Goal: Task Accomplishment & Management: Use online tool/utility

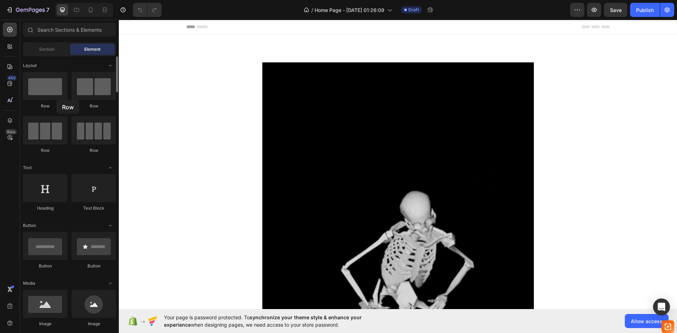
click at [56, 100] on div "Row" at bounding box center [45, 90] width 44 height 37
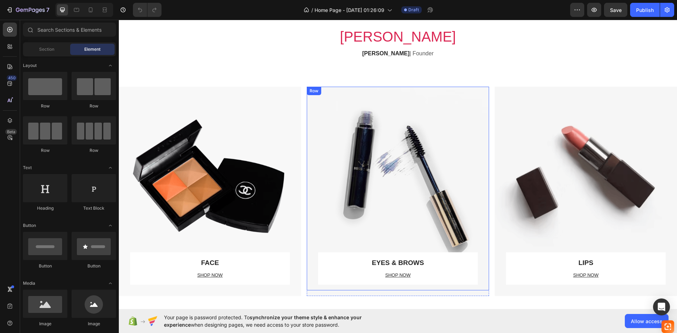
scroll to position [599, 0]
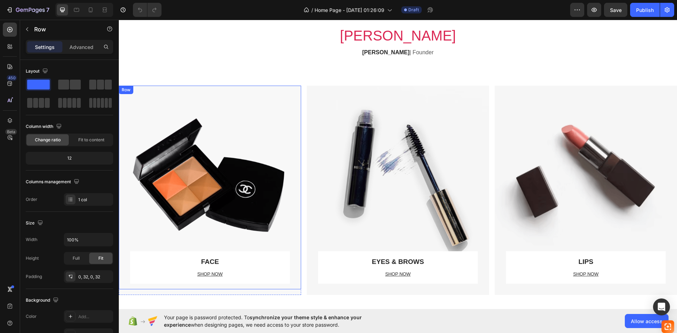
click at [283, 166] on div "FACE Text block SHOP NOW Text block Row" at bounding box center [210, 188] width 160 height 204
click at [297, 191] on div "FACE Text block SHOP NOW Text block Row Row 16" at bounding box center [210, 188] width 182 height 204
click at [292, 192] on div "FACE Text block SHOP NOW Text block Row Row 16" at bounding box center [210, 188] width 182 height 204
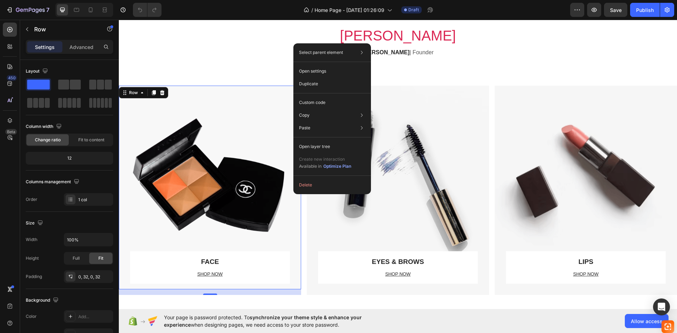
click at [217, 146] on div "FACE Text block SHOP NOW Text block Row" at bounding box center [210, 188] width 160 height 204
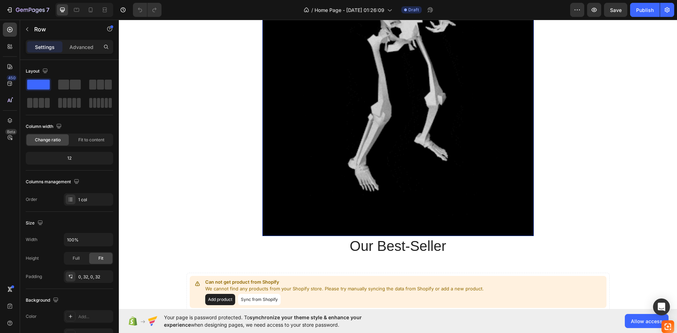
scroll to position [211, 0]
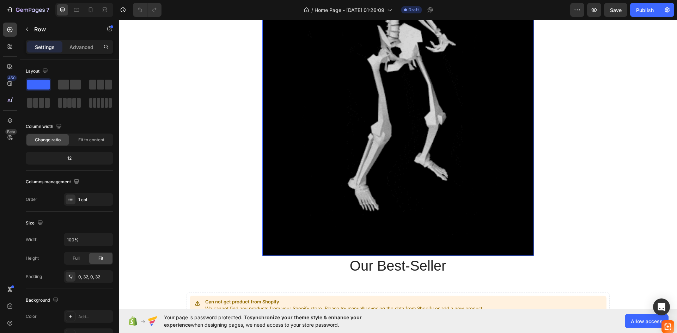
click at [441, 164] on img at bounding box center [397, 53] width 271 height 405
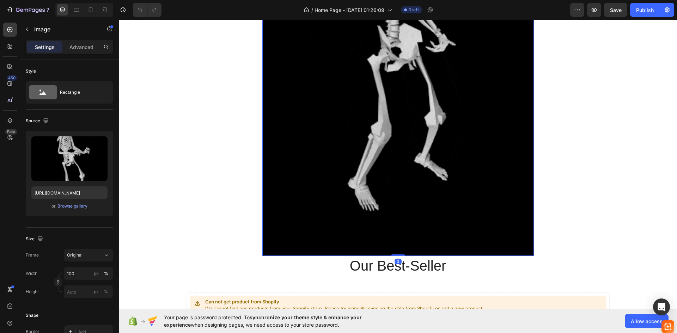
click at [438, 166] on img at bounding box center [397, 53] width 271 height 405
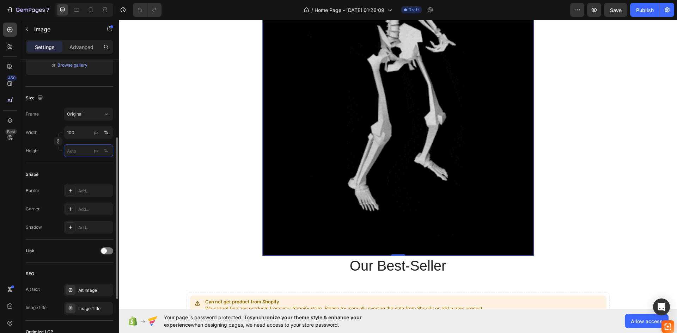
click at [86, 154] on input "px %" at bounding box center [88, 150] width 49 height 13
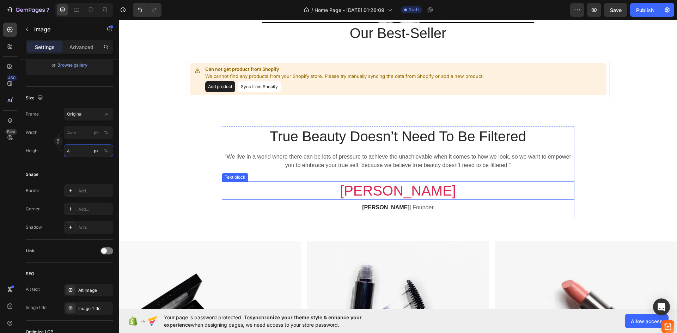
scroll to position [0, 0]
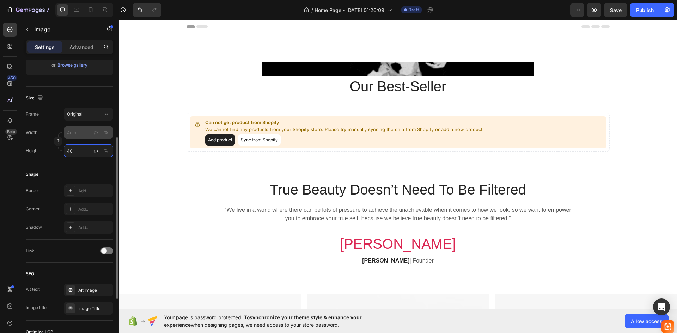
type input "40"
click at [84, 135] on input "px %" at bounding box center [88, 132] width 49 height 13
type input "4"
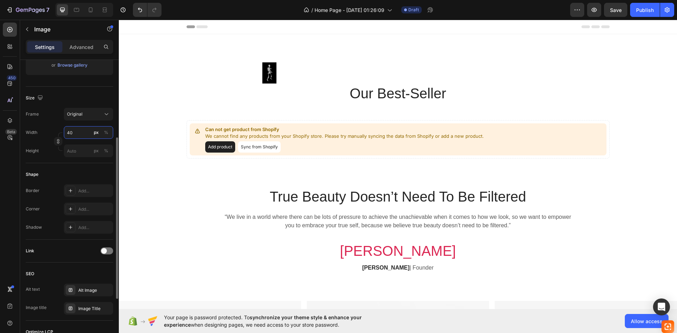
type input "4"
type input "400"
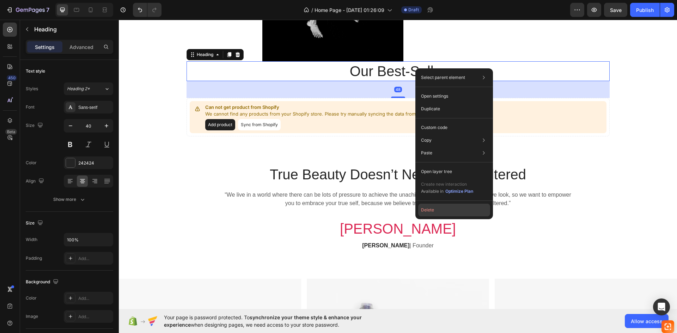
click at [440, 213] on button "Delete" at bounding box center [454, 210] width 72 height 13
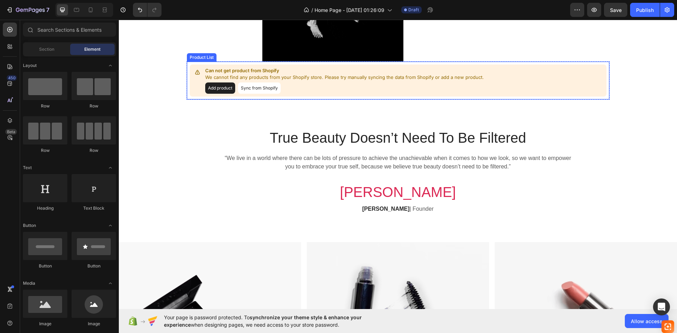
click at [217, 91] on button "Add product" at bounding box center [220, 87] width 30 height 11
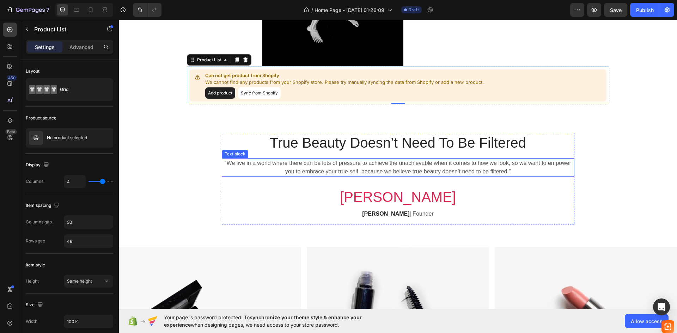
scroll to position [106, 0]
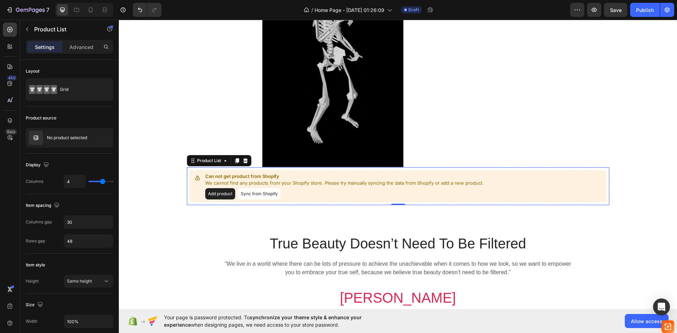
click at [253, 194] on button "Sync from Shopify" at bounding box center [259, 193] width 43 height 11
click at [255, 195] on button "Sync from Shopify" at bounding box center [259, 193] width 43 height 11
click at [259, 194] on button "Sync from Shopify" at bounding box center [259, 193] width 43 height 11
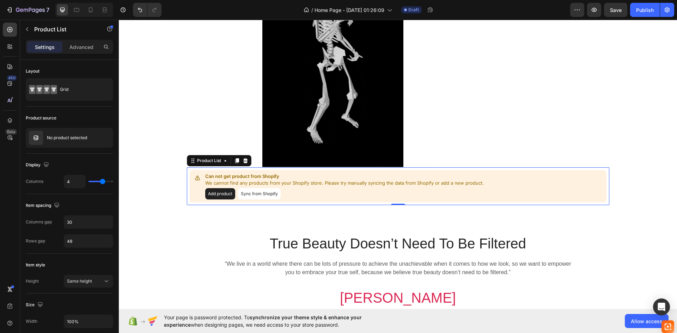
click at [259, 194] on button "Sync from Shopify" at bounding box center [259, 193] width 43 height 11
click at [64, 131] on div "No product selected" at bounding box center [69, 138] width 87 height 20
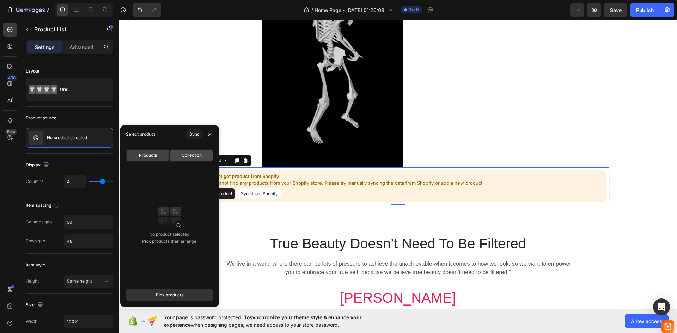
click at [188, 156] on span "Collection" at bounding box center [191, 155] width 20 height 6
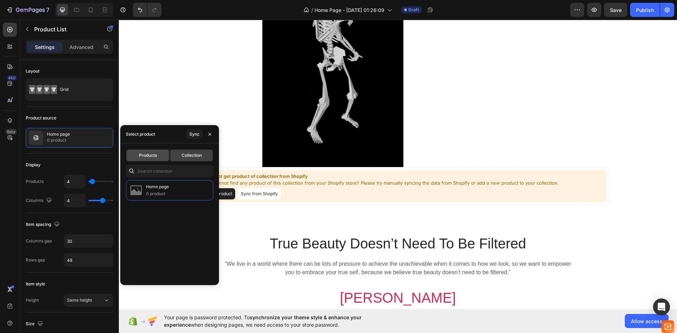
click at [149, 155] on span "Products" at bounding box center [148, 155] width 18 height 6
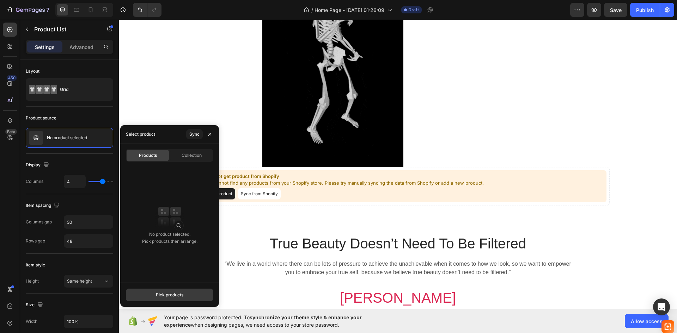
click at [173, 297] on div "Pick products" at bounding box center [169, 295] width 27 height 6
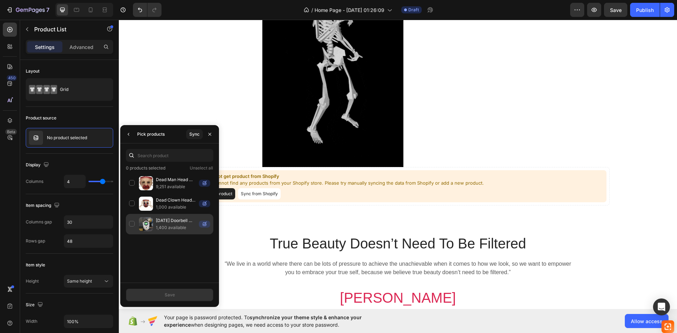
click at [129, 223] on div "Halloween Doorbell Decoration 1,400 available" at bounding box center [169, 224] width 87 height 20
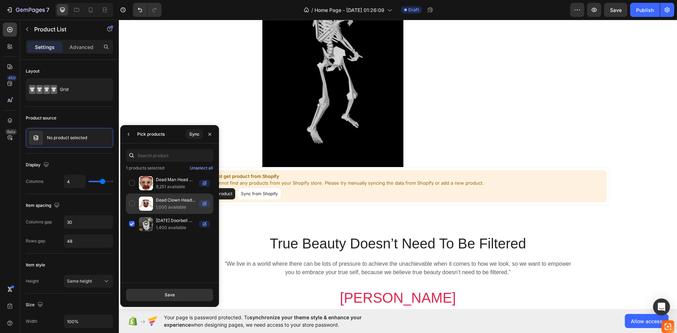
click at [132, 203] on div "Dead Clown Head Candy Bucket 1,000 available" at bounding box center [169, 203] width 87 height 20
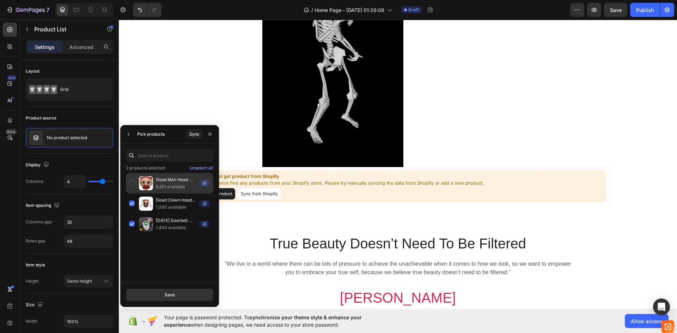
click at [132, 179] on div "Dead Man Head Candy Bucket 9,251 available" at bounding box center [169, 183] width 87 height 20
click at [196, 291] on button "Save" at bounding box center [169, 295] width 87 height 13
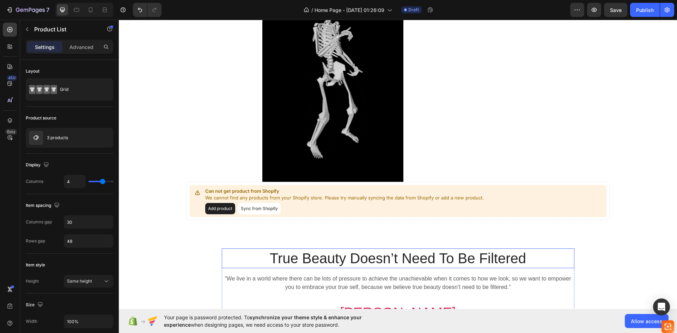
scroll to position [0, 0]
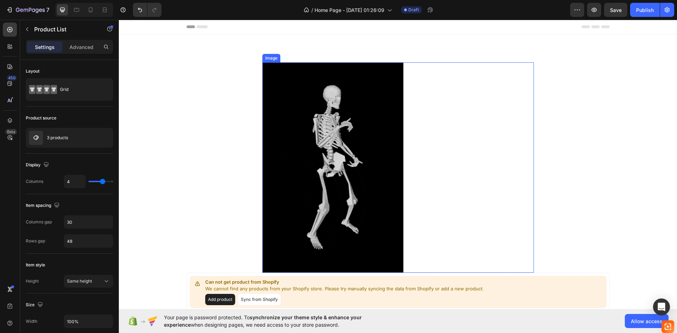
click at [362, 190] on img at bounding box center [332, 167] width 141 height 210
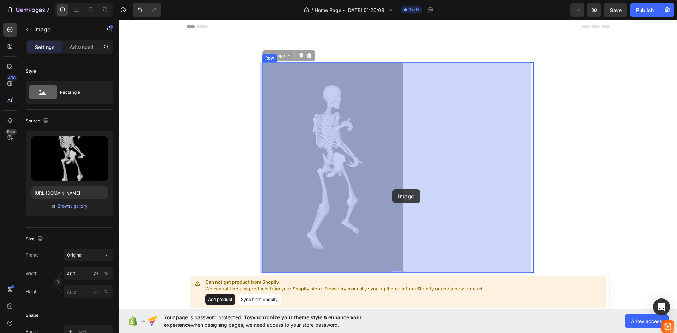
drag, startPoint x: 362, startPoint y: 190, endPoint x: 392, endPoint y: 189, distance: 30.0
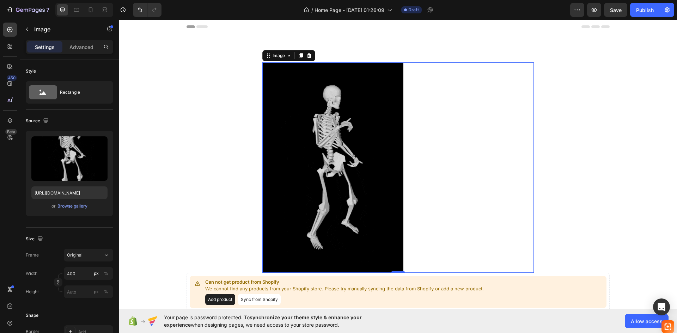
click at [392, 189] on img at bounding box center [332, 167] width 141 height 210
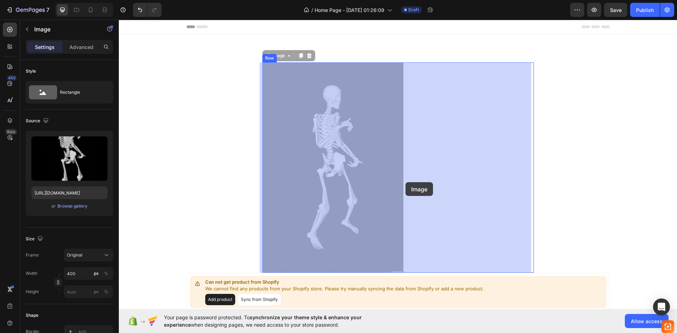
drag, startPoint x: 364, startPoint y: 187, endPoint x: 405, endPoint y: 182, distance: 41.5
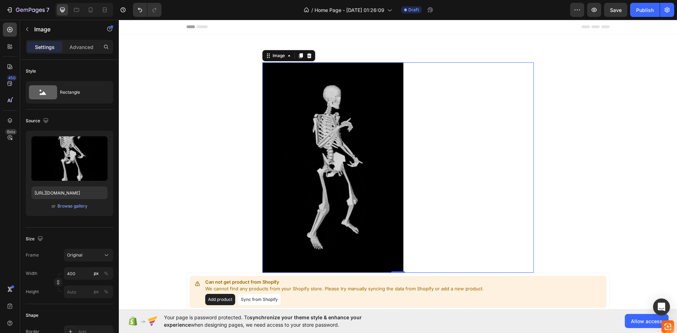
click at [448, 153] on div at bounding box center [397, 167] width 271 height 210
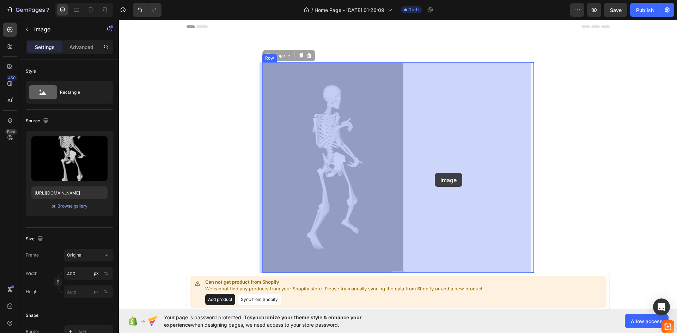
drag, startPoint x: 530, startPoint y: 167, endPoint x: 414, endPoint y: 173, distance: 116.5
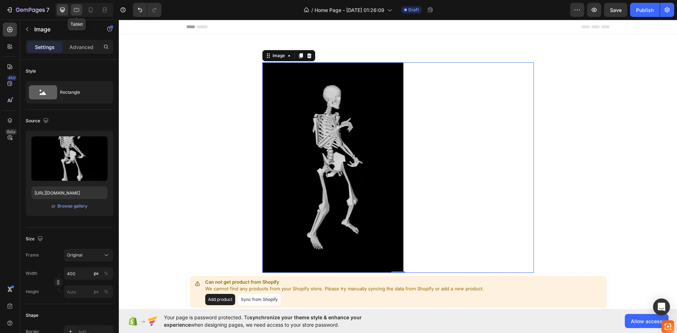
click at [75, 11] on icon at bounding box center [76, 9] width 7 height 7
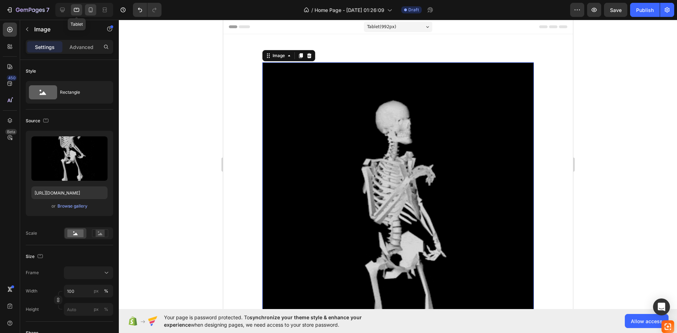
scroll to position [18, 0]
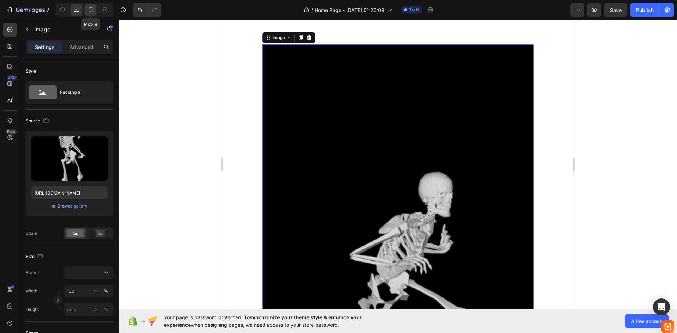
click at [92, 10] on icon at bounding box center [91, 9] width 4 height 5
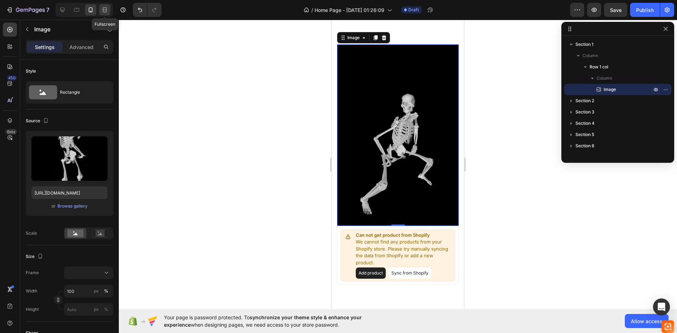
click at [104, 6] on icon at bounding box center [104, 9] width 7 height 7
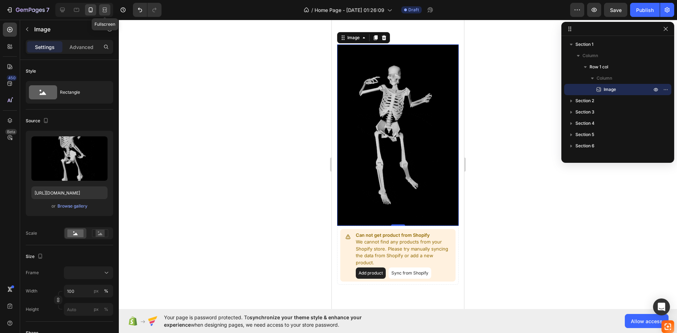
type input "400"
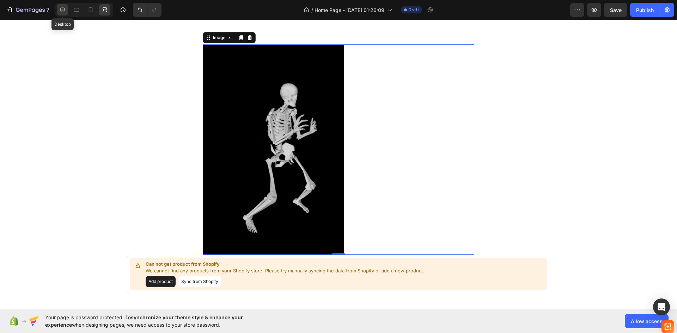
click at [66, 10] on icon at bounding box center [62, 9] width 7 height 7
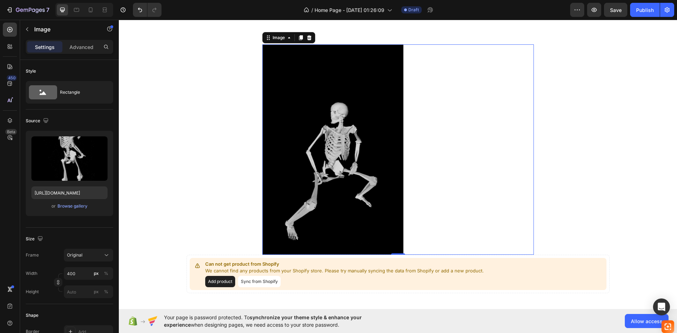
click at [374, 115] on img at bounding box center [332, 149] width 141 height 210
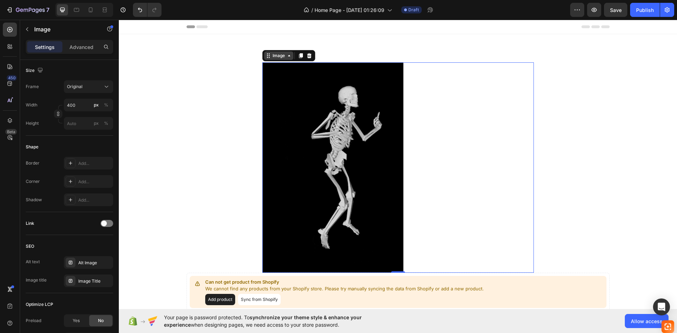
click at [277, 55] on div "Image" at bounding box center [278, 56] width 15 height 6
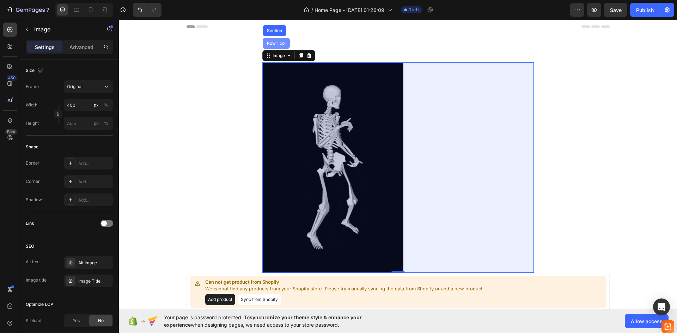
click at [279, 44] on div "Row 1 col" at bounding box center [275, 43] width 21 height 4
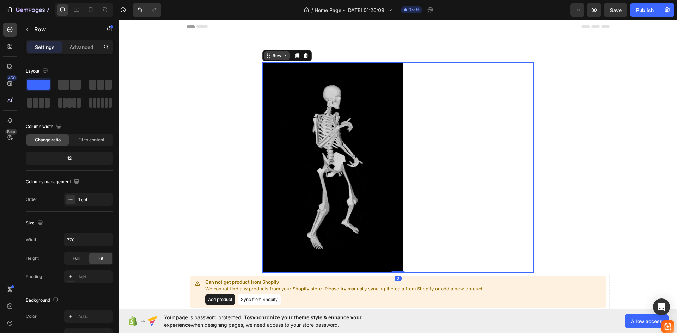
click at [279, 58] on div "Row" at bounding box center [277, 56] width 12 height 6
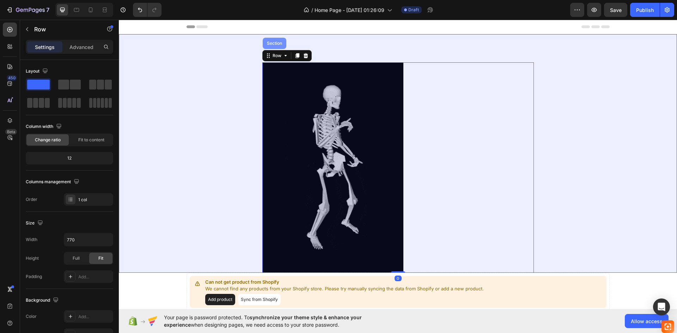
click at [276, 43] on div "Section" at bounding box center [274, 43] width 18 height 4
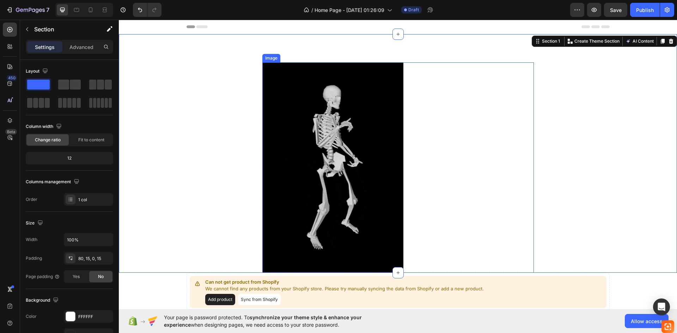
click at [347, 115] on img at bounding box center [332, 167] width 141 height 210
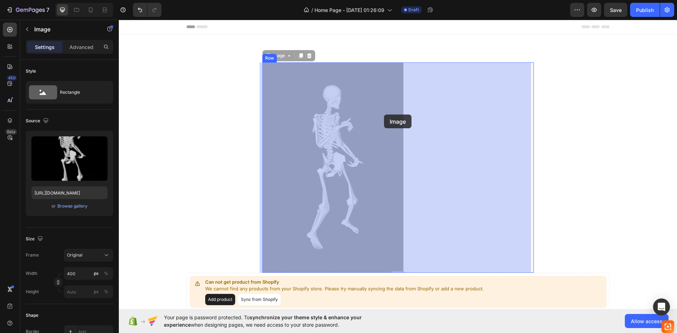
drag, startPoint x: 347, startPoint y: 115, endPoint x: 384, endPoint y: 115, distance: 36.7
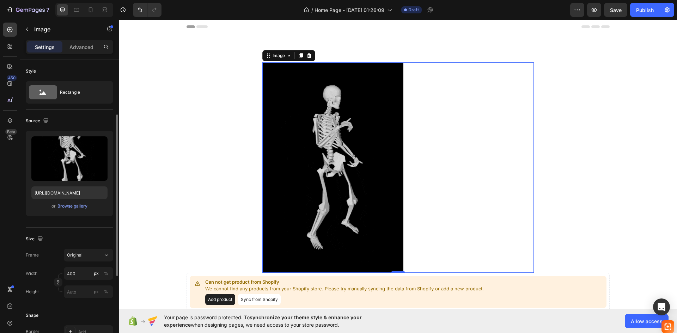
scroll to position [35, 0]
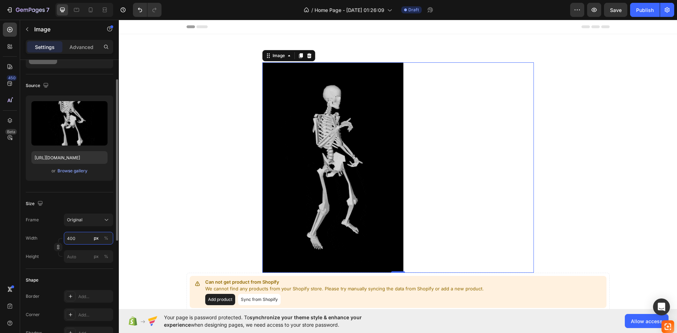
click at [86, 238] on input "400" at bounding box center [88, 238] width 49 height 13
click at [86, 239] on input "400" at bounding box center [88, 238] width 49 height 13
drag, startPoint x: 75, startPoint y: 289, endPoint x: 75, endPoint y: 282, distance: 7.0
click at [75, 282] on div "Shape Border Add... Corner Add... Shadow Add..." at bounding box center [69, 307] width 87 height 76
click at [80, 261] on input "px %" at bounding box center [88, 256] width 49 height 13
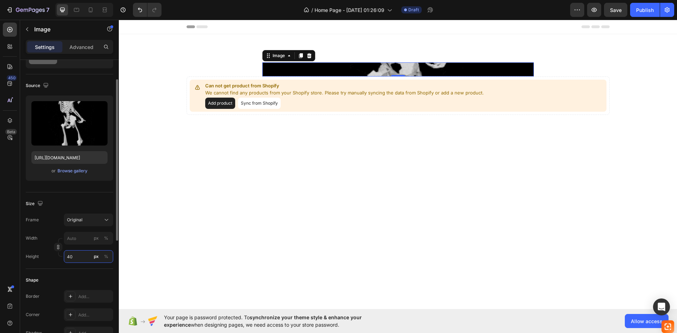
type input "400"
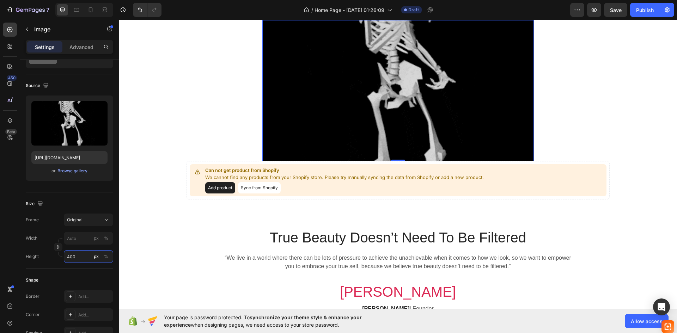
scroll to position [0, 0]
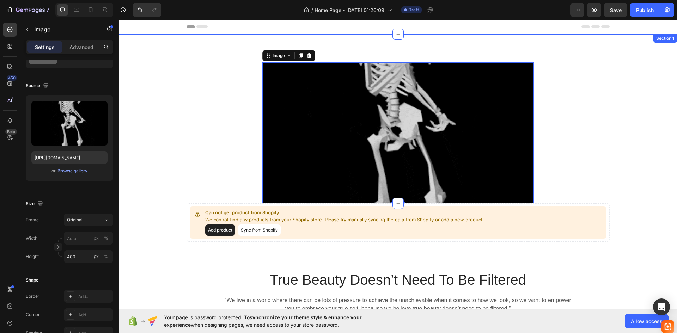
click at [604, 105] on div "Image 0 Row" at bounding box center [397, 132] width 547 height 141
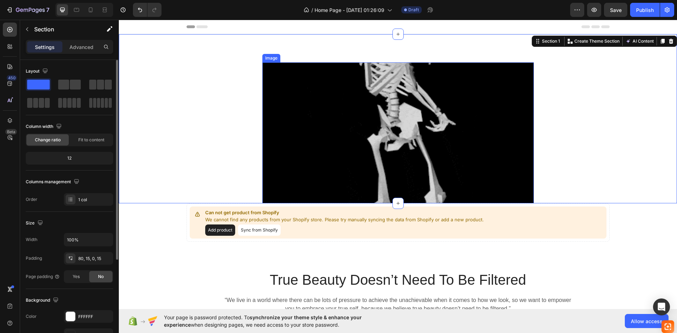
click at [461, 163] on img at bounding box center [397, 132] width 271 height 141
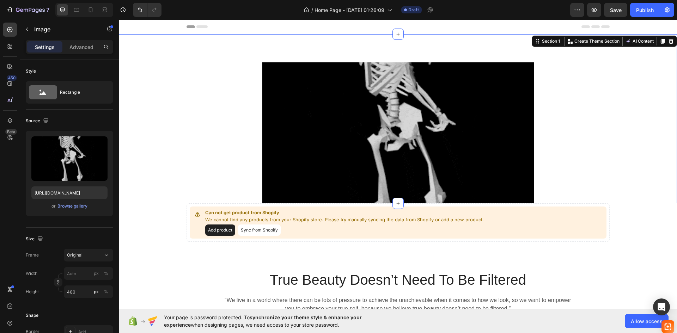
click at [214, 154] on div "Image Row" at bounding box center [397, 132] width 547 height 141
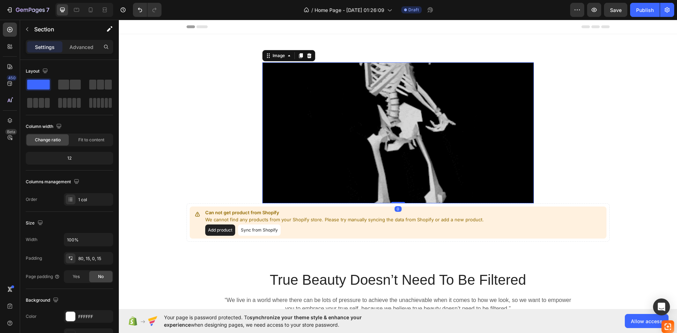
click at [335, 165] on img at bounding box center [397, 132] width 271 height 141
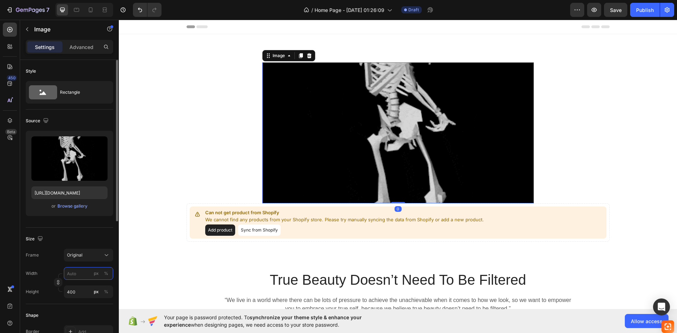
click at [82, 270] on input "px %" at bounding box center [88, 273] width 49 height 13
type input "4"
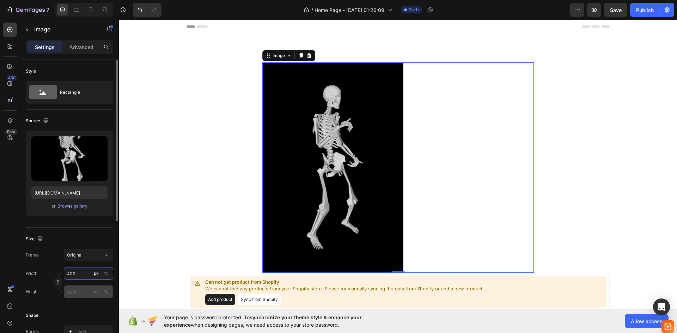
type input "400"
click at [74, 290] on input "px %" at bounding box center [88, 291] width 49 height 13
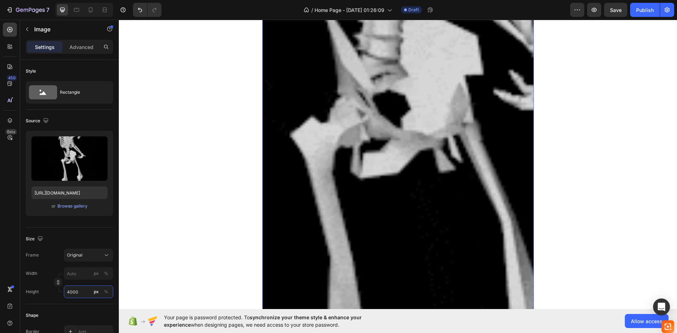
scroll to position [740, 0]
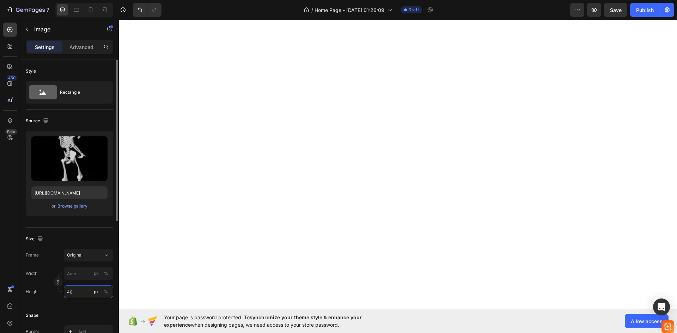
type input "4"
click at [81, 275] on input "px %" at bounding box center [88, 273] width 49 height 13
type input "4"
click at [76, 290] on input "px %" at bounding box center [88, 291] width 49 height 13
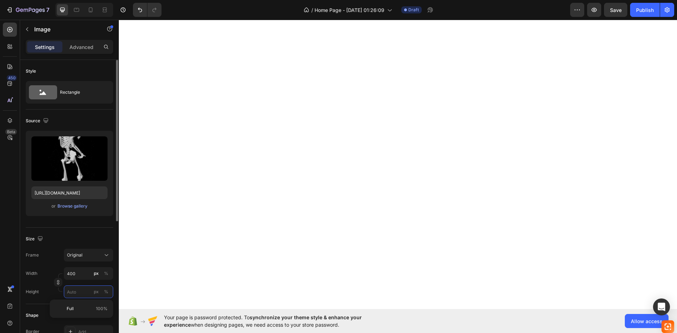
type input "40"
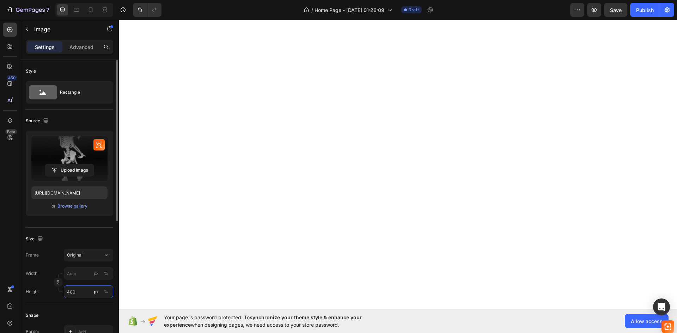
type input "400"
click at [73, 139] on label at bounding box center [69, 158] width 76 height 44
click at [73, 164] on input "file" at bounding box center [69, 170] width 49 height 12
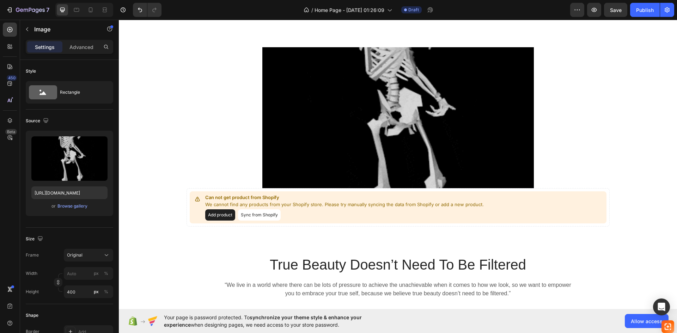
scroll to position [0, 0]
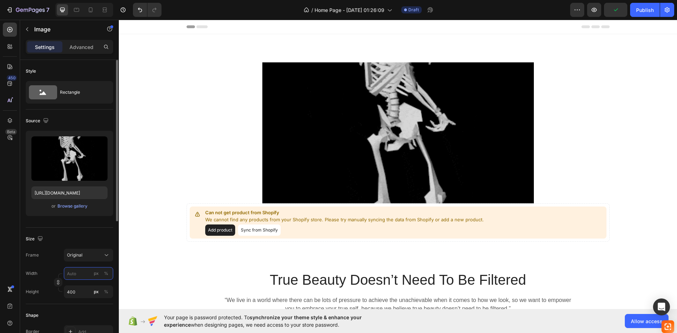
click at [79, 273] on input "px %" at bounding box center [88, 273] width 49 height 13
type input "4"
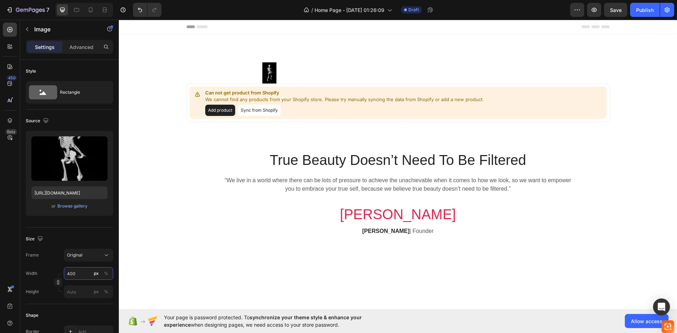
type input "400"
click at [264, 74] on img at bounding box center [269, 72] width 14 height 21
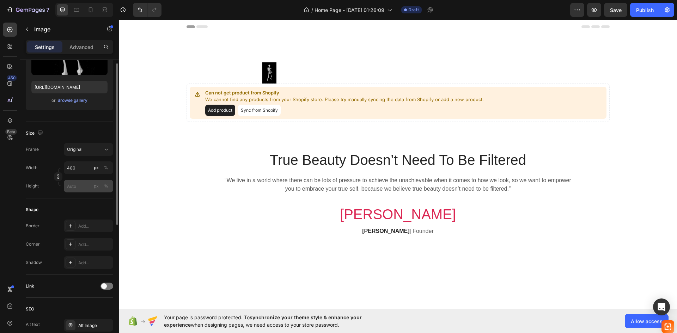
scroll to position [141, 0]
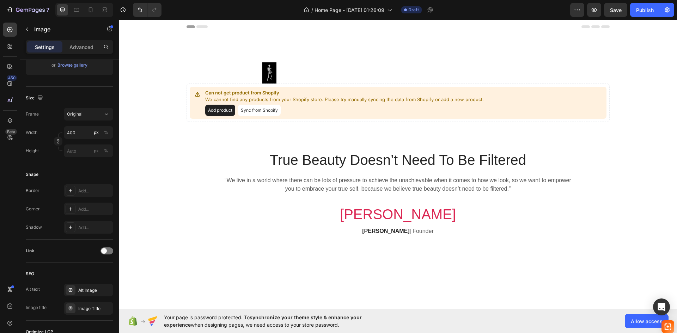
drag, startPoint x: 263, startPoint y: 69, endPoint x: 260, endPoint y: 73, distance: 4.7
click at [262, 70] on img at bounding box center [269, 72] width 14 height 21
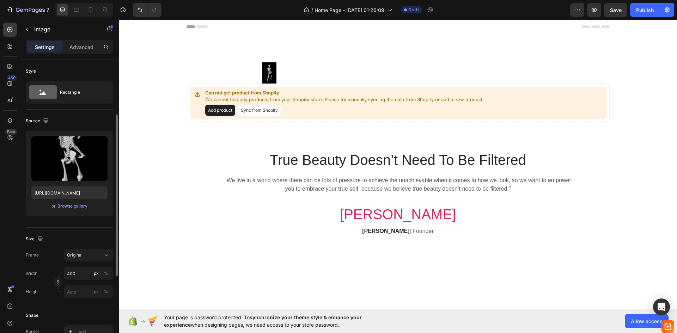
scroll to position [35, 0]
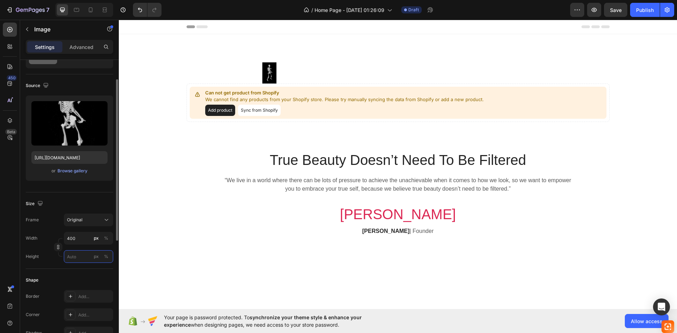
click at [75, 257] on input "px %" at bounding box center [88, 256] width 49 height 13
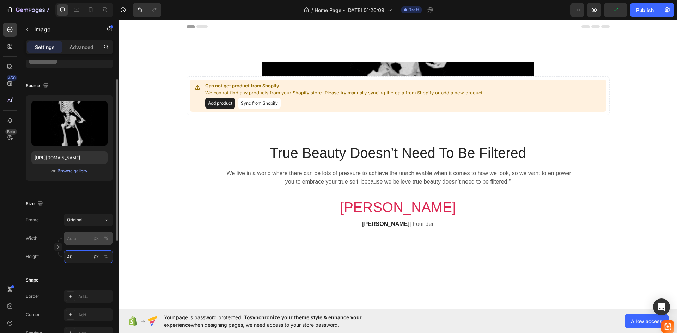
type input "40"
click at [76, 236] on input "px %" at bounding box center [88, 238] width 49 height 13
type input "4"
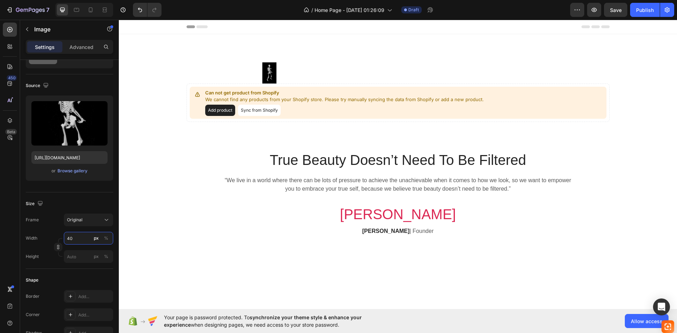
type input "40"
click at [263, 68] on img at bounding box center [269, 72] width 14 height 21
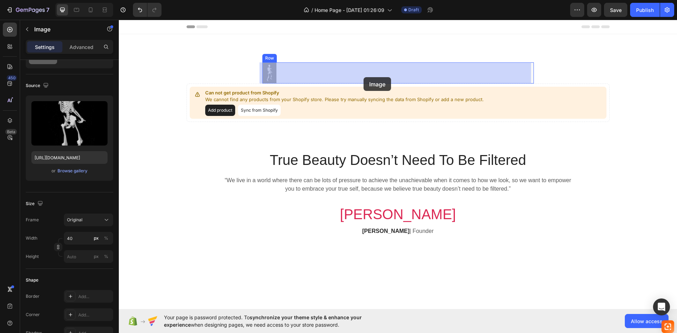
drag, startPoint x: 267, startPoint y: 75, endPoint x: 364, endPoint y: 77, distance: 96.9
drag, startPoint x: 270, startPoint y: 76, endPoint x: 388, endPoint y: 76, distance: 117.7
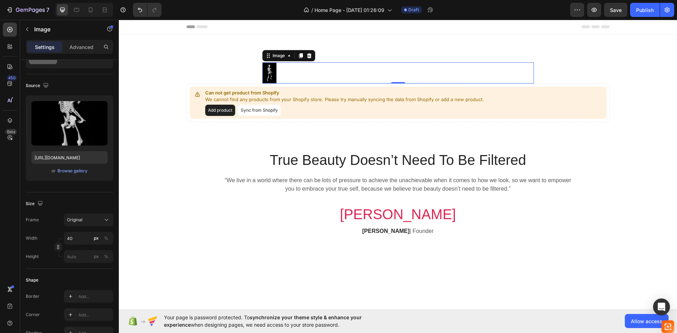
click at [388, 76] on div at bounding box center [397, 72] width 271 height 21
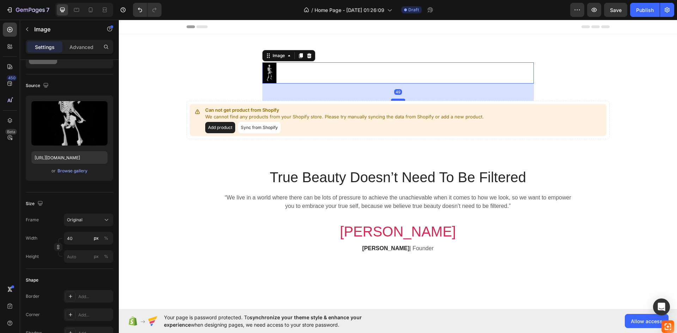
drag, startPoint x: 394, startPoint y: 82, endPoint x: 393, endPoint y: 105, distance: 23.3
click at [393, 101] on div at bounding box center [398, 100] width 14 height 2
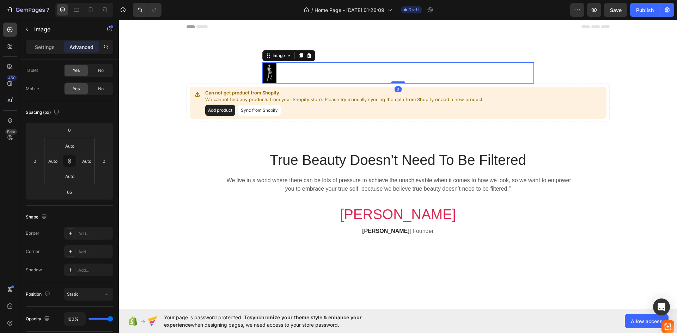
drag, startPoint x: 394, startPoint y: 104, endPoint x: 393, endPoint y: 81, distance: 22.9
click at [393, 81] on div at bounding box center [398, 82] width 14 height 2
type input "0"
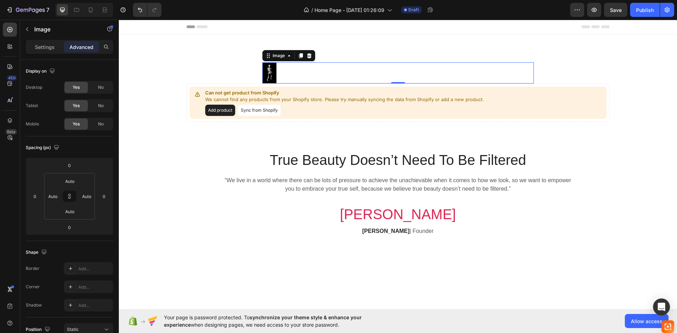
click at [269, 75] on img at bounding box center [269, 72] width 14 height 21
click at [5, 8] on button "7" at bounding box center [28, 10] width 50 height 14
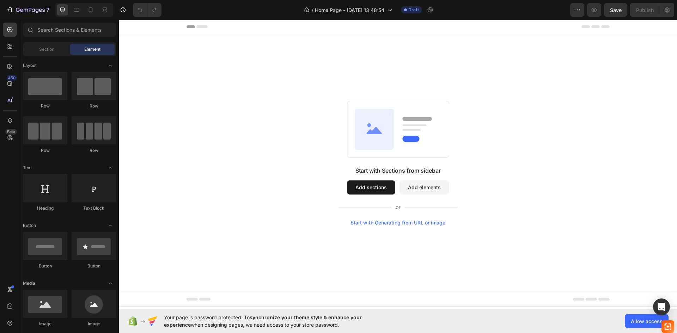
click at [298, 145] on div "Start with Sections from sidebar Add sections Add elements Start with Generatin…" at bounding box center [397, 163] width 507 height 125
click at [49, 90] on div at bounding box center [45, 86] width 44 height 28
click at [50, 54] on div "Section" at bounding box center [46, 49] width 44 height 11
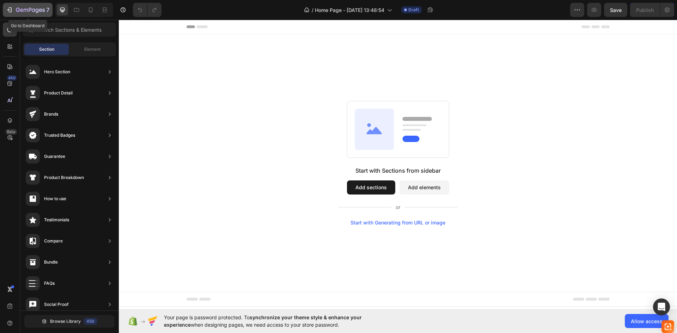
click at [11, 5] on button "7" at bounding box center [28, 10] width 50 height 14
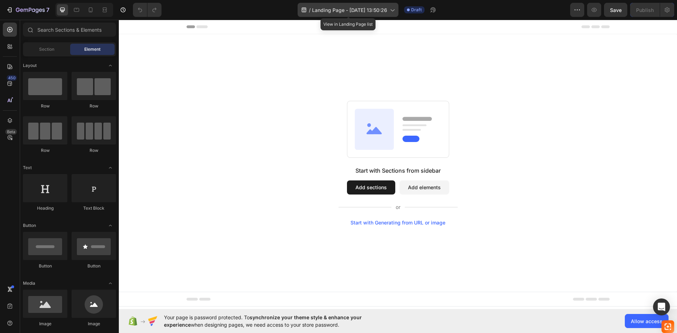
click at [390, 16] on div "/ Landing Page - Sep 27, 13:50:26" at bounding box center [347, 10] width 101 height 14
click at [169, 112] on div "Start with Sections from sidebar Add sections Add elements Start with Generatin…" at bounding box center [397, 163] width 507 height 125
click at [371, 188] on button "Add sections" at bounding box center [371, 187] width 48 height 14
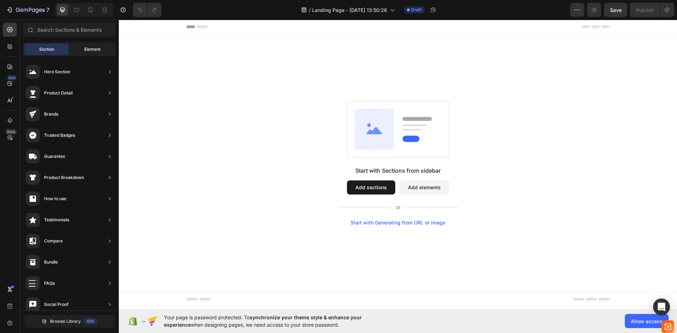
click at [94, 50] on span "Element" at bounding box center [92, 49] width 16 height 6
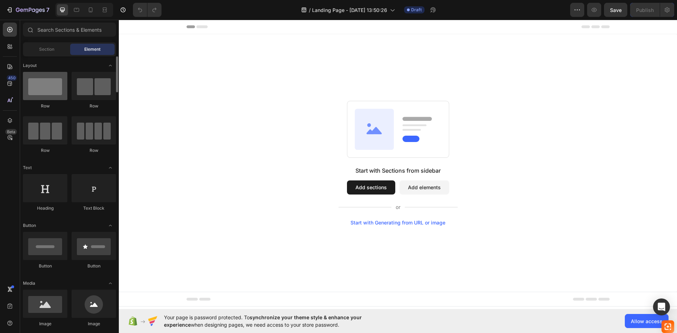
click at [55, 96] on div at bounding box center [45, 86] width 44 height 28
click at [53, 85] on div at bounding box center [45, 86] width 44 height 28
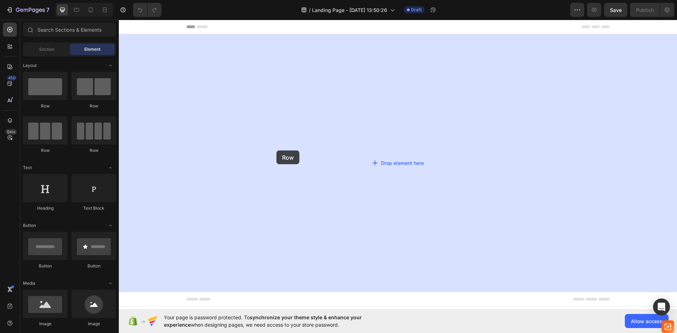
drag, startPoint x: 172, startPoint y: 104, endPoint x: 276, endPoint y: 150, distance: 114.1
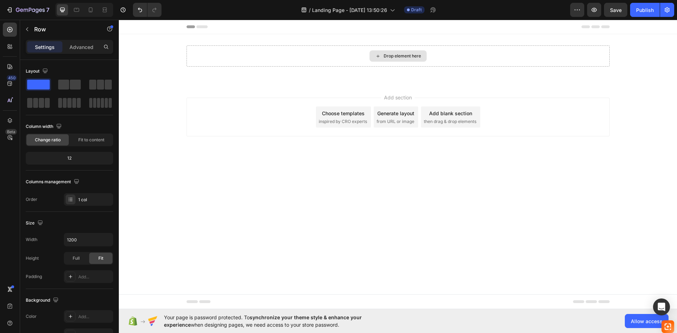
click at [386, 58] on div "Drop element here" at bounding box center [401, 56] width 37 height 6
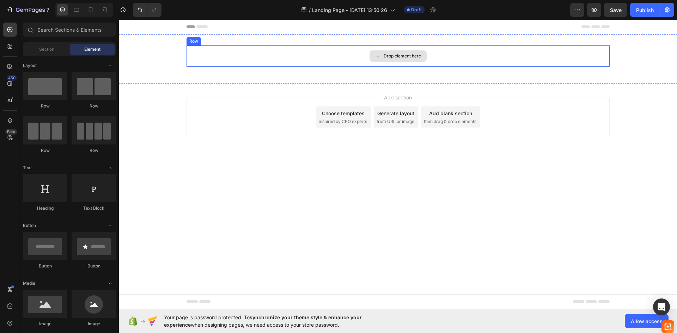
click at [387, 52] on div "Drop element here" at bounding box center [397, 55] width 57 height 11
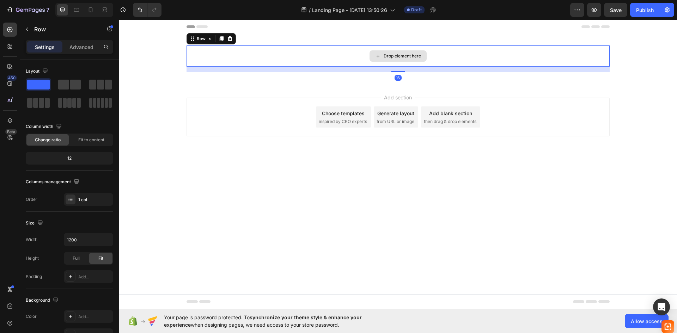
click at [387, 50] on div "Drop element here" at bounding box center [397, 55] width 423 height 21
click at [84, 47] on p "Advanced" at bounding box center [81, 46] width 24 height 7
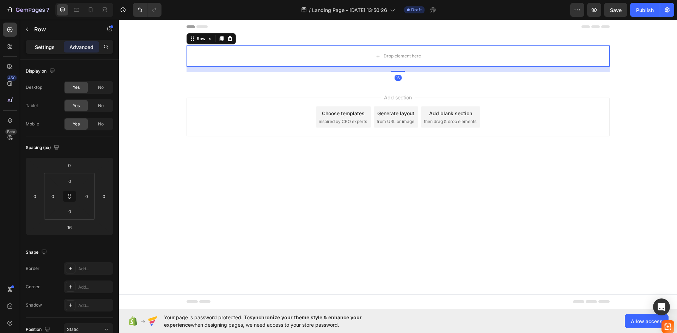
click at [43, 44] on p "Settings" at bounding box center [45, 46] width 20 height 7
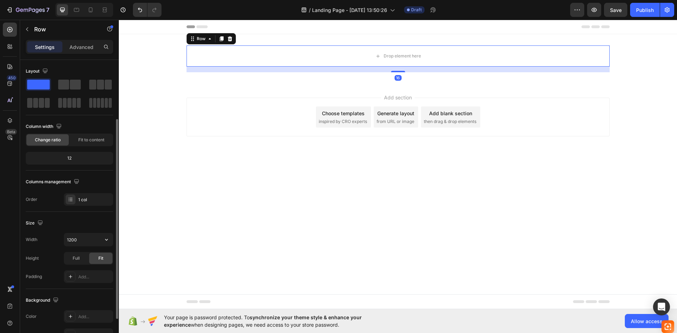
scroll to position [35, 0]
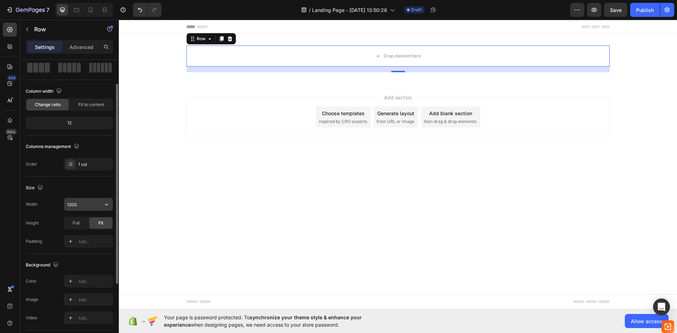
click at [88, 203] on input "1200" at bounding box center [88, 204] width 49 height 13
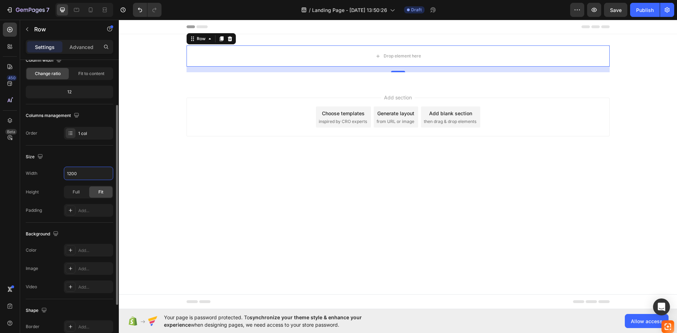
scroll to position [0, 0]
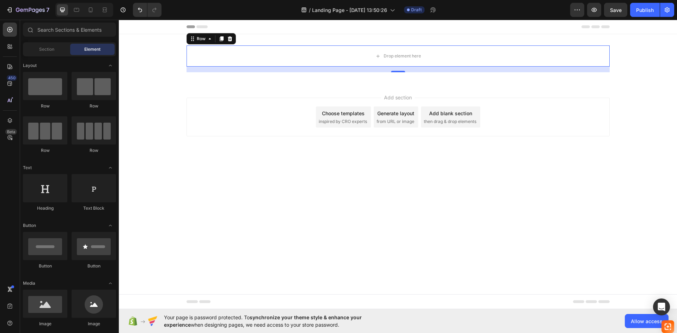
click at [204, 26] on icon at bounding box center [201, 26] width 11 height 3
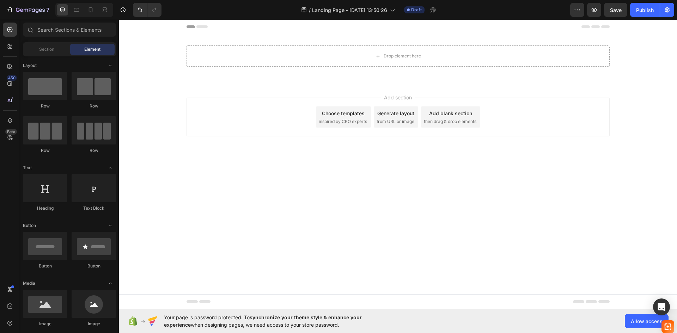
click at [204, 26] on icon at bounding box center [201, 26] width 11 height 3
click at [340, 28] on div "Header" at bounding box center [397, 27] width 423 height 14
click at [202, 29] on div "Header" at bounding box center [397, 27] width 423 height 14
click at [135, 25] on span "Header" at bounding box center [140, 26] width 16 height 7
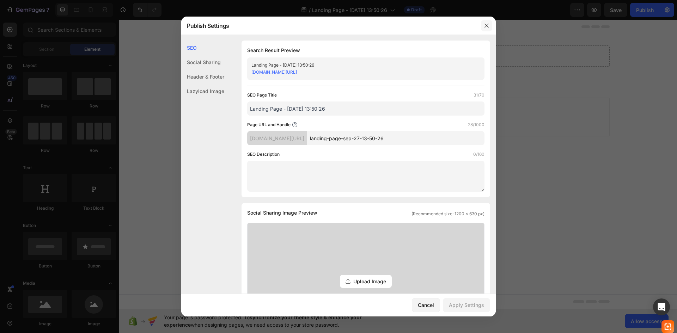
click at [485, 25] on icon "button" at bounding box center [486, 26] width 6 height 6
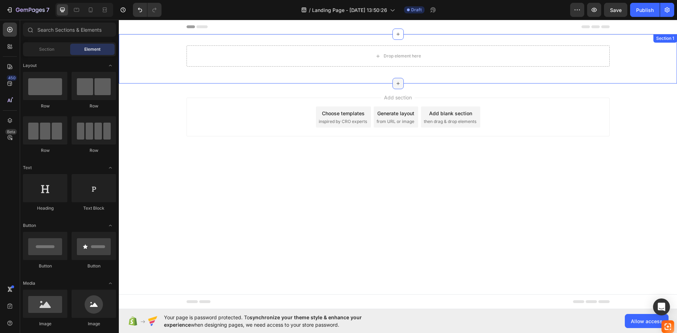
click at [397, 80] on div at bounding box center [397, 83] width 11 height 11
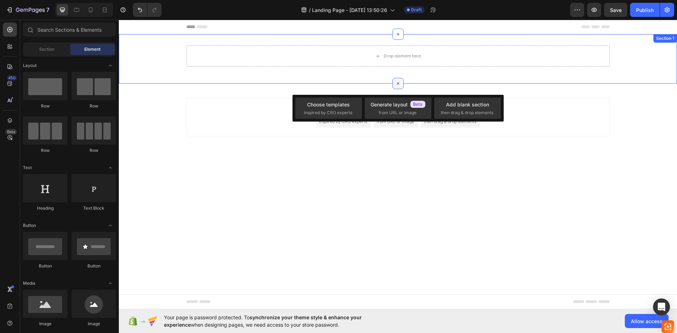
click at [397, 80] on icon at bounding box center [398, 84] width 8 height 8
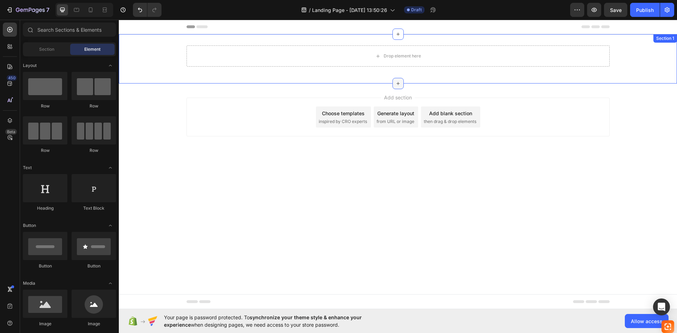
click at [397, 80] on div at bounding box center [397, 83] width 11 height 11
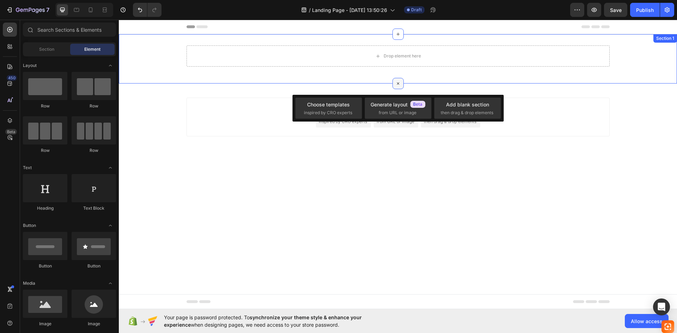
click at [397, 80] on icon at bounding box center [398, 84] width 8 height 8
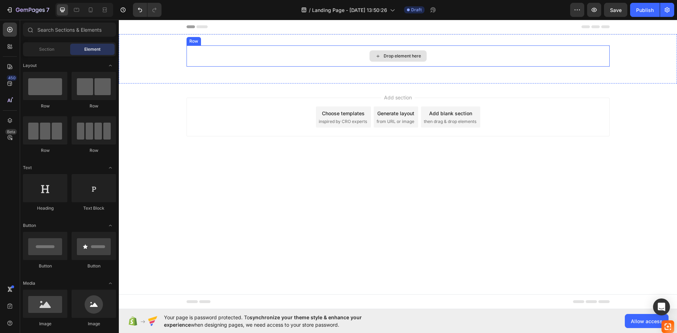
click at [401, 56] on div "Drop element here" at bounding box center [401, 56] width 37 height 6
click at [54, 50] on span "Section" at bounding box center [46, 49] width 15 height 6
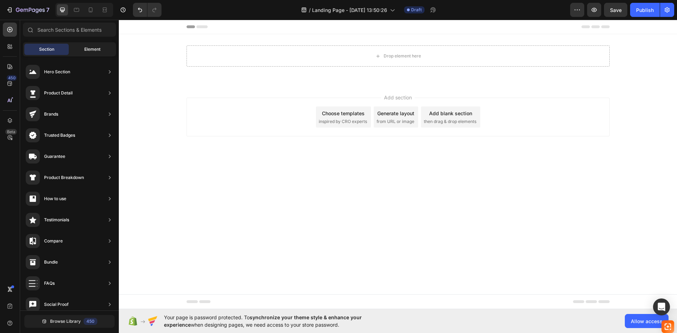
click at [88, 47] on span "Element" at bounding box center [92, 49] width 16 height 6
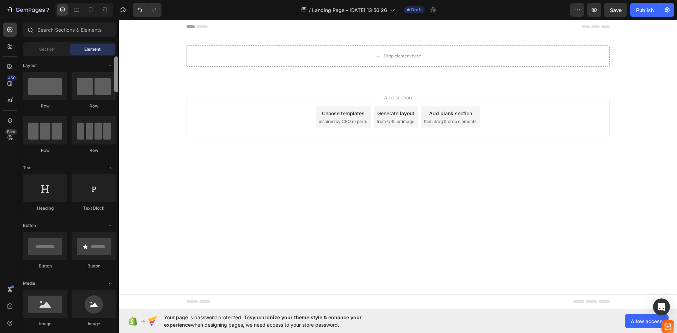
drag, startPoint x: 115, startPoint y: 175, endPoint x: 116, endPoint y: 33, distance: 141.7
click at [116, 33] on div "Sections(18) Elements(83) Section Element Hero Section Product Detail Brands Tr…" at bounding box center [69, 177] width 99 height 309
click at [376, 55] on icon at bounding box center [378, 56] width 6 height 6
click at [376, 56] on icon at bounding box center [378, 56] width 6 height 6
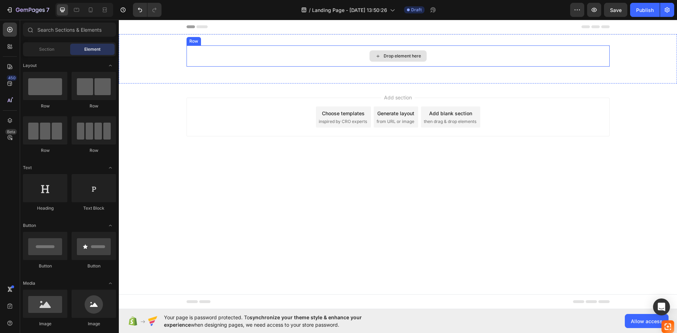
click at [376, 56] on icon at bounding box center [378, 56] width 6 height 6
click at [394, 60] on div "Drop element here" at bounding box center [397, 55] width 57 height 11
click at [348, 110] on div "Choose templates" at bounding box center [343, 113] width 43 height 7
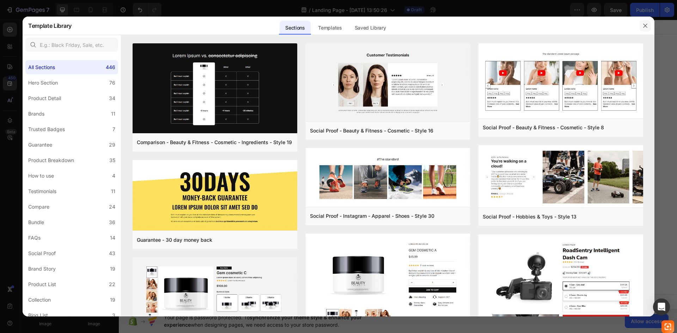
drag, startPoint x: 647, startPoint y: 27, endPoint x: 513, endPoint y: 18, distance: 134.3
click at [647, 27] on icon "button" at bounding box center [645, 26] width 6 height 6
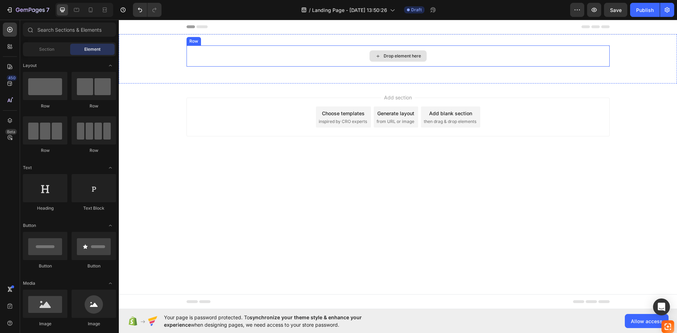
click at [418, 58] on div "Drop element here" at bounding box center [401, 56] width 37 height 6
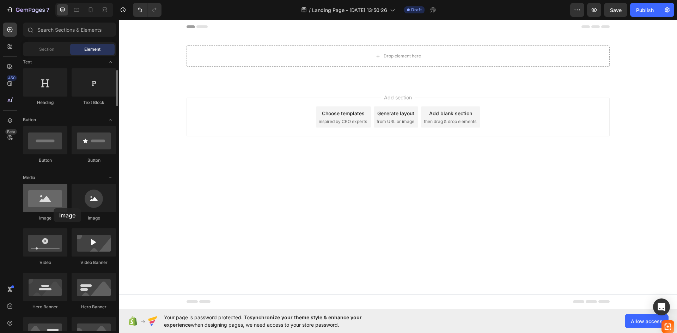
click at [54, 208] on div at bounding box center [45, 198] width 44 height 28
click at [62, 209] on div at bounding box center [45, 198] width 44 height 28
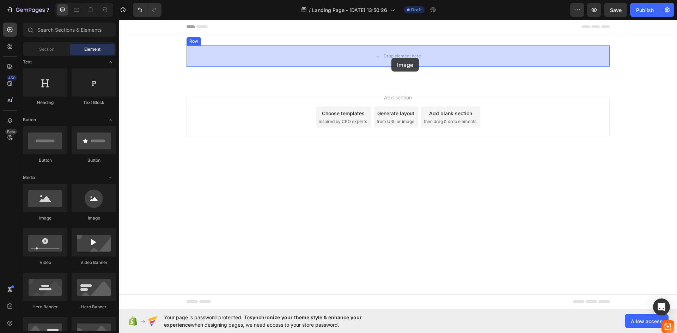
drag, startPoint x: 180, startPoint y: 229, endPoint x: 389, endPoint y: 58, distance: 269.7
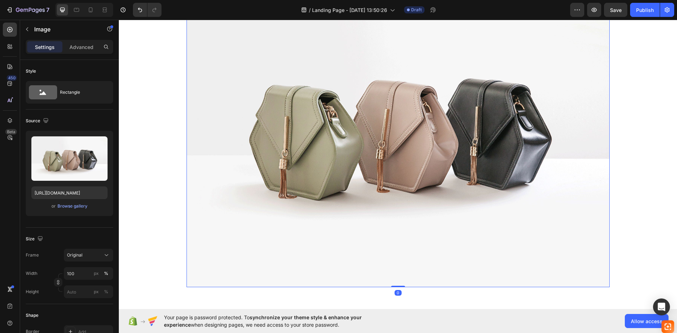
scroll to position [172, 0]
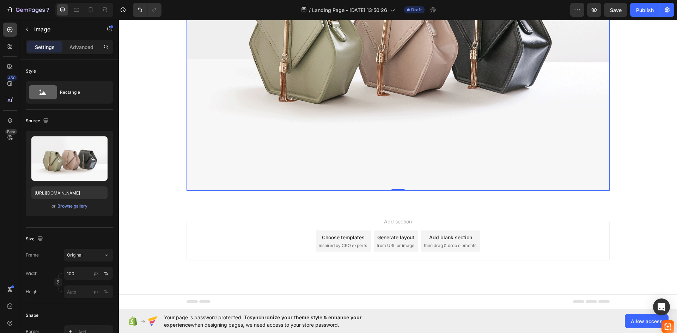
click at [406, 69] on img at bounding box center [397, 31] width 423 height 317
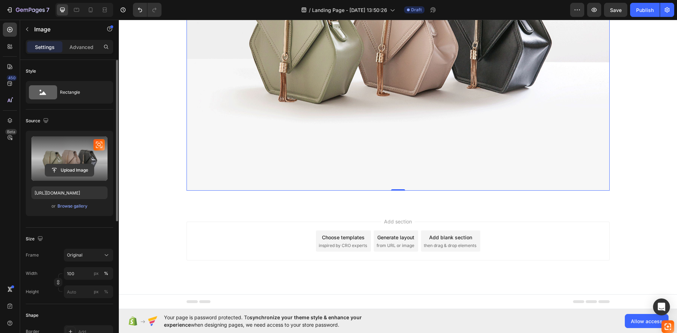
click at [70, 172] on input "file" at bounding box center [69, 170] width 49 height 12
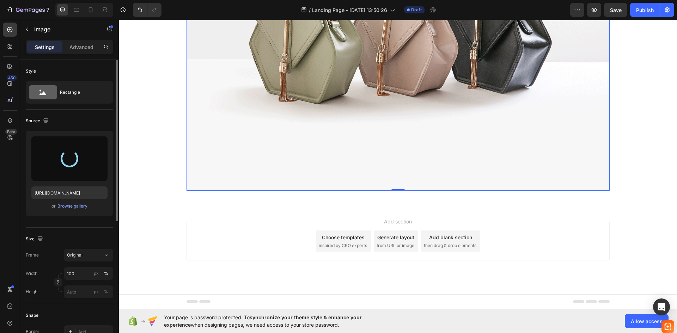
type input "https://cdn.shopify.com/s/files/1/0990/6143/2669/files/gempages_586200103543374…"
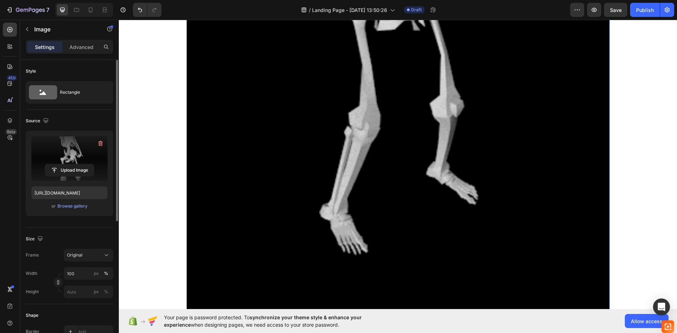
scroll to position [352, 0]
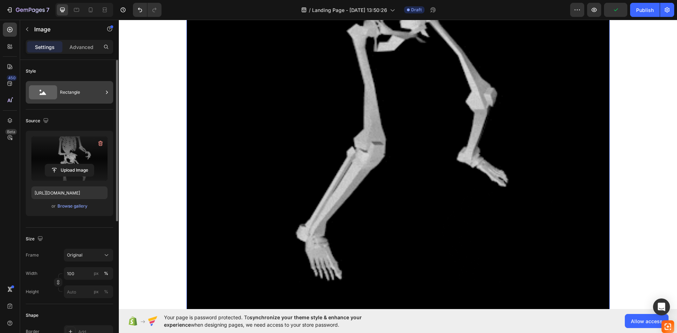
click at [79, 95] on div "Rectangle" at bounding box center [81, 92] width 43 height 16
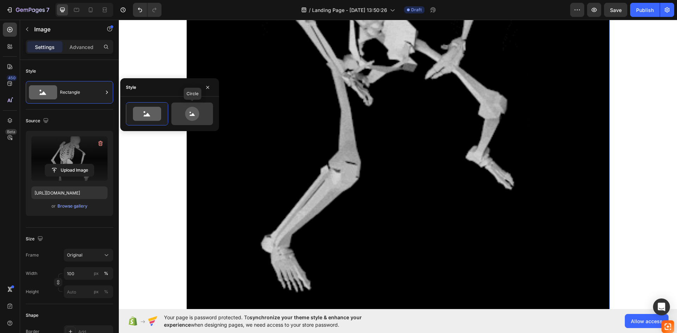
drag, startPoint x: 184, startPoint y: 116, endPoint x: 187, endPoint y: 118, distance: 3.7
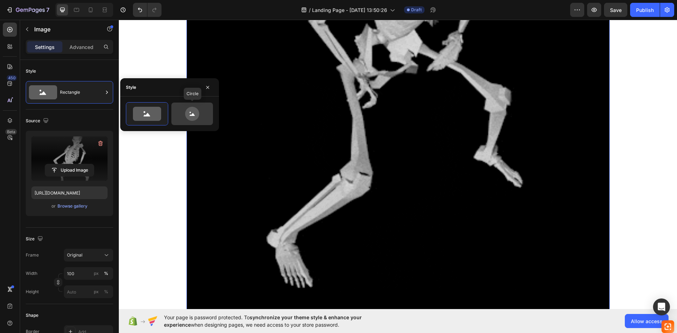
click at [184, 116] on icon at bounding box center [191, 114] width 33 height 14
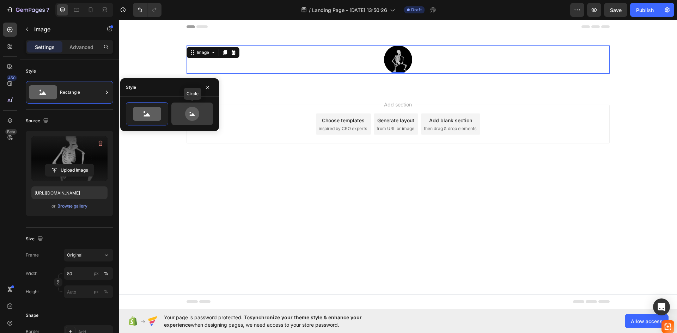
scroll to position [0, 0]
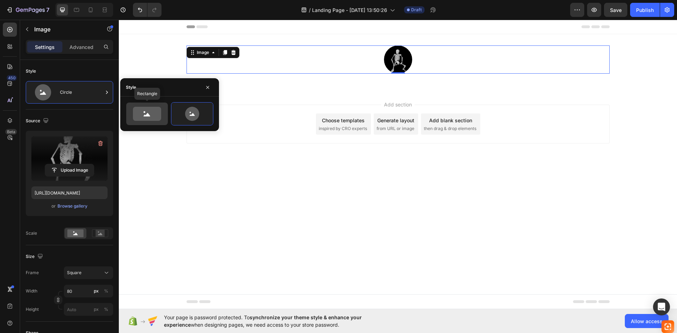
click at [147, 110] on icon at bounding box center [147, 114] width 28 height 14
type input "100"
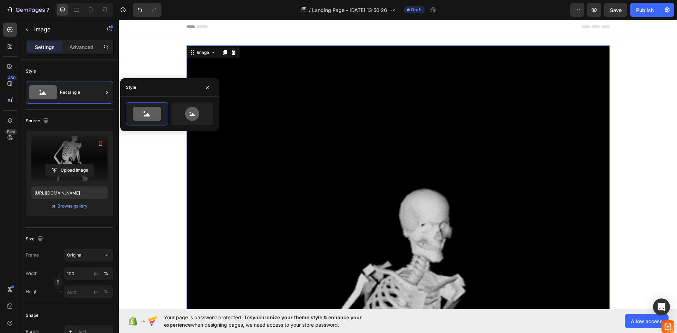
scroll to position [106, 0]
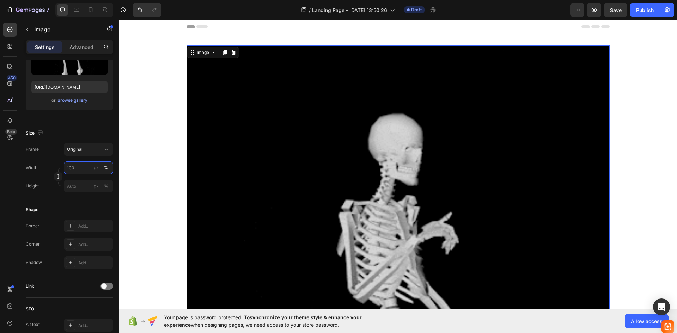
click at [80, 168] on input "100" at bounding box center [88, 167] width 49 height 13
type input "2"
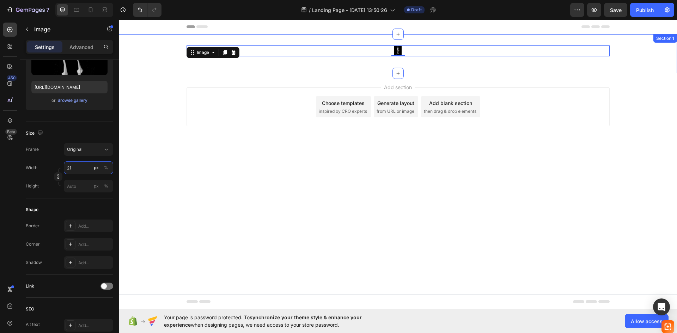
type input "2"
type input "1"
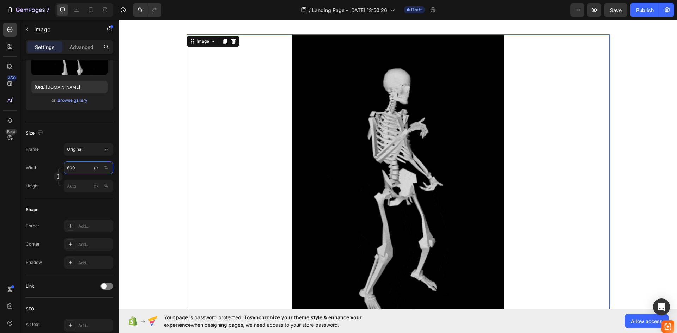
scroll to position [0, 0]
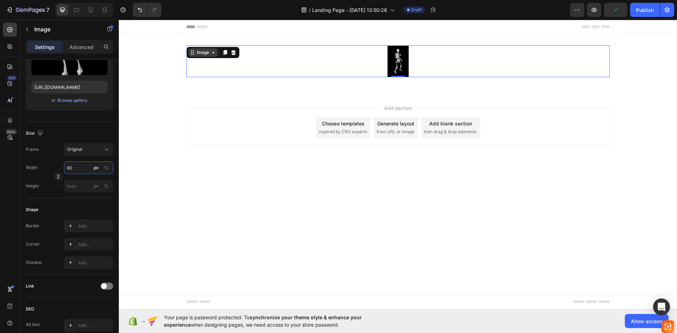
type input "6"
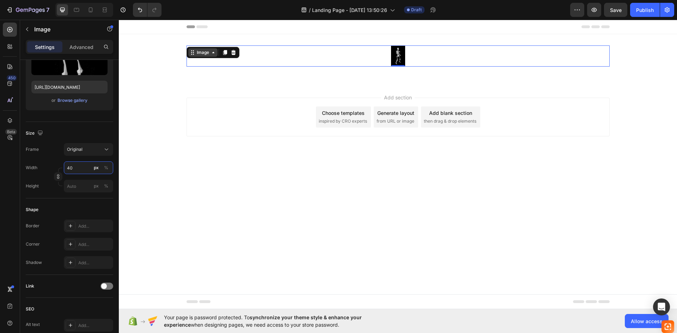
type input "400"
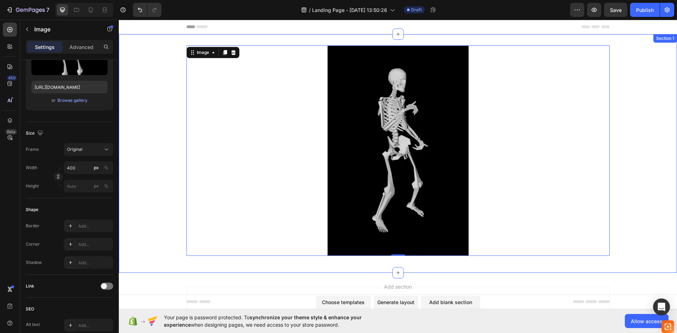
click at [610, 61] on div "Image 0 Row" at bounding box center [398, 153] width 558 height 216
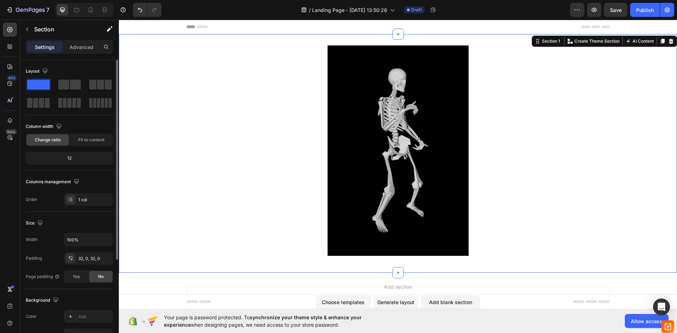
click at [613, 61] on div "Image Row" at bounding box center [398, 153] width 558 height 216
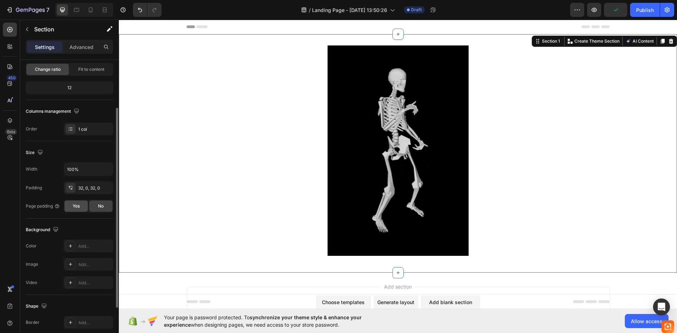
scroll to position [137, 0]
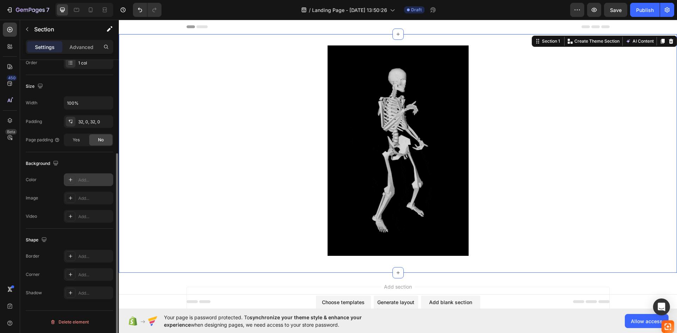
click at [86, 180] on div "Add..." at bounding box center [94, 180] width 33 height 6
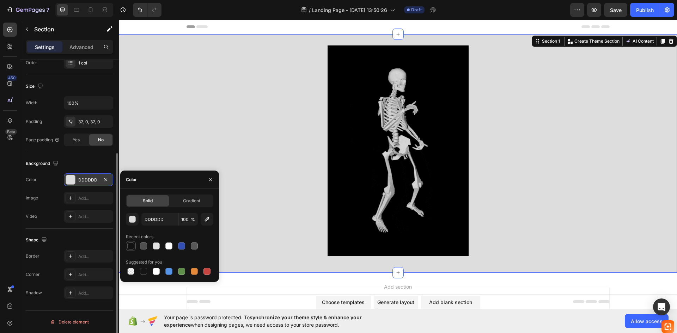
click at [134, 247] on div at bounding box center [130, 245] width 7 height 7
type input "121212"
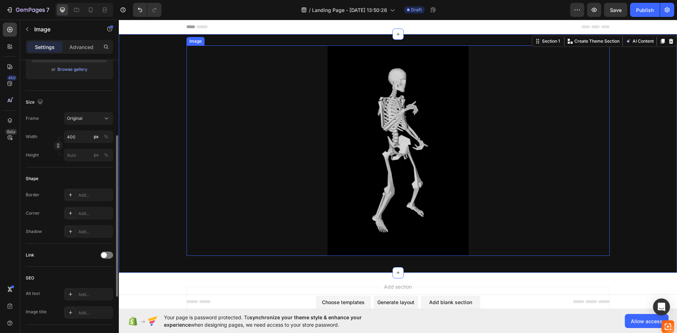
click at [529, 186] on div at bounding box center [397, 150] width 423 height 210
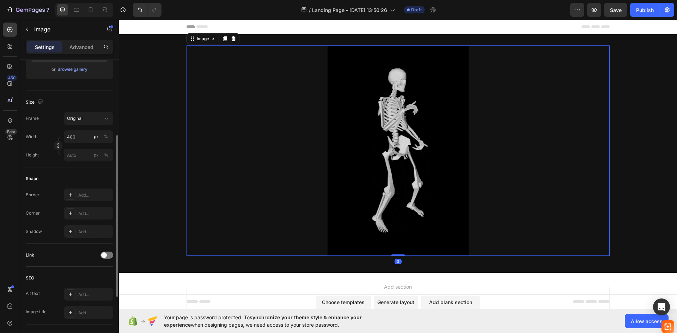
scroll to position [0, 0]
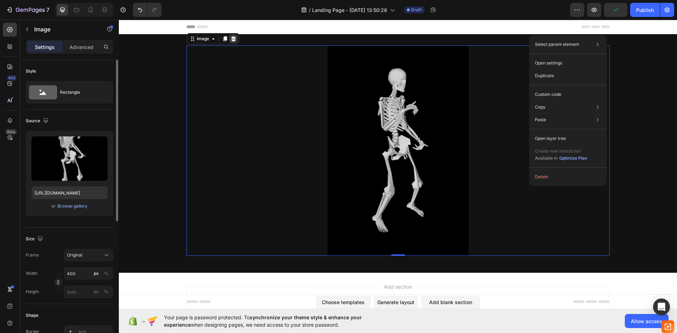
click at [229, 38] on div at bounding box center [233, 39] width 8 height 8
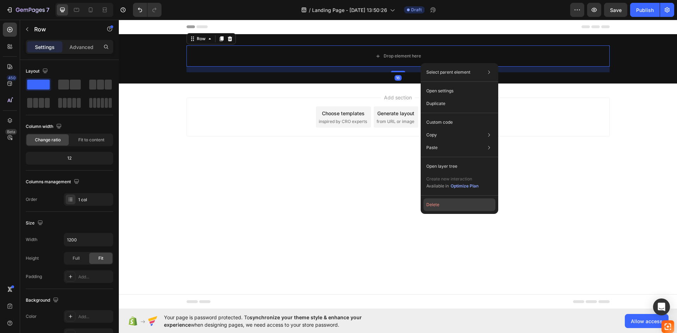
click at [442, 210] on button "Delete" at bounding box center [459, 204] width 72 height 13
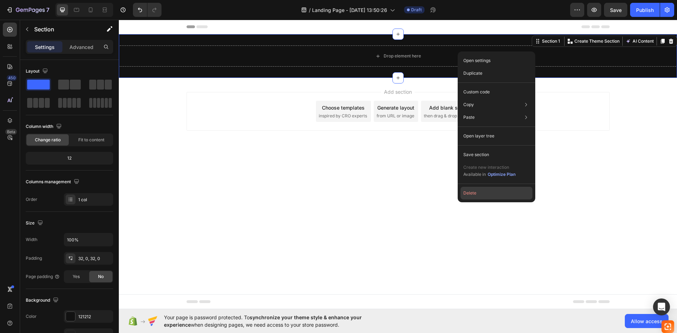
click at [474, 190] on button "Delete" at bounding box center [496, 193] width 72 height 13
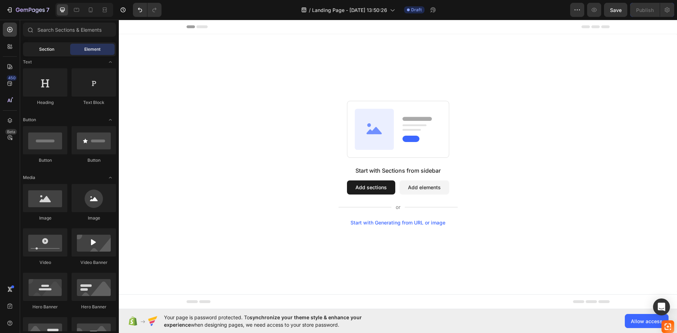
click at [50, 50] on span "Section" at bounding box center [46, 49] width 15 height 6
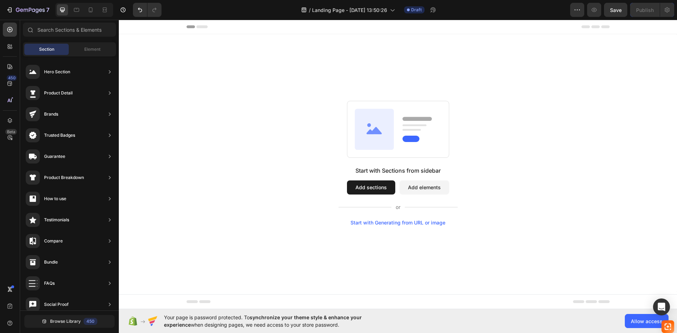
click at [434, 185] on button "Add elements" at bounding box center [424, 187] width 50 height 14
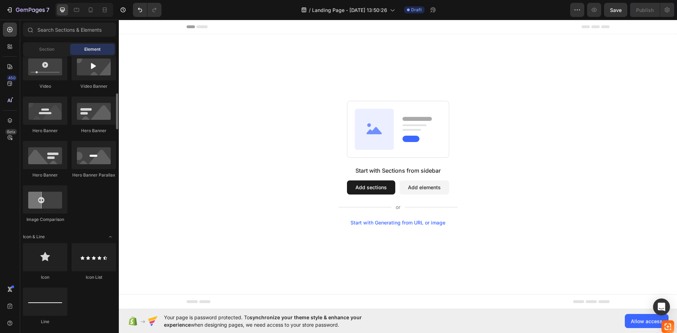
scroll to position [211, 0]
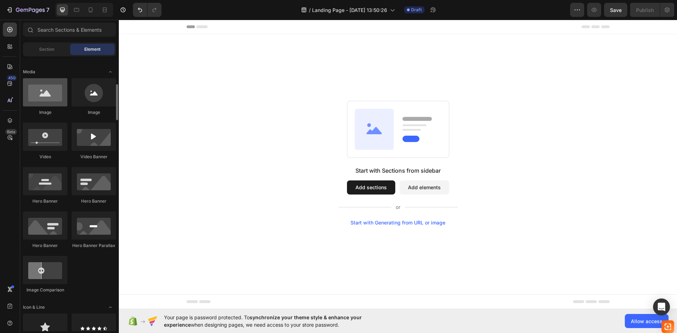
click at [51, 102] on div at bounding box center [45, 92] width 44 height 28
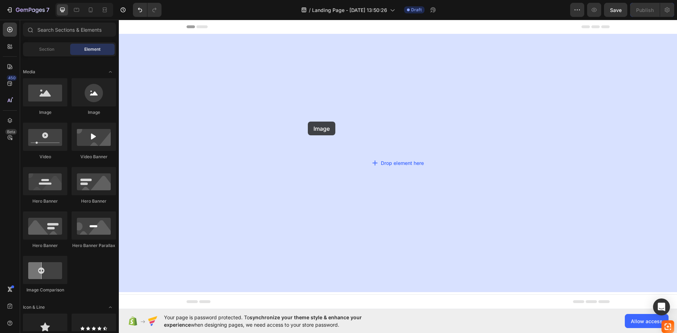
drag, startPoint x: 174, startPoint y: 123, endPoint x: 309, endPoint y: 121, distance: 134.6
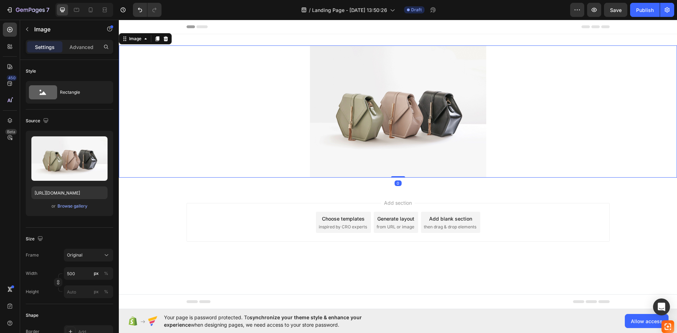
click at [407, 125] on img at bounding box center [398, 111] width 176 height 132
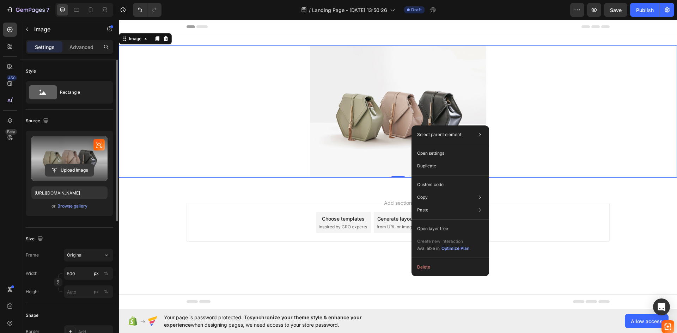
click at [55, 169] on input "file" at bounding box center [69, 170] width 49 height 12
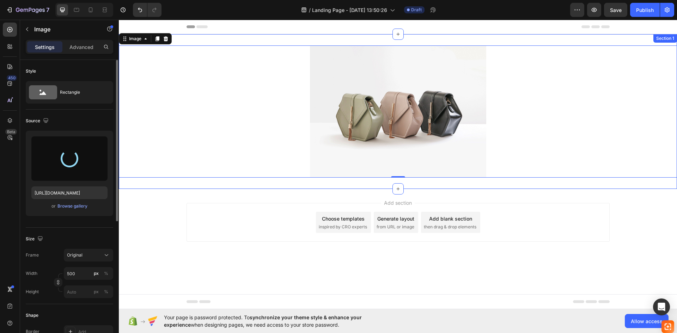
type input "https://cdn.shopify.com/s/files/1/0990/6143/2669/files/gempages_586200103543374…"
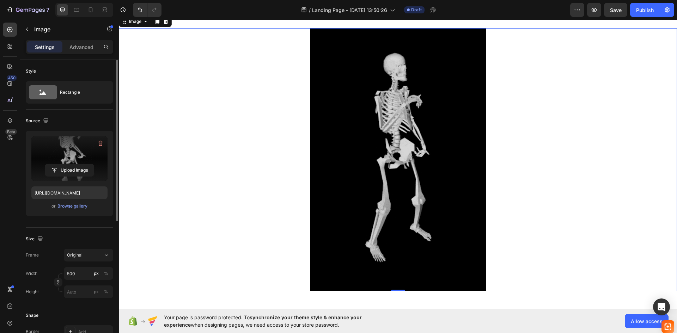
scroll to position [0, 0]
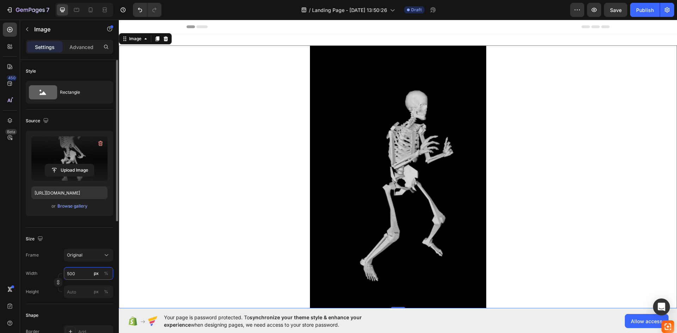
click at [84, 271] on input "500" at bounding box center [88, 273] width 49 height 13
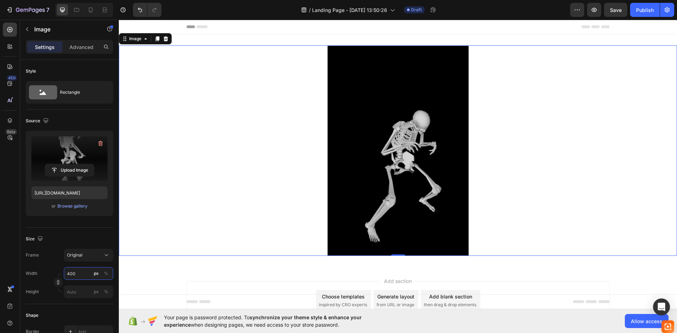
type input "400"
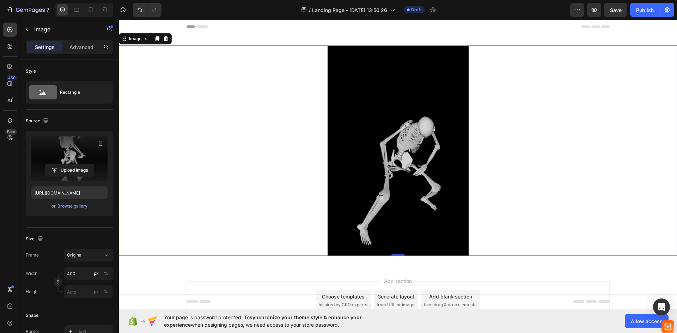
click at [185, 131] on div at bounding box center [398, 150] width 558 height 210
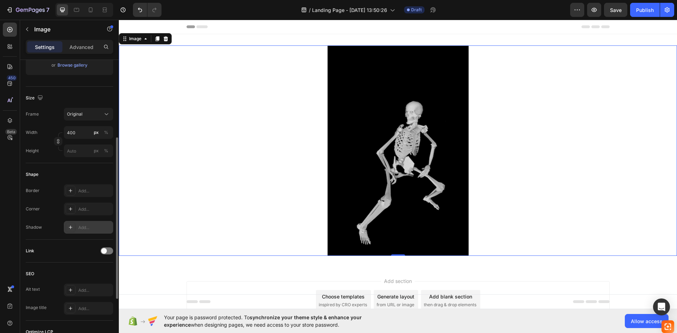
scroll to position [211, 0]
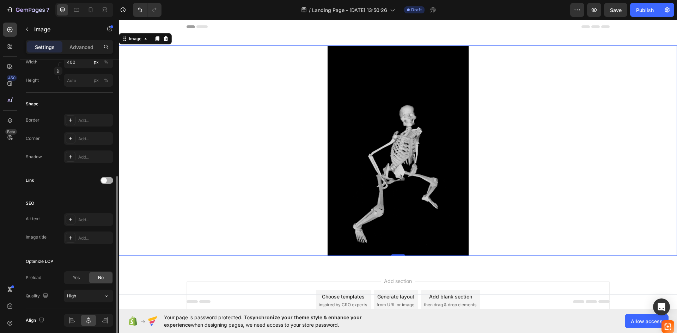
click at [103, 182] on span at bounding box center [104, 181] width 6 height 6
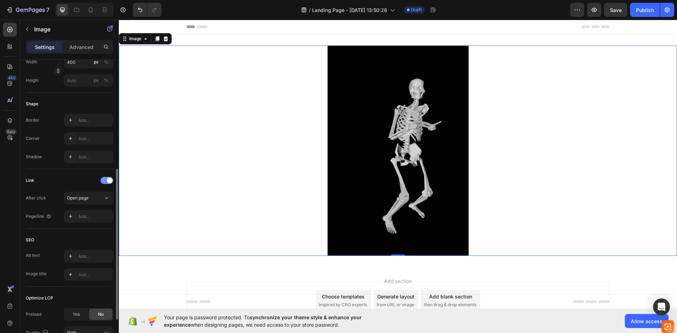
click at [103, 181] on div at bounding box center [106, 180] width 13 height 7
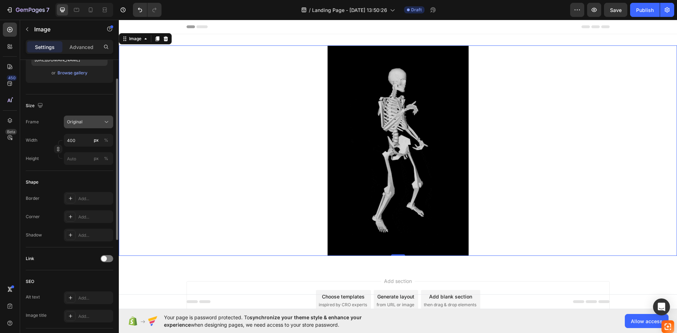
scroll to position [27, 0]
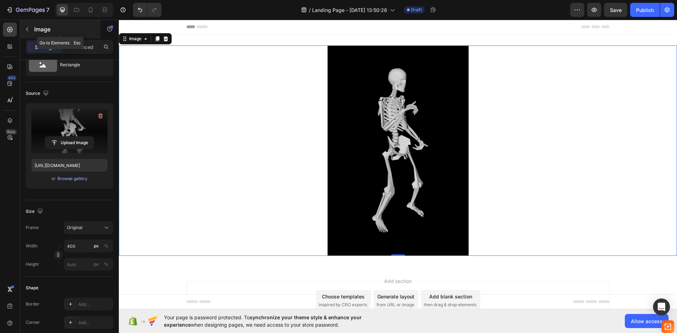
click at [28, 26] on icon "button" at bounding box center [27, 29] width 6 height 6
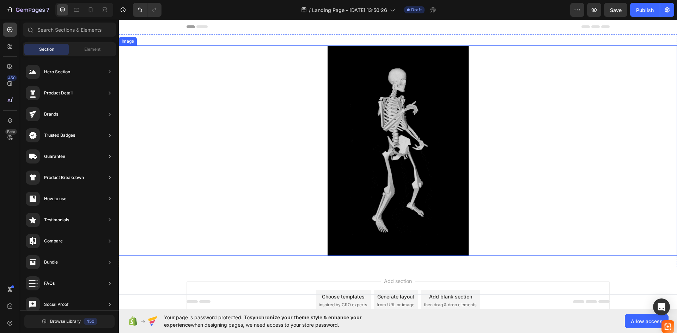
click at [258, 84] on div at bounding box center [398, 150] width 558 height 210
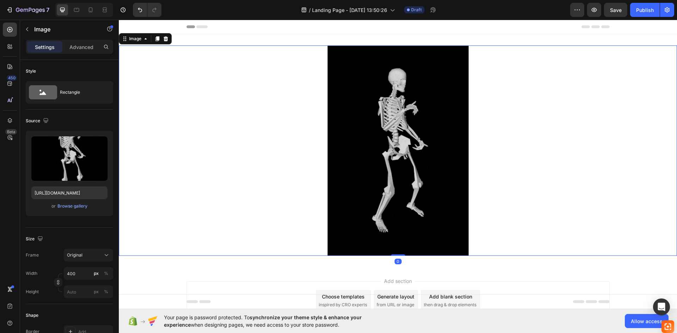
click at [195, 103] on div at bounding box center [398, 150] width 558 height 210
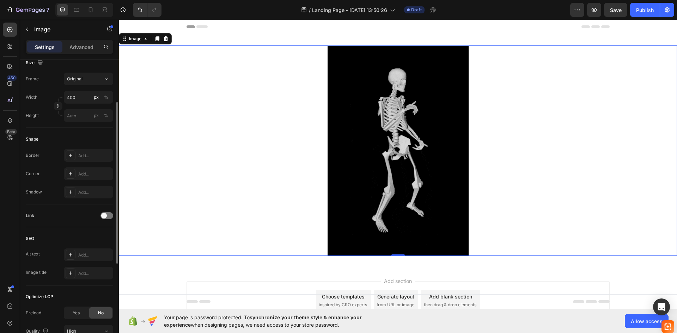
scroll to position [211, 0]
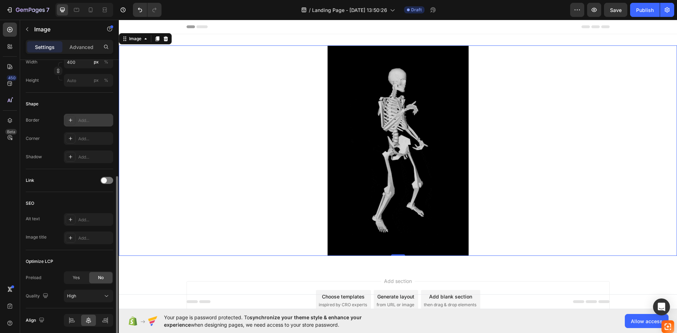
drag, startPoint x: 84, startPoint y: 112, endPoint x: 85, endPoint y: 116, distance: 4.4
click at [84, 113] on div "Shape Border Add... Corner Add... Shadow Add..." at bounding box center [69, 131] width 87 height 76
click at [85, 117] on div "Add..." at bounding box center [94, 120] width 33 height 6
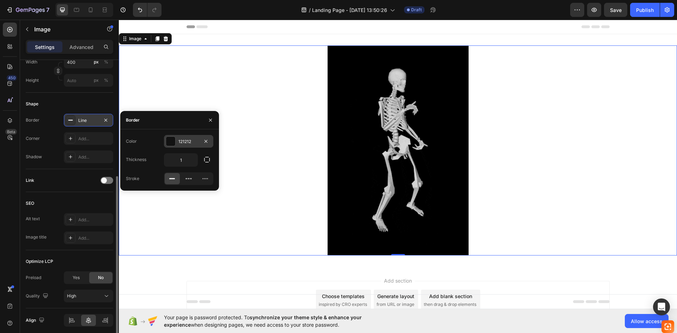
click at [169, 140] on div at bounding box center [170, 141] width 9 height 9
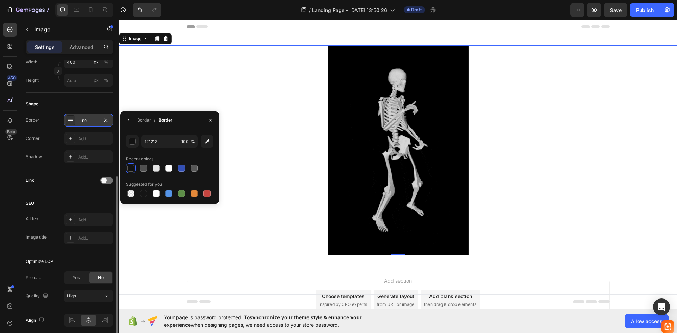
click at [130, 166] on div at bounding box center [130, 168] width 7 height 7
click at [238, 121] on div at bounding box center [398, 150] width 558 height 210
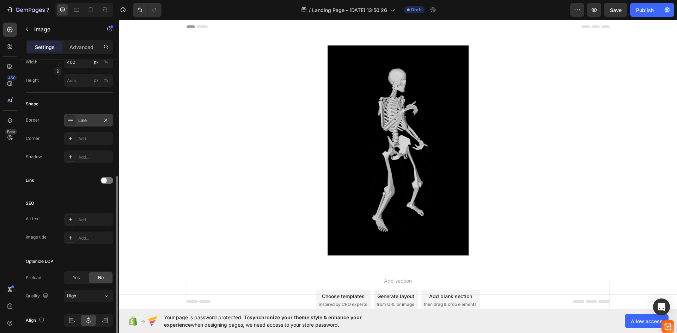
click at [218, 283] on div "Add section Choose templates inspired by CRO experts Generate layout from URL o…" at bounding box center [397, 300] width 423 height 39
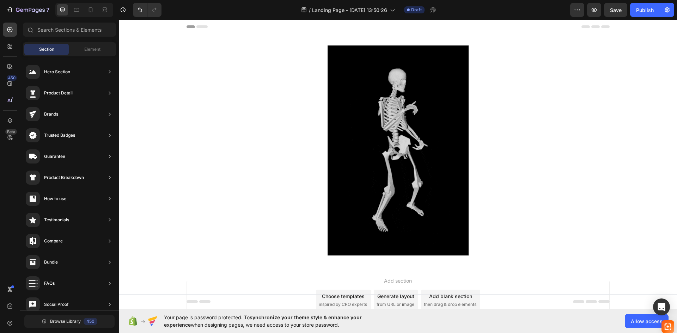
click at [217, 167] on div at bounding box center [398, 150] width 558 height 210
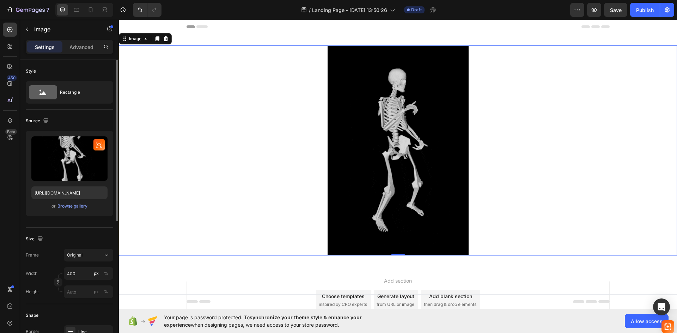
scroll to position [106, 0]
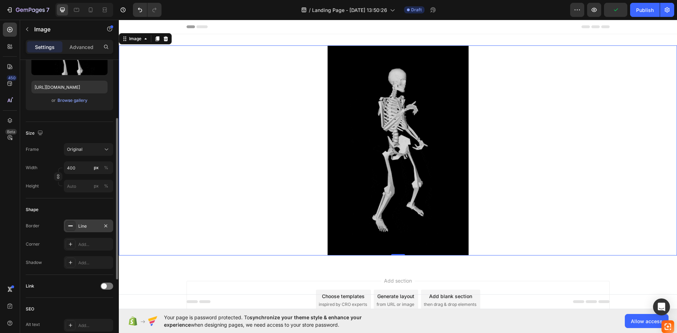
click at [88, 231] on div "Line" at bounding box center [88, 226] width 49 height 13
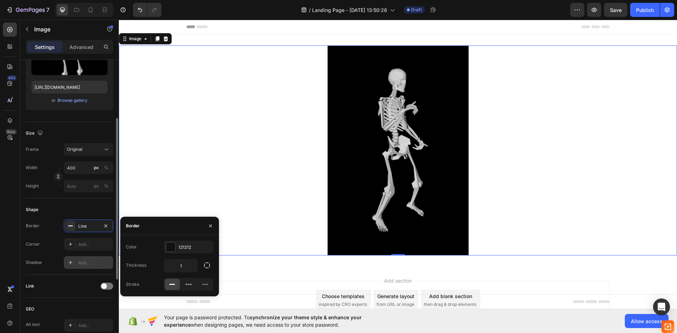
click at [85, 260] on div "Add..." at bounding box center [94, 263] width 33 height 6
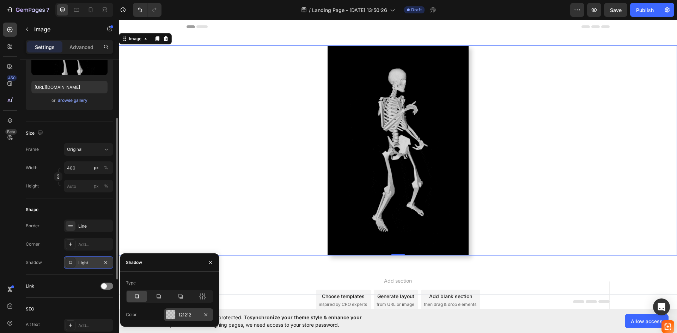
click at [171, 317] on div at bounding box center [170, 314] width 9 height 9
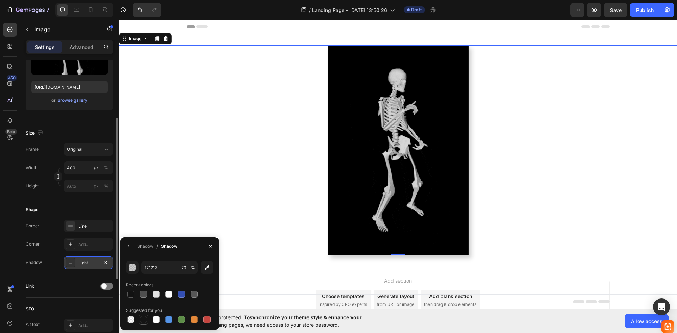
click at [145, 321] on div at bounding box center [143, 319] width 7 height 7
type input "151515"
type input "100"
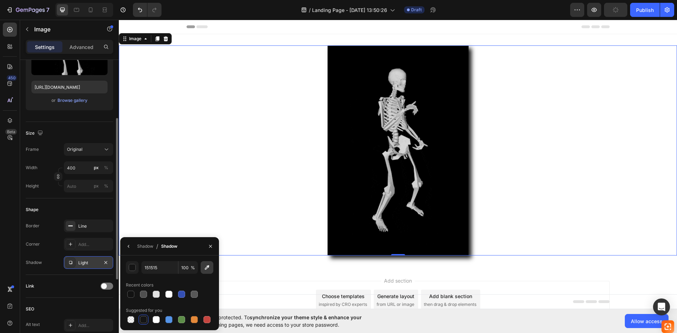
click at [205, 269] on icon "button" at bounding box center [206, 267] width 7 height 7
type input "FFFFFF"
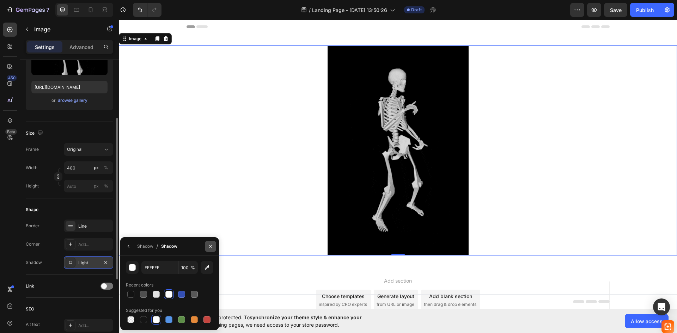
click at [208, 246] on icon "button" at bounding box center [211, 247] width 6 height 6
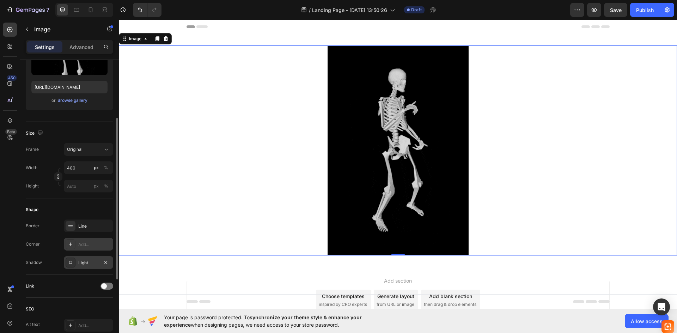
click at [86, 242] on div "Add..." at bounding box center [94, 244] width 33 height 6
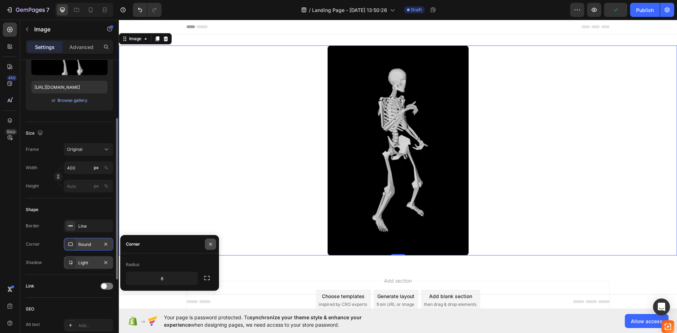
click at [211, 244] on icon "button" at bounding box center [211, 244] width 6 height 6
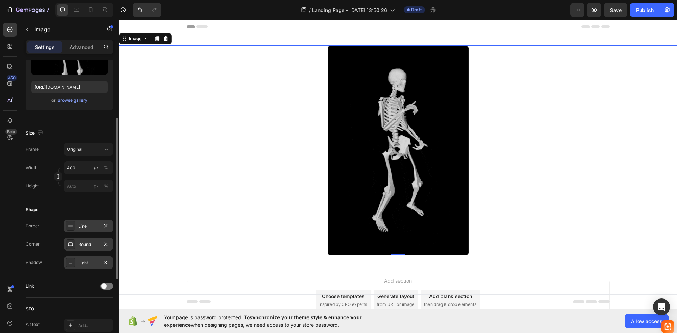
click at [90, 226] on div "Line" at bounding box center [88, 226] width 20 height 6
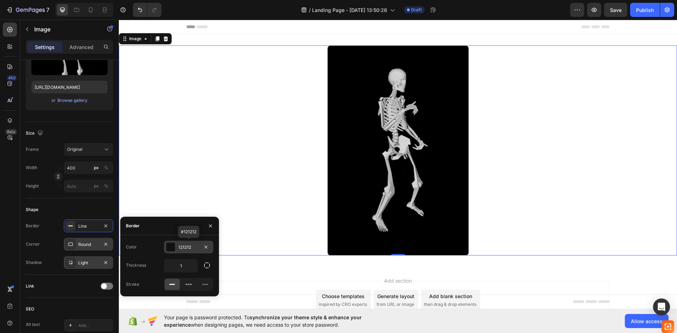
click at [168, 248] on div at bounding box center [170, 246] width 9 height 9
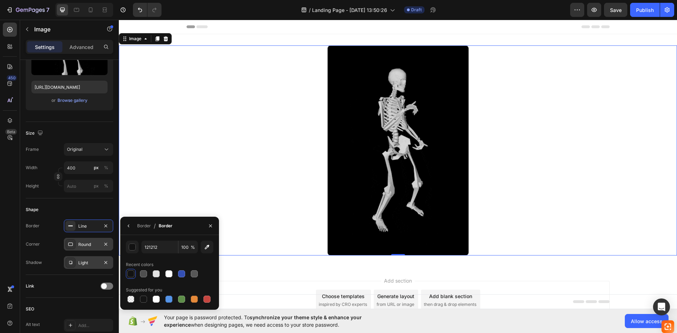
click at [128, 271] on div at bounding box center [130, 273] width 7 height 7
click at [129, 226] on icon "button" at bounding box center [129, 226] width 6 height 6
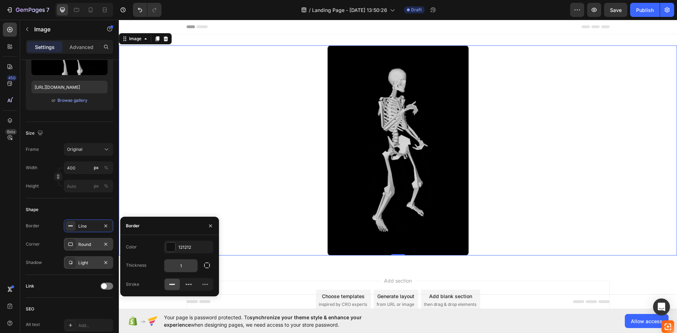
click at [187, 268] on input "1" at bounding box center [180, 265] width 33 height 13
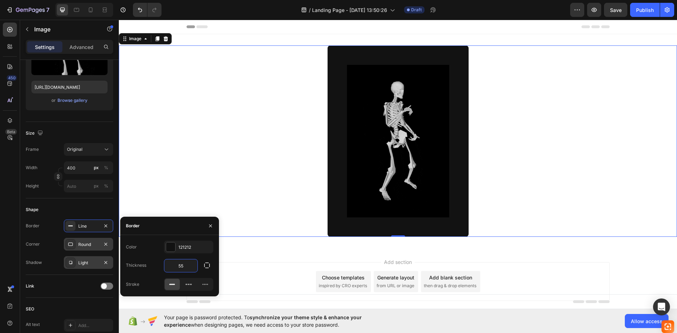
type input "5"
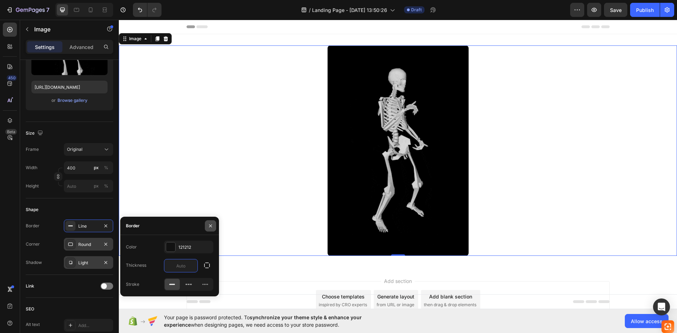
type input "0"
click at [208, 225] on icon "button" at bounding box center [211, 226] width 6 height 6
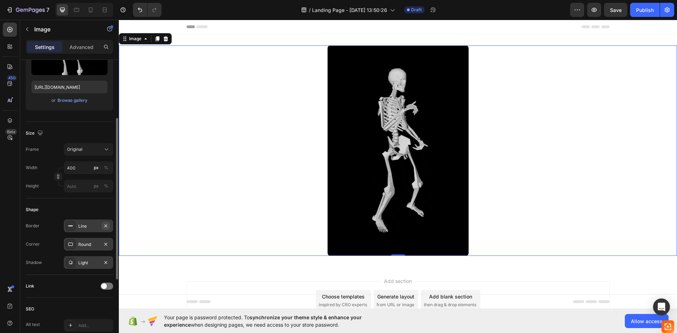
click at [105, 226] on icon "button" at bounding box center [105, 225] width 3 height 3
click at [105, 245] on icon "button" at bounding box center [106, 244] width 6 height 6
click at [105, 263] on icon "button" at bounding box center [106, 263] width 6 height 6
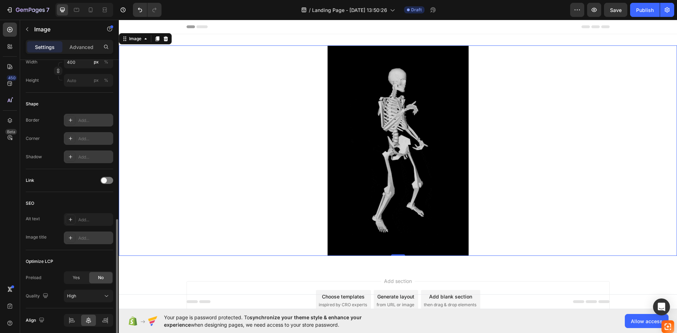
scroll to position [239, 0]
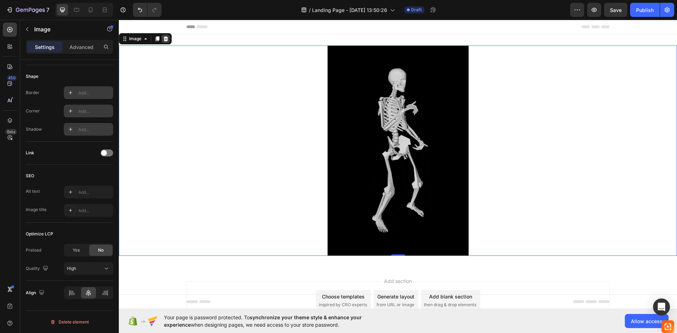
click at [165, 38] on icon at bounding box center [166, 38] width 5 height 5
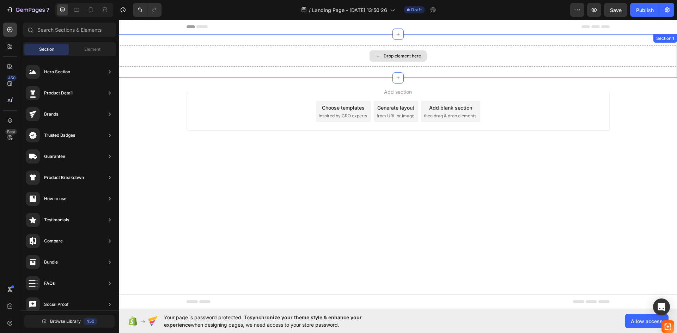
click at [390, 55] on div "Drop element here" at bounding box center [401, 56] width 37 height 6
click at [100, 47] on span "Element" at bounding box center [92, 49] width 16 height 6
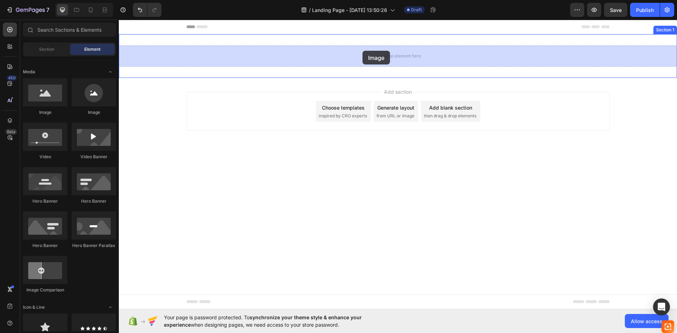
drag, startPoint x: 227, startPoint y: 110, endPoint x: 362, endPoint y: 51, distance: 147.7
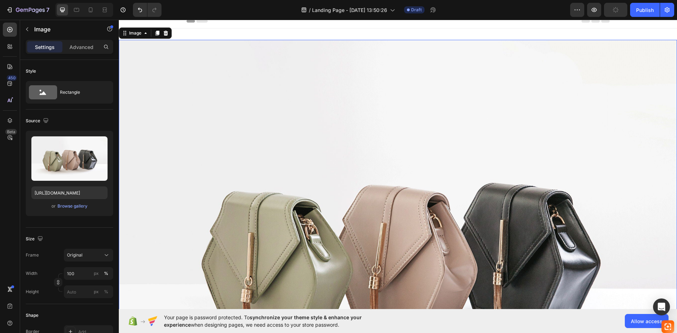
scroll to position [0, 0]
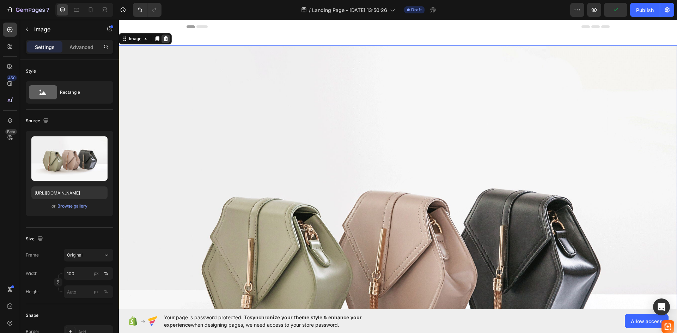
click at [167, 40] on icon at bounding box center [166, 38] width 5 height 5
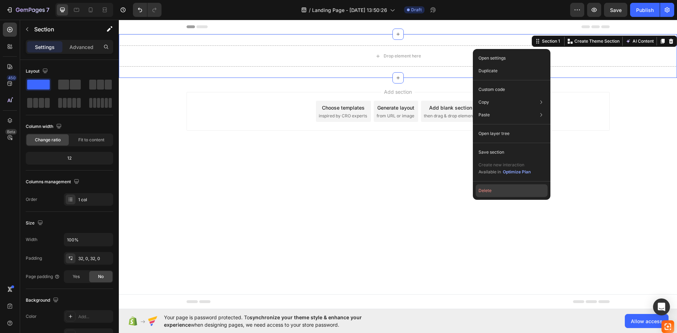
click at [494, 191] on button "Delete" at bounding box center [511, 190] width 72 height 13
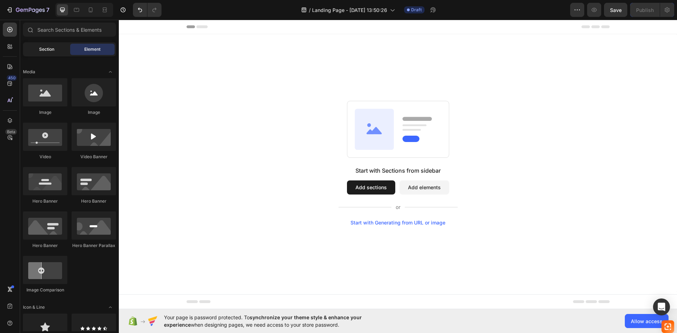
click at [55, 50] on div "Section" at bounding box center [46, 49] width 44 height 11
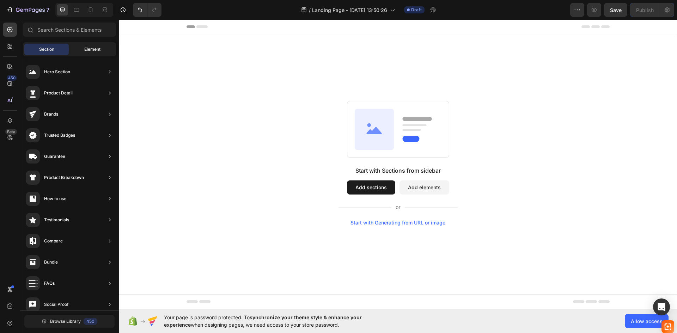
click at [92, 45] on div "Element" at bounding box center [92, 49] width 44 height 11
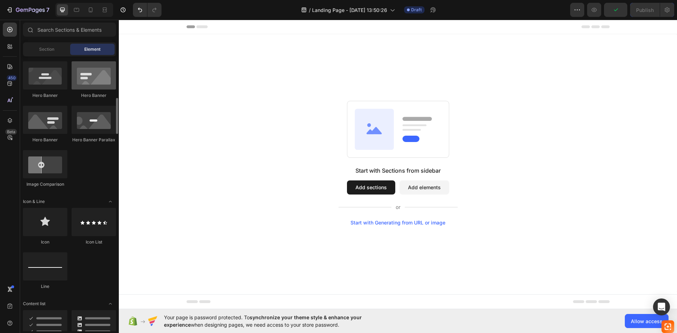
scroll to position [176, 0]
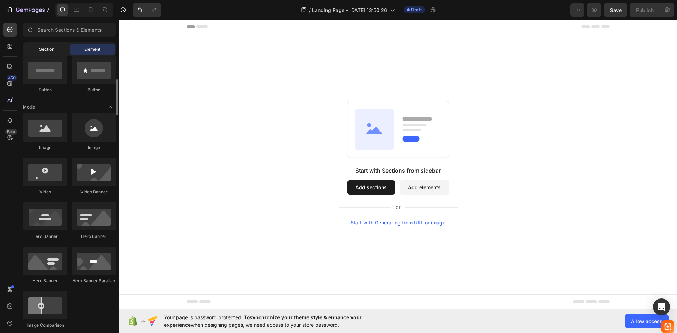
click at [47, 49] on span "Section" at bounding box center [46, 49] width 15 height 6
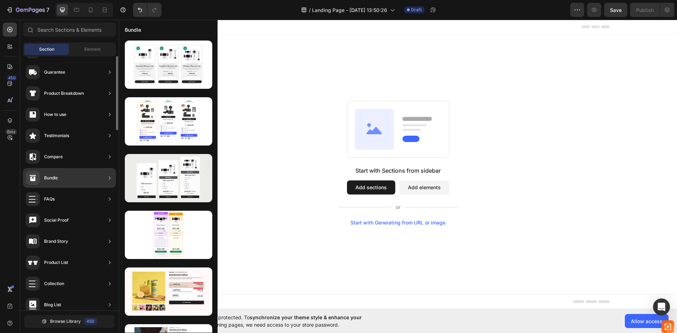
scroll to position [0, 0]
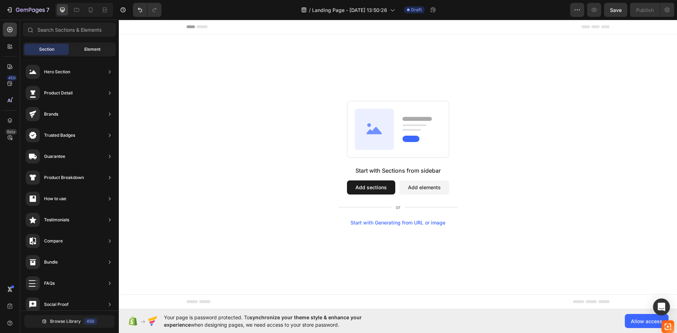
click at [82, 48] on div "Element" at bounding box center [92, 49] width 44 height 11
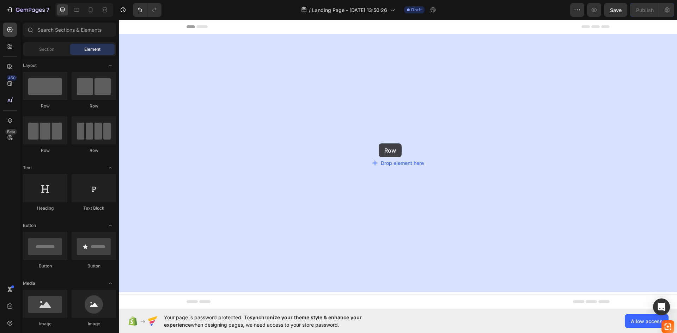
drag, startPoint x: 165, startPoint y: 113, endPoint x: 378, endPoint y: 143, distance: 216.1
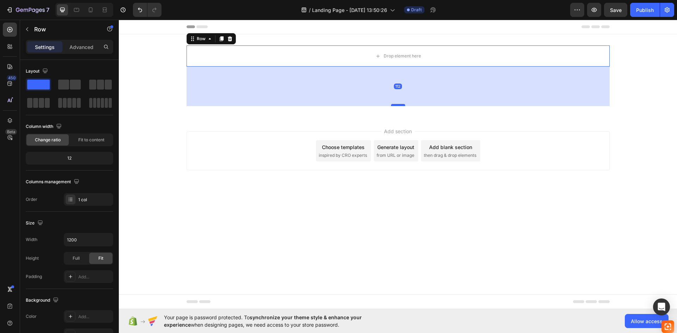
drag, startPoint x: 398, startPoint y: 71, endPoint x: 402, endPoint y: 113, distance: 42.4
click at [402, 106] on div at bounding box center [398, 105] width 14 height 2
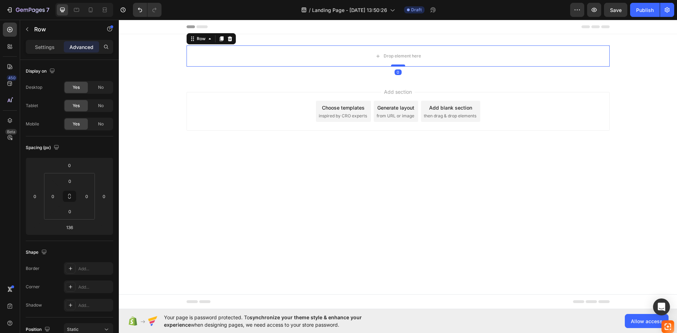
drag, startPoint x: 401, startPoint y: 113, endPoint x: 403, endPoint y: 64, distance: 49.0
click at [403, 64] on div at bounding box center [398, 65] width 14 height 2
type input "0"
click at [52, 46] on p "Settings" at bounding box center [45, 46] width 20 height 7
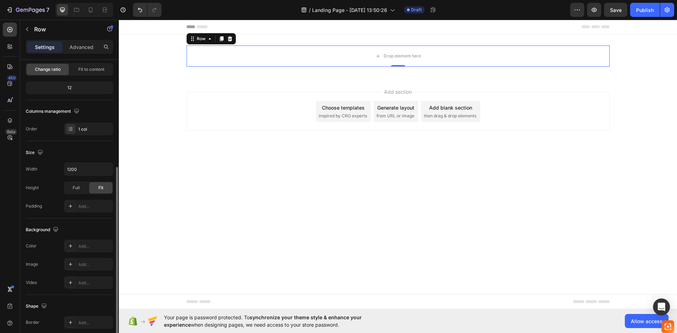
scroll to position [137, 0]
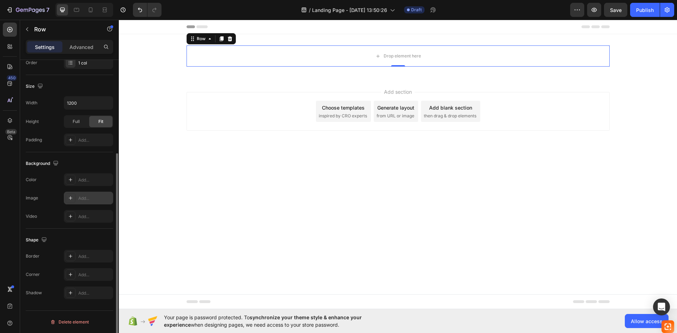
click at [79, 202] on div "Add..." at bounding box center [88, 198] width 49 height 13
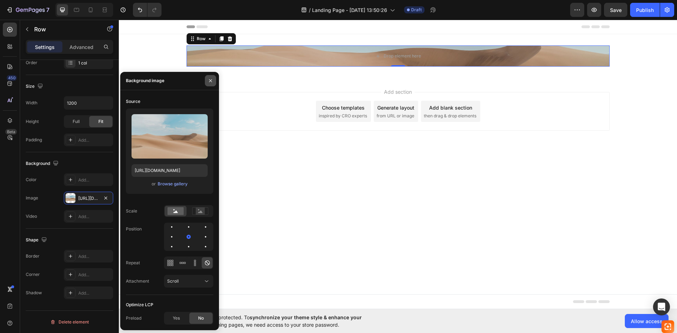
click at [211, 80] on icon "button" at bounding box center [211, 81] width 6 height 6
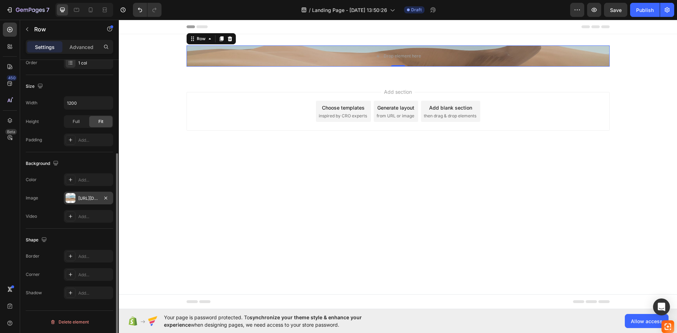
click at [74, 198] on div at bounding box center [71, 198] width 10 height 10
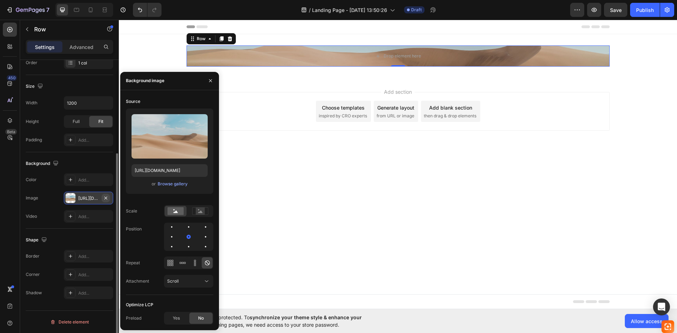
click at [106, 198] on icon "button" at bounding box center [105, 197] width 3 height 3
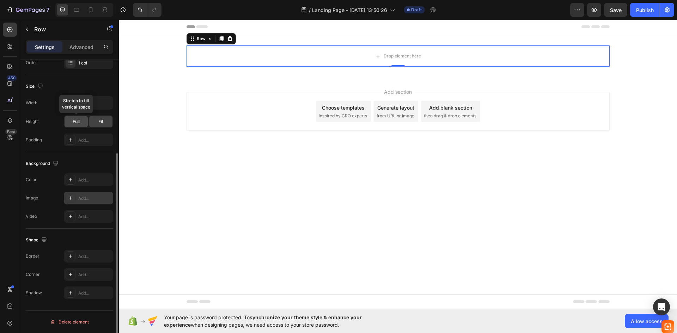
click at [80, 123] on div "Full" at bounding box center [75, 121] width 23 height 11
click at [96, 122] on div "Fit" at bounding box center [100, 121] width 23 height 11
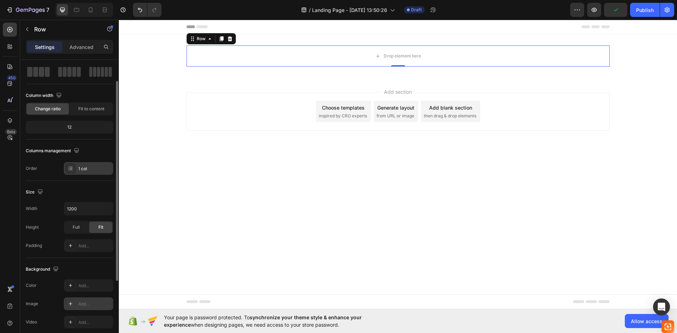
scroll to position [0, 0]
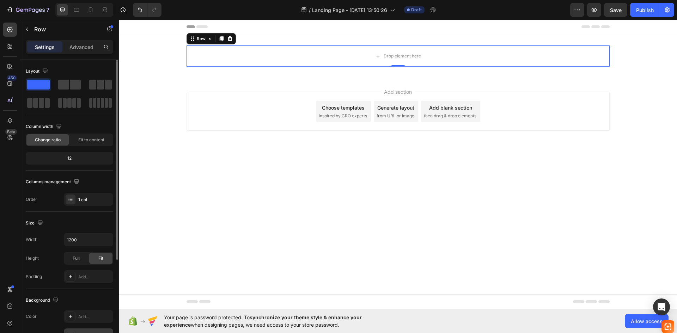
click at [39, 86] on span at bounding box center [38, 85] width 23 height 10
drag, startPoint x: 158, startPoint y: 106, endPoint x: 381, endPoint y: 71, distance: 225.4
click at [417, 38] on div "Drop element here Row 0 Section 1" at bounding box center [398, 56] width 558 height 44
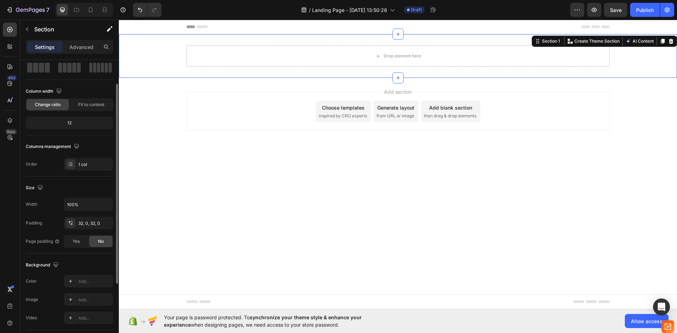
scroll to position [106, 0]
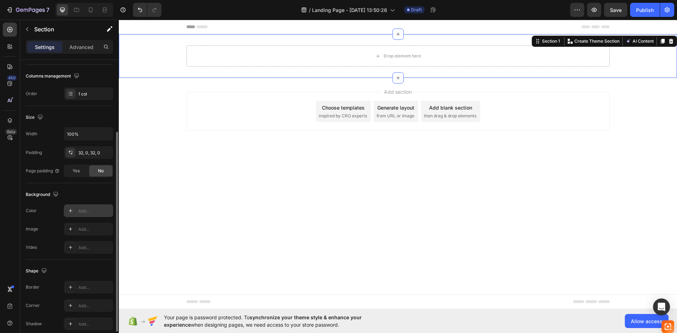
click at [72, 212] on icon at bounding box center [71, 211] width 6 height 6
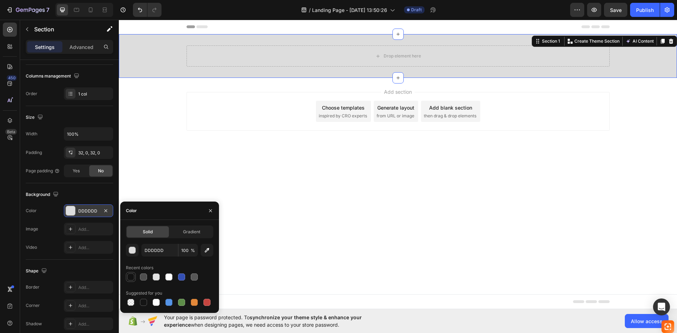
click at [135, 279] on div at bounding box center [131, 277] width 10 height 10
type input "121212"
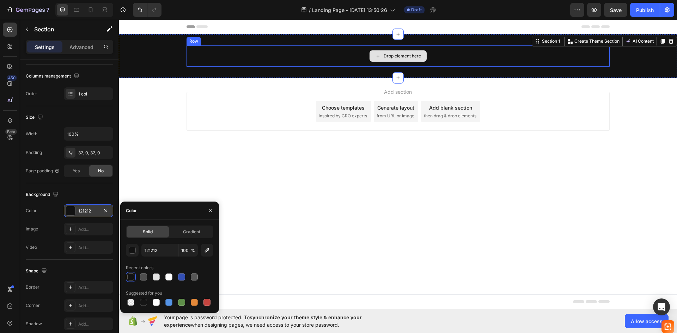
click at [382, 54] on div "Drop element here" at bounding box center [397, 55] width 57 height 11
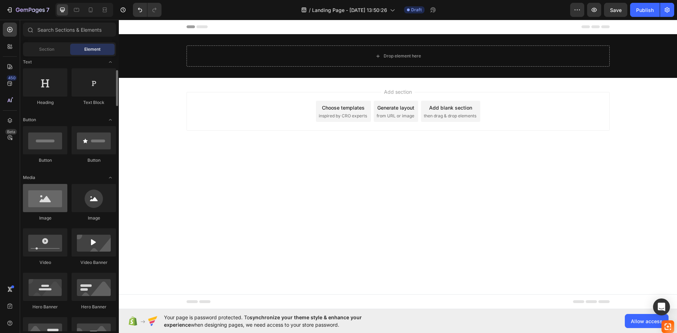
click at [50, 209] on div at bounding box center [45, 198] width 44 height 28
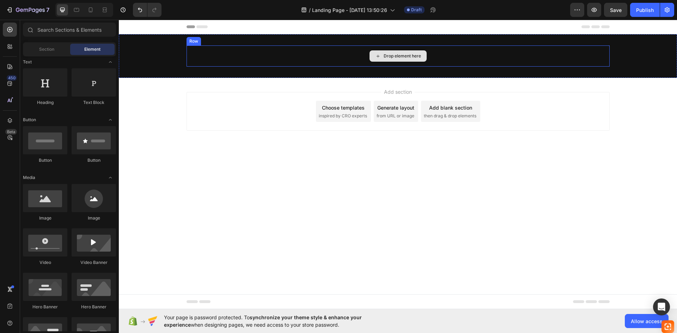
click at [404, 51] on div "Drop element here" at bounding box center [397, 55] width 57 height 11
click at [381, 56] on div "Drop element here" at bounding box center [397, 55] width 57 height 11
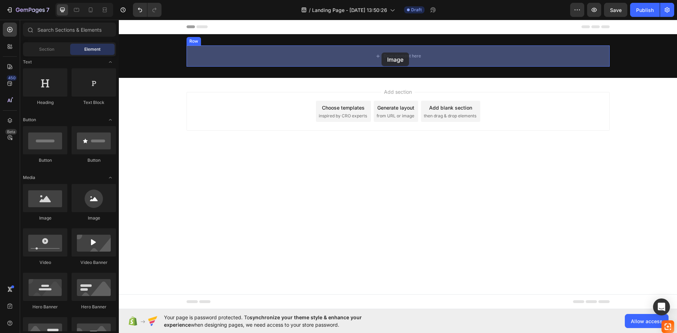
drag, startPoint x: 179, startPoint y: 224, endPoint x: 381, endPoint y: 53, distance: 265.2
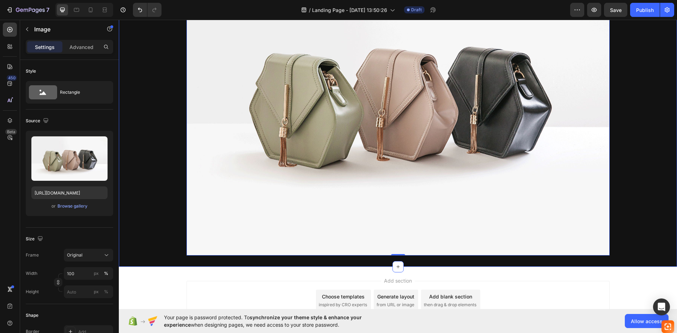
scroll to position [141, 0]
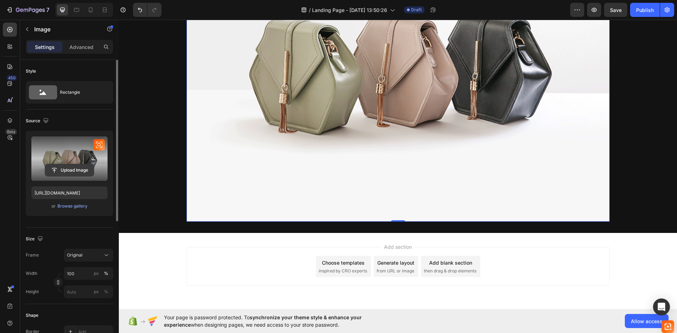
click at [76, 167] on input "file" at bounding box center [69, 170] width 49 height 12
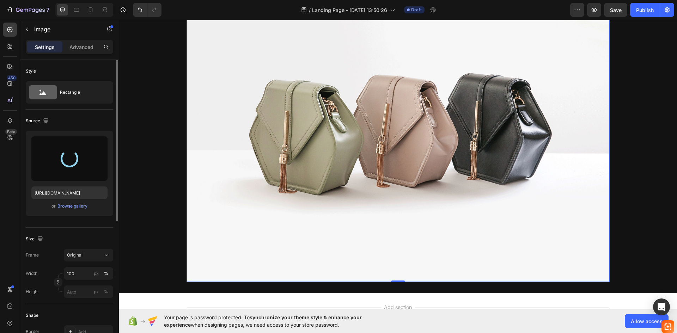
scroll to position [70, 0]
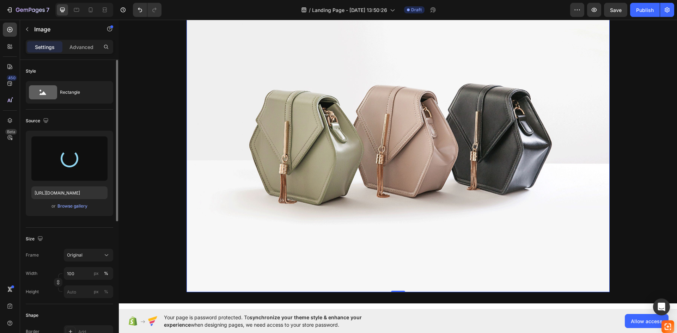
type input "https://cdn.shopify.com/s/files/1/0990/6143/2669/files/gempages_586200103543374…"
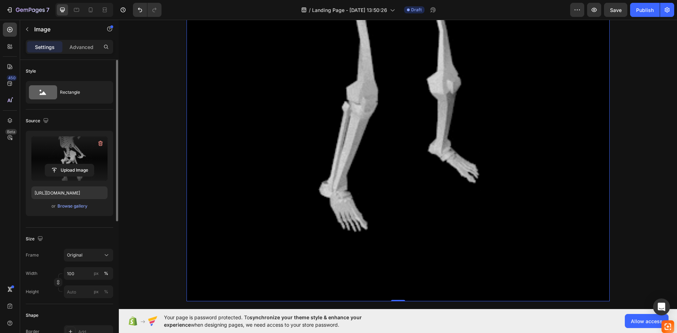
scroll to position [388, 0]
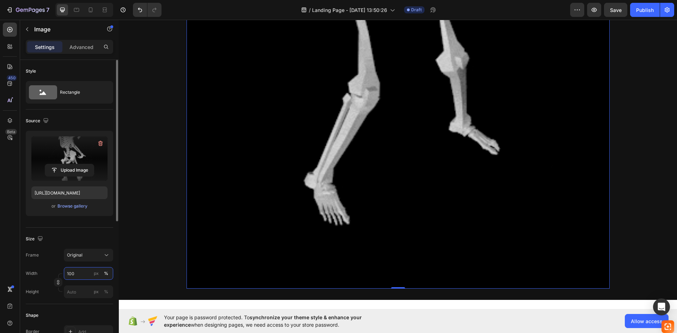
click at [83, 272] on input "100" at bounding box center [88, 273] width 49 height 13
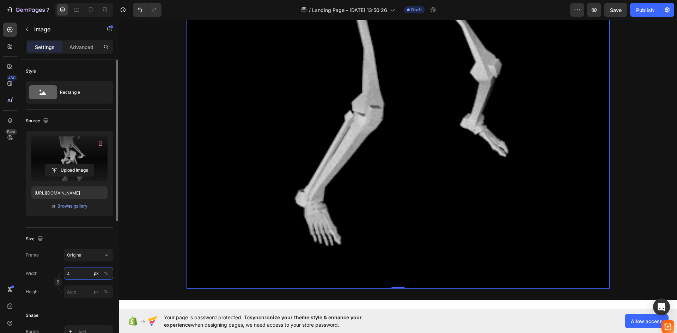
scroll to position [0, 0]
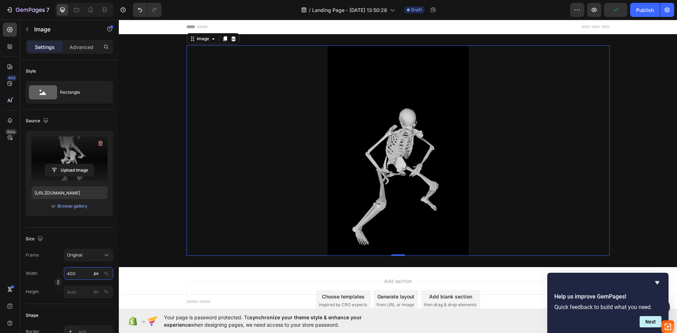
type input "400"
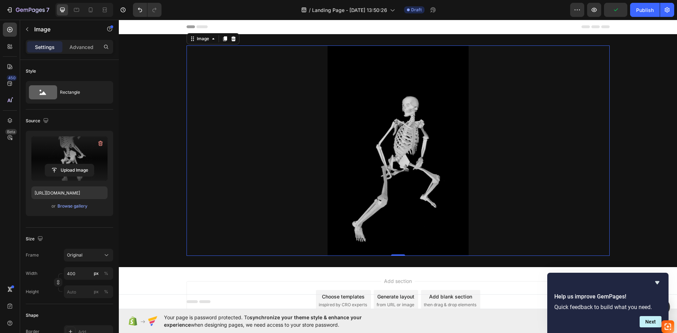
click at [217, 164] on div at bounding box center [397, 150] width 423 height 210
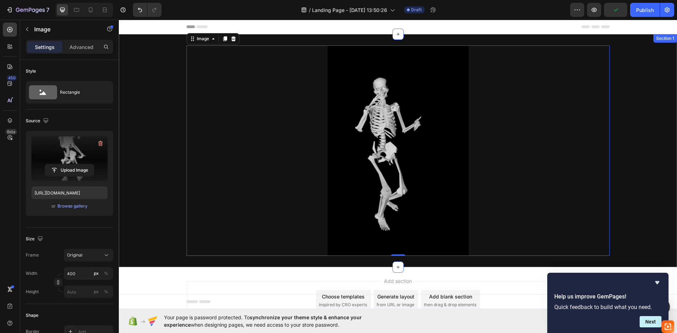
click at [166, 163] on div "Image 0 Row" at bounding box center [398, 150] width 558 height 210
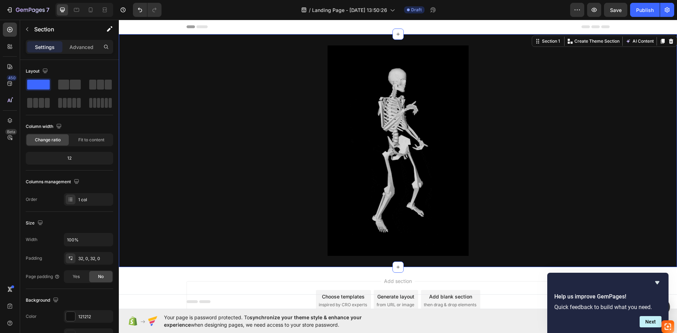
click at [165, 165] on div "Image Row" at bounding box center [398, 150] width 558 height 210
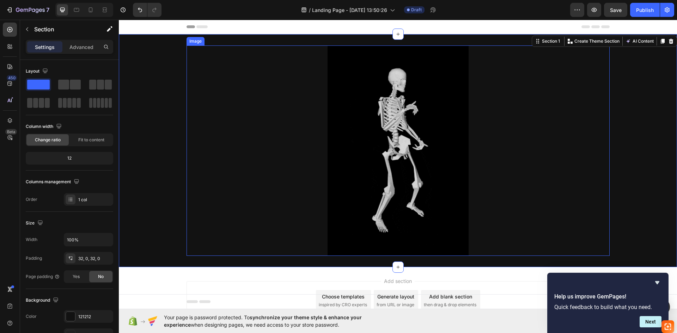
click at [218, 164] on div at bounding box center [397, 150] width 423 height 210
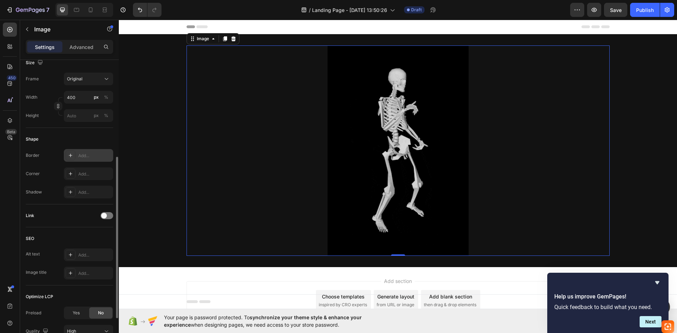
scroll to position [239, 0]
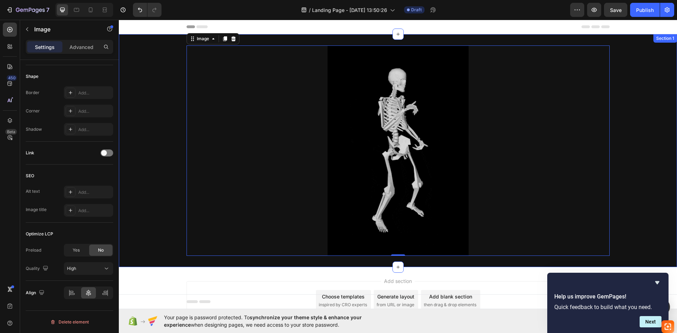
click at [159, 141] on div "Image 0 Row" at bounding box center [398, 150] width 558 height 210
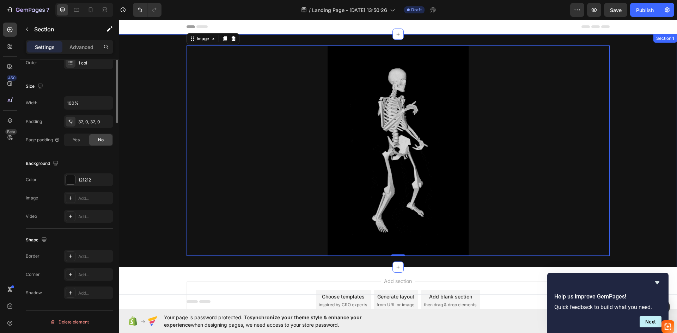
scroll to position [0, 0]
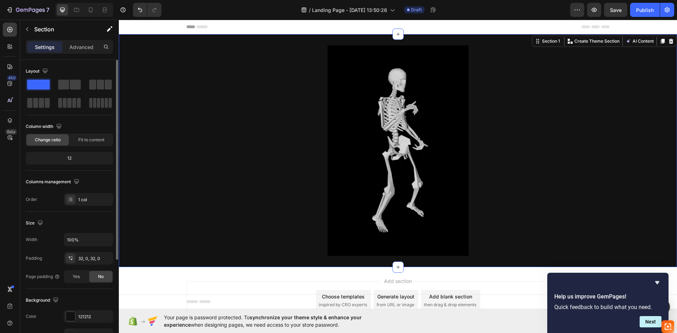
click at [160, 141] on div "Image Row" at bounding box center [398, 150] width 558 height 210
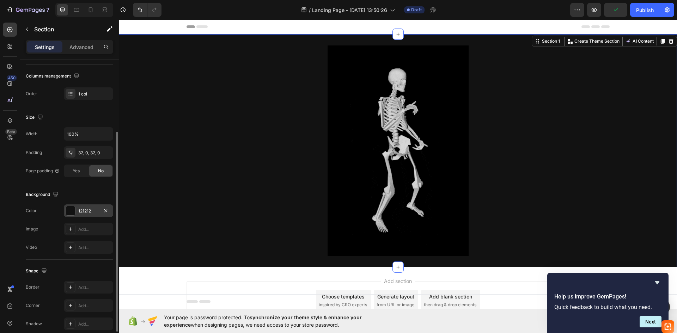
click at [99, 212] on div "121212" at bounding box center [88, 210] width 49 height 13
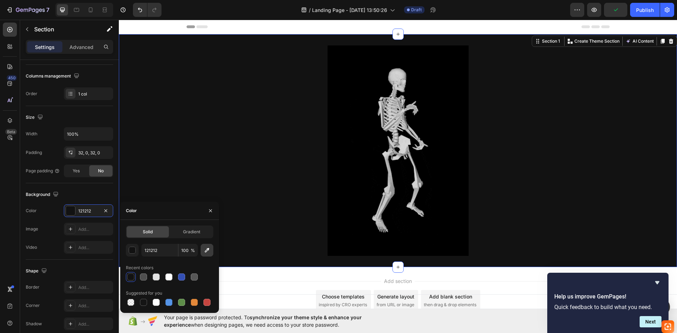
click at [208, 248] on icon "button" at bounding box center [207, 250] width 5 height 5
type input "000000"
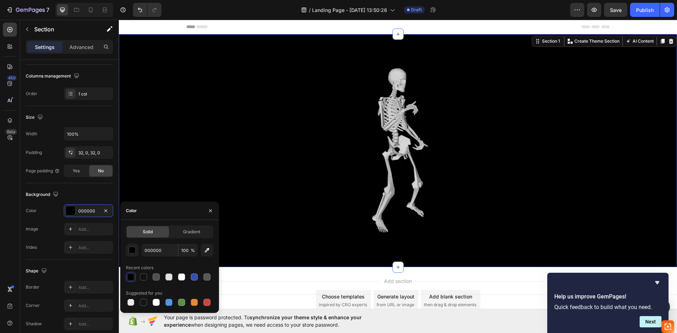
click at [308, 281] on div "Add section Choose templates inspired by CRO experts Generate layout from URL o…" at bounding box center [398, 310] width 558 height 87
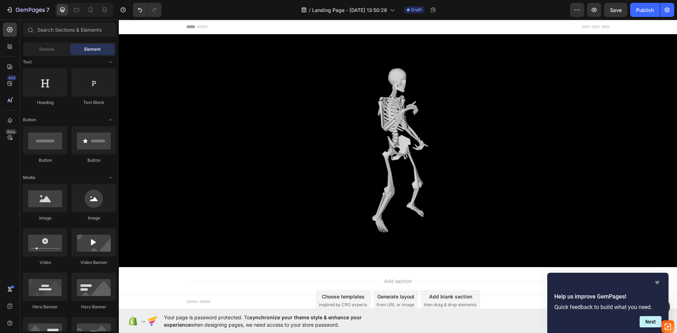
click at [654, 283] on icon "Hide survey" at bounding box center [657, 282] width 8 height 8
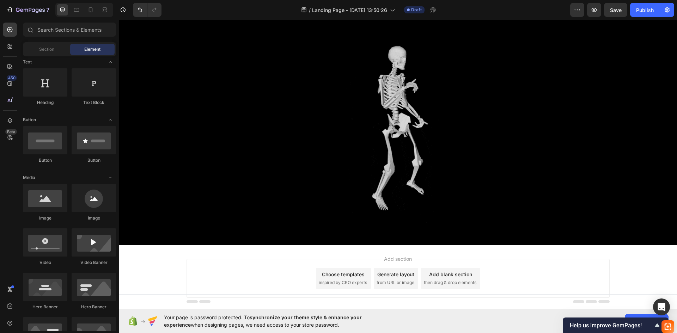
scroll to position [0, 0]
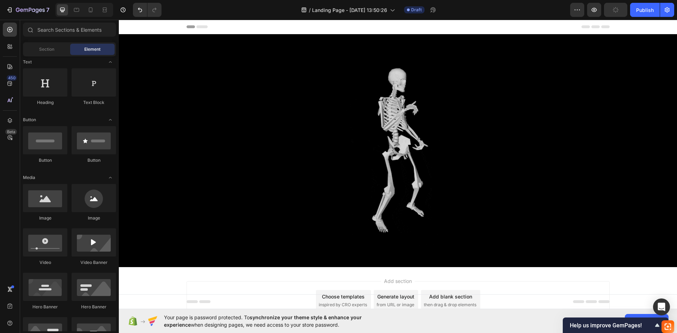
click at [530, 300] on div "Footer" at bounding box center [397, 302] width 423 height 14
drag, startPoint x: 137, startPoint y: 27, endPoint x: 140, endPoint y: 29, distance: 3.7
click at [140, 29] on span "Header" at bounding box center [140, 26] width 16 height 7
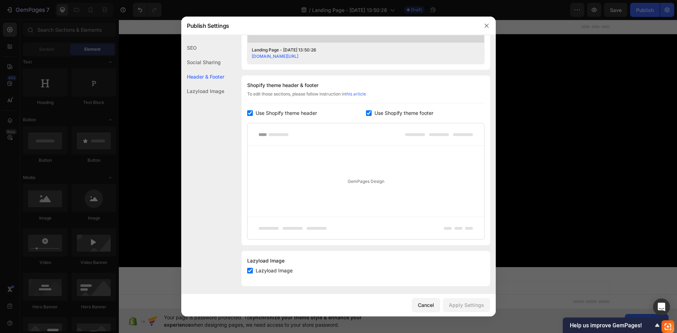
scroll to position [300, 0]
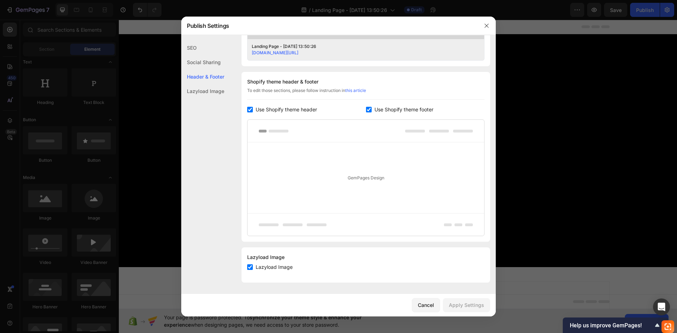
click at [160, 237] on div at bounding box center [338, 166] width 677 height 333
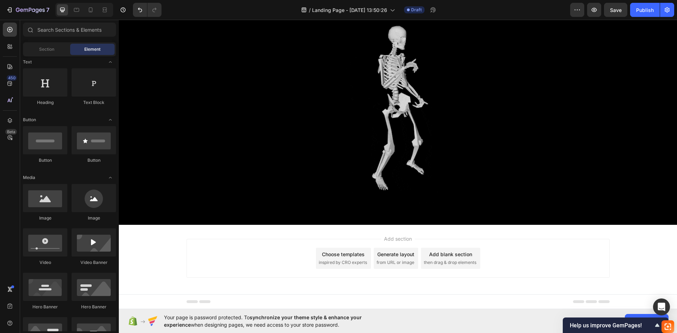
scroll to position [45, 0]
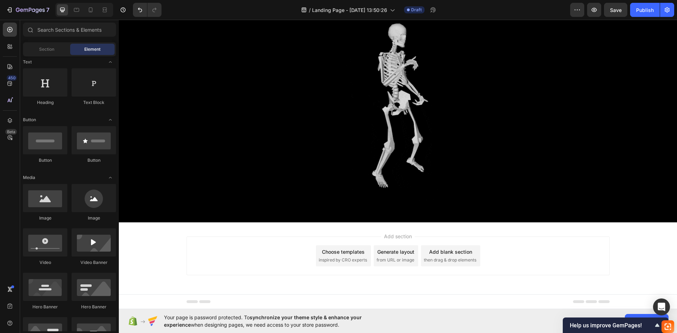
click at [402, 237] on span "Add section" at bounding box center [397, 236] width 33 height 7
click at [51, 47] on span "Section" at bounding box center [46, 49] width 15 height 6
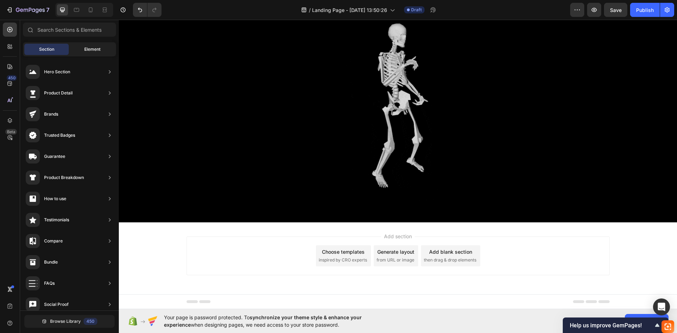
click at [86, 47] on span "Element" at bounding box center [92, 49] width 16 height 6
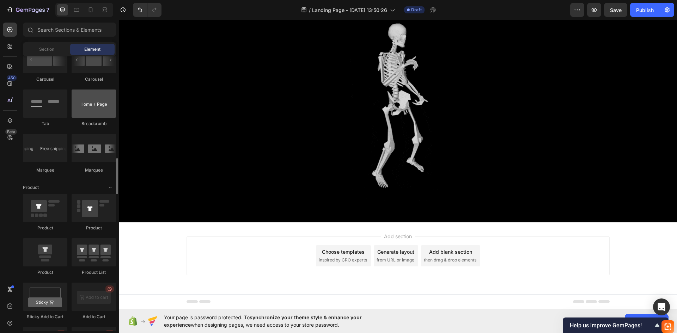
scroll to position [846, 0]
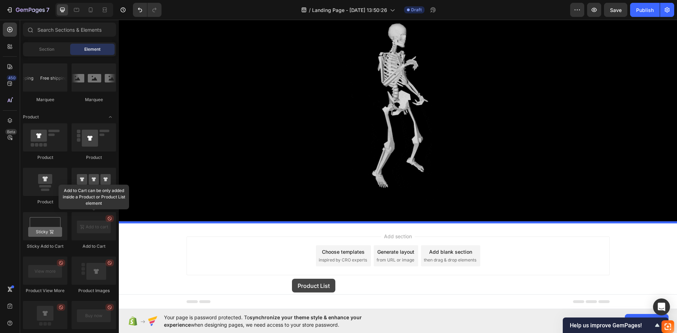
drag, startPoint x: 217, startPoint y: 209, endPoint x: 292, endPoint y: 279, distance: 102.5
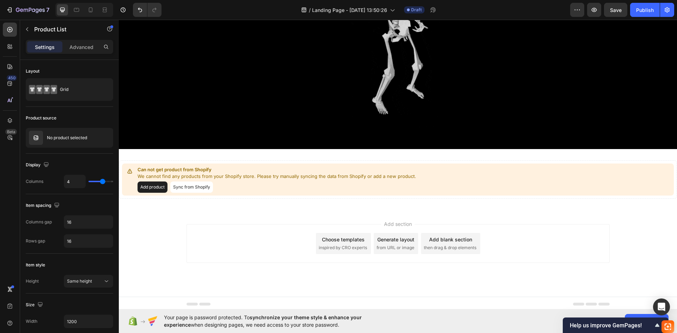
scroll to position [121, 0]
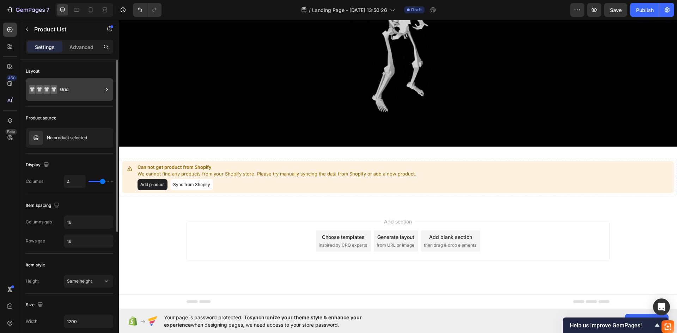
click at [82, 85] on div "Grid" at bounding box center [81, 89] width 43 height 16
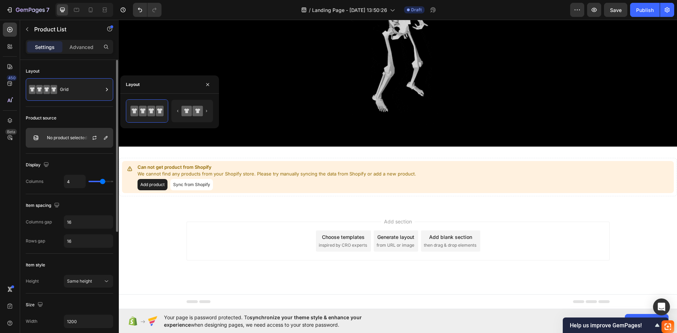
click at [82, 134] on div at bounding box center [97, 137] width 31 height 19
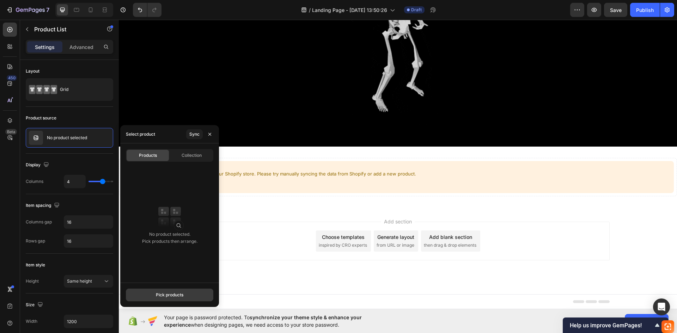
click at [175, 296] on div "Pick products" at bounding box center [169, 295] width 27 height 6
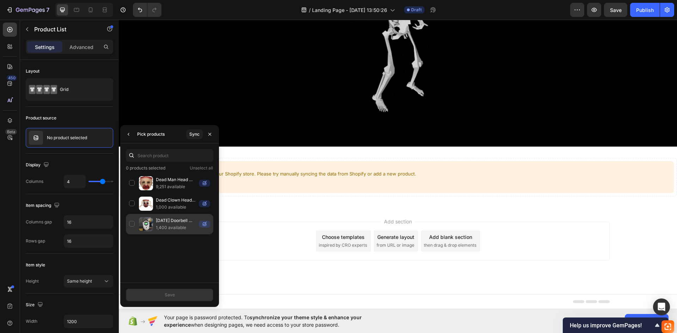
click at [127, 224] on div "Halloween Doorbell Decoration 1,400 available" at bounding box center [169, 224] width 87 height 20
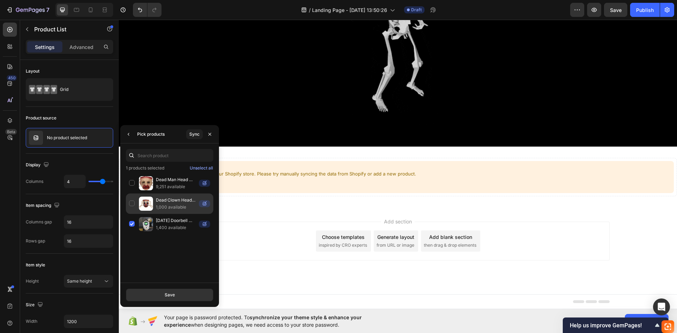
click at [133, 202] on div "Dead Clown Head Candy Bucket 1,000 available" at bounding box center [169, 203] width 87 height 20
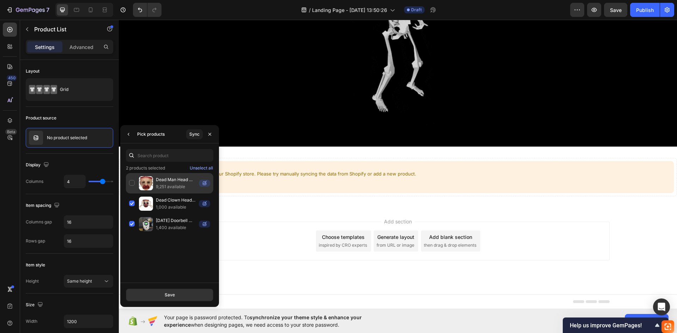
click at [131, 187] on div "Dead Man Head Candy Bucket 9,251 available" at bounding box center [169, 183] width 87 height 20
click at [167, 291] on button "Save" at bounding box center [169, 295] width 87 height 13
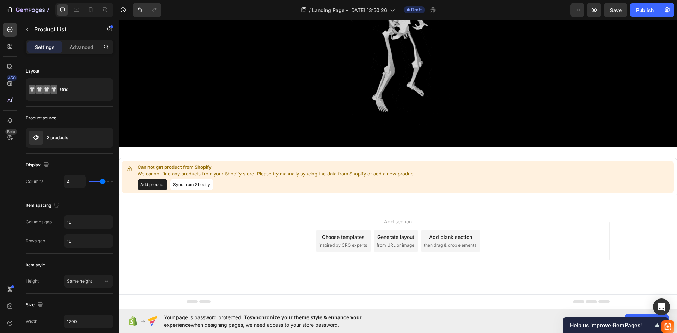
click at [193, 186] on button "Sync from Shopify" at bounding box center [191, 184] width 43 height 11
click at [63, 144] on div "3 products" at bounding box center [69, 138] width 87 height 20
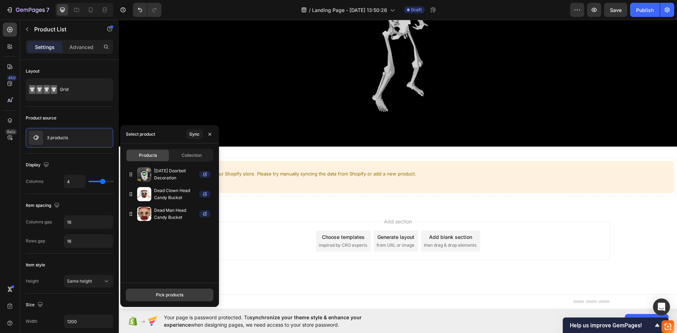
click at [175, 300] on button "Pick products" at bounding box center [169, 295] width 87 height 13
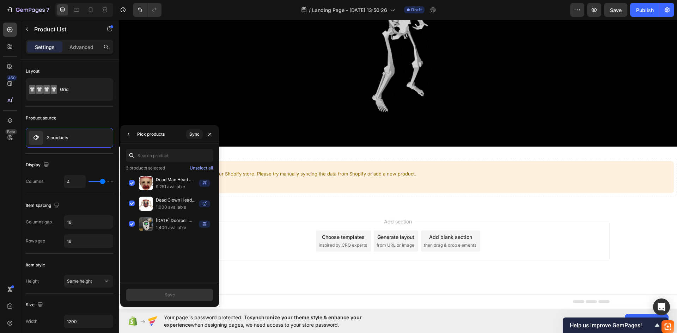
click at [175, 301] on div "Save" at bounding box center [169, 295] width 99 height 24
click at [125, 132] on button "button" at bounding box center [128, 134] width 11 height 11
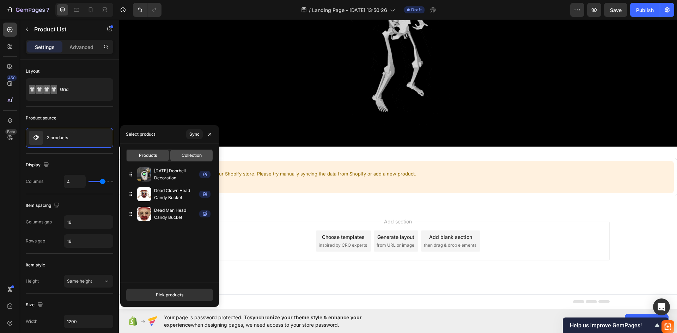
click at [193, 158] on span "Collection" at bounding box center [191, 155] width 20 height 6
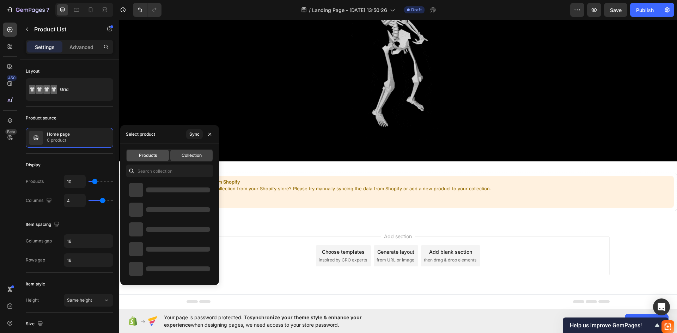
scroll to position [73, 0]
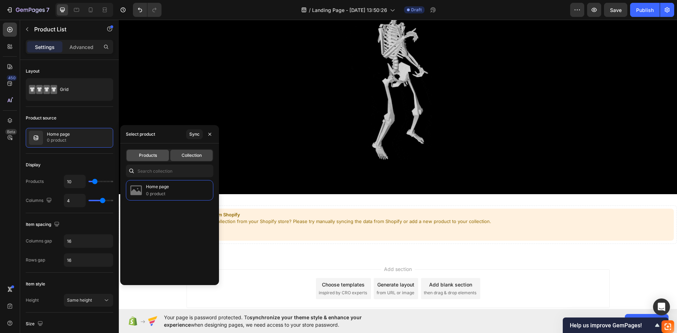
click at [155, 157] on span "Products" at bounding box center [148, 155] width 18 height 6
type input "4"
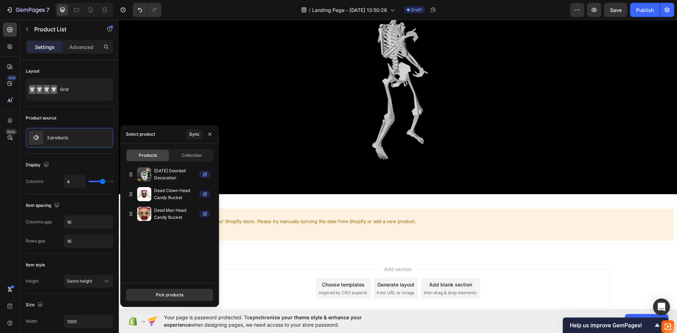
drag, startPoint x: 267, startPoint y: 235, endPoint x: 247, endPoint y: 276, distance: 46.0
drag, startPoint x: 159, startPoint y: 223, endPoint x: 165, endPoint y: 233, distance: 10.9
click at [175, 236] on div "Halloween Doorbell Decoration Dead Clown Head Candy Bucket Dead Man Head Candy …" at bounding box center [169, 222] width 99 height 114
drag, startPoint x: 131, startPoint y: 213, endPoint x: 127, endPoint y: 214, distance: 4.0
click at [155, 215] on p "Dead Man Head Candy Bucket" at bounding box center [175, 214] width 42 height 14
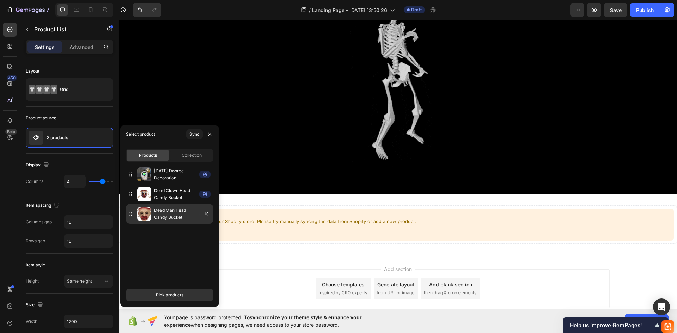
click at [168, 219] on p "Dead Man Head Candy Bucket" at bounding box center [175, 214] width 42 height 14
drag, startPoint x: 168, startPoint y: 219, endPoint x: 161, endPoint y: 218, distance: 6.8
click at [161, 218] on p "Dead Man Head Candy Bucket" at bounding box center [175, 214] width 42 height 14
click at [81, 199] on div "Item spacing Columns gap 16 Rows gap 16" at bounding box center [69, 224] width 87 height 60
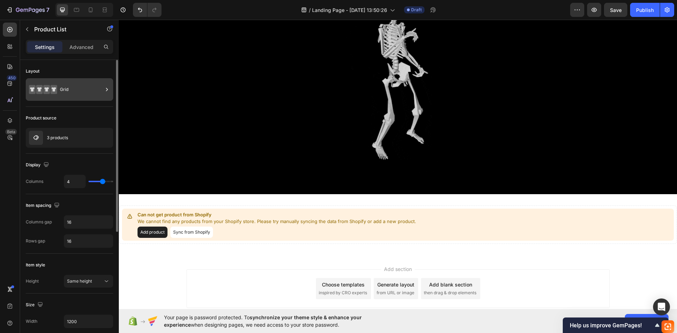
click at [68, 94] on div "Grid" at bounding box center [81, 89] width 43 height 16
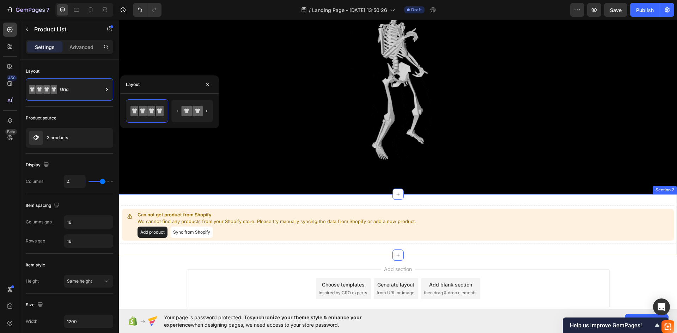
drag, startPoint x: 262, startPoint y: 133, endPoint x: 141, endPoint y: 183, distance: 131.1
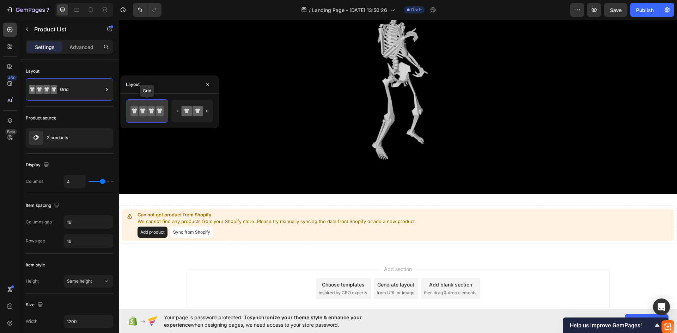
click at [144, 113] on icon at bounding box center [143, 111] width 8 height 11
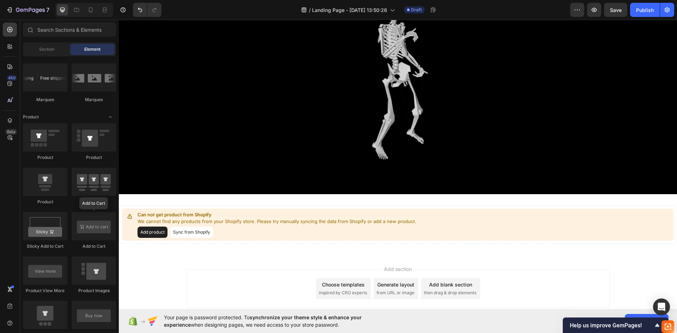
click at [247, 276] on div "Add section Choose templates inspired by CRO experts Generate layout from URL o…" at bounding box center [397, 288] width 423 height 39
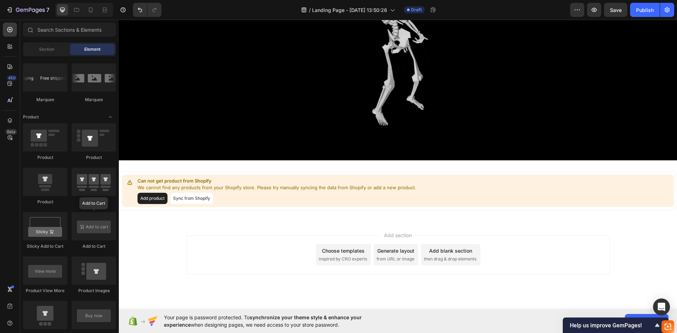
scroll to position [121, 0]
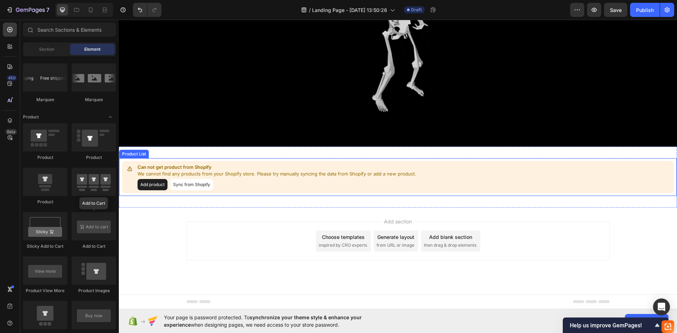
click at [158, 184] on button "Add product" at bounding box center [152, 184] width 30 height 11
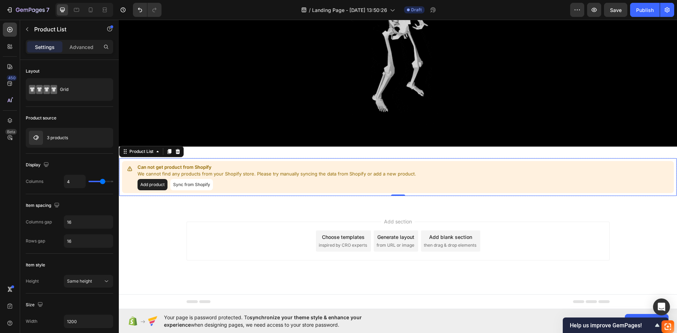
click at [179, 188] on button "Sync from Shopify" at bounding box center [191, 184] width 43 height 11
click at [187, 184] on button "Sync from Shopify" at bounding box center [191, 184] width 43 height 11
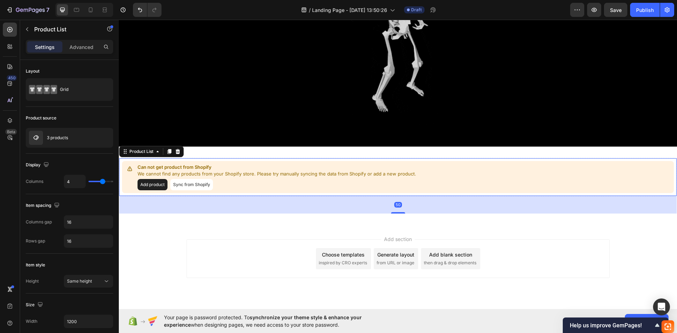
drag, startPoint x: 397, startPoint y: 194, endPoint x: 397, endPoint y: 214, distance: 19.4
click at [397, 214] on div at bounding box center [398, 212] width 14 height 1
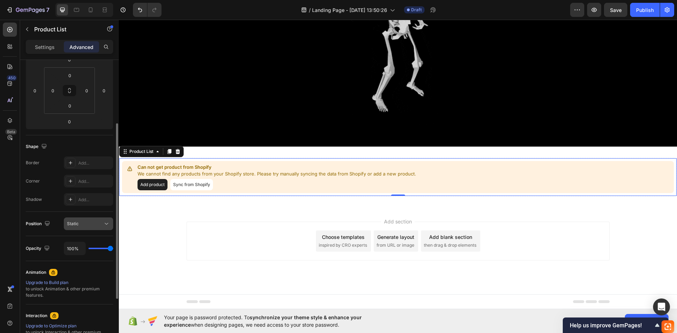
scroll to position [0, 0]
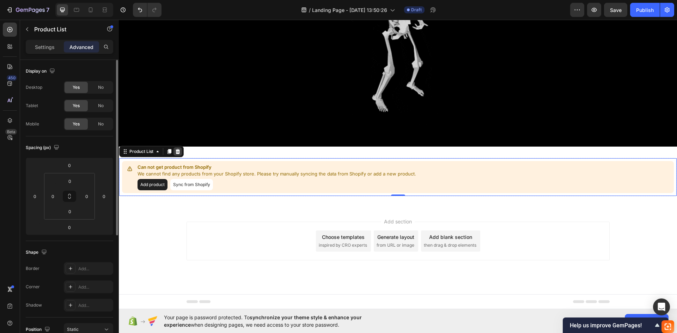
click at [178, 149] on icon at bounding box center [178, 152] width 6 height 6
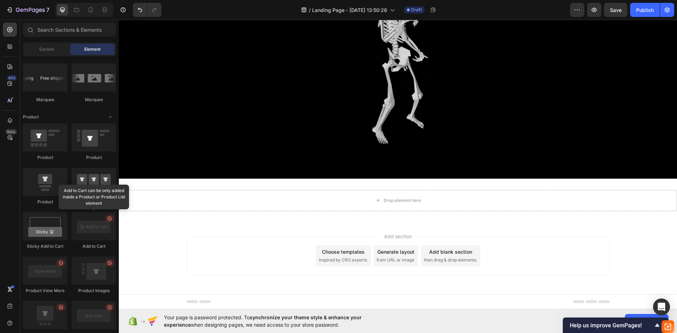
scroll to position [88, 0]
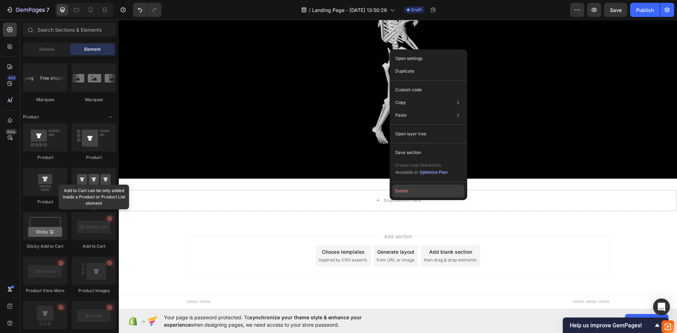
click at [403, 191] on button "Delete" at bounding box center [428, 191] width 72 height 13
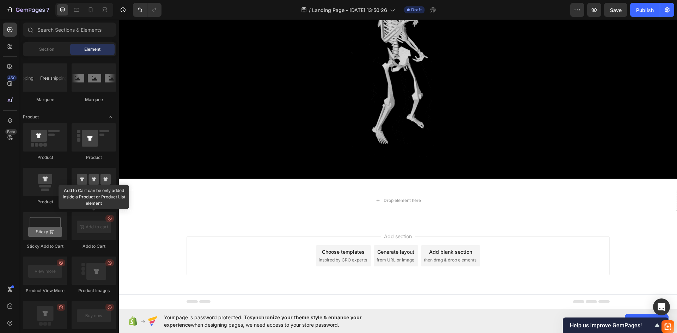
scroll to position [45, 0]
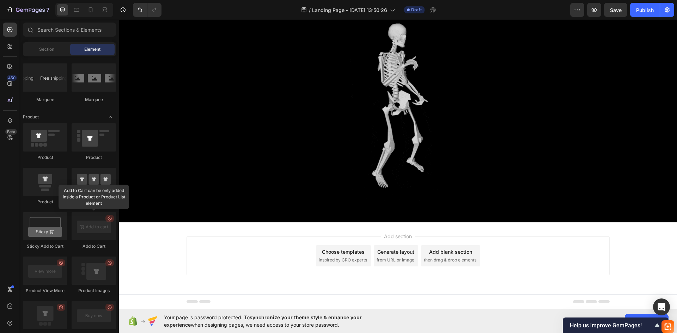
click at [401, 238] on span "Add section" at bounding box center [397, 236] width 33 height 7
click at [362, 249] on div "Choose templates" at bounding box center [343, 251] width 43 height 7
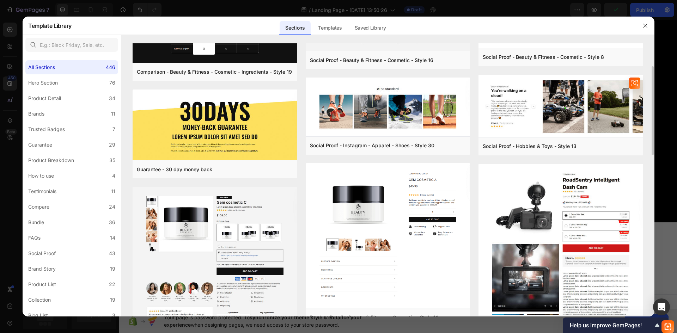
scroll to position [176, 0]
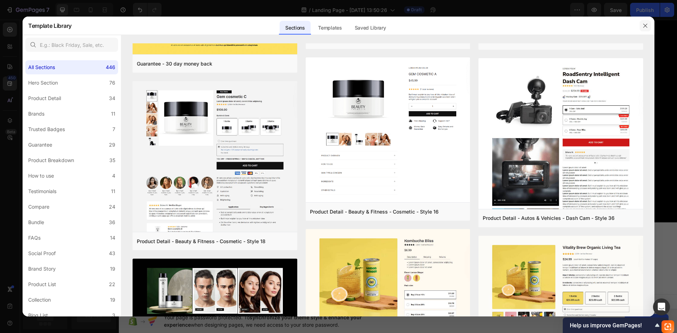
click at [647, 28] on icon "button" at bounding box center [645, 26] width 6 height 6
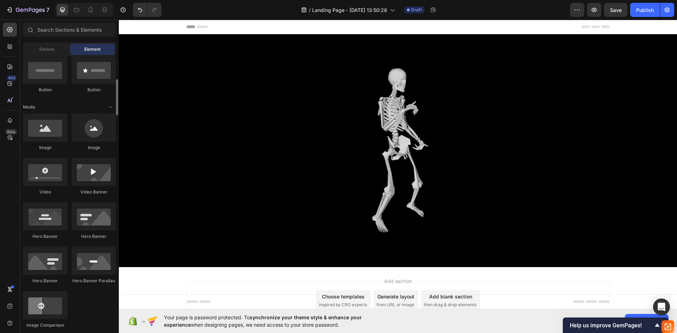
scroll to position [35, 0]
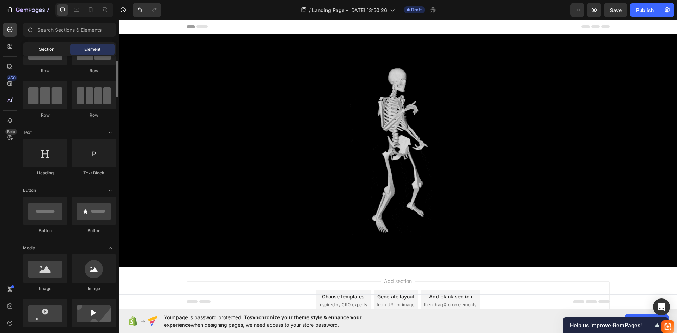
click at [53, 47] on span "Section" at bounding box center [46, 49] width 15 height 6
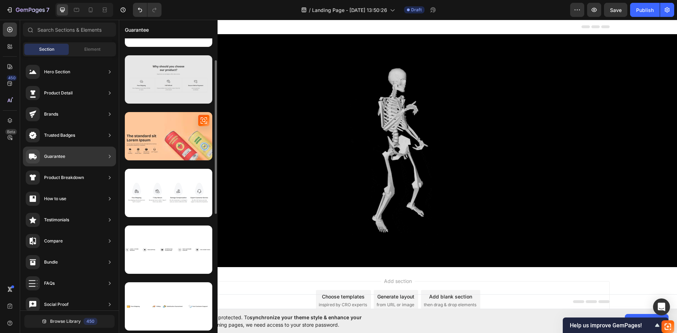
scroll to position [0, 0]
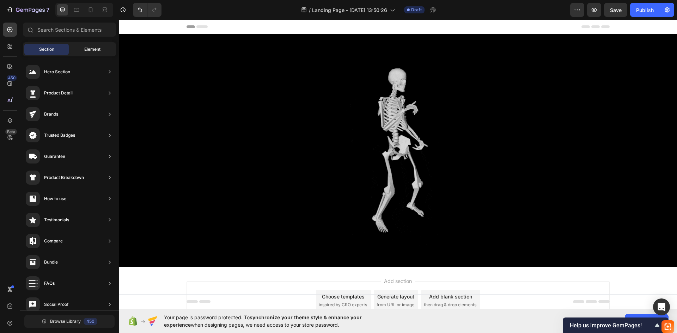
click at [100, 48] on span "Element" at bounding box center [92, 49] width 16 height 6
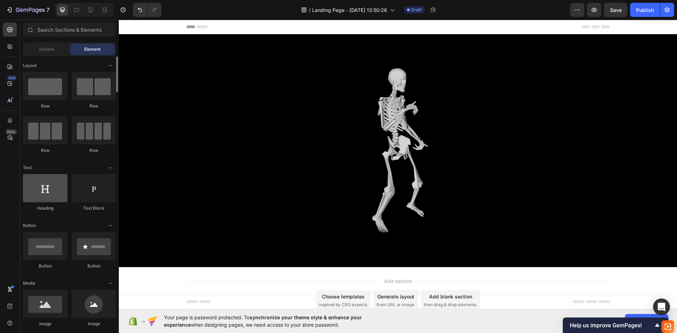
click at [49, 195] on div at bounding box center [45, 188] width 44 height 28
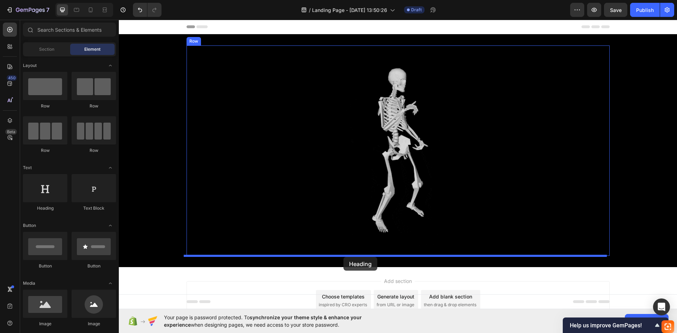
drag, startPoint x: 172, startPoint y: 215, endPoint x: 343, endPoint y: 257, distance: 176.2
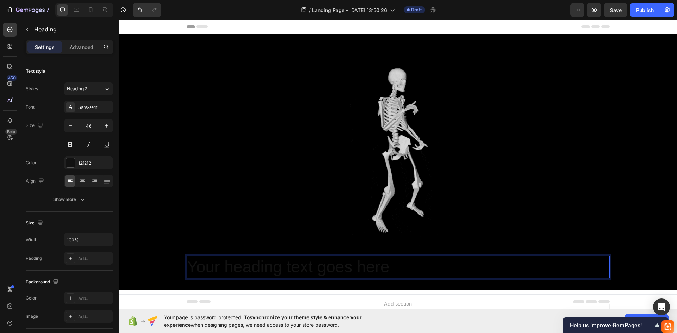
click at [335, 266] on p "Your heading text goes here" at bounding box center [397, 267] width 421 height 21
drag, startPoint x: 302, startPoint y: 269, endPoint x: 411, endPoint y: 279, distance: 109.3
click at [411, 279] on div "Image Your heading text goes here Heading 0 Row Section 1" at bounding box center [398, 161] width 558 height 255
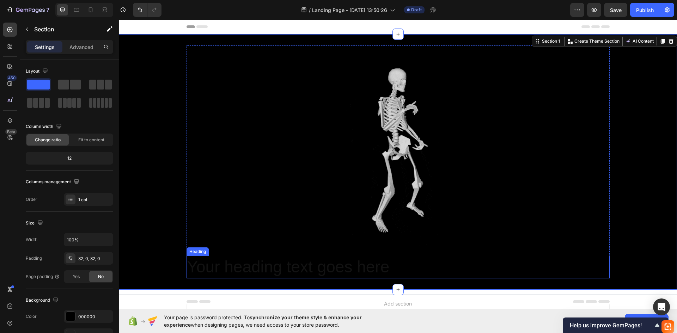
click at [409, 270] on p "Your heading text goes here" at bounding box center [397, 267] width 421 height 21
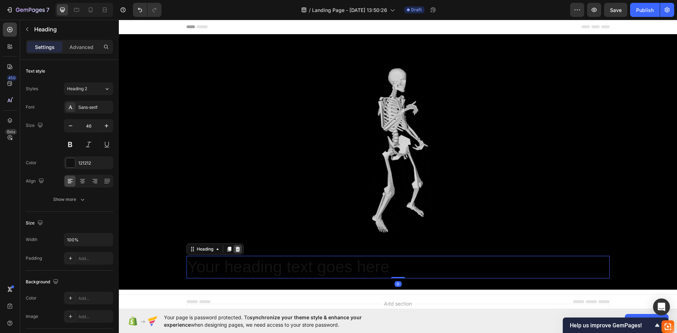
click at [235, 248] on icon at bounding box center [237, 249] width 5 height 5
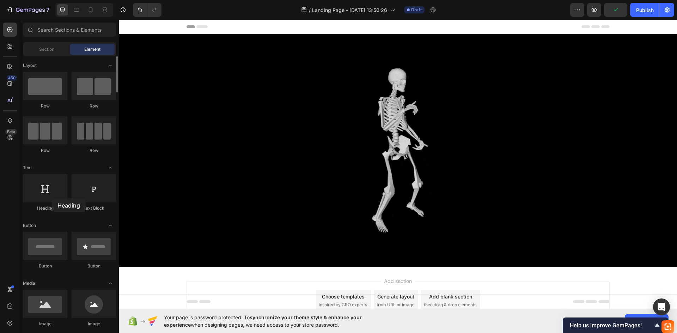
drag, startPoint x: 52, startPoint y: 198, endPoint x: 88, endPoint y: 205, distance: 37.3
click at [52, 198] on div at bounding box center [45, 188] width 44 height 28
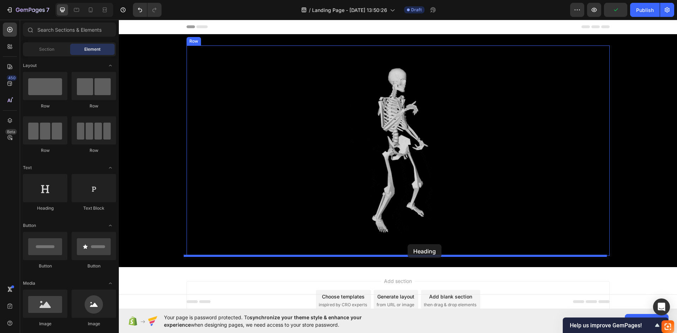
drag, startPoint x: 180, startPoint y: 222, endPoint x: 407, endPoint y: 244, distance: 228.4
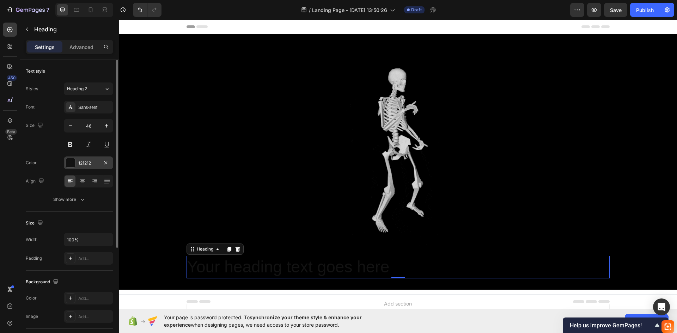
click at [66, 164] on div at bounding box center [70, 162] width 9 height 9
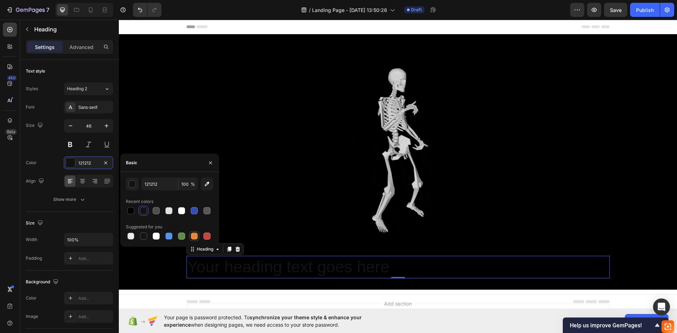
click at [197, 235] on div at bounding box center [194, 236] width 7 height 7
type input "E4893A"
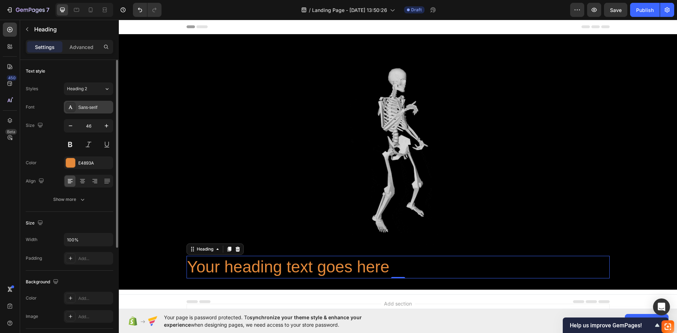
click at [98, 111] on div "Sans-serif" at bounding box center [88, 107] width 49 height 13
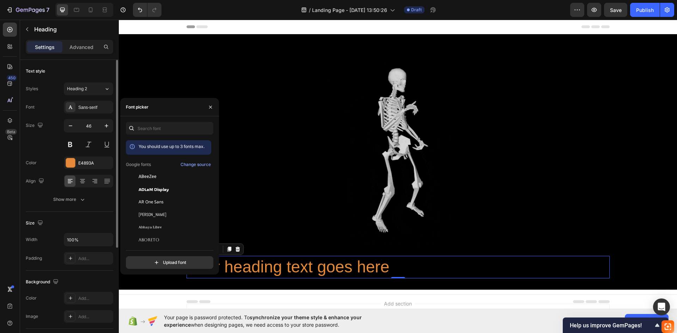
click at [37, 135] on div "Size 46" at bounding box center [69, 135] width 87 height 32
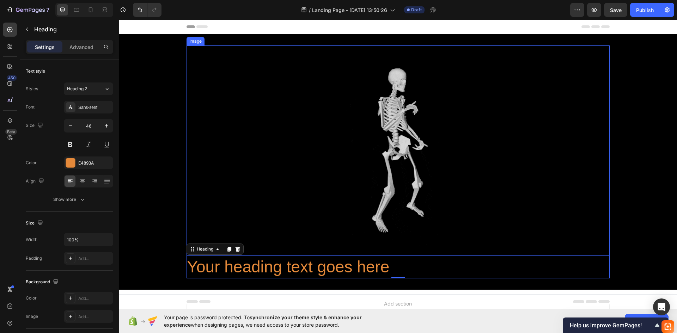
click at [387, 231] on img at bounding box center [397, 150] width 141 height 210
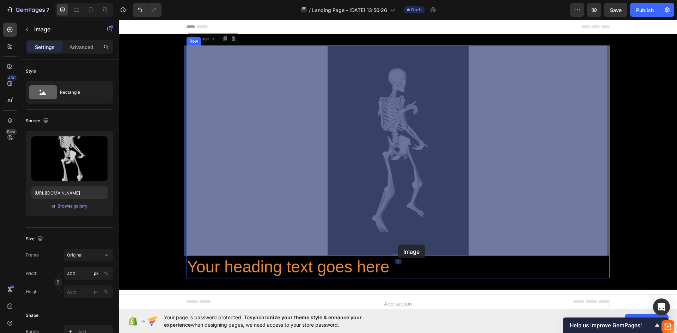
drag, startPoint x: 396, startPoint y: 253, endPoint x: 398, endPoint y: 245, distance: 8.6
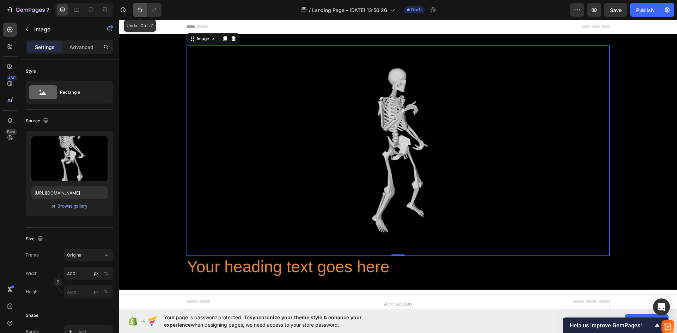
click at [141, 3] on button "Undo/Redo" at bounding box center [140, 10] width 14 height 14
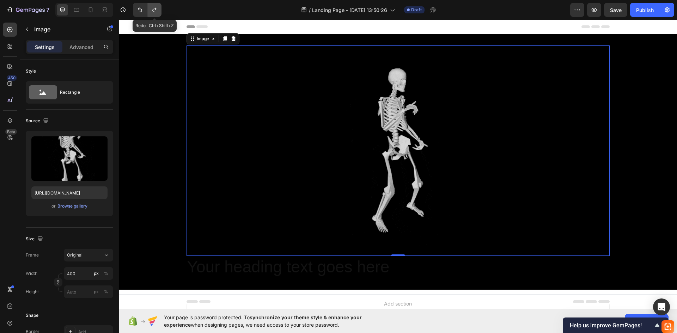
click at [154, 7] on icon "Undo/Redo" at bounding box center [154, 9] width 7 height 7
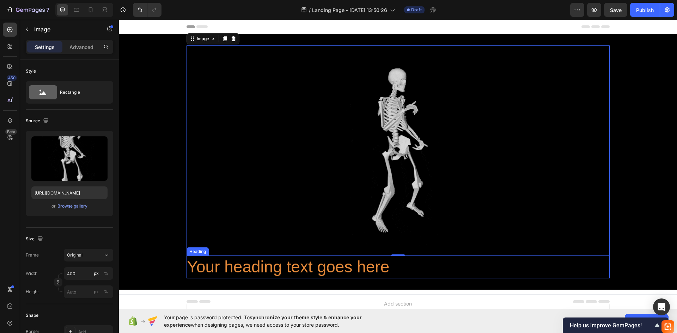
click at [402, 270] on h2 "Your heading text goes here" at bounding box center [397, 267] width 423 height 23
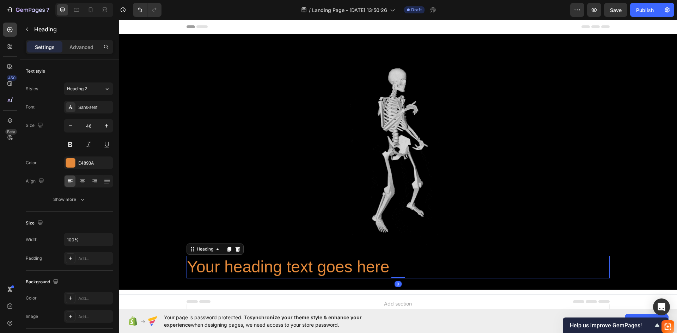
click at [387, 268] on h2 "Your heading text goes here" at bounding box center [397, 267] width 423 height 23
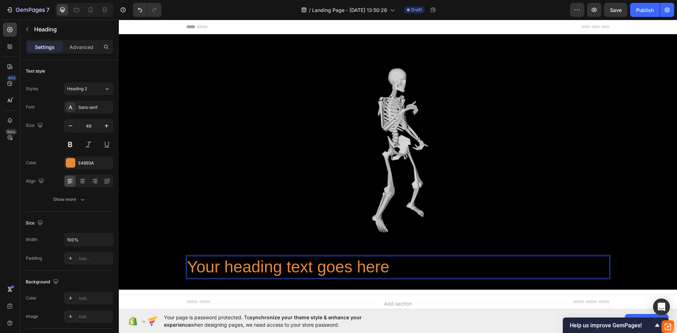
click at [387, 268] on p "Your heading text goes here" at bounding box center [397, 267] width 421 height 21
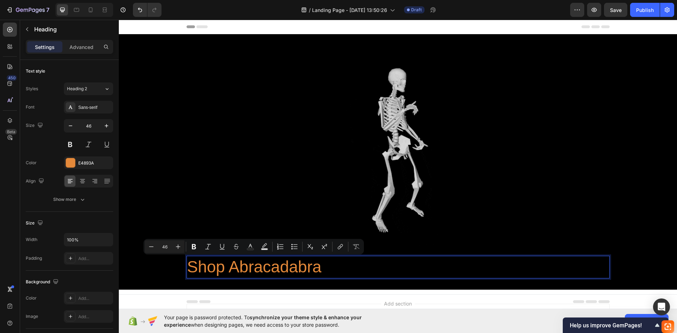
drag, startPoint x: 186, startPoint y: 266, endPoint x: 325, endPoint y: 269, distance: 139.2
click at [325, 269] on p "Shop Abracadabra" at bounding box center [397, 267] width 421 height 21
click at [80, 184] on icon at bounding box center [82, 181] width 7 height 7
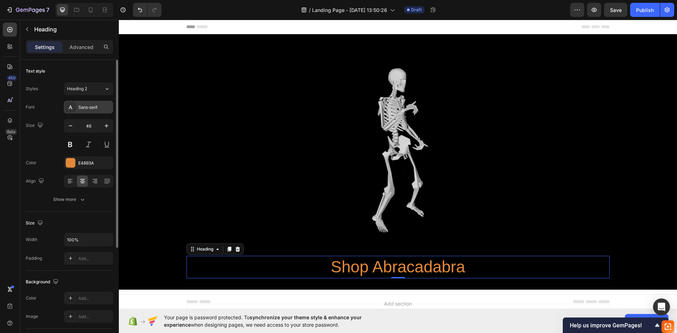
click at [93, 109] on div "Sans-serif" at bounding box center [94, 107] width 33 height 6
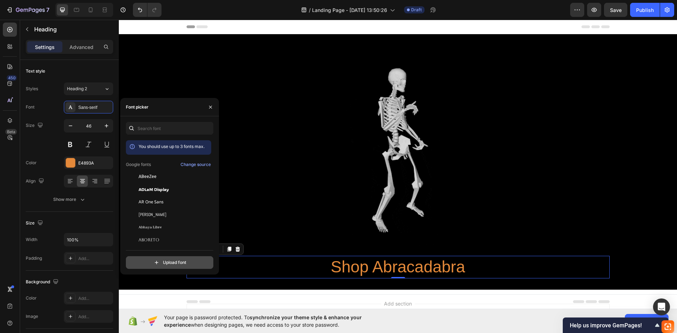
click at [177, 259] on input "file" at bounding box center [185, 263] width 176 height 12
click at [164, 260] on input "file" at bounding box center [185, 263] width 176 height 12
type input "C:\fakepath\Frost Scream.otf"
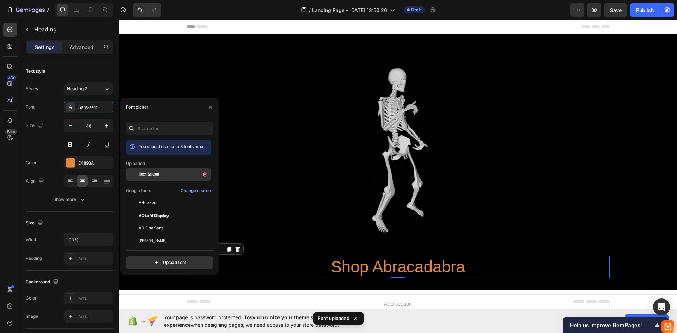
click at [180, 176] on div "Frost Scream" at bounding box center [173, 174] width 71 height 8
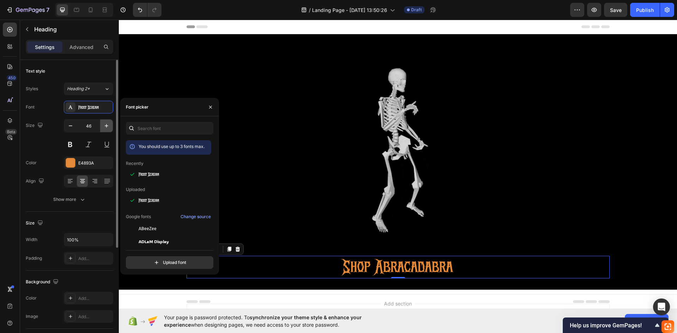
click at [106, 129] on icon "button" at bounding box center [106, 125] width 7 height 7
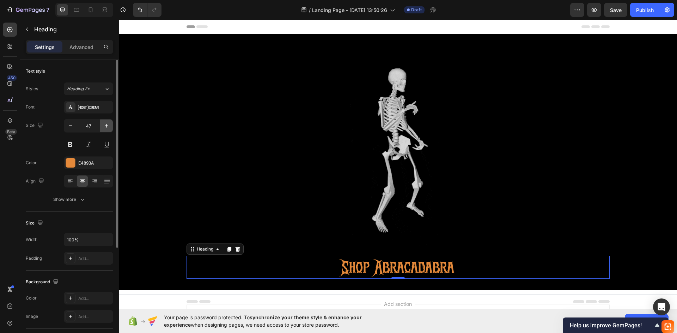
click at [106, 129] on icon "button" at bounding box center [106, 125] width 7 height 7
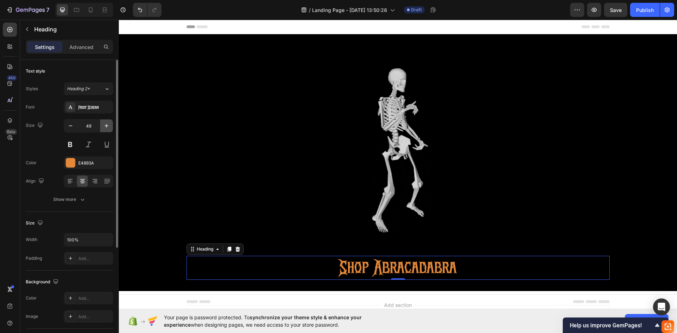
click at [106, 129] on icon "button" at bounding box center [106, 125] width 7 height 7
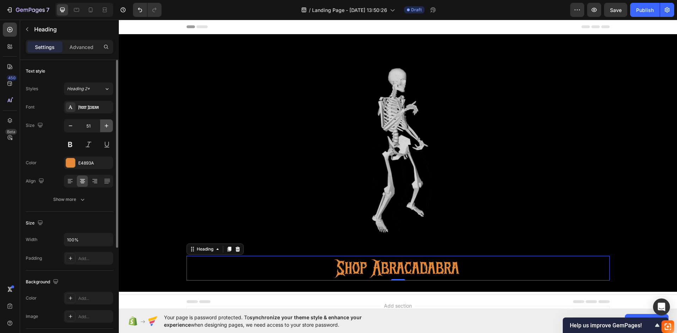
click at [106, 129] on icon "button" at bounding box center [106, 125] width 7 height 7
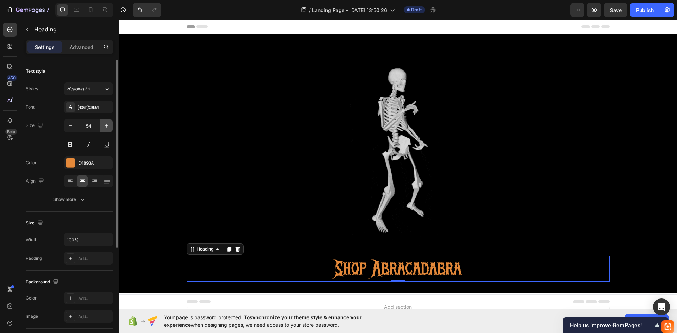
click at [106, 129] on icon "button" at bounding box center [106, 125] width 7 height 7
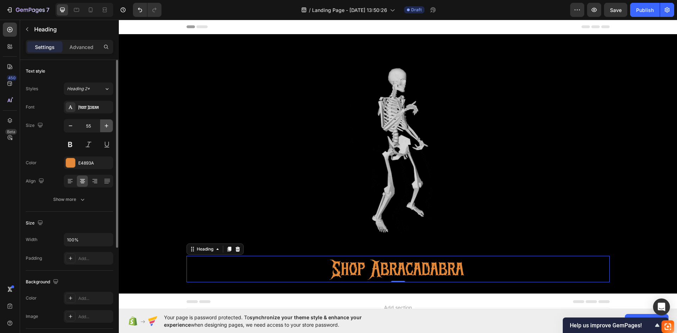
click at [106, 129] on icon "button" at bounding box center [106, 125] width 7 height 7
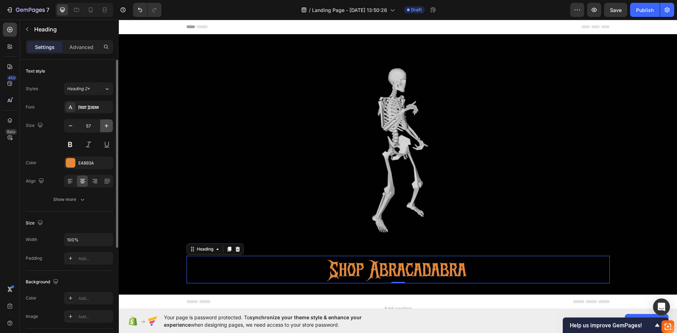
click at [104, 127] on icon "button" at bounding box center [106, 125] width 7 height 7
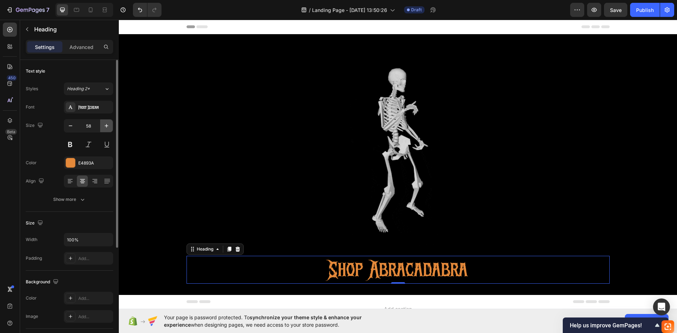
click at [104, 127] on icon "button" at bounding box center [106, 125] width 7 height 7
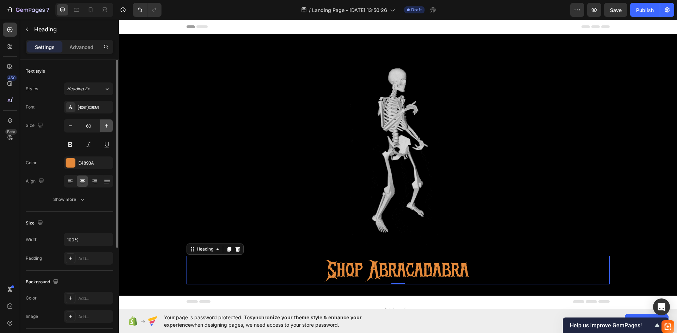
click at [104, 127] on icon "button" at bounding box center [106, 125] width 7 height 7
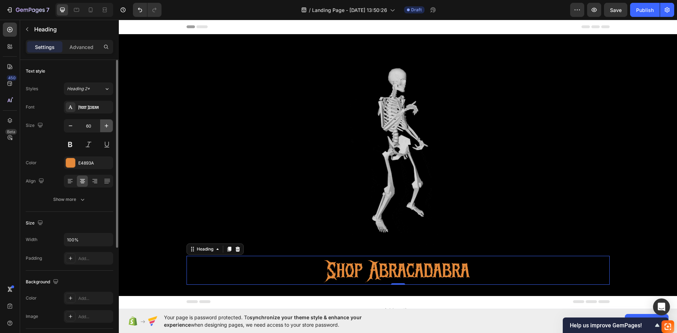
click at [104, 127] on icon "button" at bounding box center [106, 125] width 7 height 7
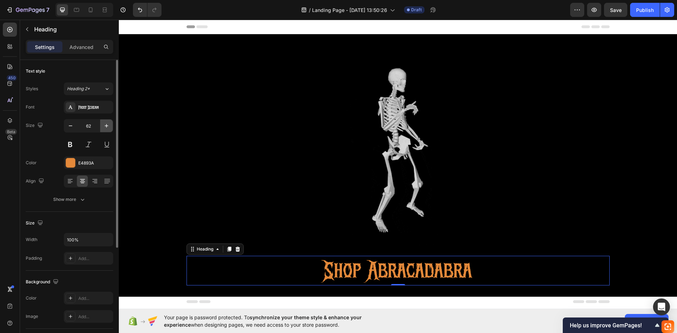
click at [104, 127] on icon "button" at bounding box center [106, 125] width 7 height 7
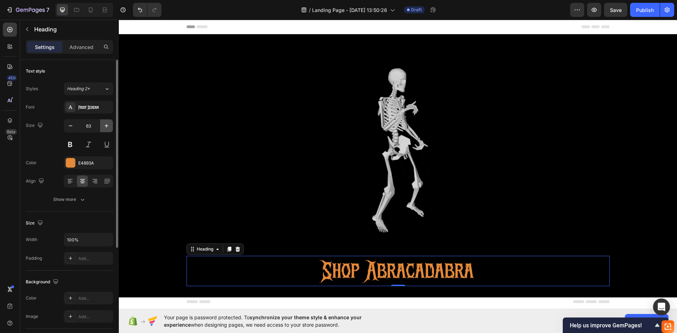
click at [104, 127] on icon "button" at bounding box center [106, 125] width 7 height 7
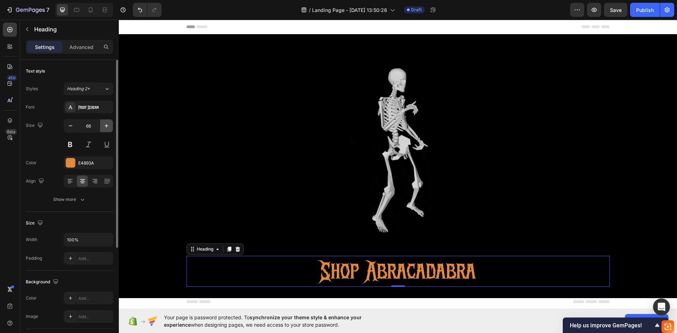
click at [104, 127] on icon "button" at bounding box center [106, 125] width 7 height 7
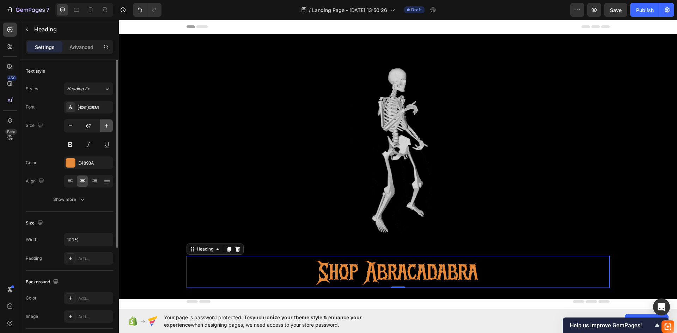
click at [104, 127] on icon "button" at bounding box center [106, 125] width 7 height 7
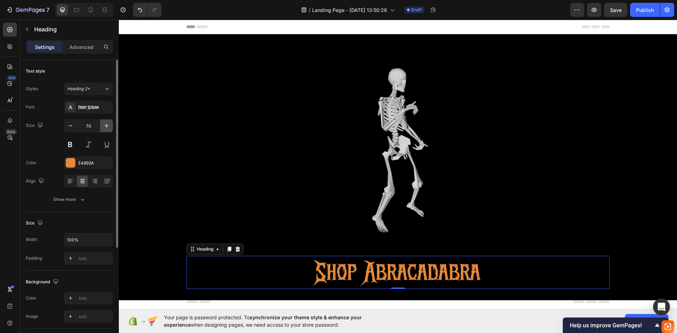
click at [104, 127] on icon "button" at bounding box center [106, 125] width 7 height 7
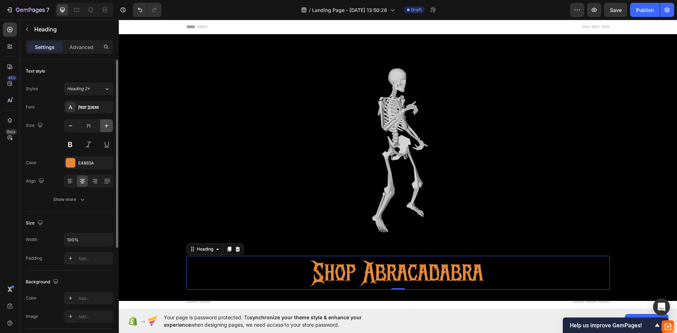
click at [104, 127] on icon "button" at bounding box center [106, 125] width 7 height 7
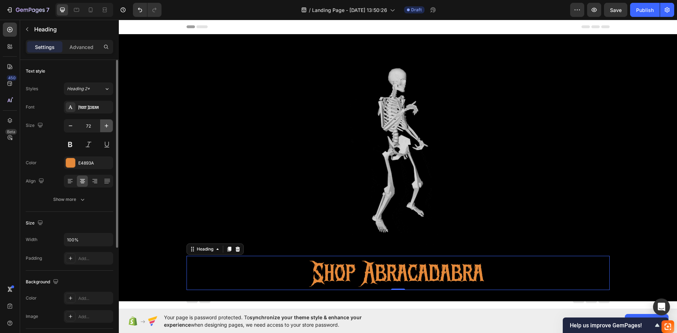
click at [104, 127] on icon "button" at bounding box center [106, 125] width 7 height 7
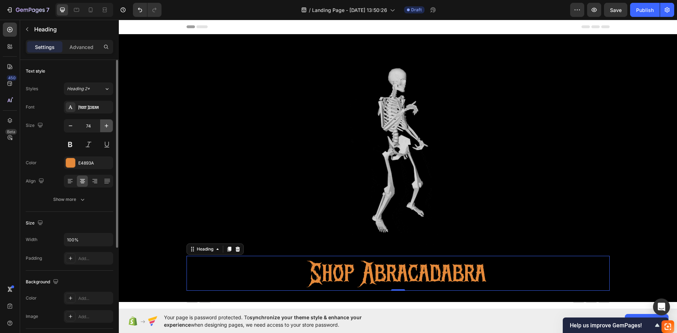
click at [104, 127] on icon "button" at bounding box center [106, 125] width 7 height 7
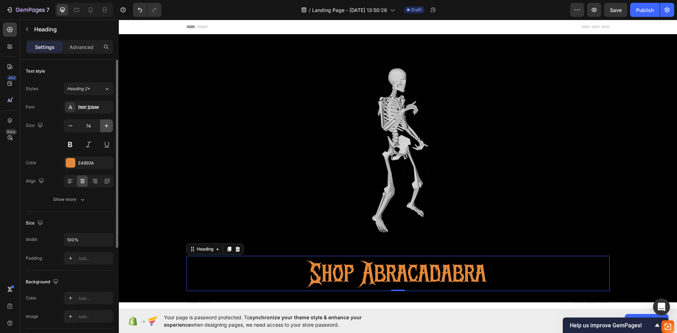
click at [104, 127] on icon "button" at bounding box center [106, 125] width 7 height 7
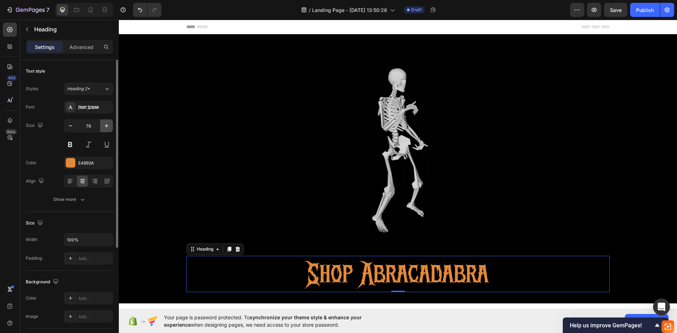
click at [104, 127] on icon "button" at bounding box center [106, 125] width 7 height 7
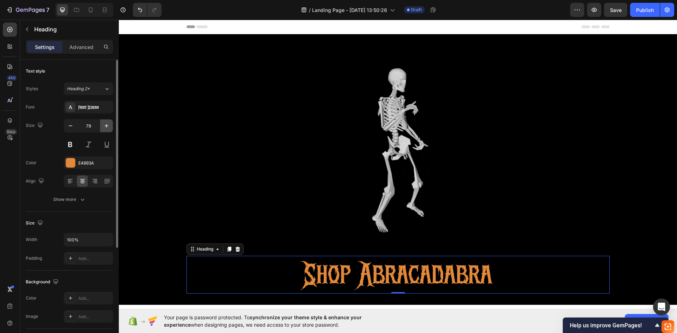
click at [104, 127] on icon "button" at bounding box center [106, 125] width 7 height 7
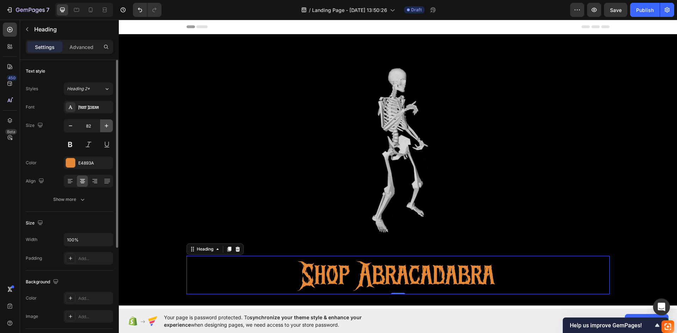
click at [104, 127] on icon "button" at bounding box center [106, 125] width 7 height 7
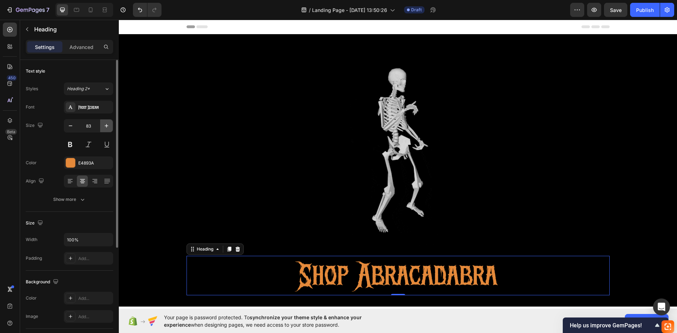
click at [104, 127] on icon "button" at bounding box center [106, 125] width 7 height 7
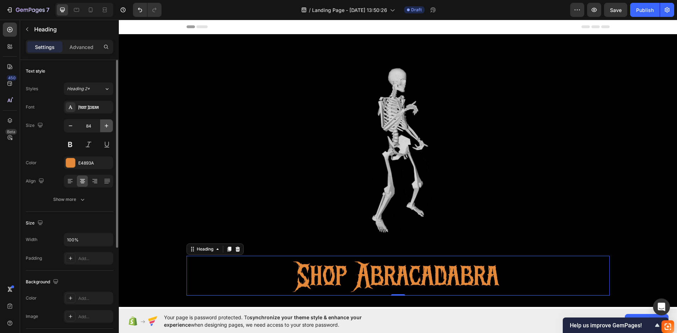
click at [104, 127] on icon "button" at bounding box center [106, 125] width 7 height 7
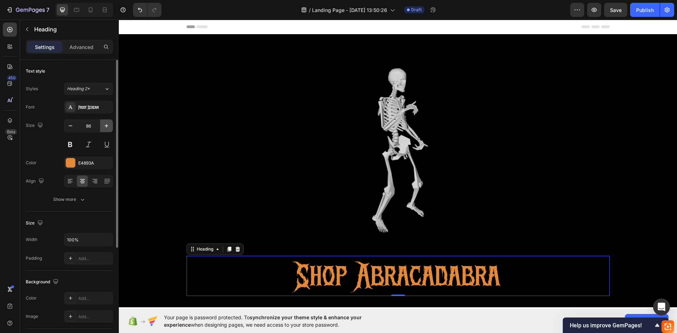
click at [104, 127] on icon "button" at bounding box center [106, 125] width 7 height 7
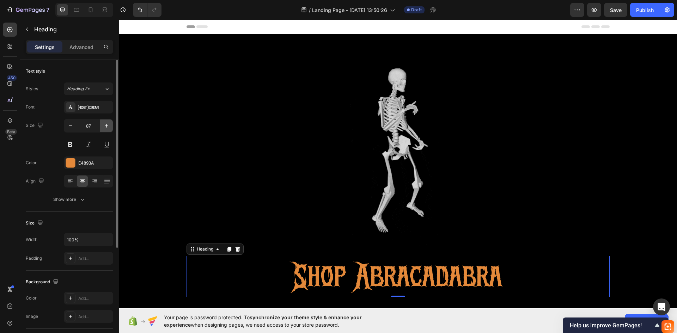
click at [104, 127] on icon "button" at bounding box center [106, 125] width 7 height 7
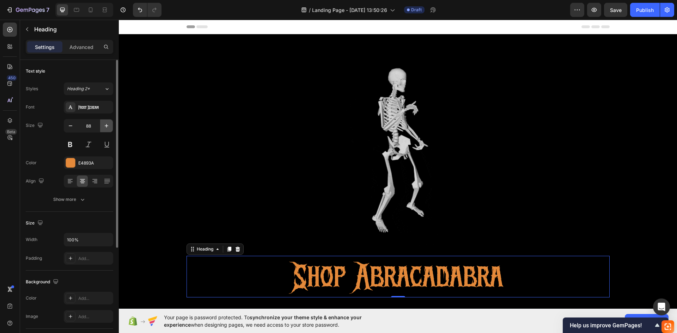
click at [104, 127] on icon "button" at bounding box center [106, 125] width 7 height 7
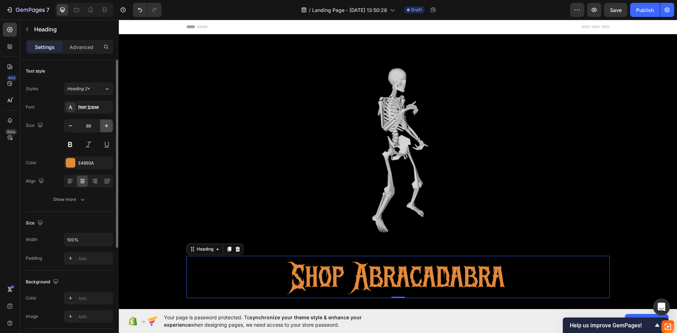
click at [104, 127] on icon "button" at bounding box center [106, 125] width 7 height 7
click at [104, 126] on icon "button" at bounding box center [106, 125] width 7 height 7
click at [105, 126] on icon "button" at bounding box center [106, 125] width 7 height 7
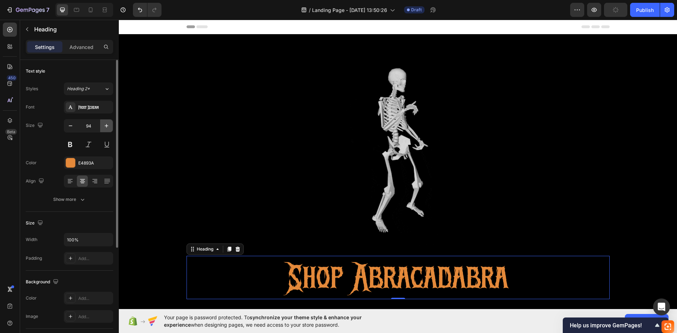
click at [105, 126] on icon "button" at bounding box center [106, 125] width 7 height 7
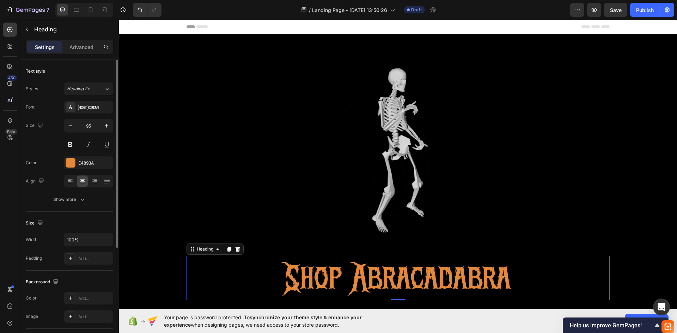
drag, startPoint x: 105, startPoint y: 126, endPoint x: 111, endPoint y: 132, distance: 8.5
click at [106, 126] on icon "button" at bounding box center [106, 125] width 7 height 7
click at [107, 126] on icon "button" at bounding box center [106, 125] width 7 height 7
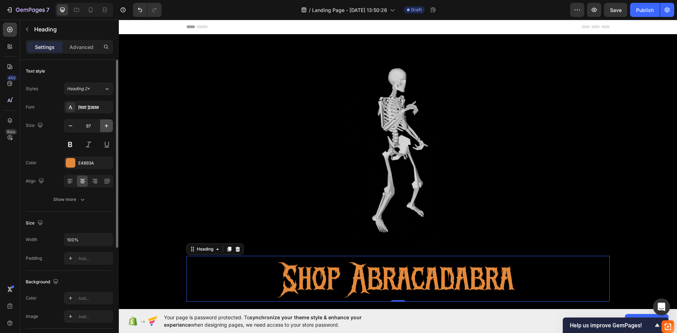
click at [107, 126] on icon "button" at bounding box center [106, 125] width 7 height 7
type input "99"
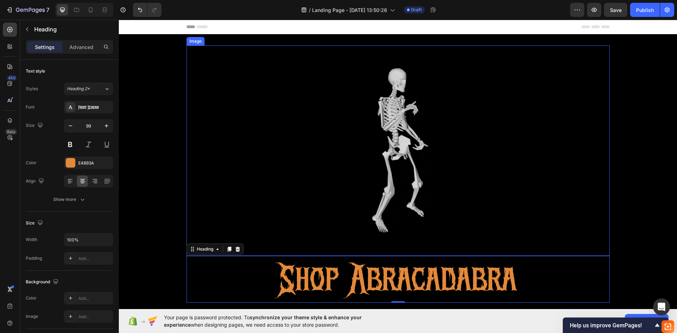
click at [388, 152] on img at bounding box center [397, 150] width 141 height 210
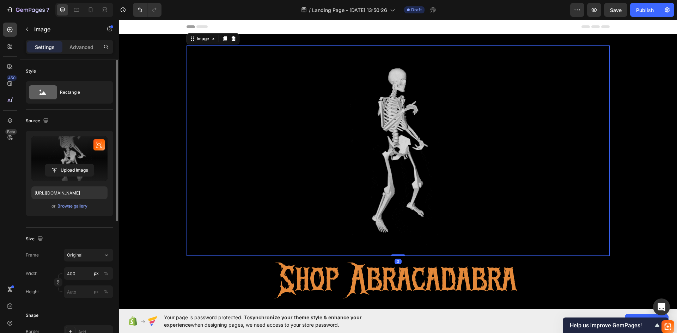
click at [73, 141] on label at bounding box center [69, 158] width 76 height 44
click at [73, 164] on input "file" at bounding box center [69, 170] width 49 height 12
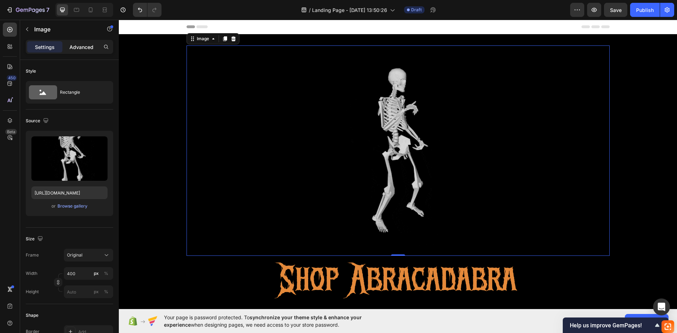
click at [70, 45] on p "Advanced" at bounding box center [81, 46] width 24 height 7
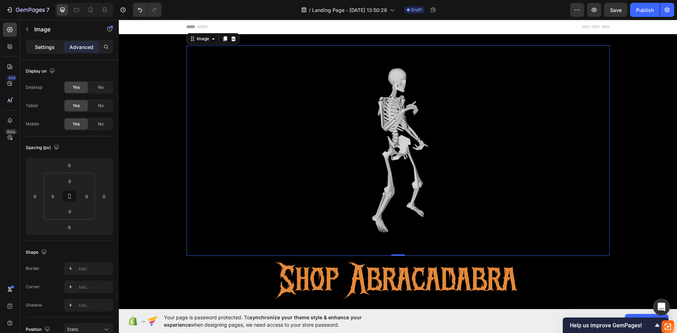
click at [53, 46] on p "Settings" at bounding box center [45, 46] width 20 height 7
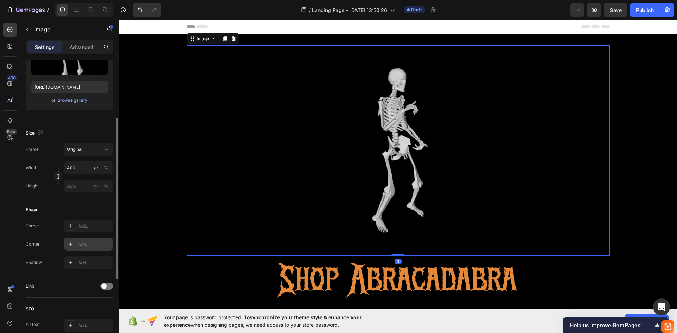
scroll to position [239, 0]
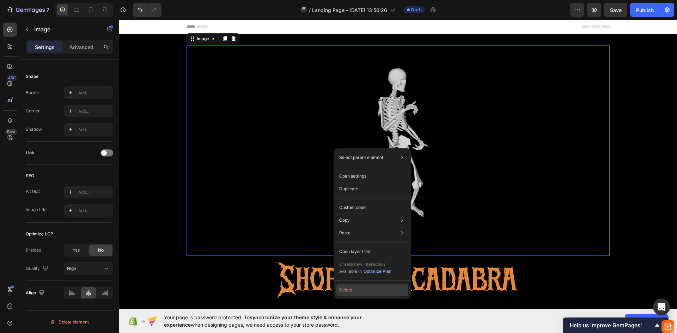
click at [358, 290] on button "Delete" at bounding box center [372, 290] width 72 height 13
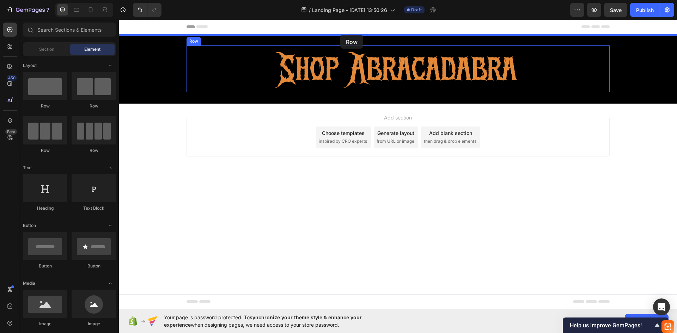
drag, startPoint x: 167, startPoint y: 107, endPoint x: 340, endPoint y: 35, distance: 187.5
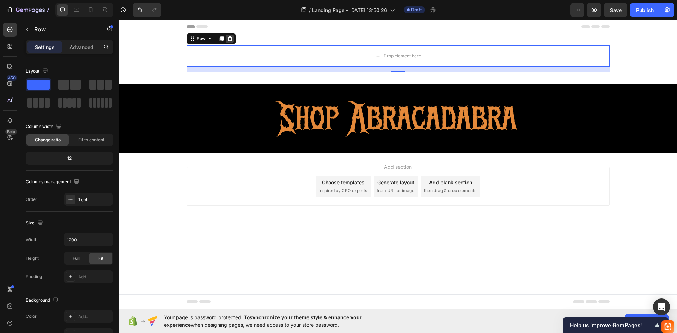
click at [233, 36] on div at bounding box center [230, 39] width 8 height 8
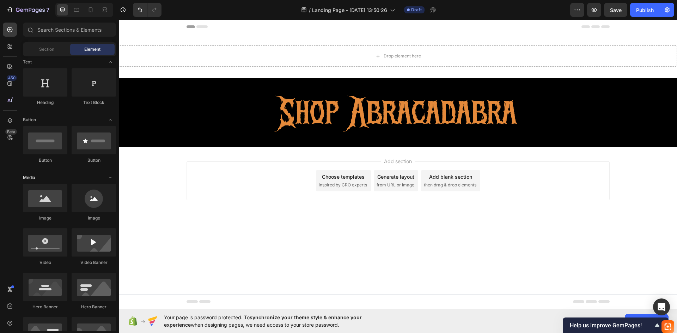
scroll to position [141, 0]
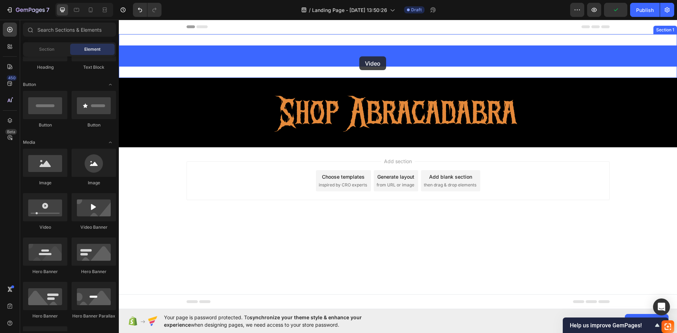
drag, startPoint x: 180, startPoint y: 225, endPoint x: 359, endPoint y: 56, distance: 245.6
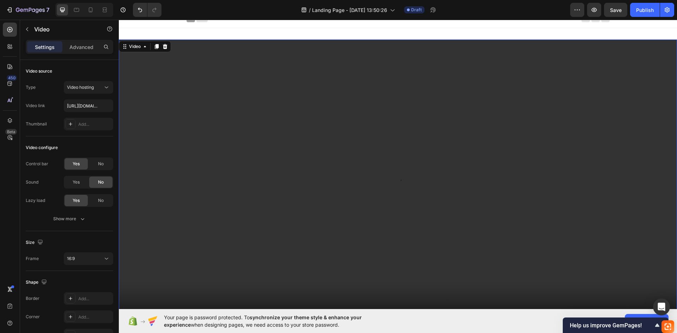
scroll to position [0, 0]
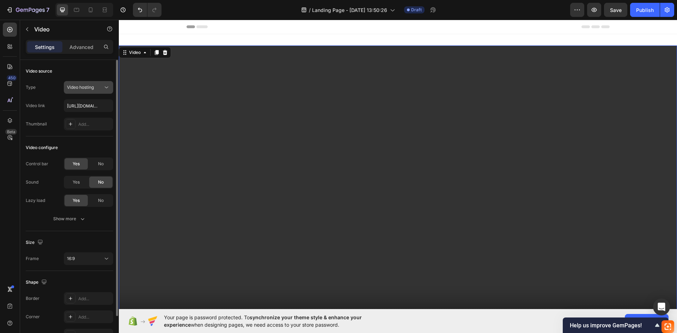
click at [101, 90] on div "Video hosting" at bounding box center [85, 87] width 36 height 6
click at [91, 145] on div "Video configure" at bounding box center [69, 147] width 87 height 11
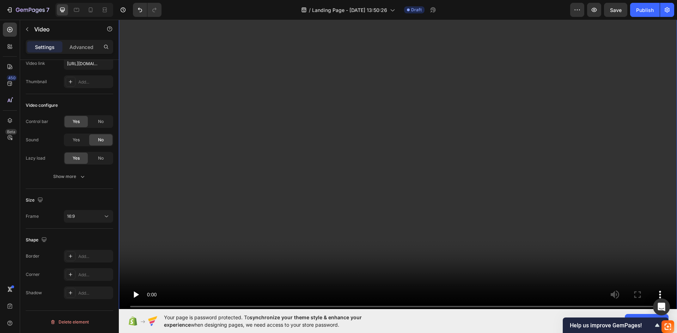
scroll to position [106, 0]
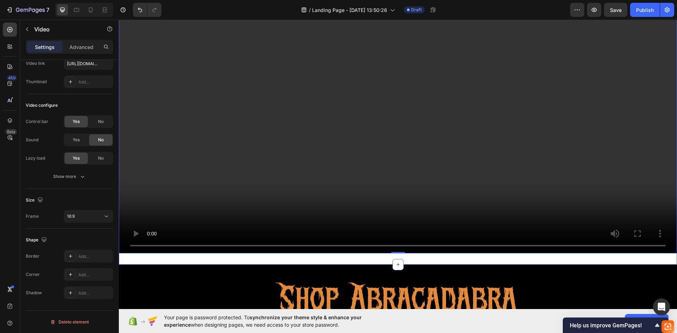
click at [303, 257] on div "Video 0 Section 1" at bounding box center [398, 96] width 558 height 336
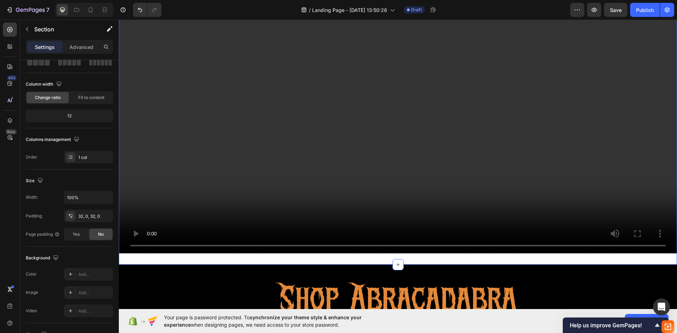
scroll to position [0, 0]
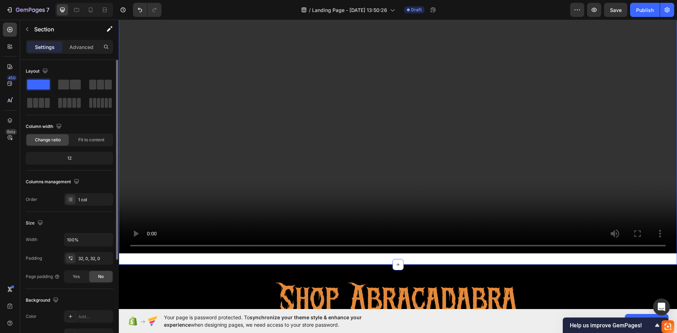
click at [305, 255] on div "Video Section 1 You can create reusable sections Create Theme Section AI Conten…" at bounding box center [398, 96] width 558 height 336
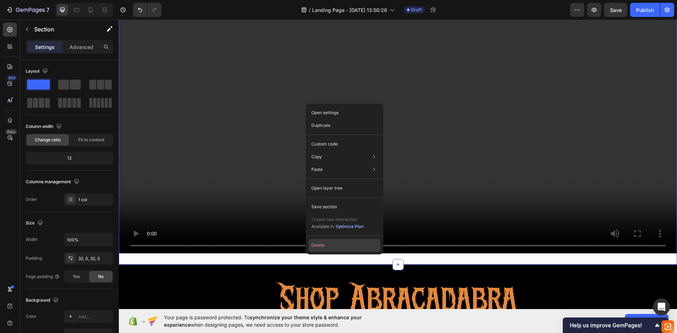
click at [325, 244] on button "Delete" at bounding box center [344, 245] width 72 height 13
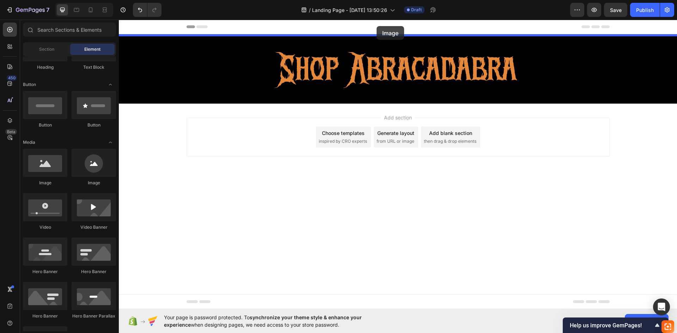
drag, startPoint x: 170, startPoint y: 190, endPoint x: 376, endPoint y: 26, distance: 263.8
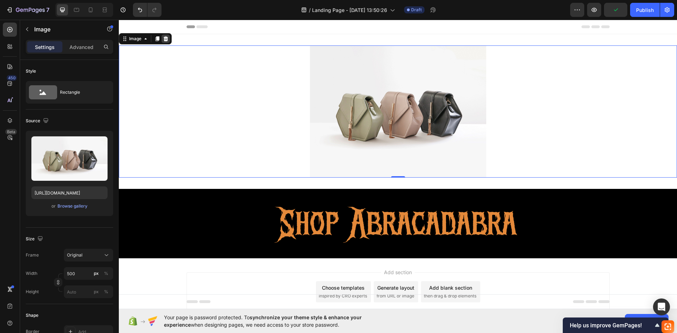
click at [166, 37] on icon at bounding box center [166, 39] width 6 height 6
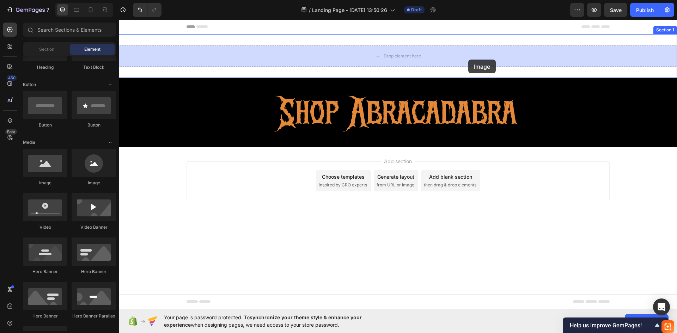
drag, startPoint x: 175, startPoint y: 195, endPoint x: 468, endPoint y: 60, distance: 322.9
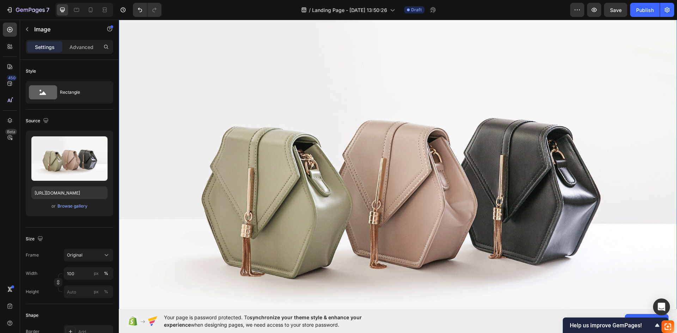
click at [251, 72] on img at bounding box center [398, 184] width 558 height 418
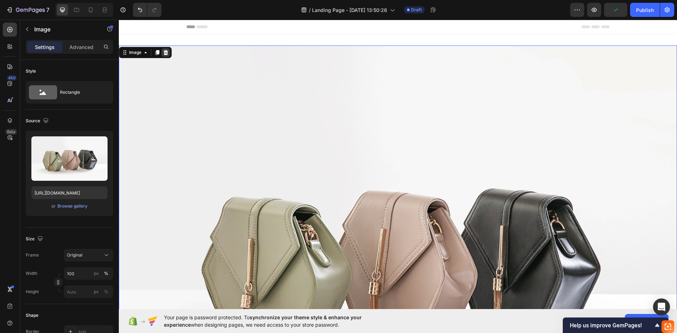
click at [164, 54] on icon at bounding box center [166, 53] width 6 height 6
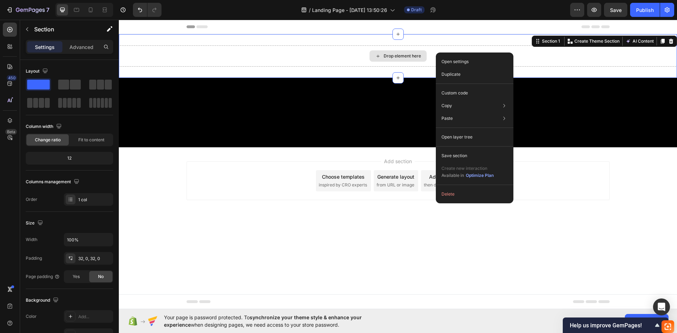
click at [520, 51] on div "Drop element here" at bounding box center [398, 55] width 558 height 21
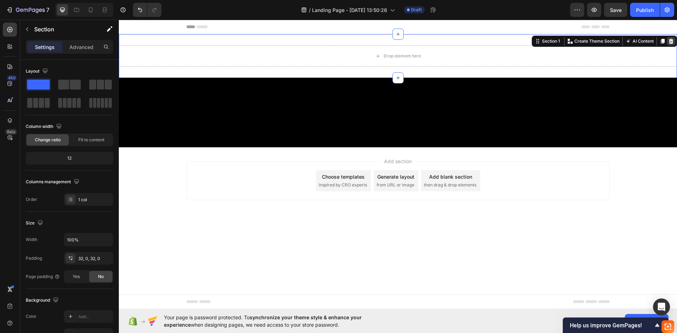
click at [670, 40] on icon at bounding box center [671, 41] width 5 height 5
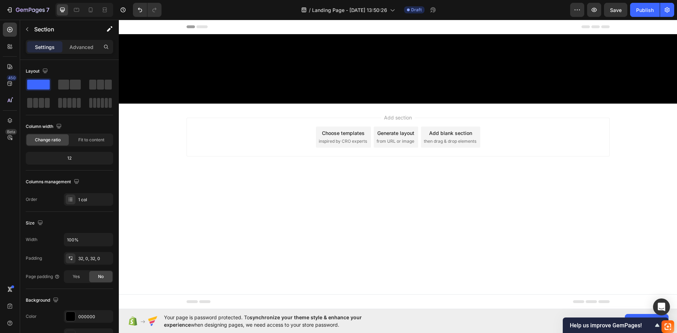
click at [202, 80] on div at bounding box center [398, 68] width 558 height 69
click at [142, 13] on button "Undo/Redo" at bounding box center [140, 10] width 14 height 14
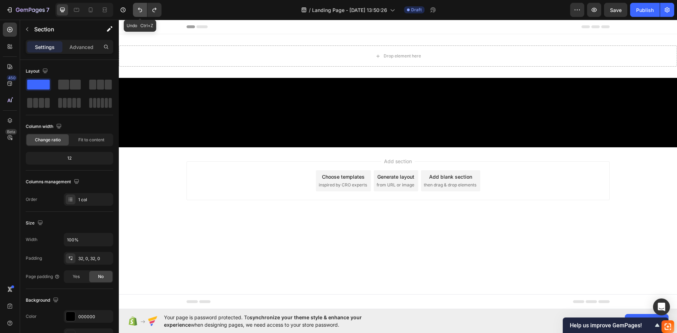
click at [142, 13] on button "Undo/Redo" at bounding box center [140, 10] width 14 height 14
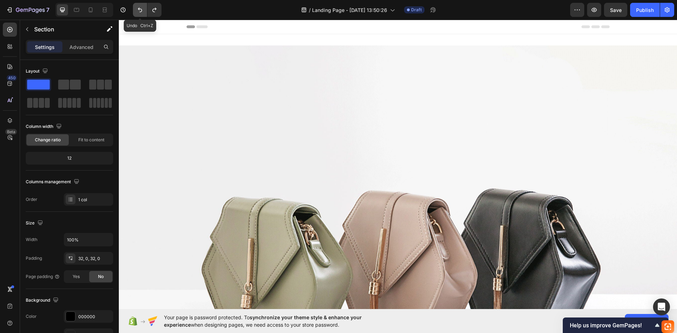
click at [142, 13] on button "Undo/Redo" at bounding box center [140, 10] width 14 height 14
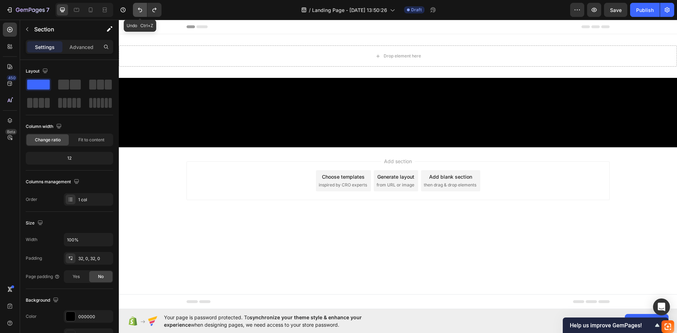
click at [142, 13] on button "Undo/Redo" at bounding box center [140, 10] width 14 height 14
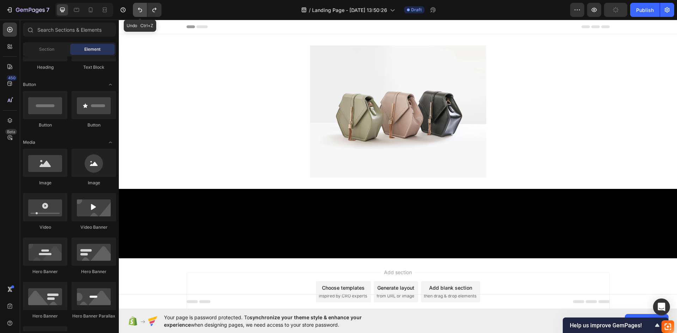
click at [142, 13] on button "Undo/Redo" at bounding box center [140, 10] width 14 height 14
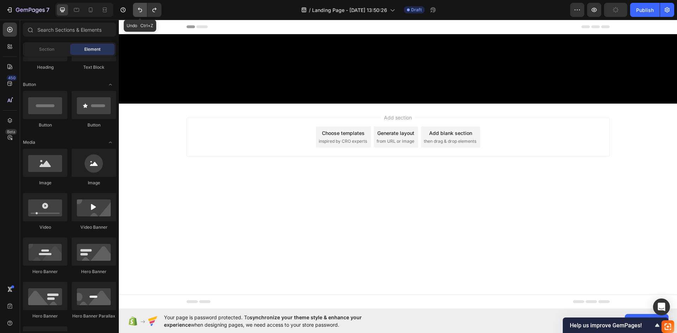
click at [142, 13] on button "Undo/Redo" at bounding box center [140, 10] width 14 height 14
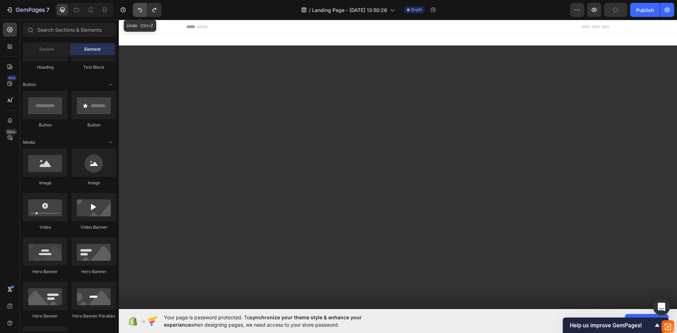
click at [142, 13] on button "Undo/Redo" at bounding box center [140, 10] width 14 height 14
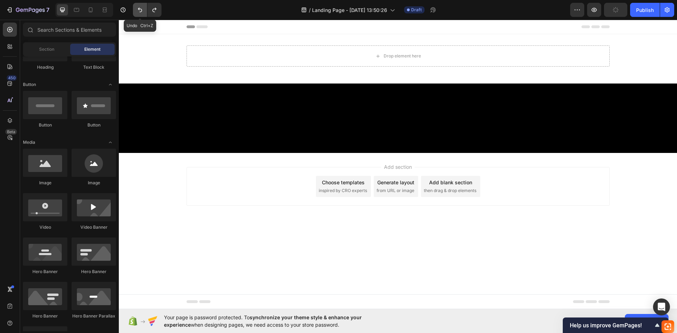
click at [142, 13] on button "Undo/Redo" at bounding box center [140, 10] width 14 height 14
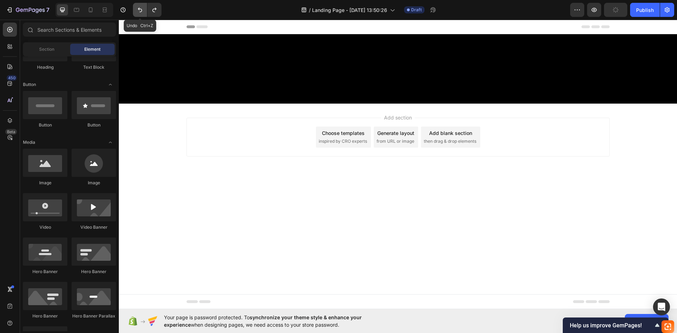
click at [142, 13] on button "Undo/Redo" at bounding box center [140, 10] width 14 height 14
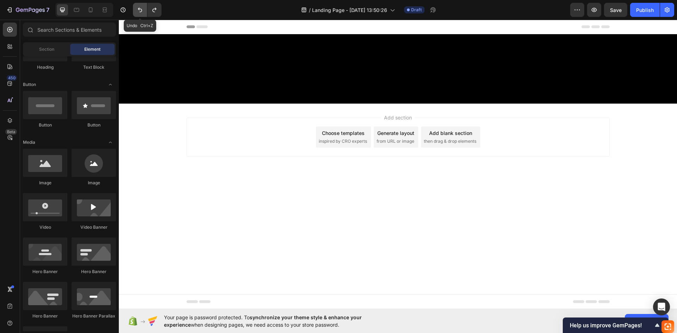
click at [141, 10] on icon "Undo/Redo" at bounding box center [139, 9] width 7 height 7
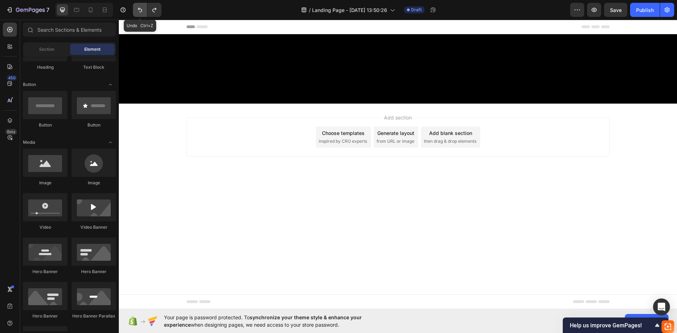
click at [141, 10] on icon "Undo/Redo" at bounding box center [139, 9] width 7 height 7
click at [143, 10] on icon "Undo/Redo" at bounding box center [139, 9] width 7 height 7
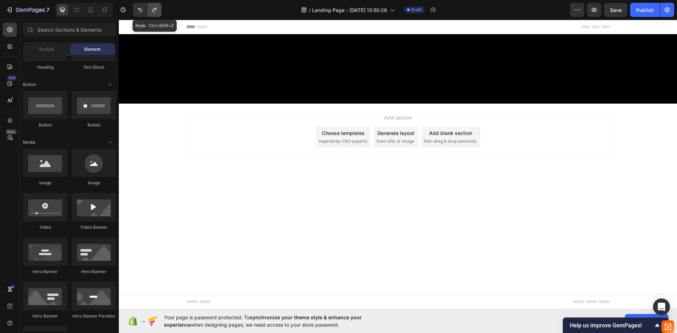
click at [154, 8] on icon "Undo/Redo" at bounding box center [154, 9] width 7 height 7
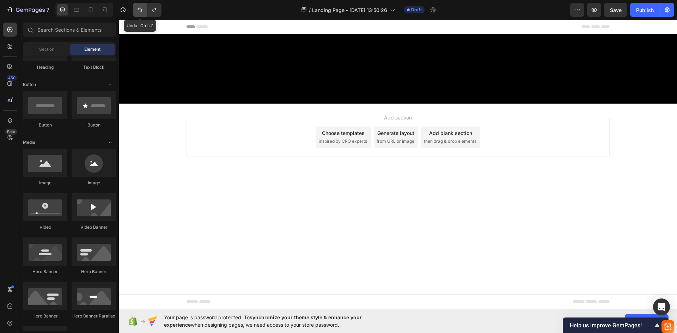
click at [138, 8] on icon "Undo/Redo" at bounding box center [139, 9] width 7 height 7
click at [125, 8] on icon "button" at bounding box center [122, 9] width 7 height 7
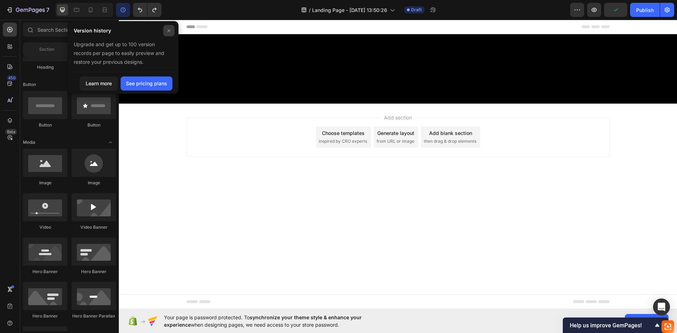
click at [171, 32] on icon at bounding box center [169, 31] width 6 height 6
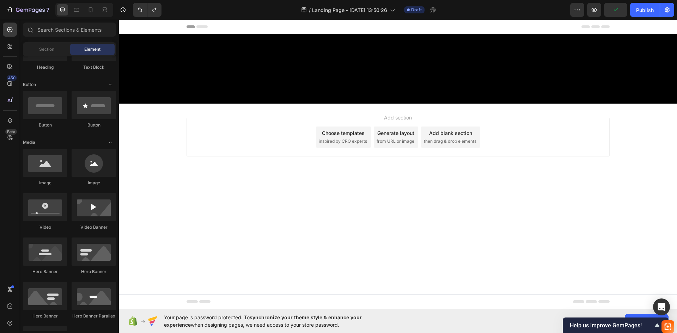
click at [250, 66] on div at bounding box center [398, 68] width 558 height 69
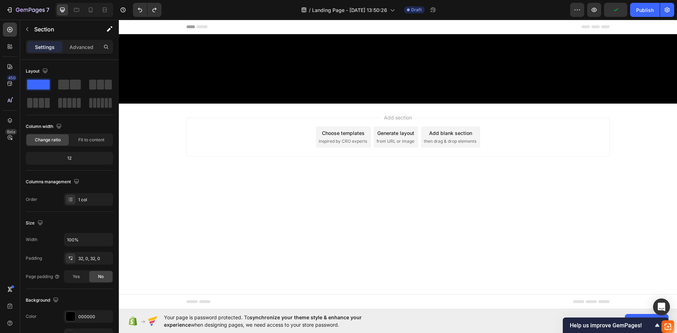
click at [336, 67] on div at bounding box center [398, 68] width 558 height 69
click at [236, 36] on div at bounding box center [398, 68] width 558 height 69
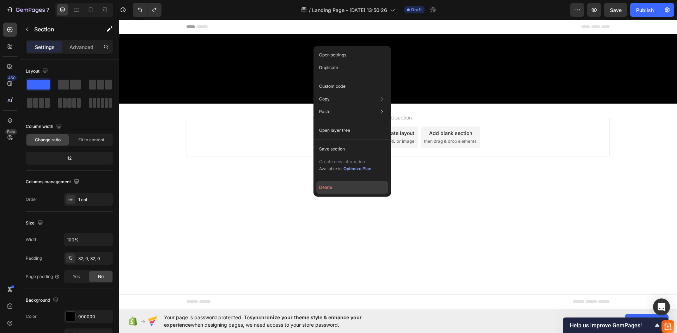
click at [344, 192] on button "Delete" at bounding box center [352, 187] width 72 height 13
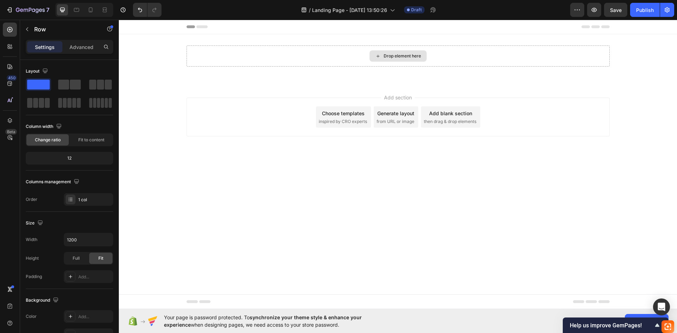
click at [401, 57] on div "Drop element here" at bounding box center [401, 56] width 37 height 6
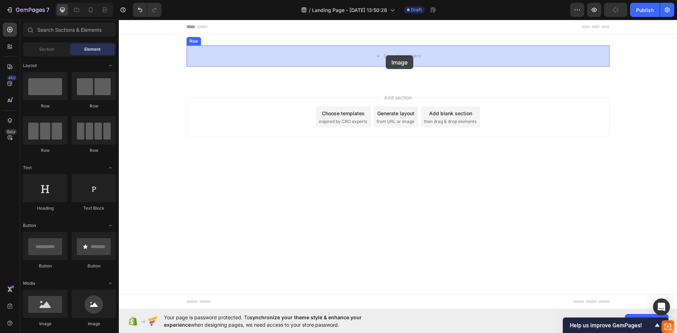
drag, startPoint x: 163, startPoint y: 320, endPoint x: 384, endPoint y: 56, distance: 344.0
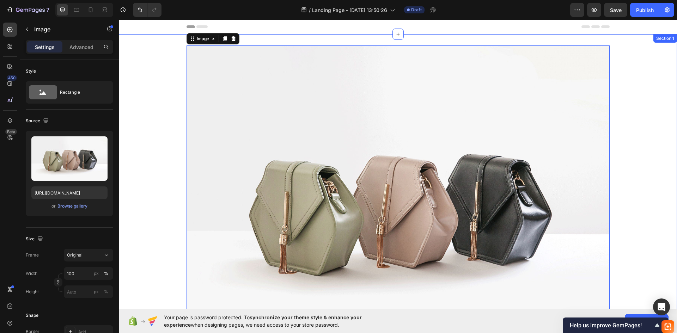
click at [150, 102] on div "Image 0 Row" at bounding box center [398, 206] width 558 height 323
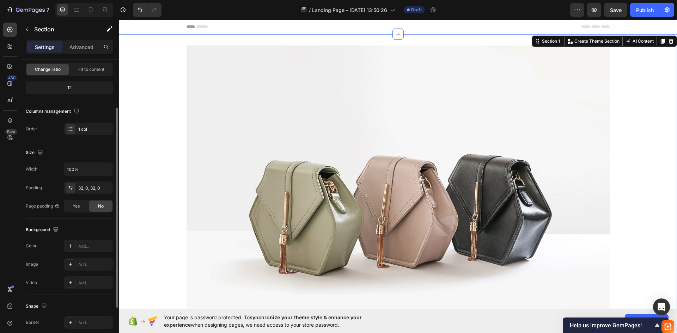
scroll to position [137, 0]
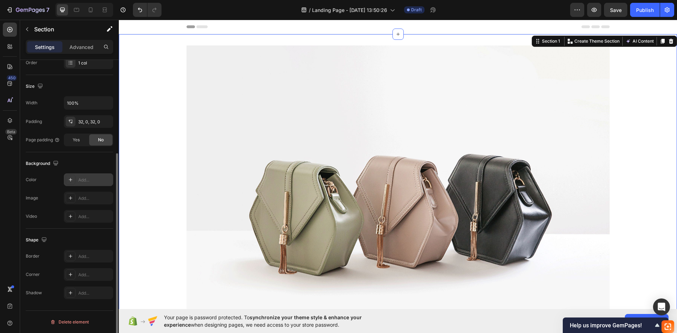
click at [83, 180] on div "Add..." at bounding box center [94, 180] width 33 height 6
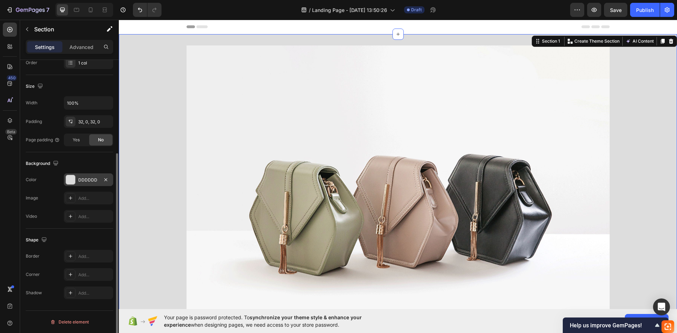
click at [89, 159] on div "Background" at bounding box center [69, 163] width 87 height 11
click at [340, 161] on img at bounding box center [397, 203] width 423 height 317
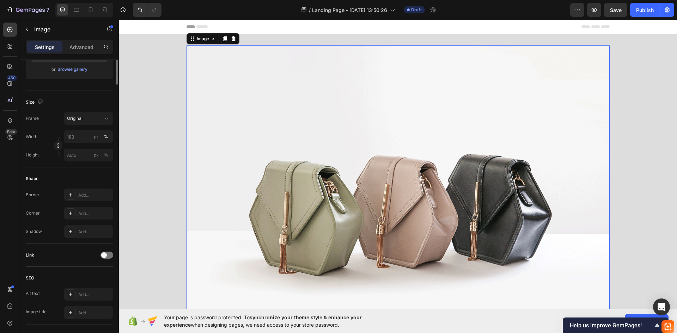
scroll to position [0, 0]
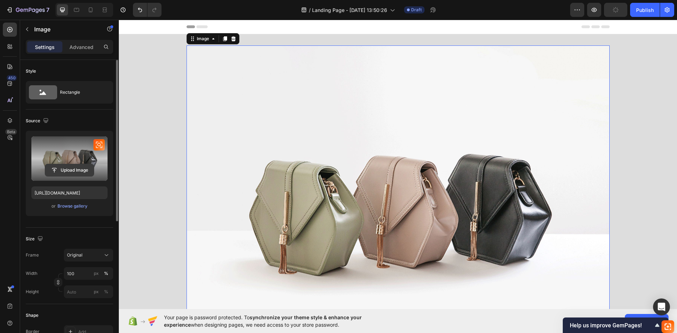
click at [74, 171] on input "file" at bounding box center [69, 170] width 49 height 12
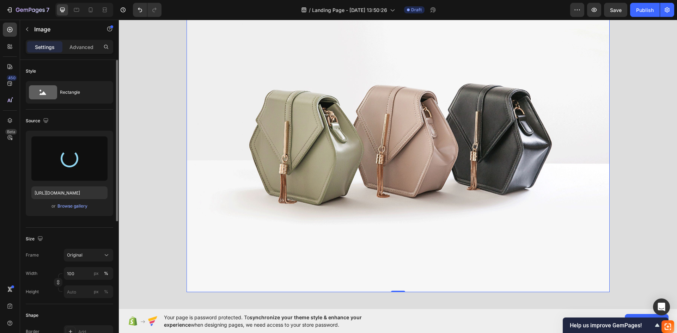
type input "https://cdn.shopify.com/s/files/1/0990/6143/2669/files/gempages_586200103543374…"
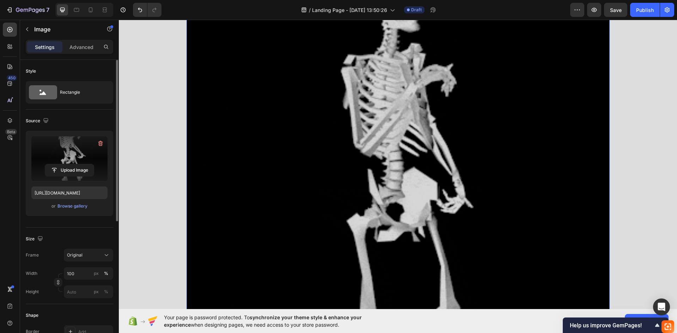
scroll to position [211, 0]
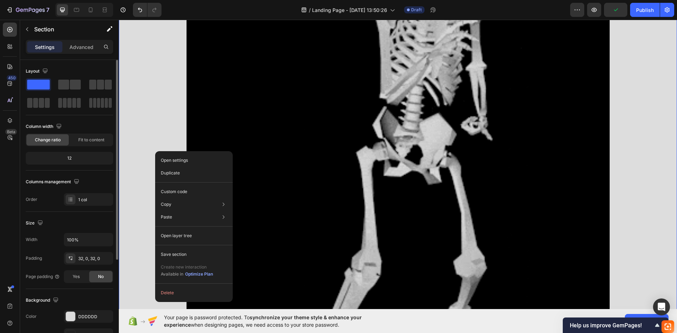
click at [137, 137] on div "Image Row" at bounding box center [398, 152] width 558 height 636
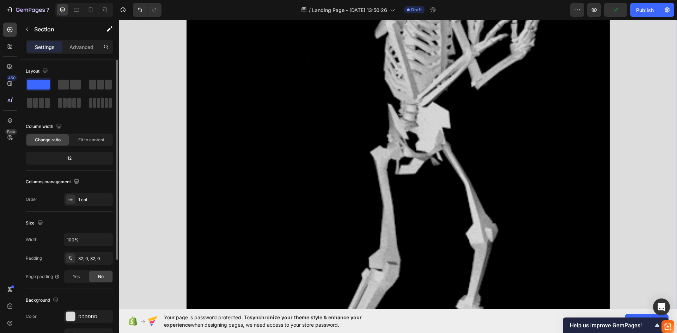
scroll to position [70, 0]
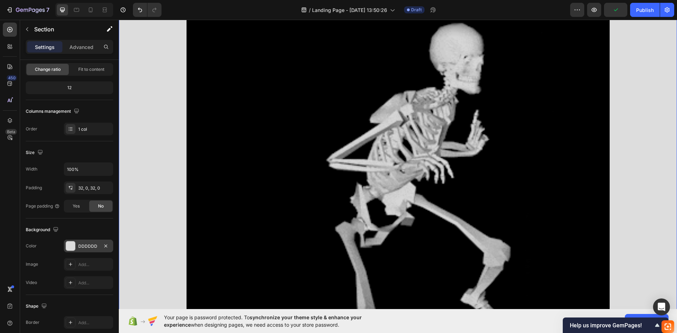
click at [73, 245] on div at bounding box center [70, 245] width 9 height 9
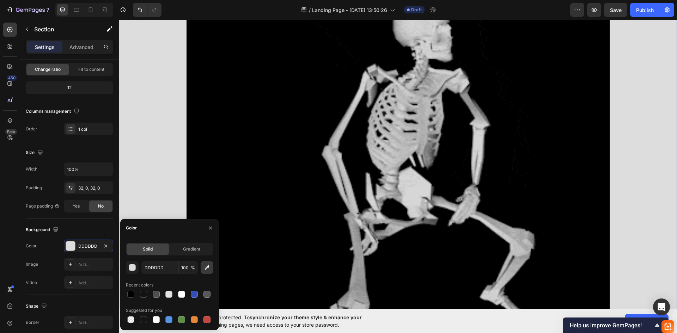
click at [207, 265] on icon "button" at bounding box center [206, 267] width 7 height 7
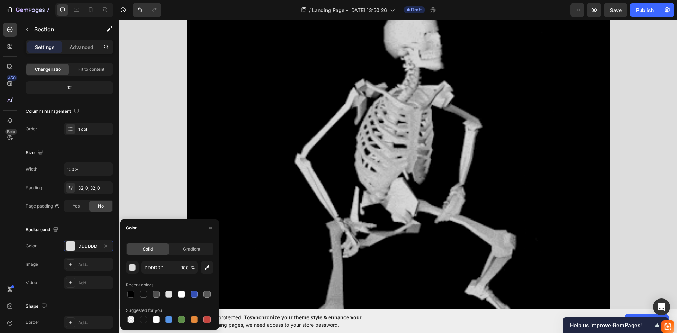
type input "000000"
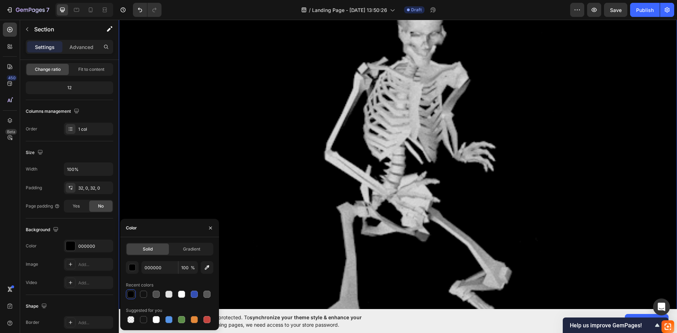
click at [639, 106] on div "Image Row" at bounding box center [398, 152] width 558 height 636
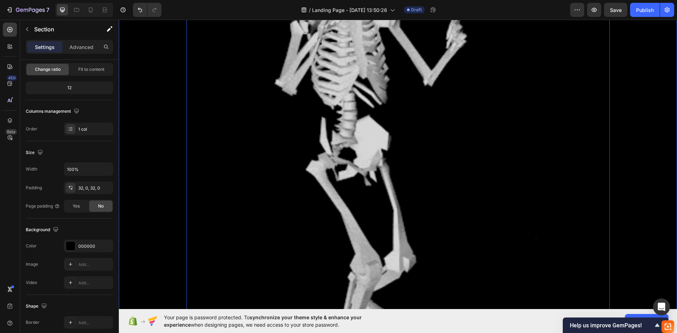
scroll to position [141, 0]
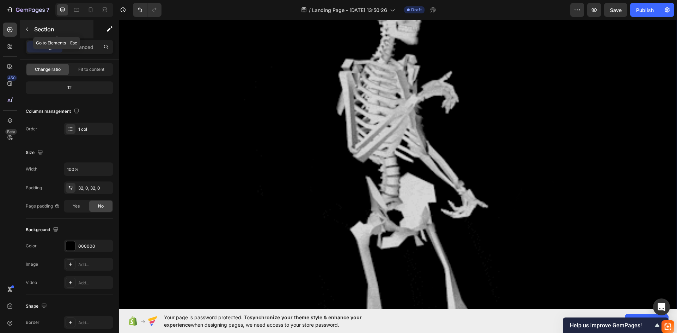
click at [23, 28] on button "button" at bounding box center [26, 29] width 11 height 11
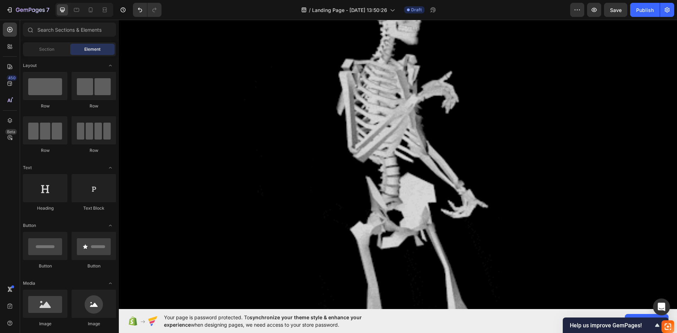
click at [266, 91] on img at bounding box center [397, 219] width 423 height 631
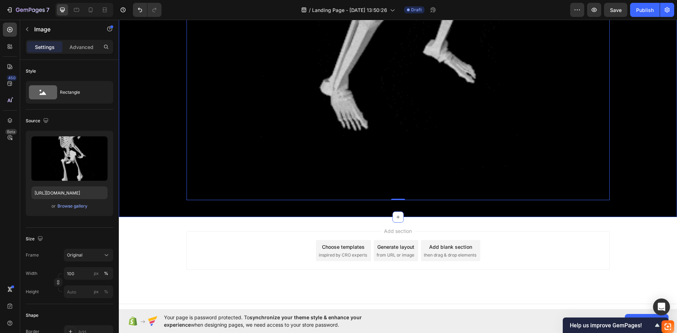
scroll to position [486, 0]
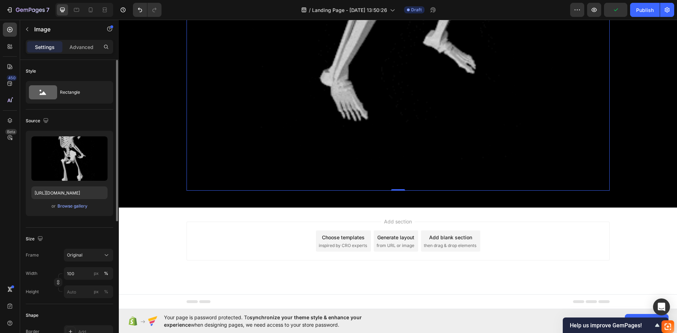
click at [49, 242] on div "Size" at bounding box center [69, 238] width 87 height 11
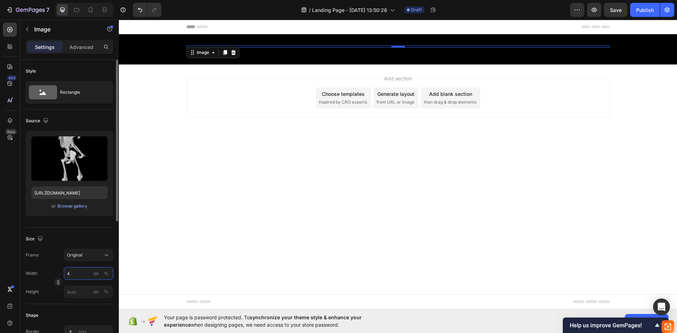
scroll to position [0, 0]
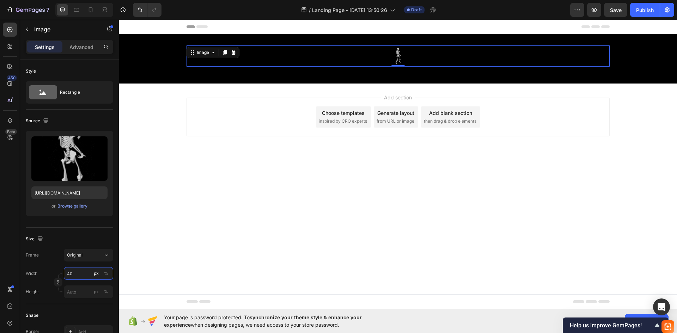
type input "4"
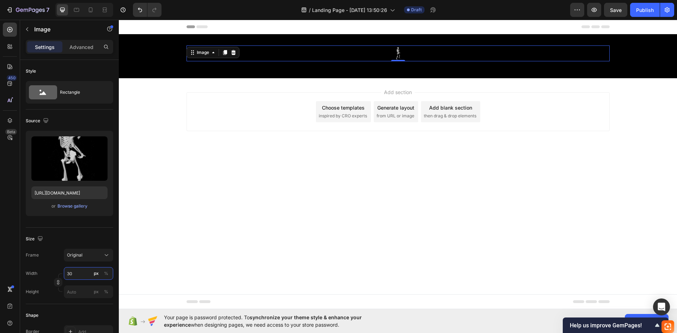
type input "300"
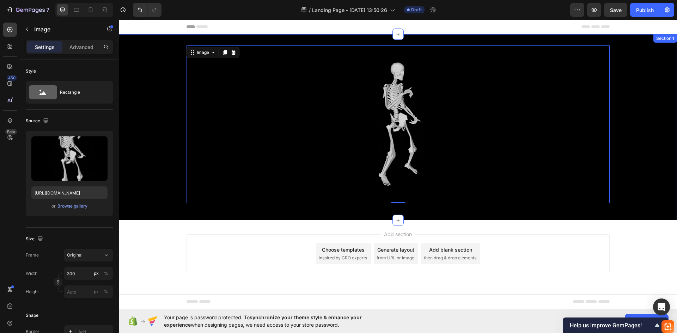
click at [303, 218] on div "Image 0 Row Section 1" at bounding box center [398, 127] width 558 height 186
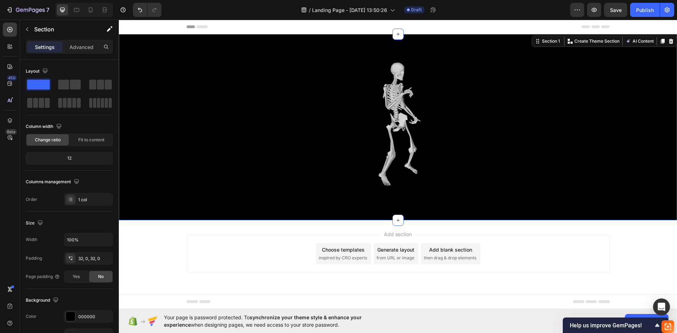
click at [313, 216] on div "Image Row Section 1 You can create reusable sections Create Theme Section AI Co…" at bounding box center [398, 127] width 558 height 186
click at [325, 211] on div "Image Row Section 1 You can create reusable sections Create Theme Section AI Co…" at bounding box center [398, 127] width 558 height 186
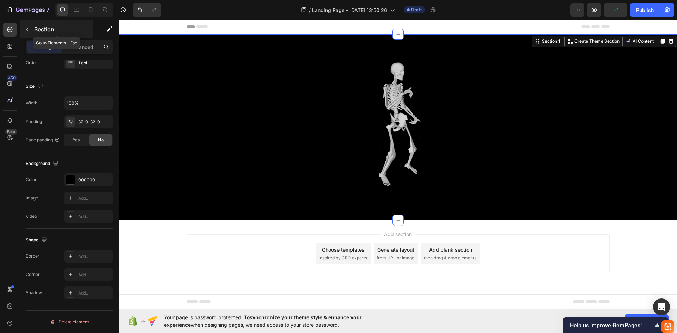
click at [25, 24] on button "button" at bounding box center [26, 29] width 11 height 11
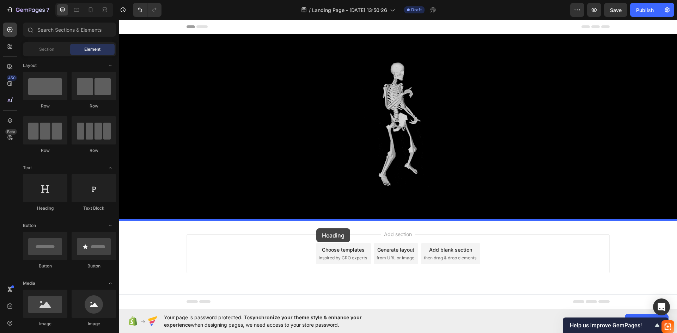
drag, startPoint x: 170, startPoint y: 207, endPoint x: 316, endPoint y: 228, distance: 147.5
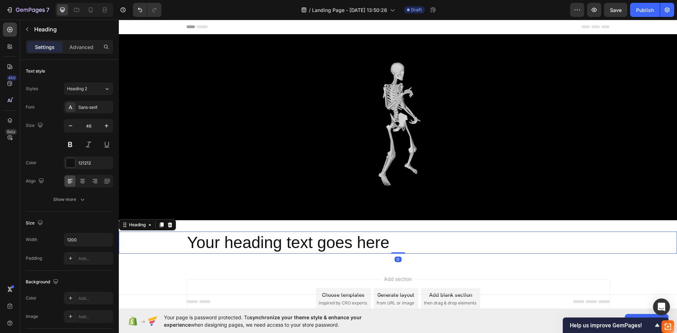
click at [389, 242] on h2 "Your heading text goes here" at bounding box center [397, 243] width 423 height 23
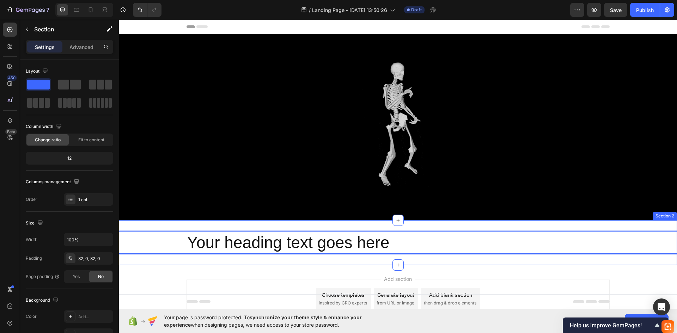
click at [393, 227] on div "Your heading text goes here Heading 0 Section 2" at bounding box center [398, 242] width 558 height 45
click at [373, 250] on p "Your heading text goes here" at bounding box center [397, 242] width 421 height 21
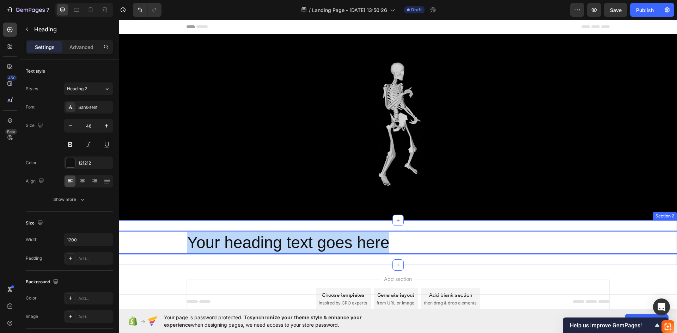
drag, startPoint x: 389, startPoint y: 244, endPoint x: 181, endPoint y: 254, distance: 208.2
click at [181, 254] on div "Your heading text goes here Heading 0 Section 2" at bounding box center [398, 242] width 558 height 45
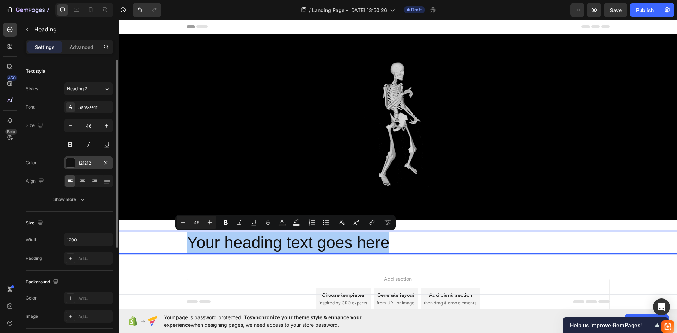
click at [81, 159] on div "121212" at bounding box center [88, 162] width 49 height 13
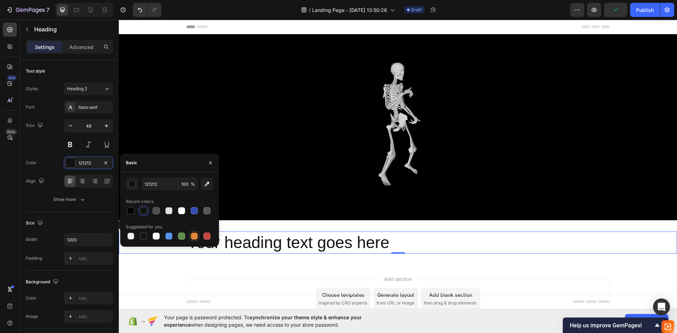
click at [192, 238] on div at bounding box center [194, 236] width 7 height 7
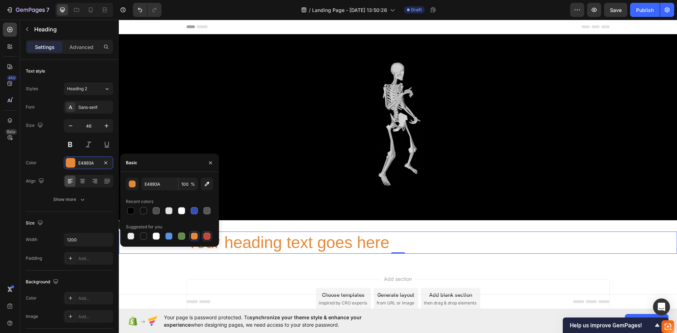
click at [206, 235] on div at bounding box center [206, 236] width 7 height 7
click at [196, 235] on div at bounding box center [194, 236] width 7 height 7
type input "E4893A"
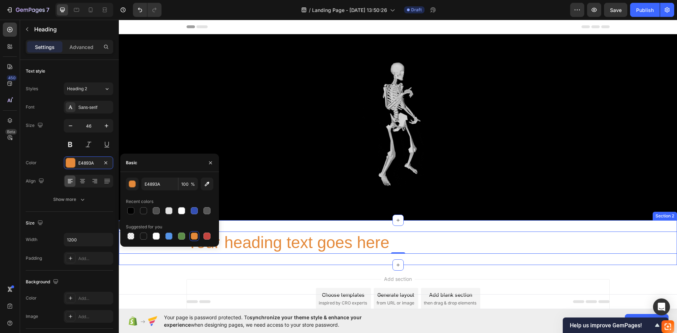
click at [247, 228] on div "Your heading text goes here Heading 0 Section 2" at bounding box center [398, 242] width 558 height 45
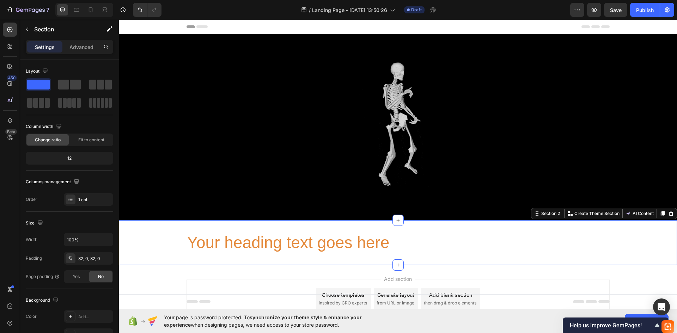
click at [247, 227] on div "Your heading text goes here Heading Section 2 You can create reusable sections …" at bounding box center [398, 242] width 558 height 45
click at [173, 226] on div "Your heading text goes here Heading Section 2 You can create reusable sections …" at bounding box center [398, 242] width 558 height 45
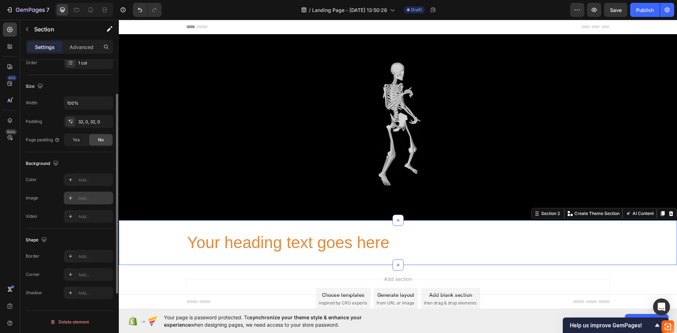
scroll to position [101, 0]
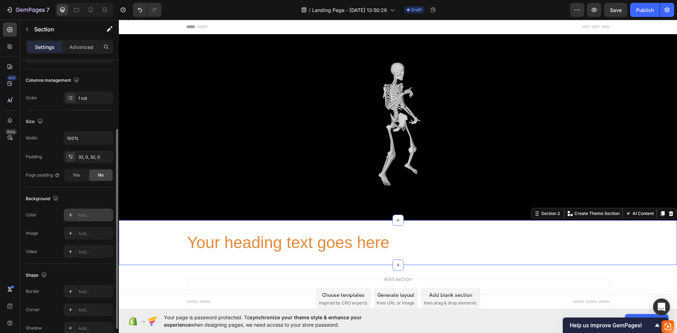
click at [88, 218] on div "Add..." at bounding box center [94, 215] width 33 height 6
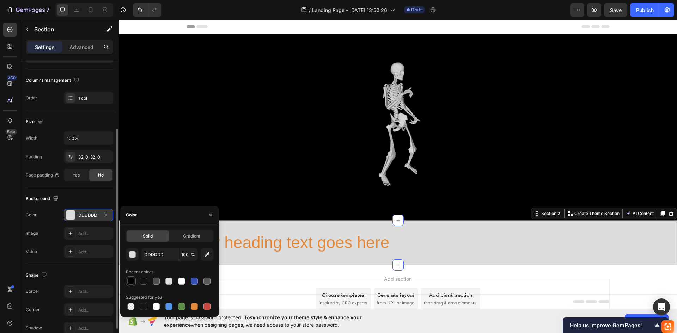
click at [129, 286] on div at bounding box center [131, 281] width 10 height 10
type input "000000"
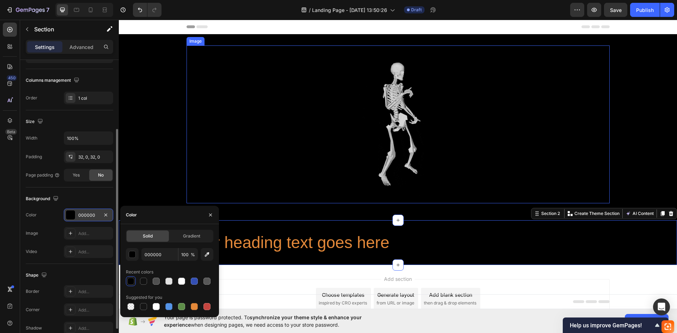
click at [241, 200] on div at bounding box center [397, 124] width 423 height 158
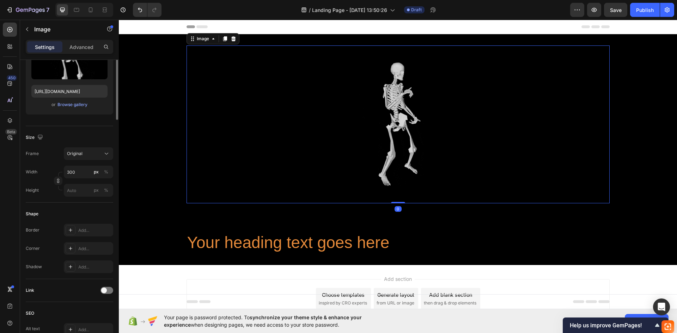
scroll to position [0, 0]
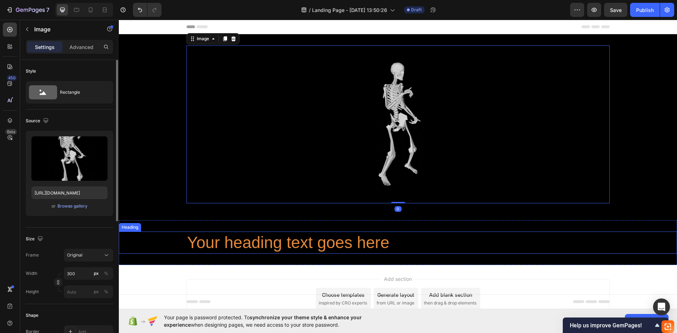
click at [381, 244] on p "Your heading text goes here" at bounding box center [397, 242] width 421 height 21
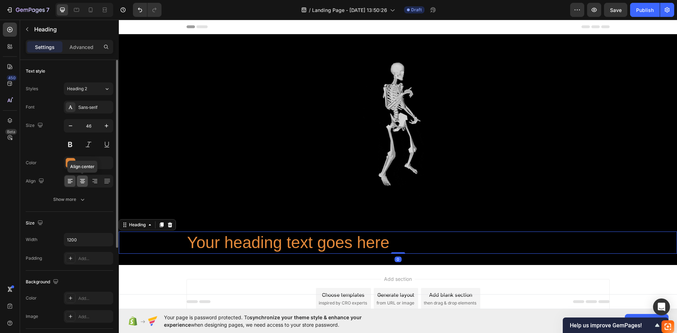
click at [83, 181] on icon at bounding box center [82, 181] width 7 height 7
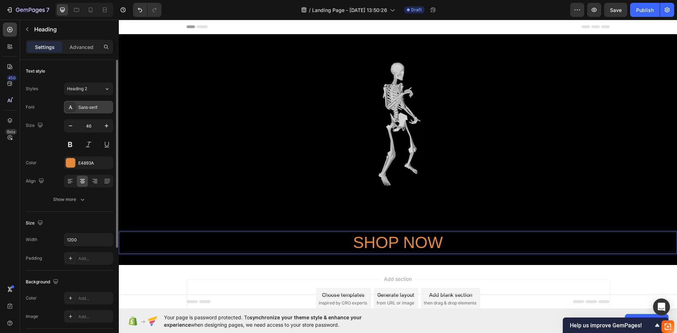
click at [76, 105] on div "Sans-serif" at bounding box center [88, 107] width 49 height 13
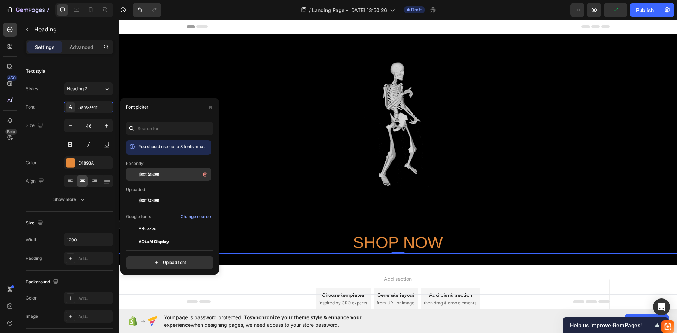
click at [150, 175] on span "Frost Scream" at bounding box center [148, 174] width 20 height 6
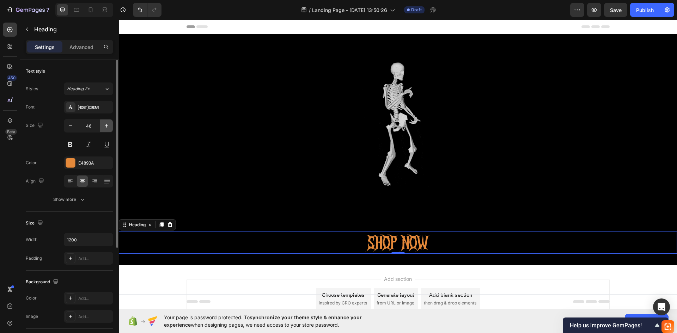
click at [109, 126] on icon "button" at bounding box center [106, 125] width 7 height 7
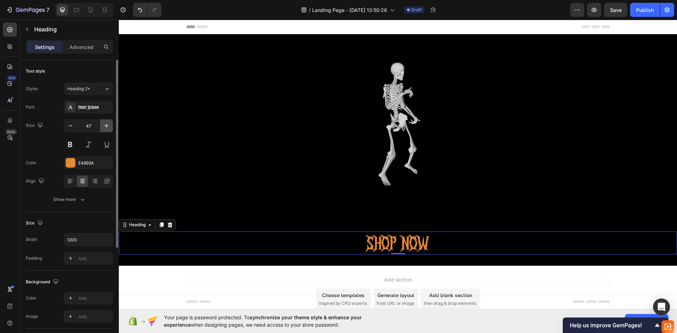
click at [109, 126] on icon "button" at bounding box center [106, 125] width 7 height 7
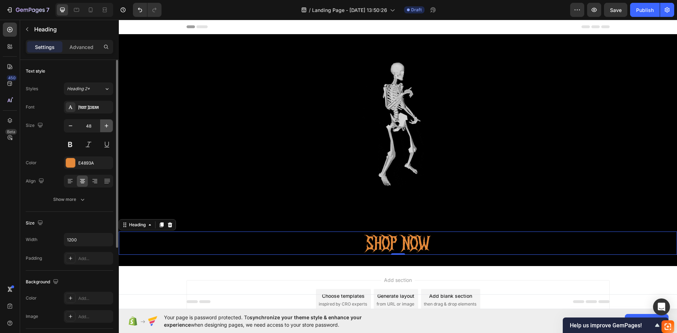
click at [109, 126] on icon "button" at bounding box center [106, 125] width 7 height 7
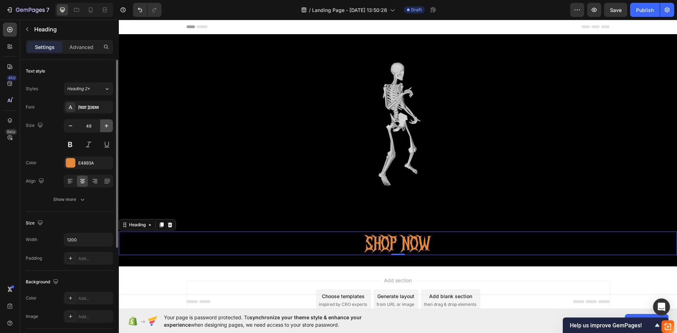
click at [109, 126] on icon "button" at bounding box center [106, 125] width 7 height 7
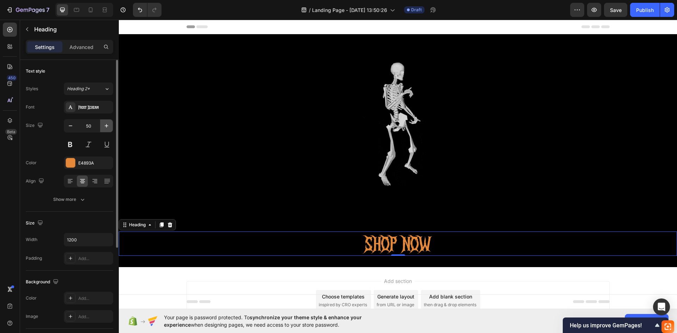
click at [109, 126] on icon "button" at bounding box center [106, 125] width 7 height 7
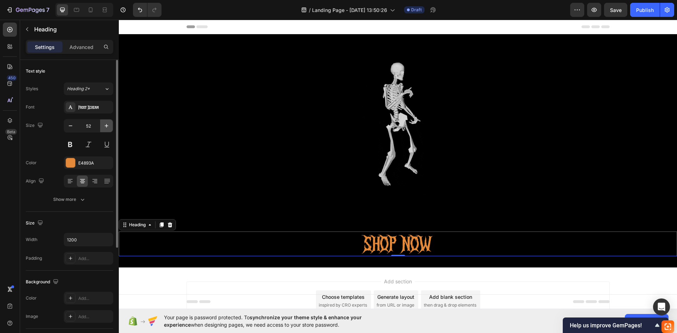
click at [109, 126] on icon "button" at bounding box center [106, 125] width 7 height 7
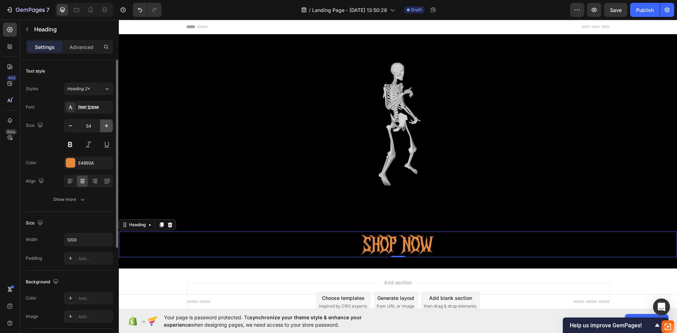
click at [109, 126] on icon "button" at bounding box center [106, 125] width 7 height 7
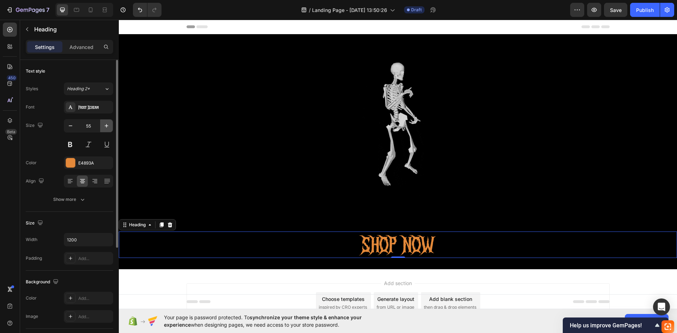
click at [109, 126] on icon "button" at bounding box center [106, 125] width 7 height 7
drag, startPoint x: 109, startPoint y: 126, endPoint x: 1, endPoint y: 106, distance: 110.0
click at [109, 126] on icon "button" at bounding box center [106, 125] width 7 height 7
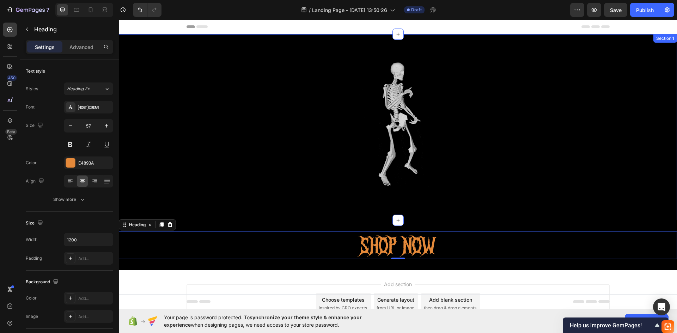
type input "58"
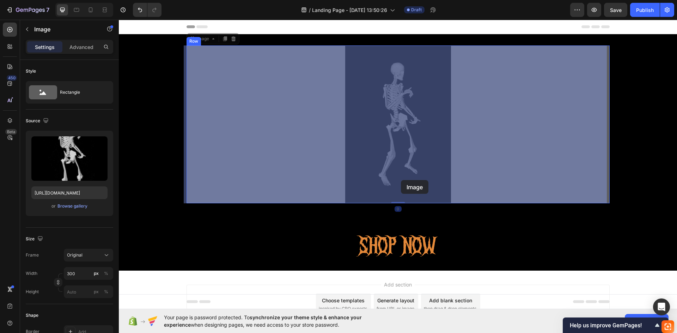
drag, startPoint x: 400, startPoint y: 143, endPoint x: 401, endPoint y: 180, distance: 37.4
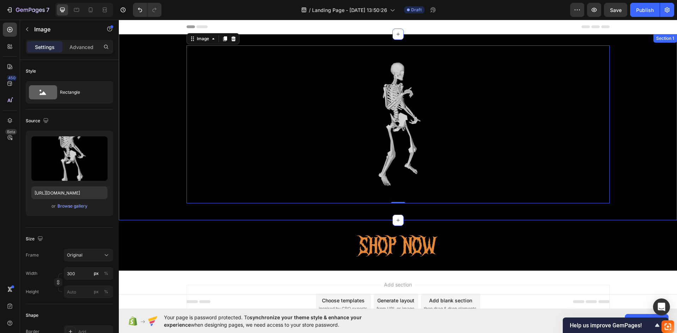
click at [363, 218] on div "Image 0 Row Section 1" at bounding box center [398, 127] width 558 height 186
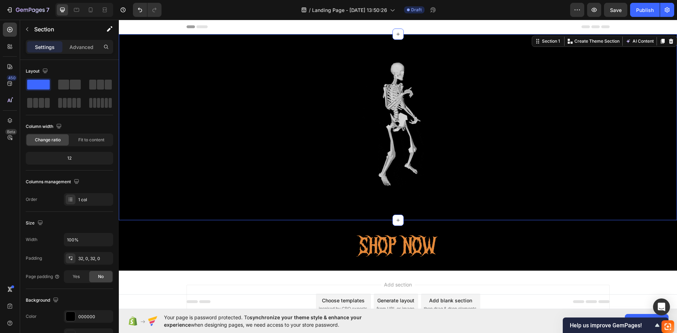
click at [367, 212] on div "Image Row Section 1 You can create reusable sections Create Theme Section AI Co…" at bounding box center [398, 127] width 558 height 186
click at [377, 208] on div "Image Row" at bounding box center [398, 127] width 558 height 164
click at [125, 105] on div "Image Row" at bounding box center [398, 127] width 558 height 164
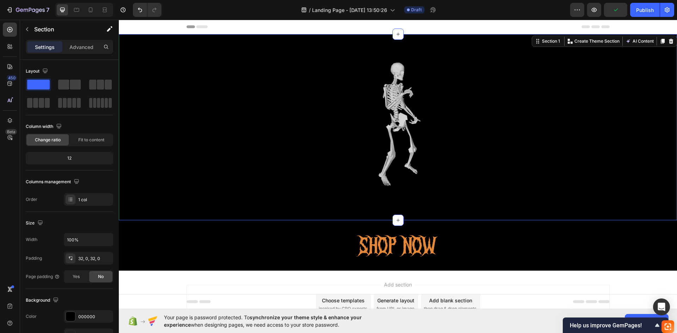
click at [126, 105] on div "Image Row" at bounding box center [398, 127] width 558 height 164
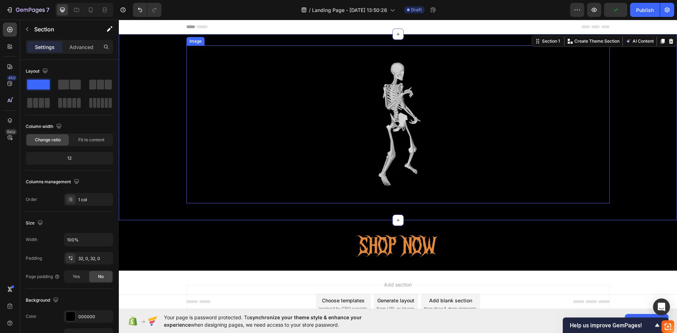
click at [422, 150] on img at bounding box center [398, 124] width 106 height 158
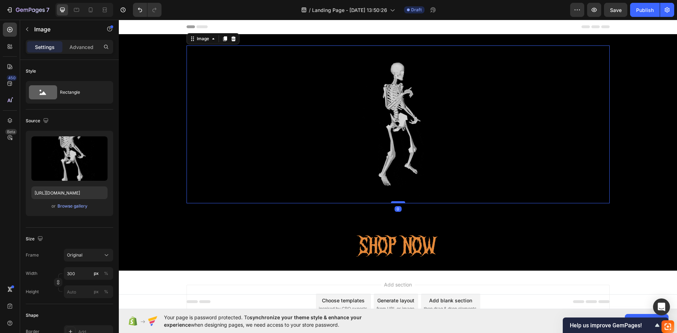
click at [397, 202] on div at bounding box center [398, 202] width 14 height 2
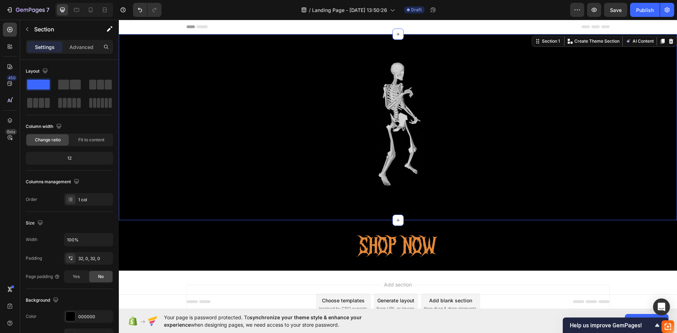
click at [409, 210] on div "Image Row Section 1 You can create reusable sections Create Theme Section AI Co…" at bounding box center [398, 127] width 558 height 186
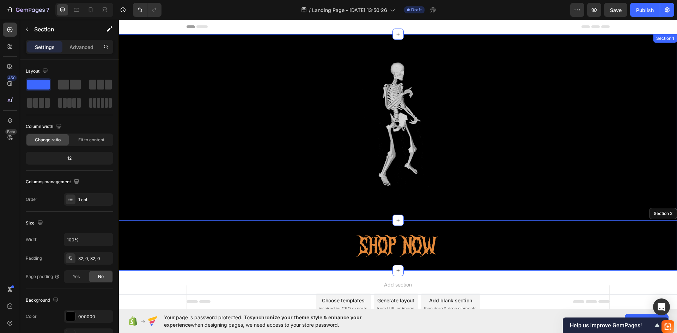
click at [426, 209] on div "Image Row Section 1" at bounding box center [398, 127] width 558 height 186
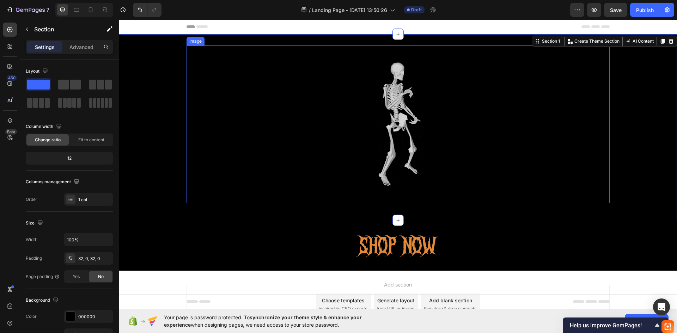
click at [440, 151] on img at bounding box center [398, 124] width 106 height 158
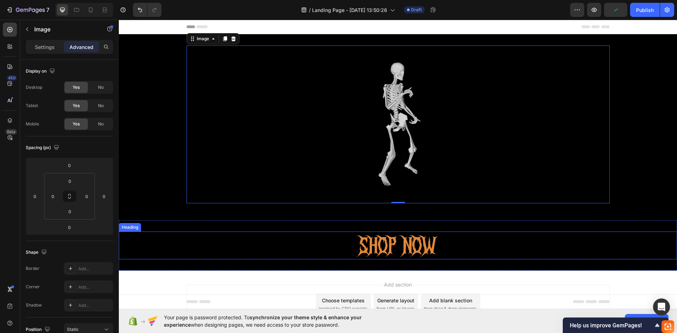
click at [498, 263] on div "SHOP NOW Heading Section 2" at bounding box center [398, 245] width 558 height 50
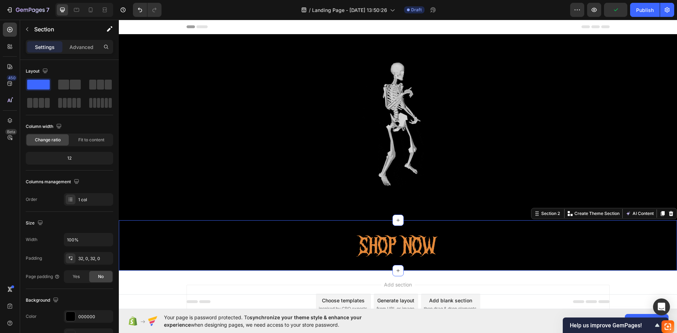
click at [575, 276] on div "Add section Choose templates inspired by CRO experts Generate layout from URL o…" at bounding box center [398, 314] width 558 height 87
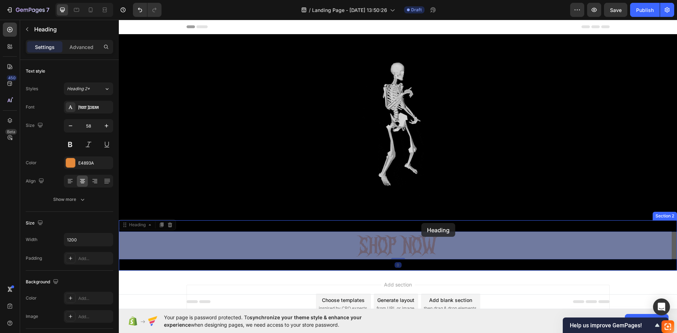
drag, startPoint x: 424, startPoint y: 244, endPoint x: 421, endPoint y: 223, distance: 20.9
click at [421, 223] on div "Header Image Row Section 1 SHOP NOW Heading 0 SHOP NOW Heading 0 Section 2 Root…" at bounding box center [398, 189] width 558 height 338
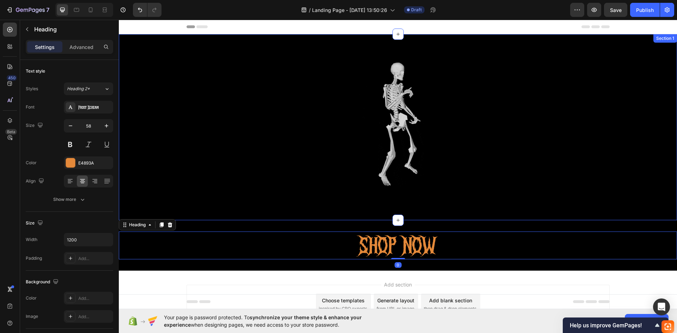
click at [407, 209] on div "Image Row Section 1" at bounding box center [398, 127] width 558 height 186
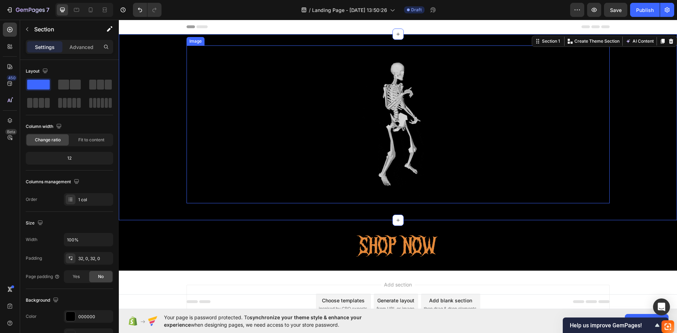
click at [385, 125] on img at bounding box center [398, 124] width 106 height 158
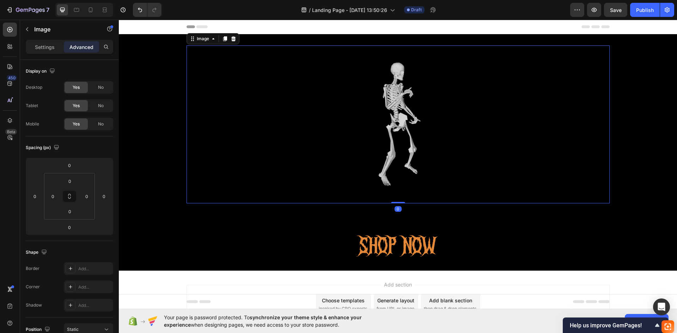
click at [264, 120] on div at bounding box center [397, 124] width 423 height 158
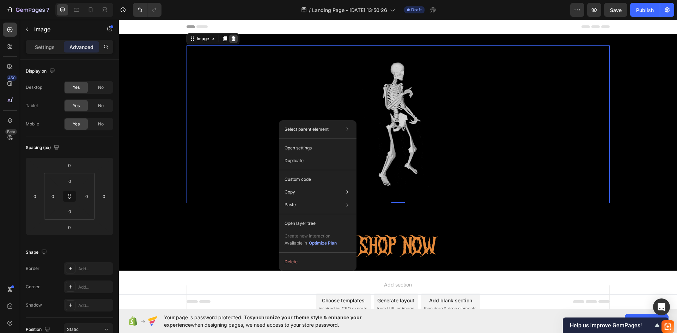
click at [230, 39] on icon at bounding box center [233, 39] width 6 height 6
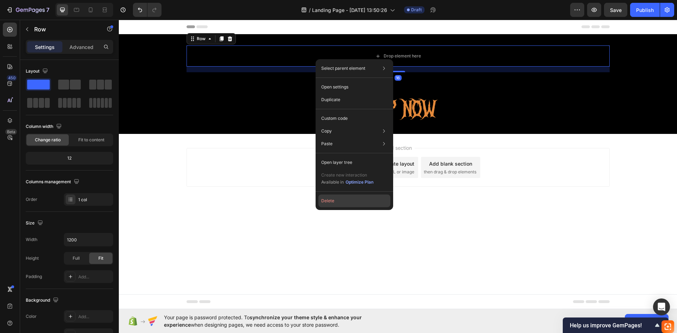
click at [337, 206] on button "Delete" at bounding box center [354, 201] width 72 height 13
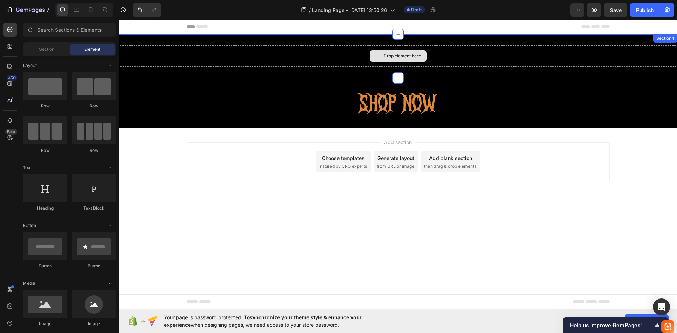
click at [318, 56] on div "Drop element here" at bounding box center [398, 55] width 558 height 21
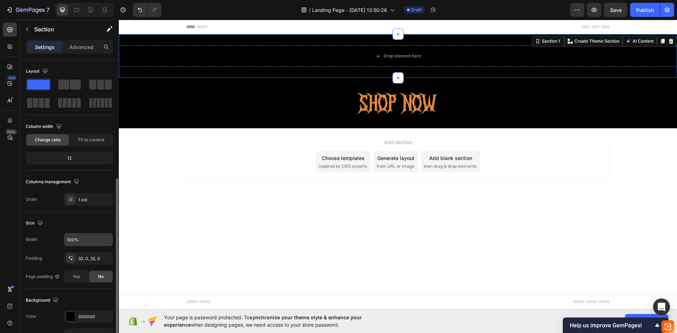
scroll to position [70, 0]
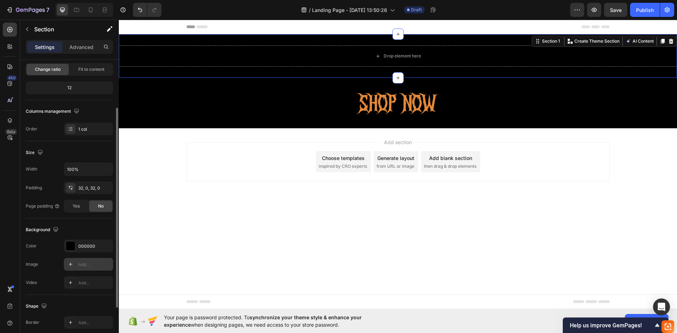
click at [82, 264] on div "Add..." at bounding box center [94, 264] width 33 height 6
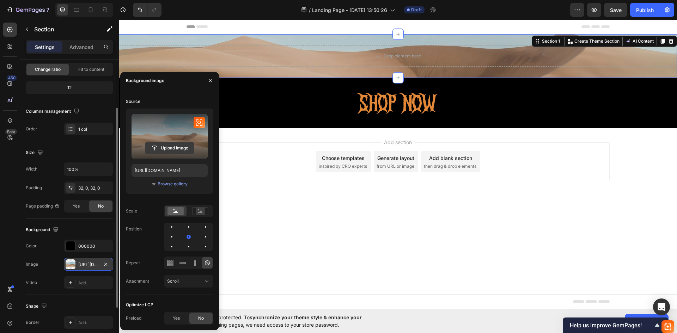
click at [181, 145] on input "file" at bounding box center [169, 148] width 49 height 12
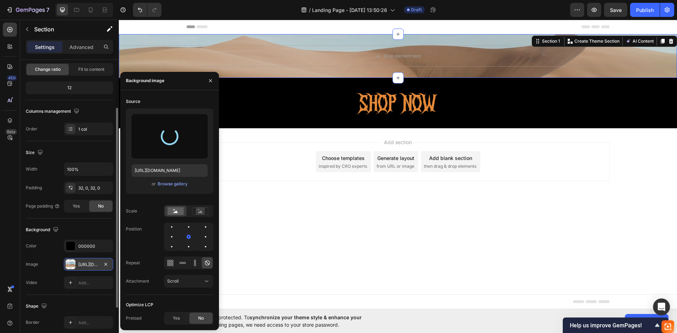
type input "https://cdn.shopify.com/s/files/1/0990/6143/2669/files/gempages_586200103543374…"
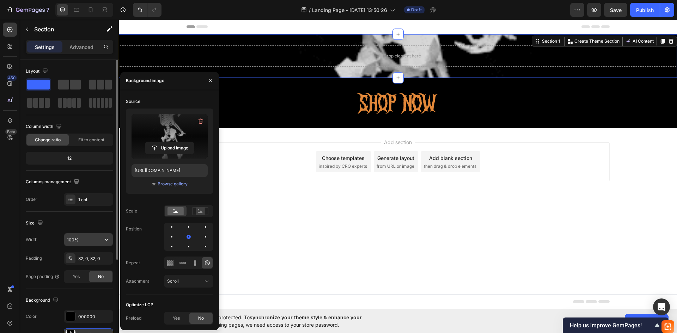
scroll to position [106, 0]
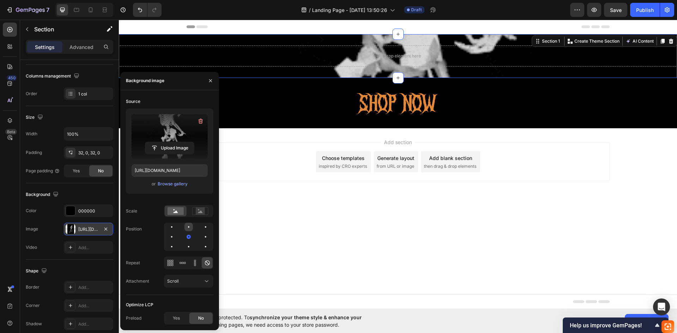
click at [188, 229] on div at bounding box center [188, 227] width 8 height 8
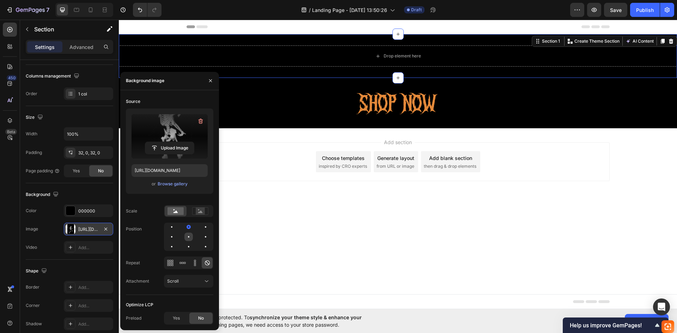
click at [189, 236] on div at bounding box center [188, 237] width 8 height 8
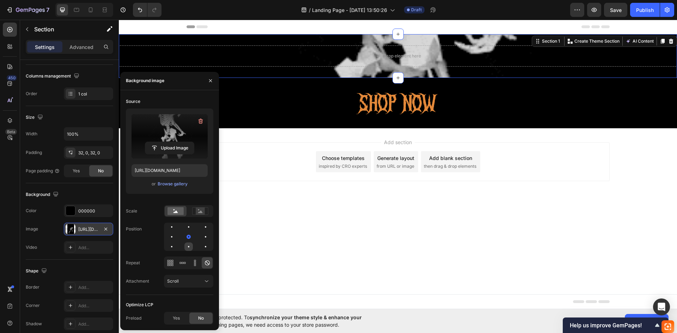
click at [189, 250] on div at bounding box center [188, 246] width 8 height 8
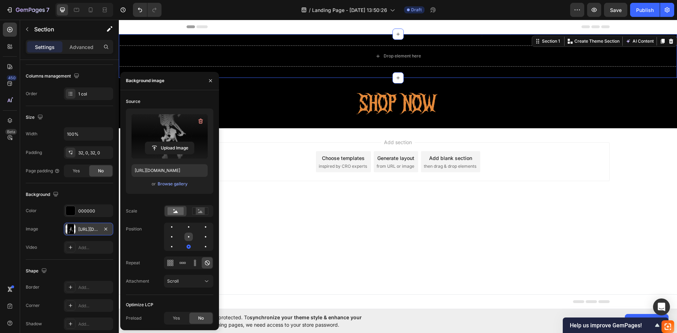
click at [187, 236] on div at bounding box center [188, 237] width 8 height 8
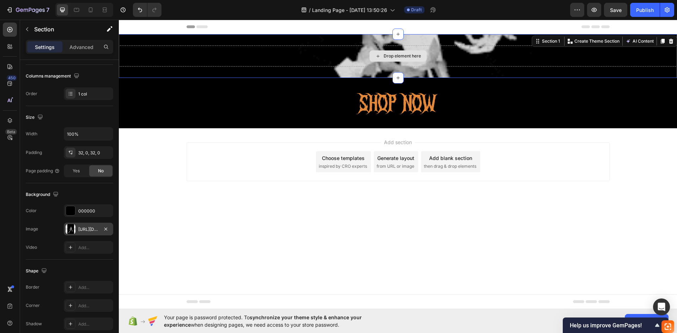
click at [459, 56] on div "Drop element here" at bounding box center [398, 55] width 558 height 21
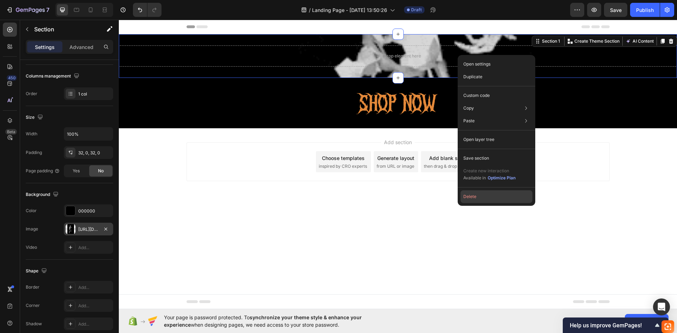
click at [468, 201] on button "Delete" at bounding box center [496, 196] width 72 height 13
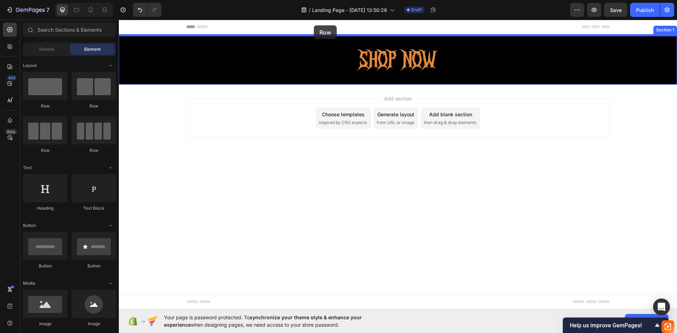
drag, startPoint x: 171, startPoint y: 109, endPoint x: 314, endPoint y: 25, distance: 165.2
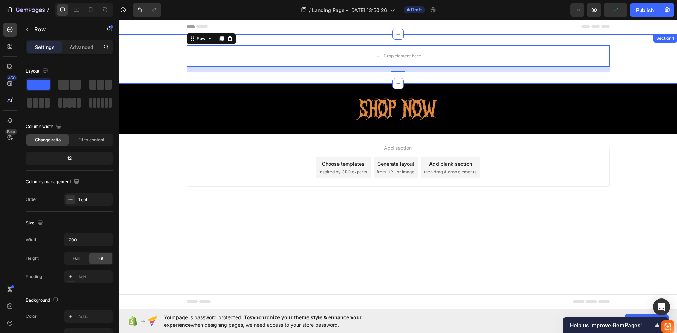
click at [334, 80] on div "Drop element here Row 16 Section 1" at bounding box center [398, 58] width 558 height 49
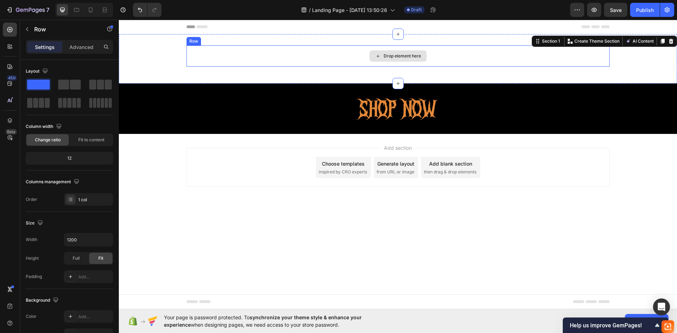
click at [354, 59] on div "Drop element here" at bounding box center [397, 55] width 423 height 21
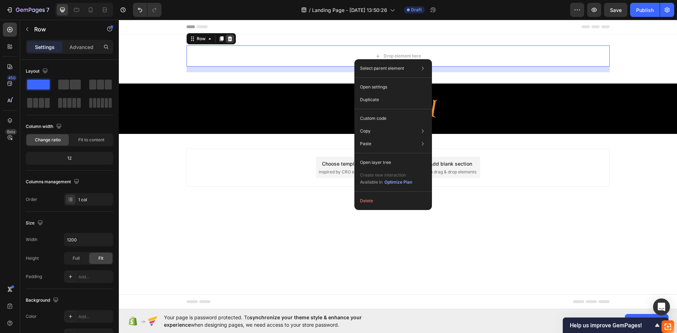
click at [233, 37] on div at bounding box center [230, 39] width 8 height 8
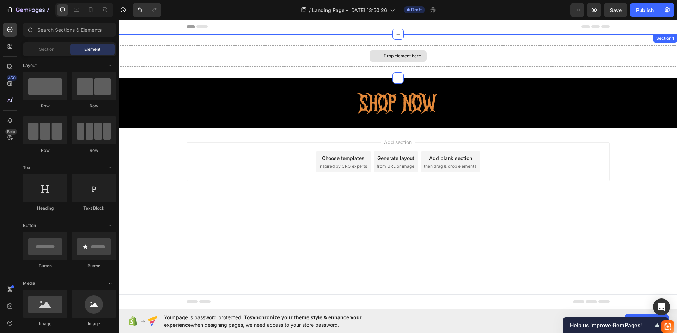
click at [352, 55] on div "Drop element here" at bounding box center [398, 55] width 558 height 21
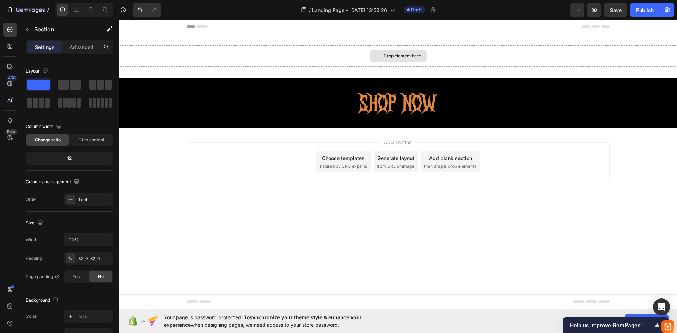
click at [381, 54] on div "Drop element here" at bounding box center [397, 55] width 57 height 11
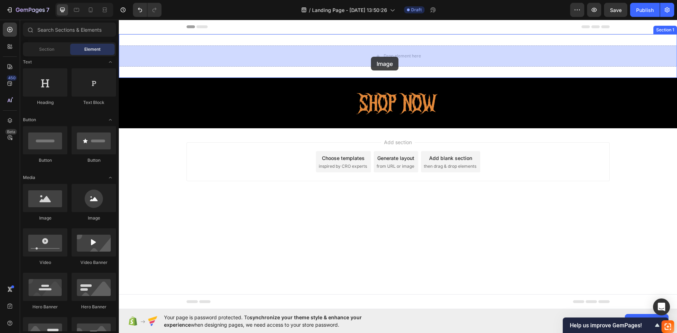
drag, startPoint x: 170, startPoint y: 223, endPoint x: 371, endPoint y: 57, distance: 260.3
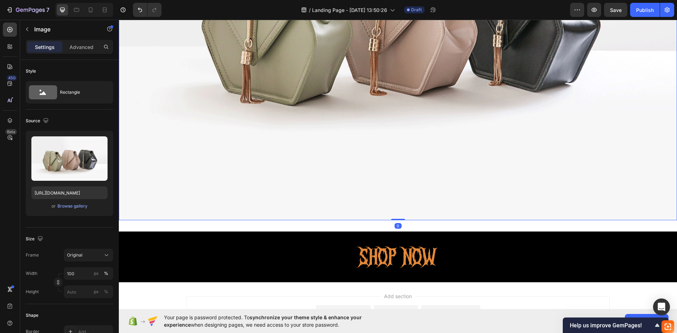
scroll to position [247, 0]
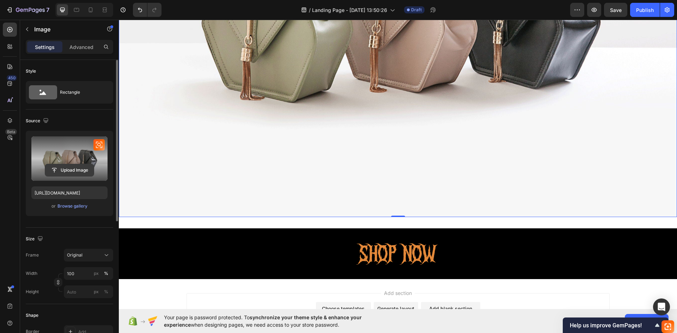
click at [74, 173] on input "file" at bounding box center [69, 170] width 49 height 12
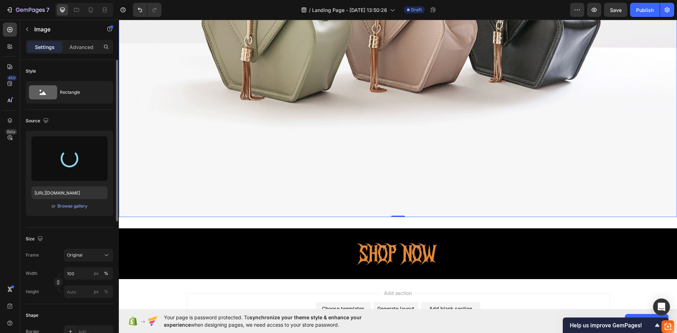
type input "https://cdn.shopify.com/s/files/1/0990/6143/2669/files/gempages_586200103543374…"
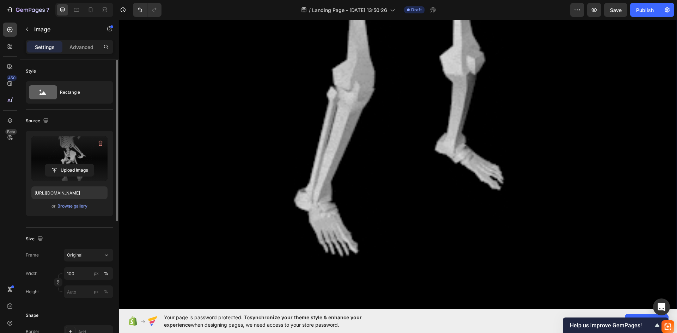
scroll to position [599, 0]
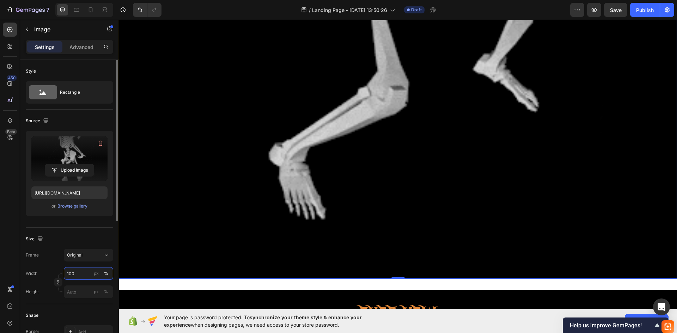
click at [81, 273] on input "100" at bounding box center [88, 273] width 49 height 13
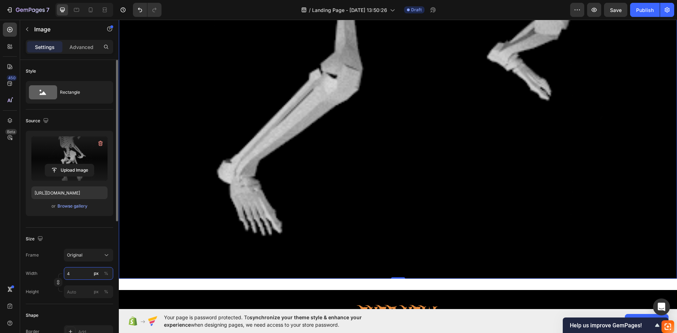
scroll to position [0, 0]
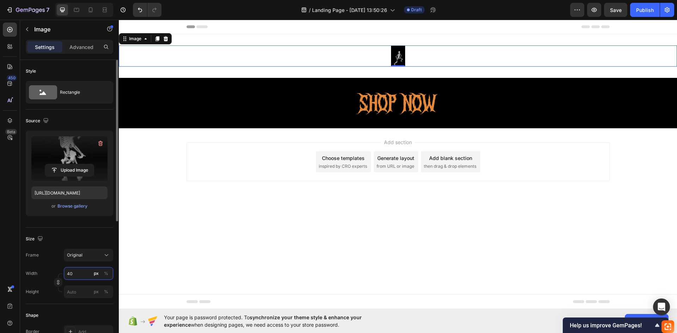
type input "4"
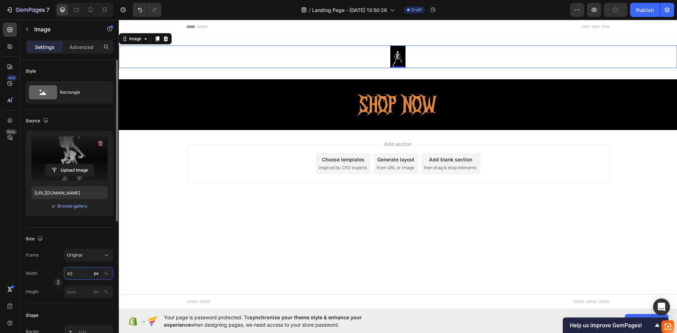
type input "4"
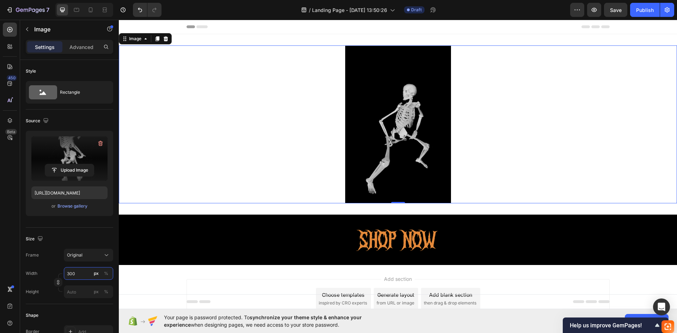
type input "300"
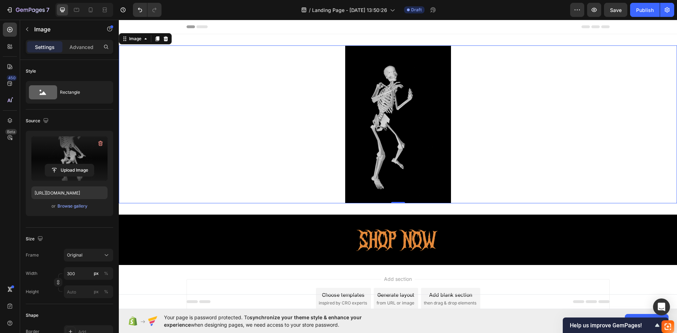
click at [197, 115] on div at bounding box center [398, 124] width 558 height 158
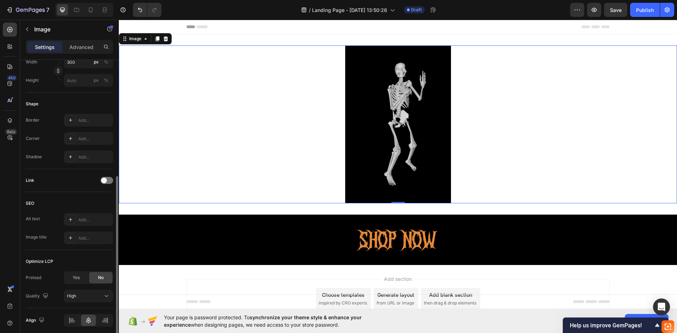
scroll to position [239, 0]
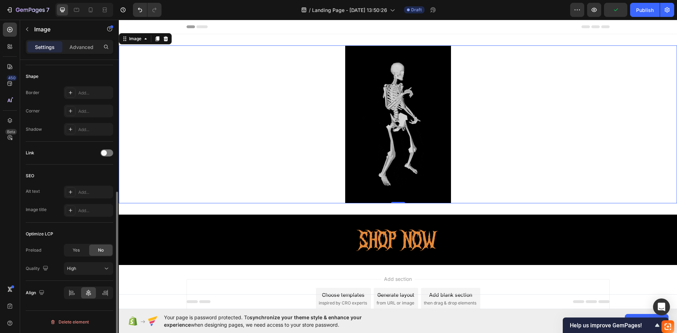
click at [102, 275] on div "Optimize LCP Preload Yes No Quality High" at bounding box center [69, 252] width 87 height 58
click at [102, 266] on div "High" at bounding box center [85, 268] width 36 height 6
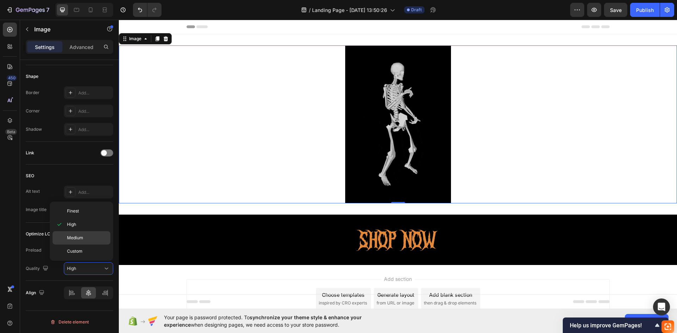
click at [90, 238] on p "Medium" at bounding box center [87, 238] width 40 height 6
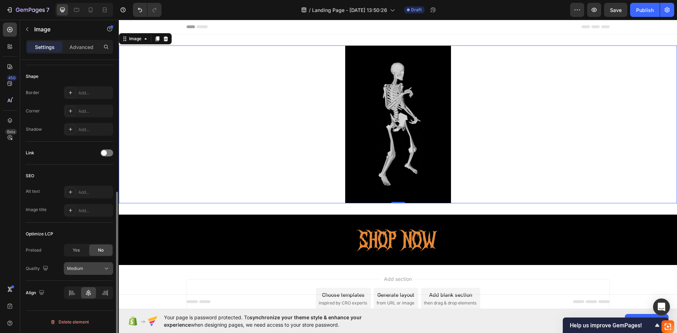
click at [90, 264] on button "Medium" at bounding box center [88, 268] width 49 height 13
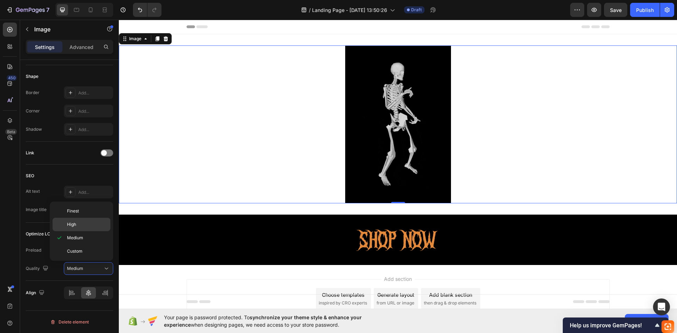
click at [84, 227] on p "High" at bounding box center [87, 224] width 40 height 6
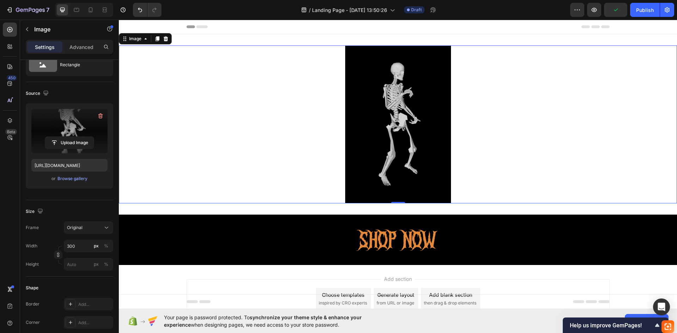
scroll to position [0, 0]
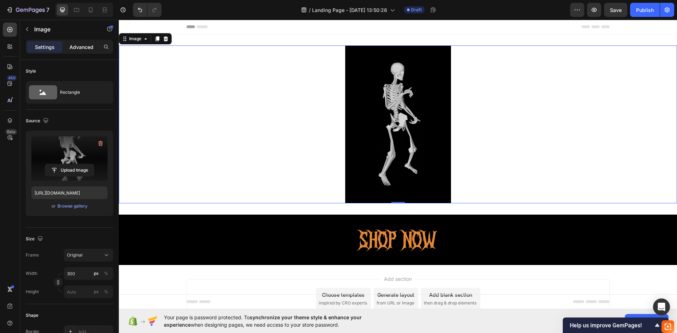
click at [90, 48] on p "Advanced" at bounding box center [81, 46] width 24 height 7
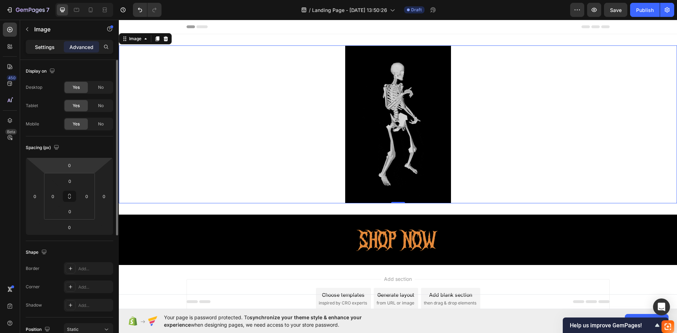
click at [44, 48] on p "Settings" at bounding box center [45, 46] width 20 height 7
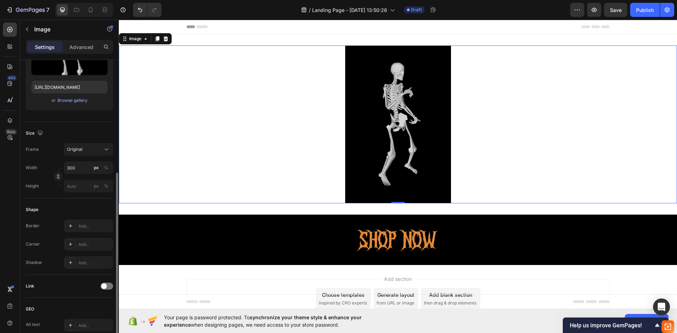
scroll to position [176, 0]
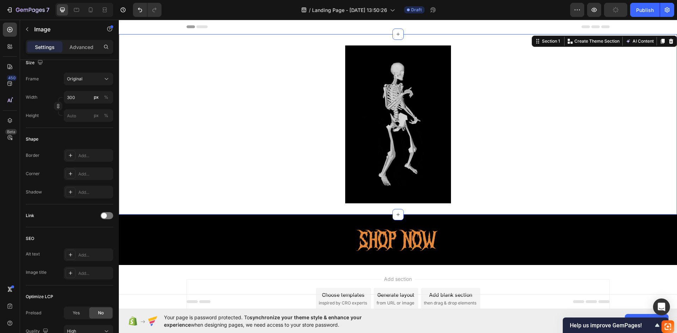
click at [387, 209] on div "Image Section 1 You can create reusable sections Create Theme Section AI Conten…" at bounding box center [398, 124] width 558 height 180
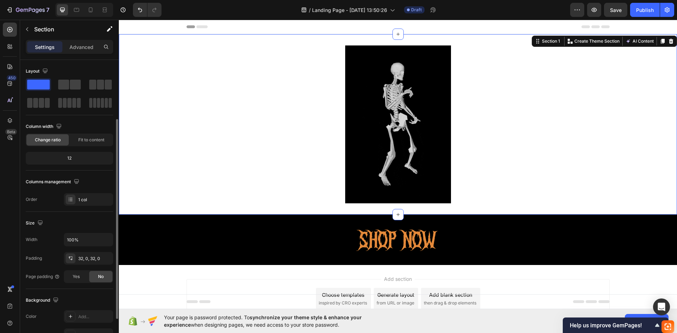
scroll to position [70, 0]
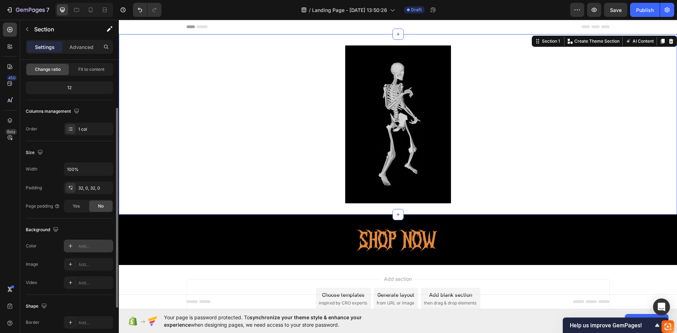
click at [83, 241] on div "Add..." at bounding box center [88, 246] width 49 height 13
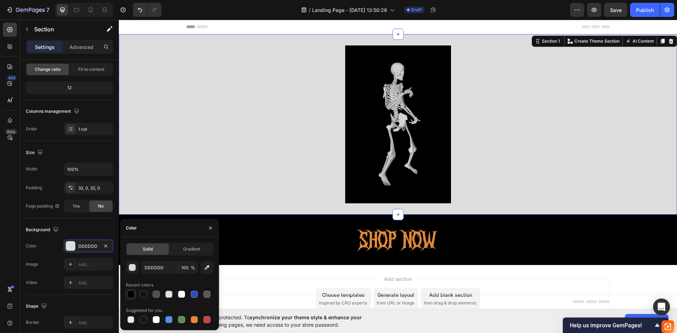
click at [128, 295] on div at bounding box center [130, 294] width 7 height 7
type input "000000"
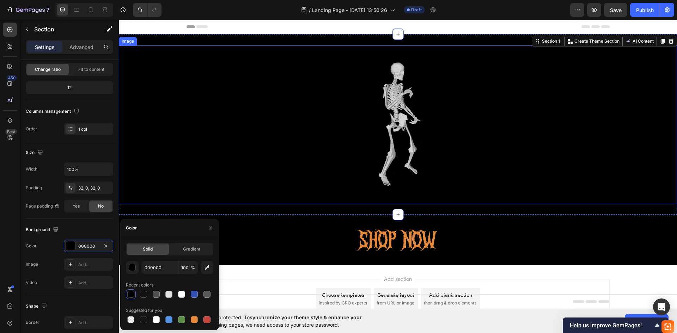
click at [473, 143] on div at bounding box center [398, 124] width 558 height 158
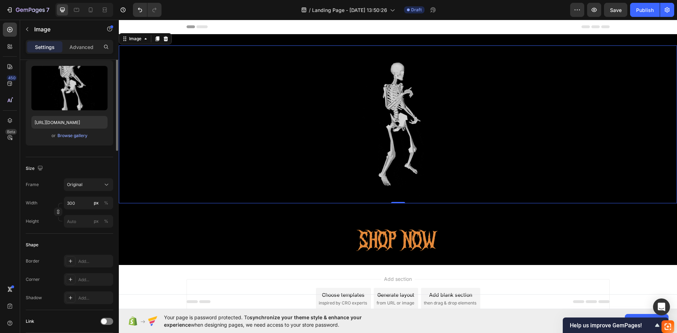
scroll to position [0, 0]
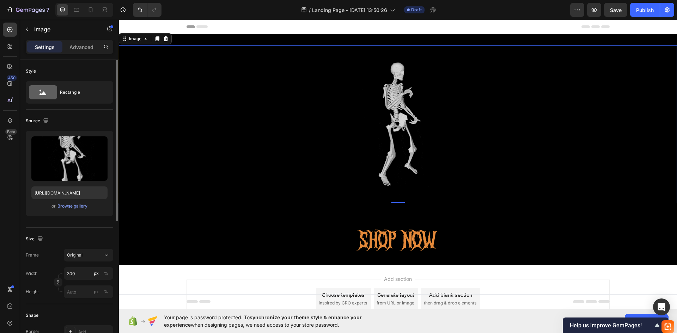
click at [506, 283] on div "Add section Choose templates inspired by CRO experts Generate layout from URL o…" at bounding box center [397, 298] width 423 height 39
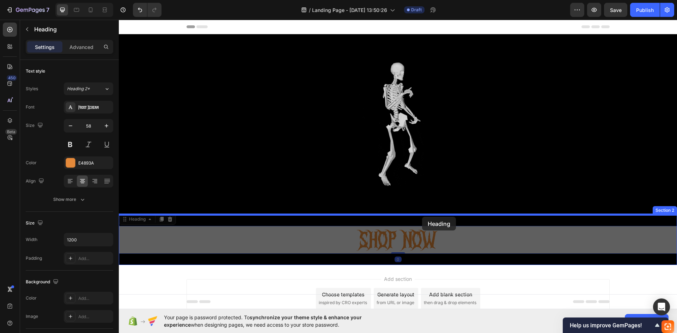
drag, startPoint x: 426, startPoint y: 245, endPoint x: 421, endPoint y: 215, distance: 30.7
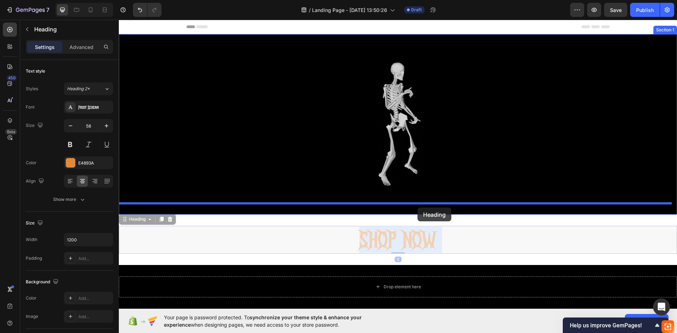
drag, startPoint x: 421, startPoint y: 243, endPoint x: 417, endPoint y: 208, distance: 35.5
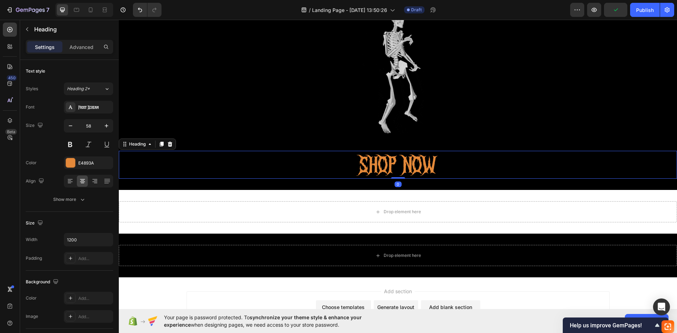
scroll to position [106, 0]
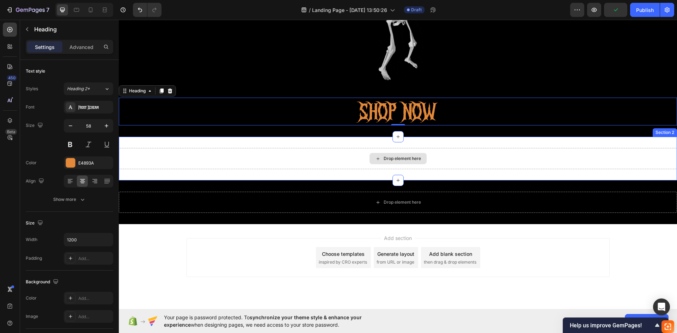
click at [449, 158] on div "Drop element here" at bounding box center [398, 158] width 558 height 21
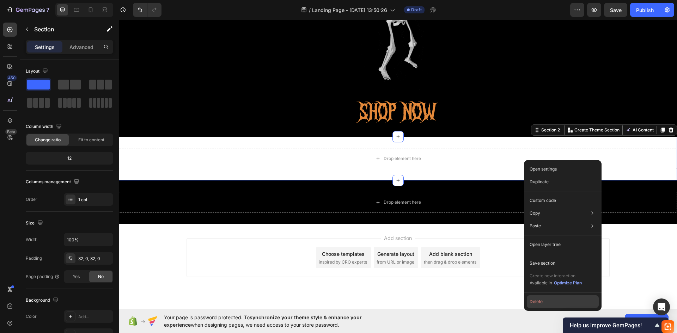
click at [539, 297] on button "Delete" at bounding box center [562, 301] width 72 height 13
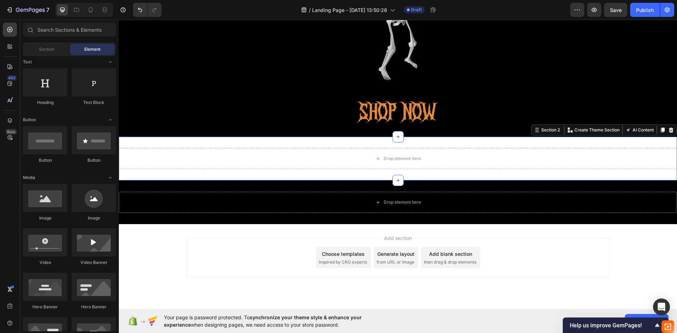
scroll to position [64, 0]
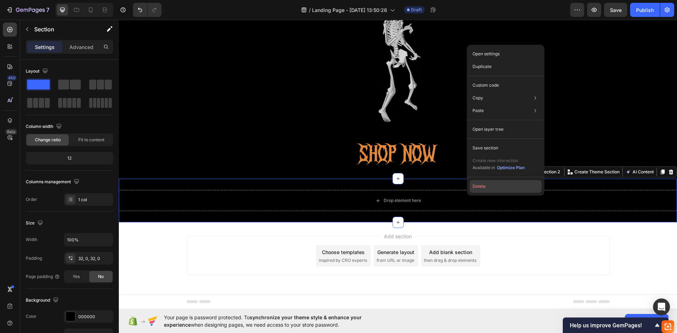
click at [484, 187] on button "Delete" at bounding box center [505, 186] width 72 height 13
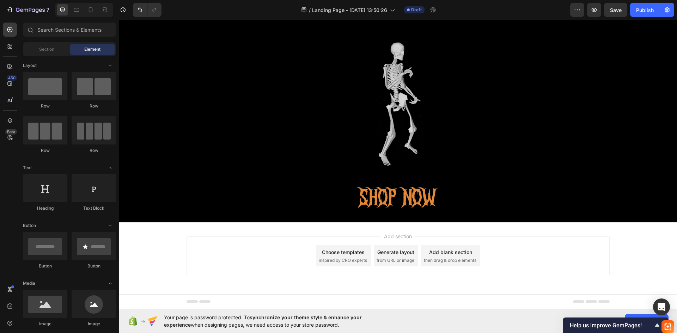
scroll to position [0, 0]
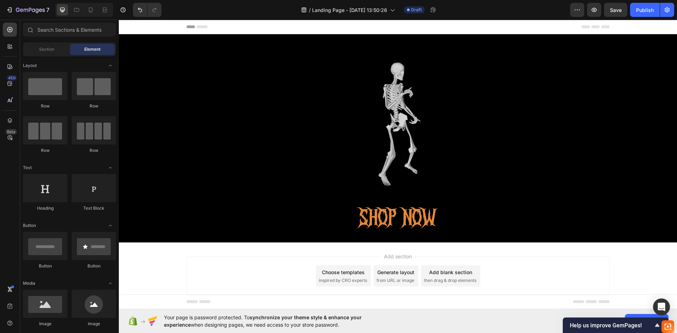
click at [383, 272] on div "Generate layout" at bounding box center [395, 272] width 37 height 7
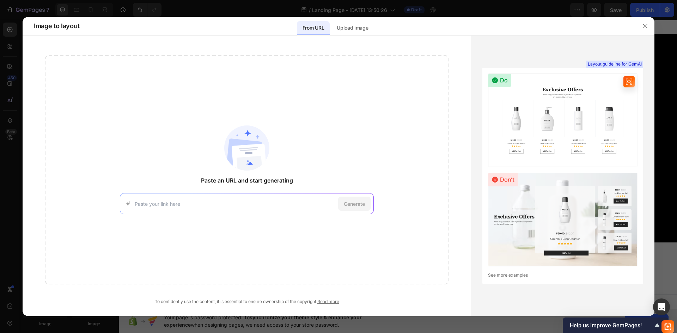
click at [561, 137] on img at bounding box center [562, 120] width 149 height 94
click at [561, 141] on img at bounding box center [562, 120] width 149 height 94
drag, startPoint x: 565, startPoint y: 132, endPoint x: 557, endPoint y: 152, distance: 21.2
click at [557, 152] on img at bounding box center [562, 120] width 149 height 94
click at [554, 135] on img at bounding box center [562, 120] width 149 height 94
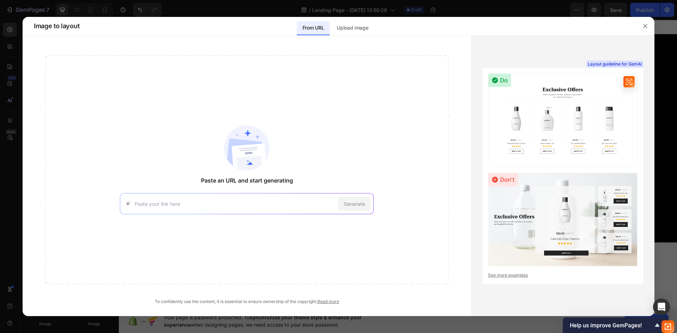
click at [554, 135] on img at bounding box center [562, 120] width 149 height 94
click at [354, 28] on p "Upload image" at bounding box center [352, 28] width 31 height 8
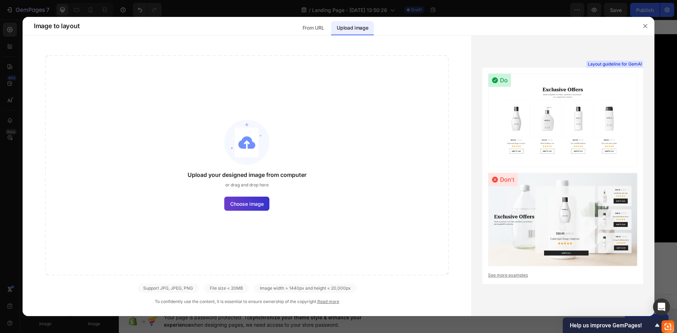
click at [259, 208] on label "Choose image" at bounding box center [246, 204] width 45 height 14
click at [0, 0] on input "Choose image" at bounding box center [0, 0] width 0 height 0
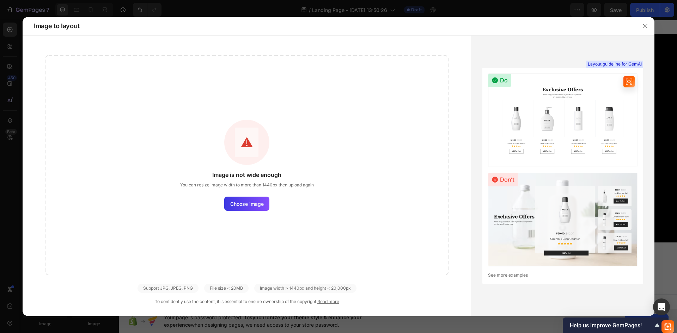
click at [535, 133] on img at bounding box center [562, 120] width 149 height 94
click at [642, 25] on icon "button" at bounding box center [645, 26] width 6 height 6
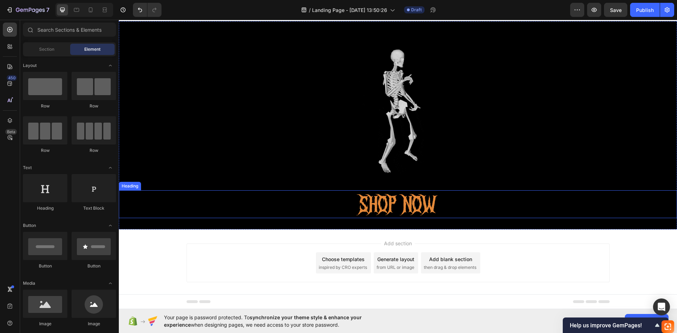
scroll to position [20, 0]
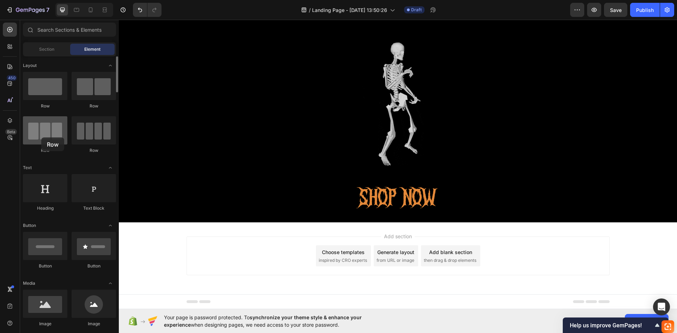
click at [41, 137] on div at bounding box center [45, 130] width 44 height 28
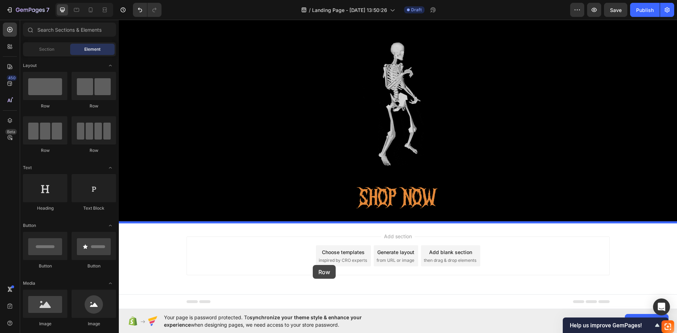
drag, startPoint x: 211, startPoint y: 158, endPoint x: 313, endPoint y: 265, distance: 147.3
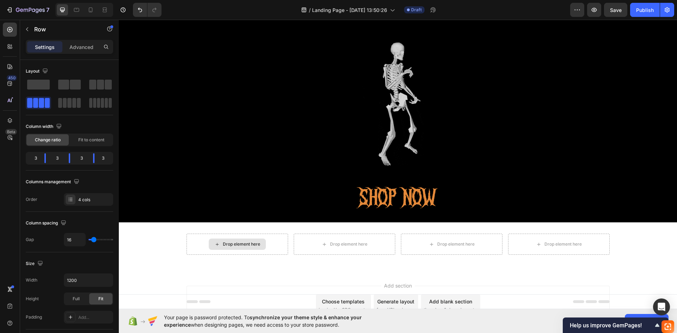
click at [261, 245] on div "Drop element here" at bounding box center [237, 244] width 57 height 11
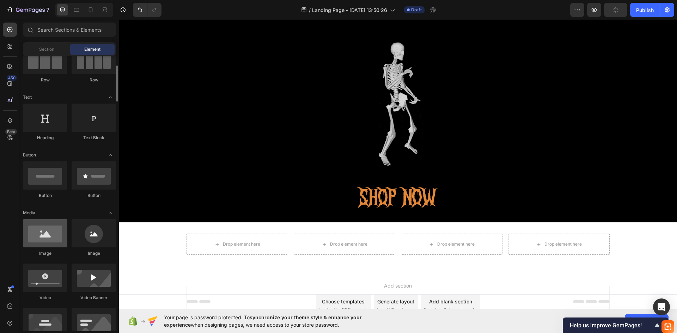
scroll to position [106, 0]
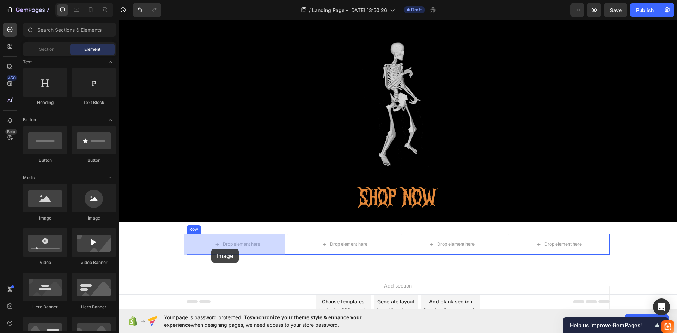
drag, startPoint x: 173, startPoint y: 212, endPoint x: 211, endPoint y: 249, distance: 52.8
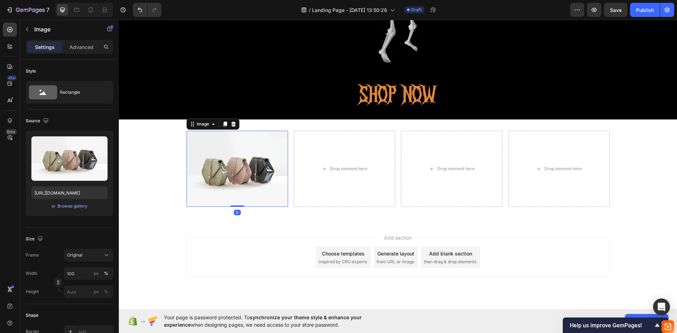
scroll to position [126, 0]
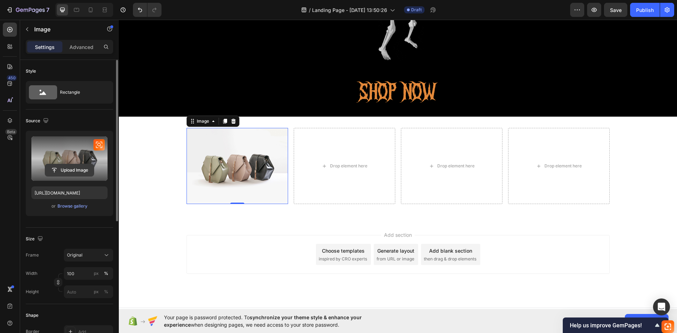
click at [76, 170] on input "file" at bounding box center [69, 170] width 49 height 12
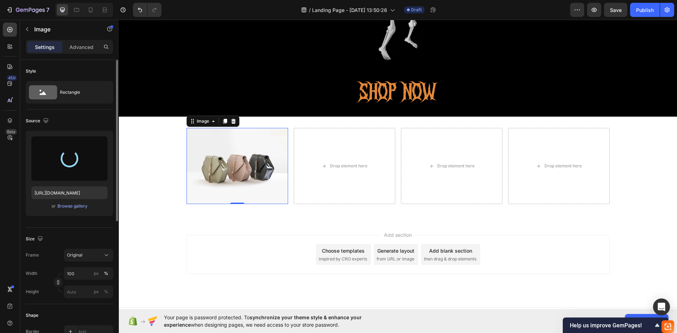
type input "https://cdn.shopify.com/s/files/1/0990/6143/2669/files/gempages_586200103543374…"
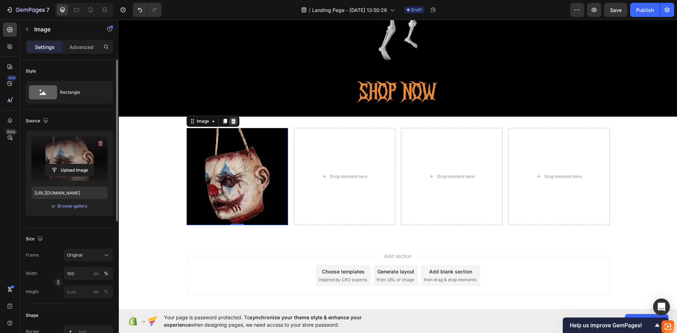
click at [230, 118] on icon at bounding box center [233, 121] width 6 height 6
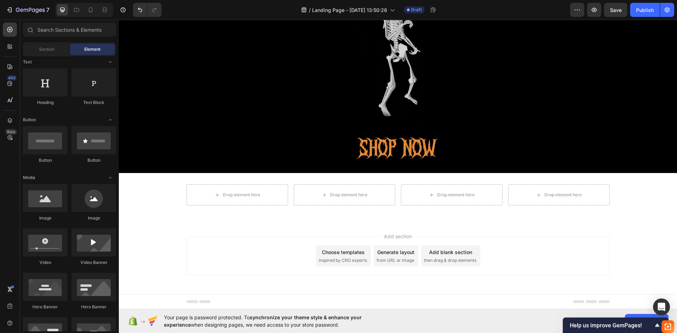
scroll to position [69, 0]
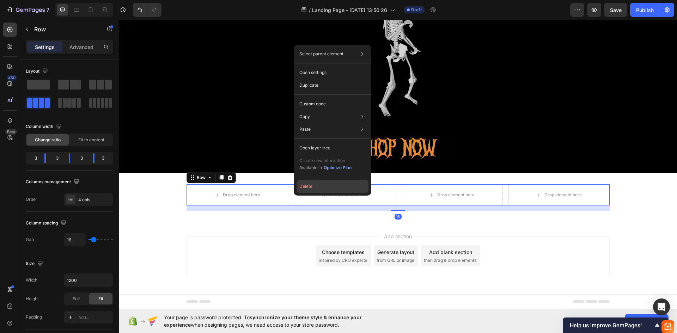
click at [320, 185] on button "Delete" at bounding box center [332, 186] width 72 height 13
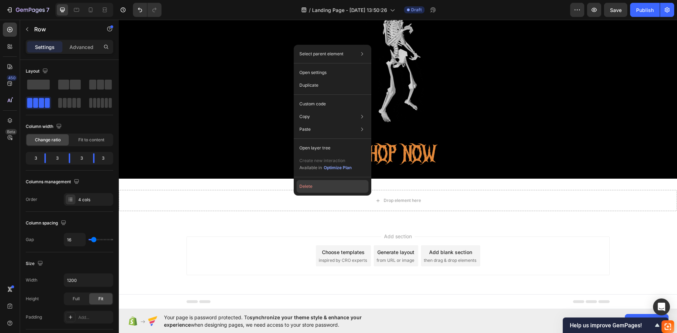
scroll to position [64, 0]
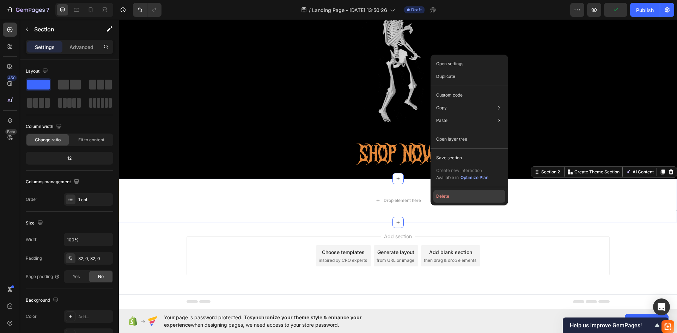
click at [443, 198] on button "Delete" at bounding box center [469, 196] width 72 height 13
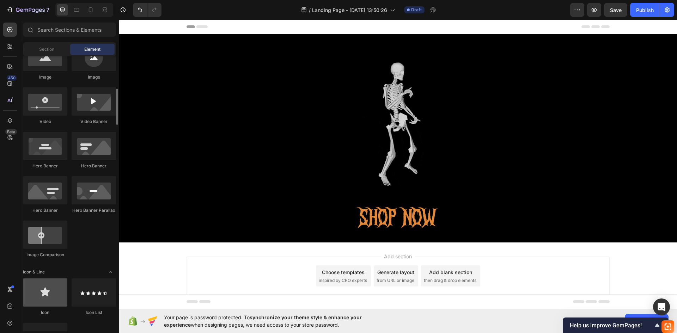
scroll to position [317, 0]
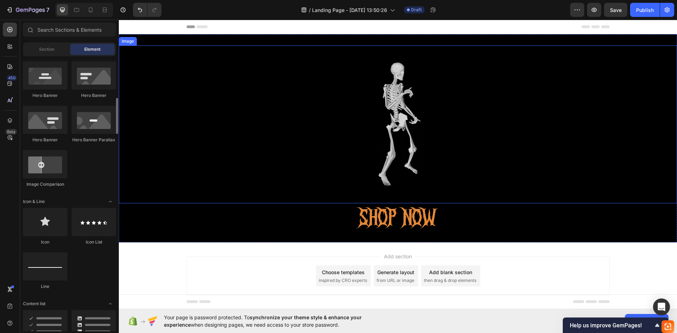
click at [397, 106] on img at bounding box center [398, 124] width 106 height 158
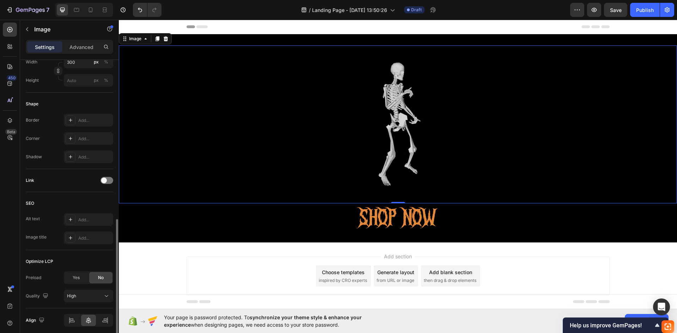
scroll to position [239, 0]
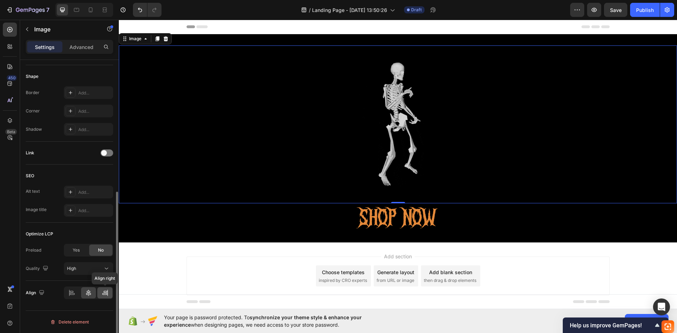
click at [102, 293] on icon at bounding box center [104, 292] width 7 height 7
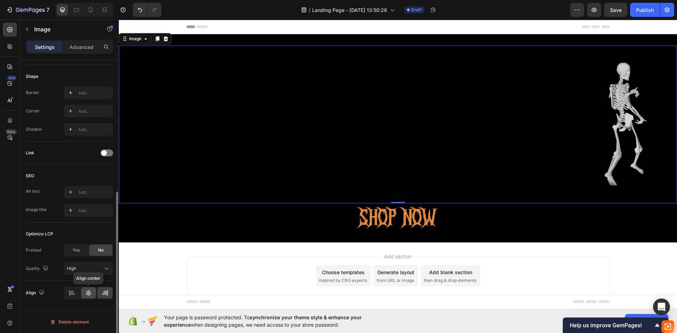
click at [92, 292] on icon at bounding box center [88, 292] width 7 height 7
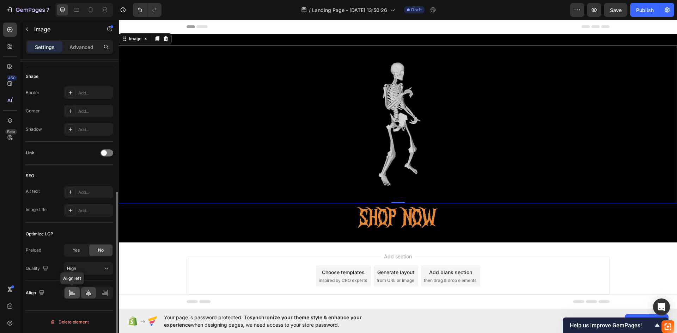
click at [75, 291] on icon at bounding box center [71, 292] width 7 height 7
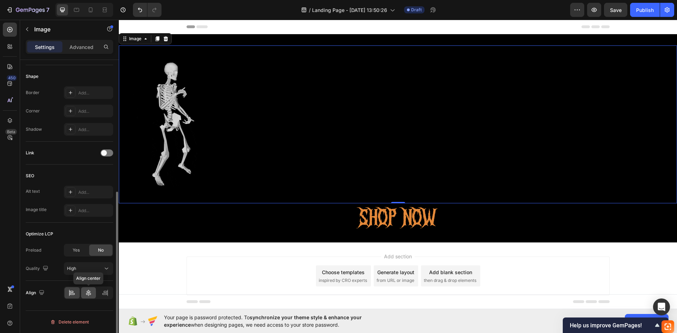
click at [89, 291] on icon at bounding box center [88, 292] width 7 height 7
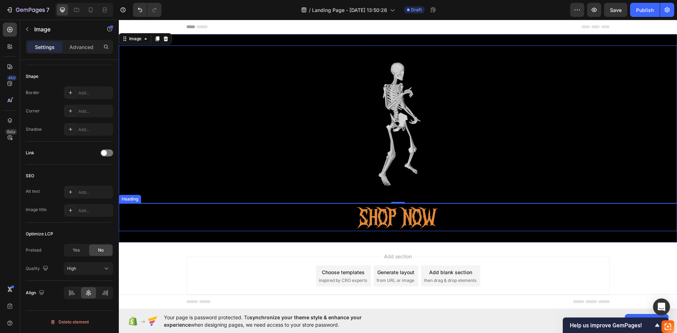
click at [221, 212] on h2 "SHOP NOW" at bounding box center [397, 217] width 423 height 28
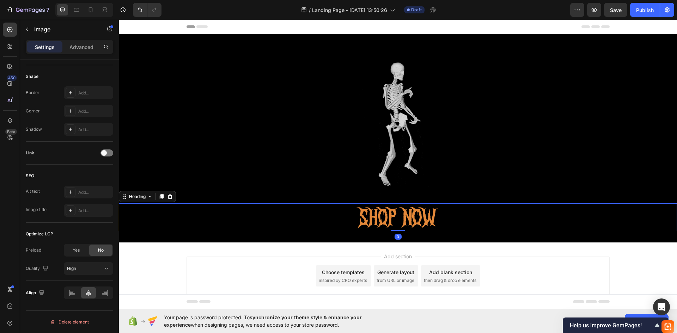
scroll to position [0, 0]
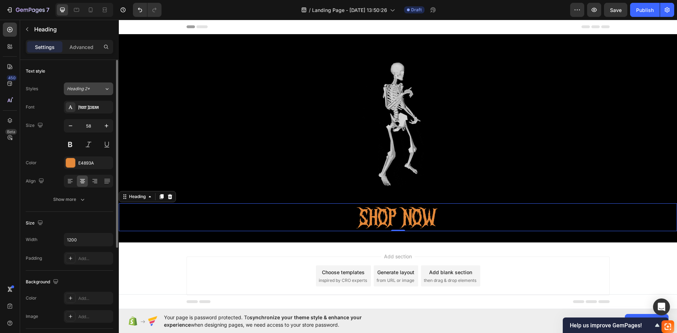
click at [77, 86] on span "Heading 2*" at bounding box center [78, 89] width 23 height 6
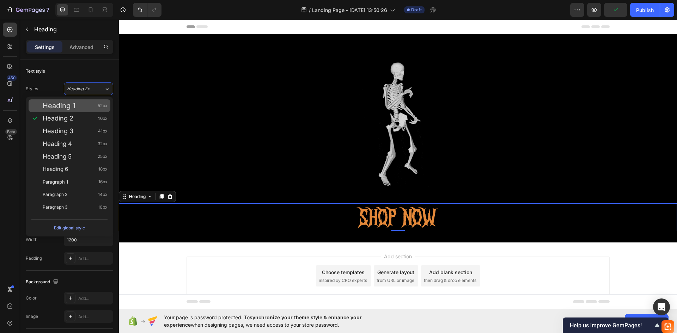
click at [80, 104] on div "Heading 1 52px" at bounding box center [75, 105] width 65 height 7
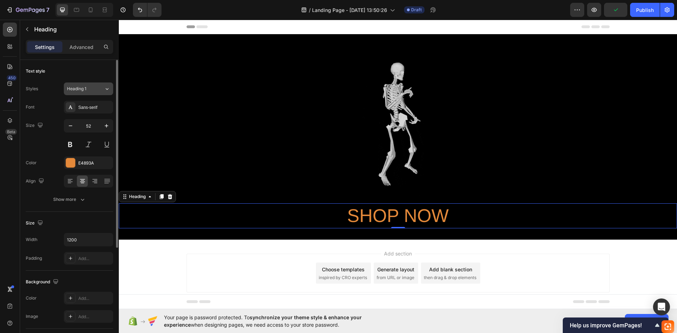
click at [85, 90] on span "Heading 1" at bounding box center [76, 89] width 19 height 6
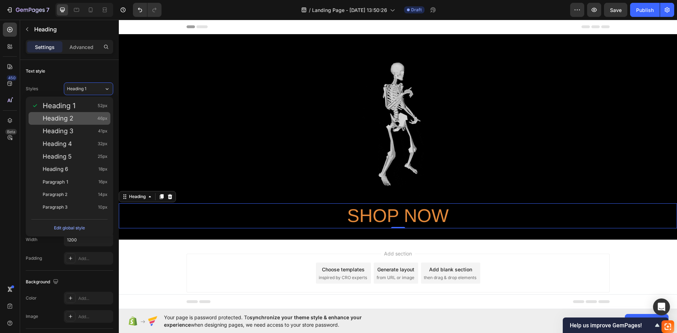
click at [84, 113] on div "Heading 2 46px" at bounding box center [70, 118] width 82 height 13
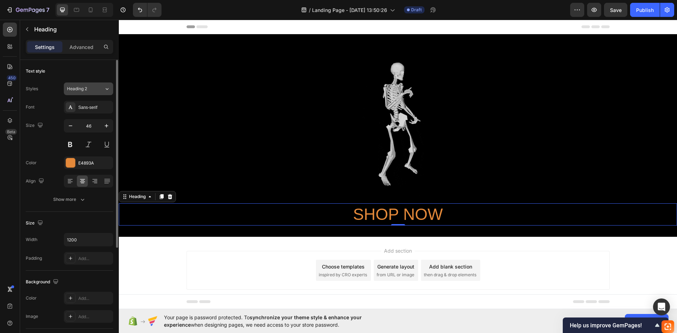
click at [94, 89] on div "Heading 2" at bounding box center [81, 89] width 29 height 6
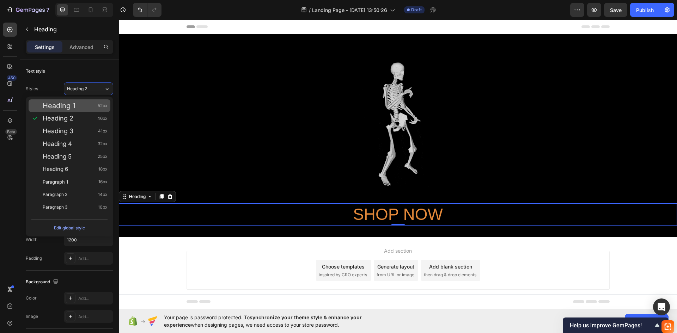
click at [93, 109] on div "Heading 1 52px" at bounding box center [75, 105] width 65 height 7
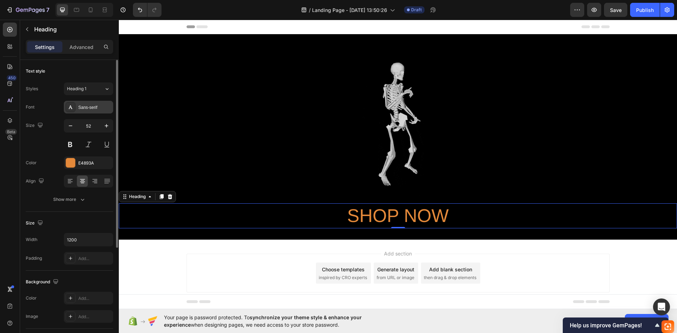
click at [92, 105] on div "Sans-serif" at bounding box center [94, 107] width 33 height 6
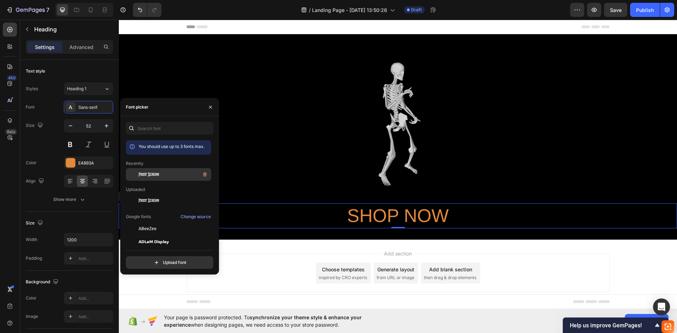
click at [139, 172] on span "Frost Scream" at bounding box center [148, 174] width 20 height 6
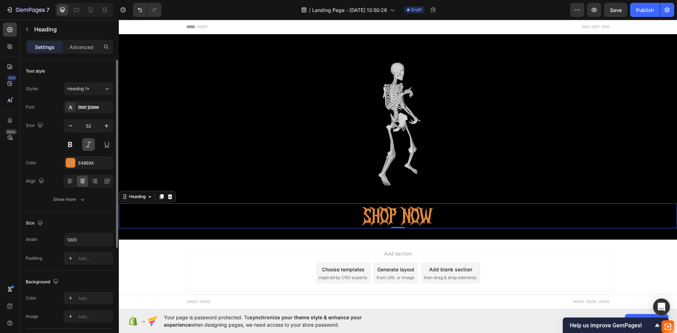
click at [90, 148] on button at bounding box center [88, 144] width 13 height 13
click at [91, 146] on button at bounding box center [88, 144] width 13 height 13
click at [105, 143] on button at bounding box center [106, 144] width 13 height 13
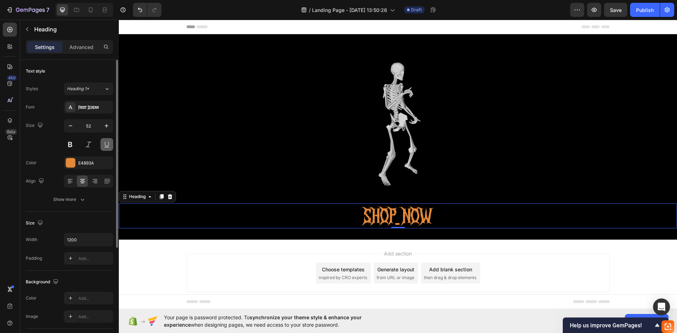
click at [105, 143] on button at bounding box center [106, 144] width 13 height 13
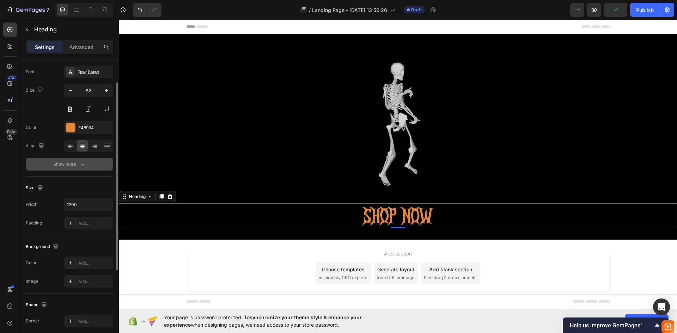
click at [82, 159] on button "Show more" at bounding box center [69, 164] width 87 height 13
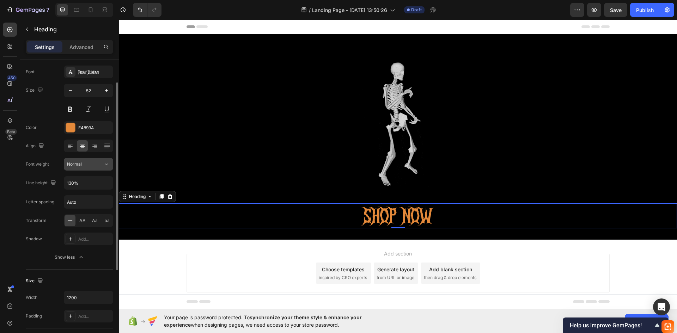
click at [90, 166] on div "Normal" at bounding box center [85, 164] width 36 height 6
click at [91, 203] on input "Auto" at bounding box center [88, 202] width 49 height 13
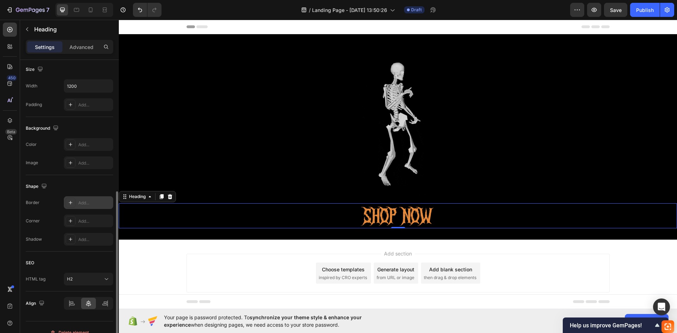
scroll to position [257, 0]
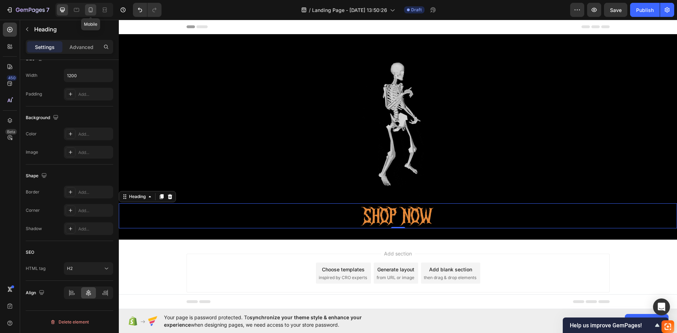
click at [91, 10] on icon at bounding box center [90, 9] width 7 height 7
type input "46"
type input "100%"
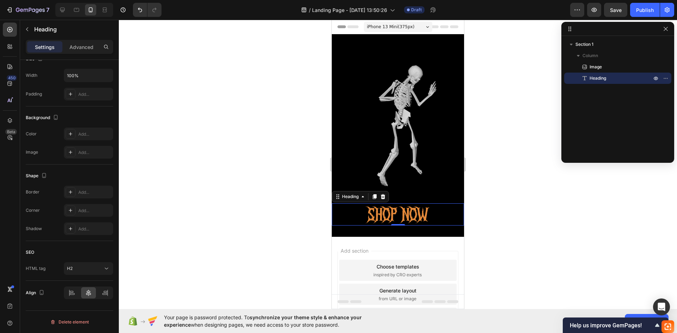
click at [402, 26] on span "iPhone 13 Mini ( 375 px)" at bounding box center [391, 26] width 48 height 7
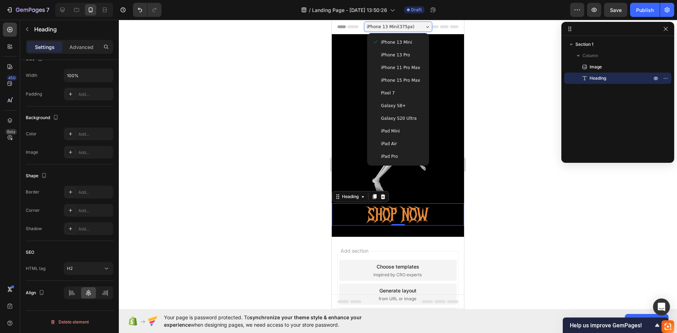
click at [393, 123] on div "Galaxy S20 Ultra" at bounding box center [398, 118] width 56 height 13
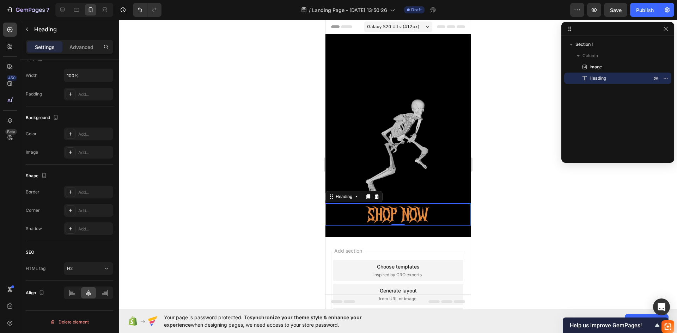
click at [390, 29] on span "Galaxy S20 Ultra ( 412 px)" at bounding box center [393, 26] width 52 height 7
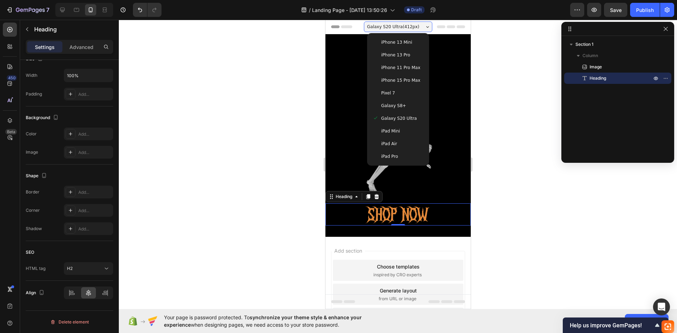
click at [393, 41] on span "iPhone 13 Mini" at bounding box center [396, 42] width 31 height 7
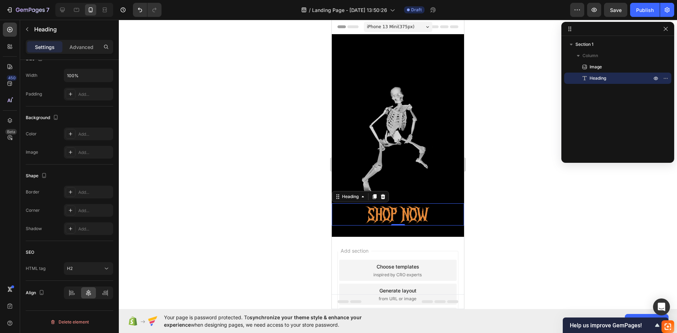
click at [397, 26] on span "iPhone 13 Mini ( 375 px)" at bounding box center [391, 26] width 48 height 7
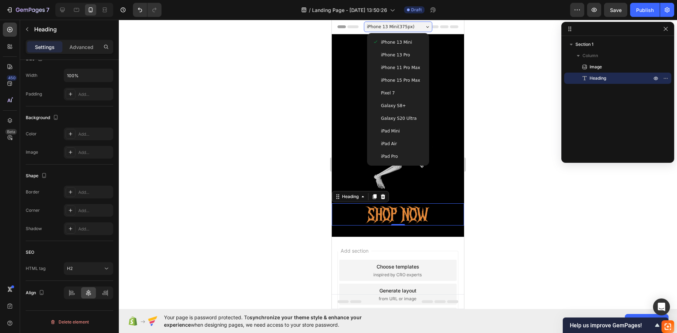
click at [395, 51] on div "iPhone 13 Pro" at bounding box center [398, 55] width 56 height 13
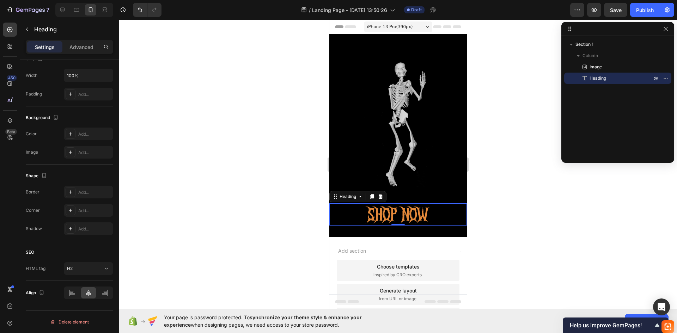
click at [399, 25] on span "iPhone 13 Pro ( 390 px)" at bounding box center [389, 26] width 45 height 7
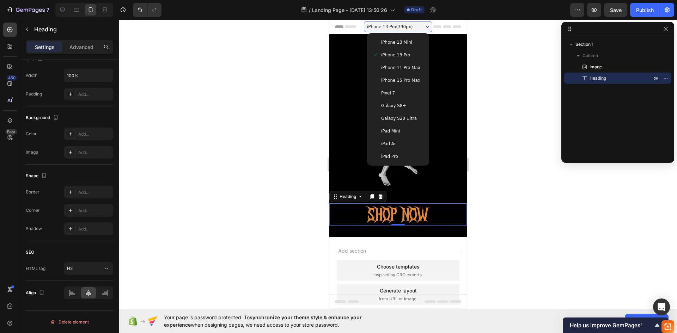
click at [398, 91] on div "Pixel 7" at bounding box center [397, 93] width 51 height 7
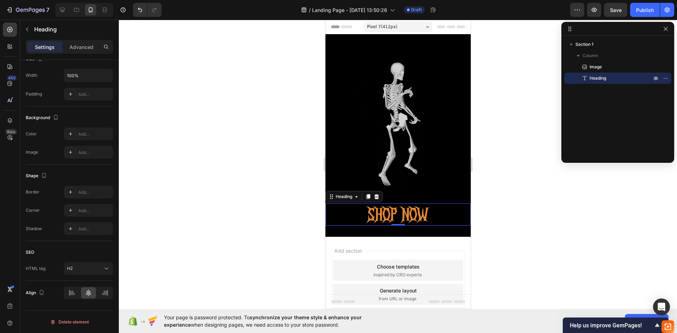
click at [397, 26] on div "Pixel 7 ( 412 px)" at bounding box center [397, 26] width 68 height 11
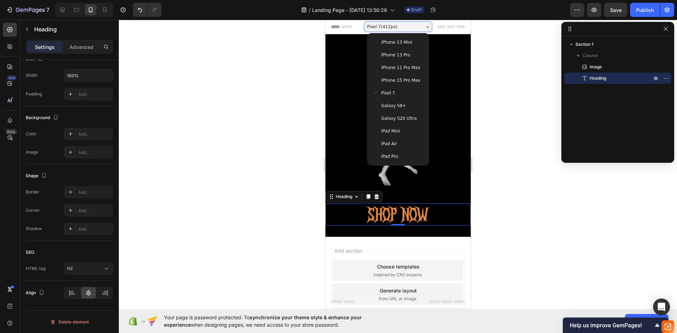
click at [388, 104] on span "Galaxy S8+" at bounding box center [393, 105] width 25 height 7
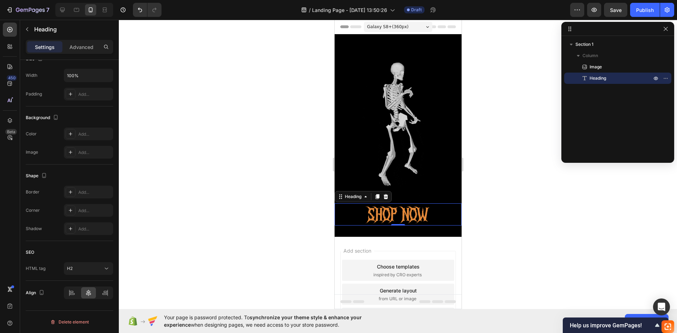
click at [396, 26] on span "Galaxy S8+ ( 360 px)" at bounding box center [388, 26] width 42 height 7
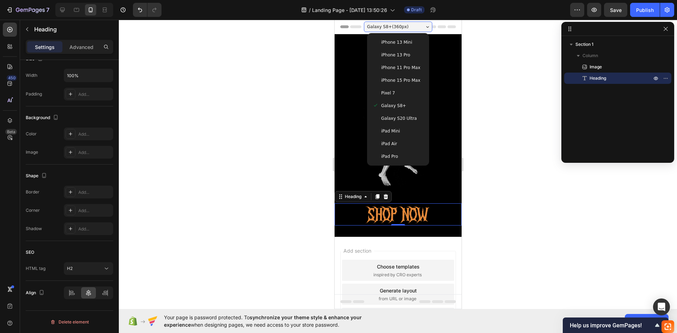
click at [393, 117] on span "Galaxy S20 Ultra" at bounding box center [399, 118] width 36 height 7
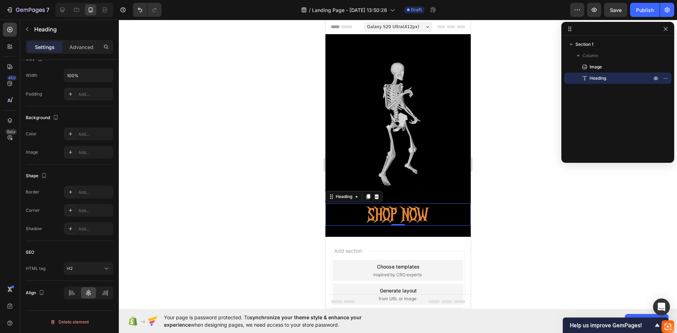
click at [394, 27] on span "Galaxy S20 Ultra ( 412 px)" at bounding box center [393, 26] width 52 height 7
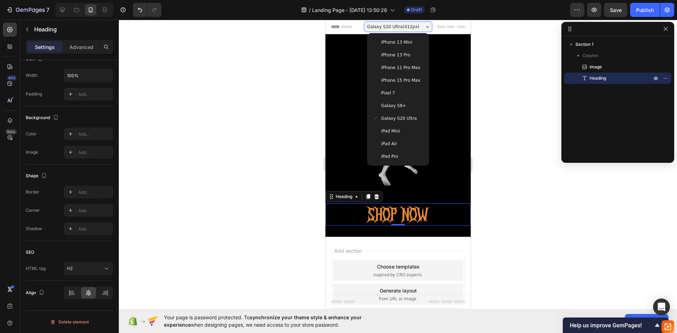
click at [392, 136] on div "iPad Mini" at bounding box center [397, 131] width 56 height 13
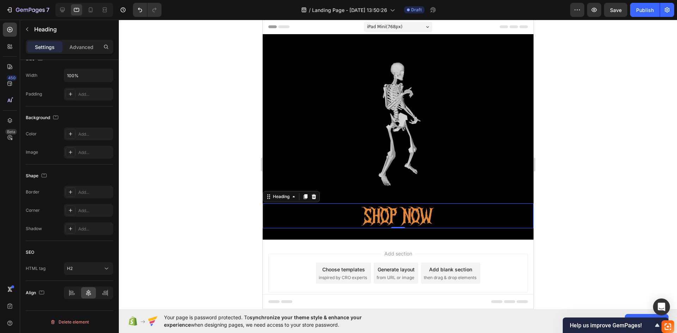
click at [392, 27] on span "iPad Mini ( 768 px)" at bounding box center [384, 26] width 35 height 7
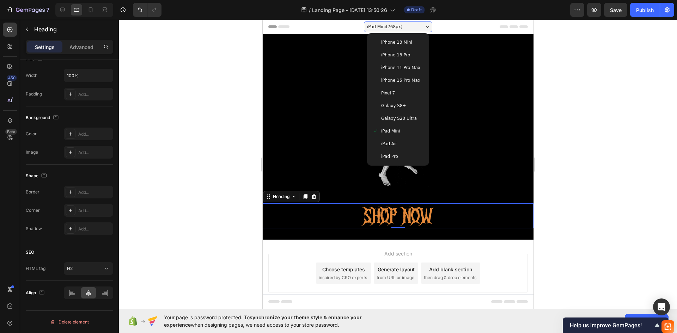
click at [392, 143] on div "iPad Air" at bounding box center [397, 143] width 51 height 7
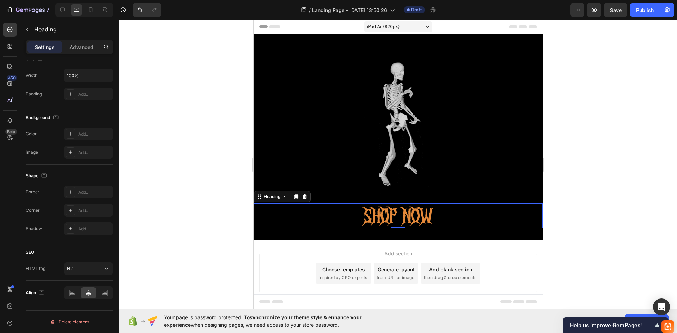
click at [405, 25] on div "iPad Air ( 820 px)" at bounding box center [397, 26] width 68 height 11
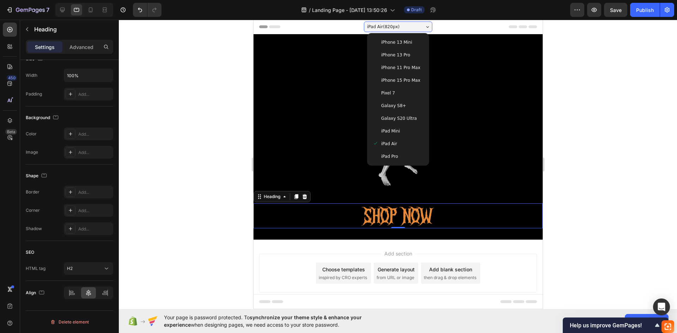
click at [395, 154] on div "iPad Pro" at bounding box center [397, 156] width 51 height 7
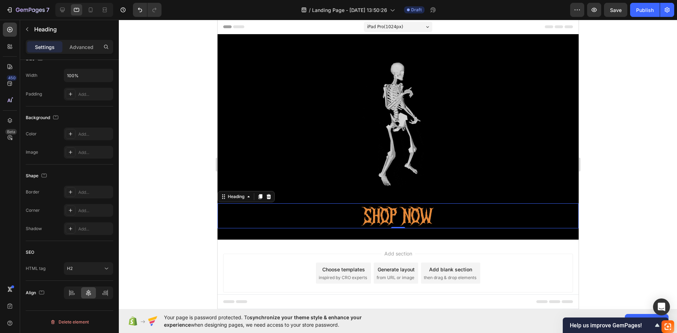
click at [398, 25] on div "iPad Pro ( 1024 px)" at bounding box center [397, 26] width 68 height 11
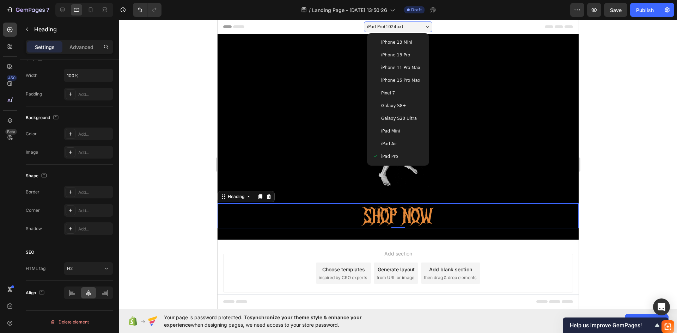
click at [398, 40] on span "iPhone 13 Mini" at bounding box center [396, 42] width 31 height 7
type input "46"
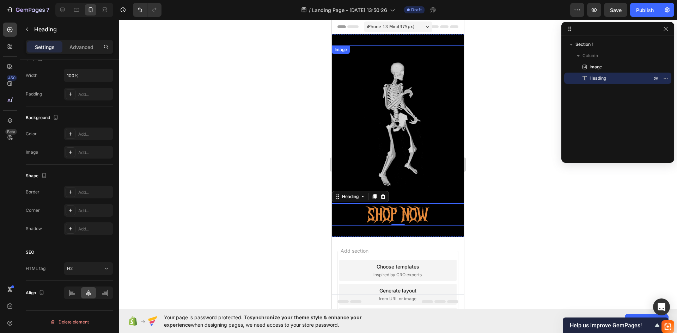
click at [396, 117] on img at bounding box center [398, 124] width 106 height 158
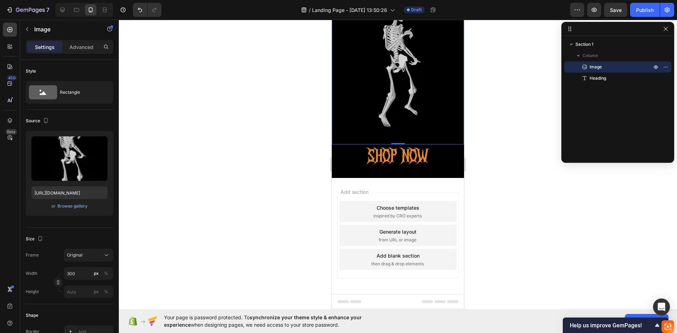
scroll to position [62, 0]
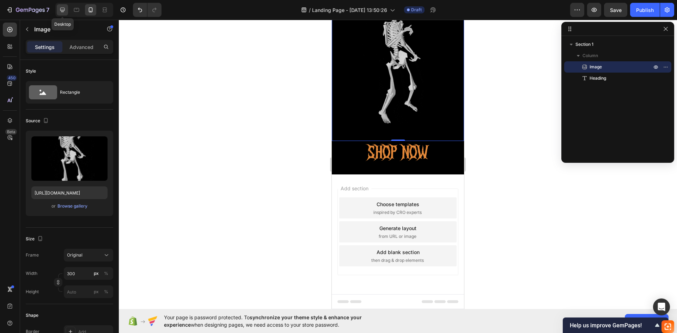
click at [60, 13] on icon at bounding box center [62, 9] width 7 height 7
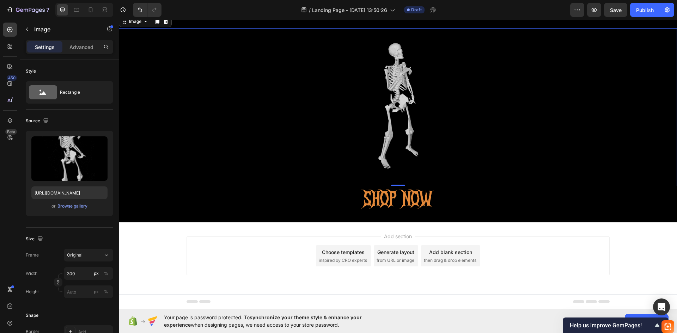
scroll to position [1, 0]
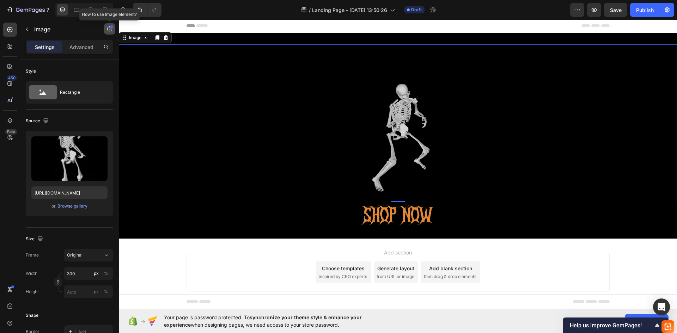
click at [113, 32] on button "button" at bounding box center [109, 28] width 11 height 11
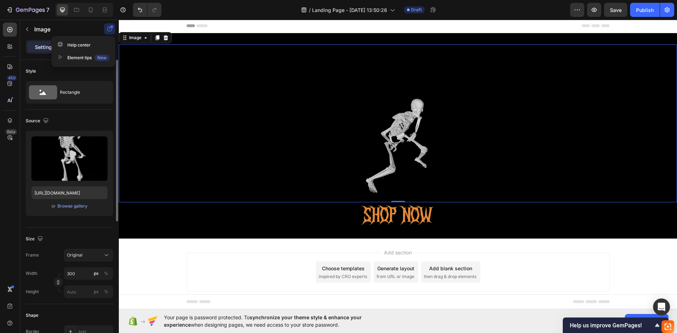
click at [99, 75] on div "Style" at bounding box center [69, 71] width 87 height 11
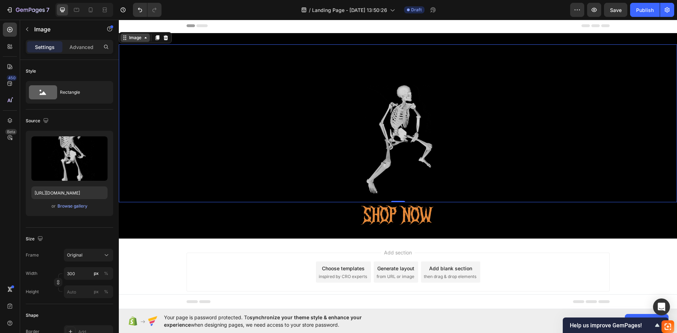
click at [147, 41] on div "Image" at bounding box center [135, 37] width 29 height 8
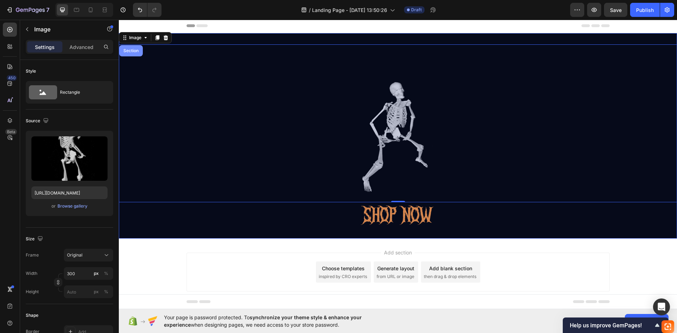
click at [132, 52] on div "Section" at bounding box center [131, 51] width 18 height 4
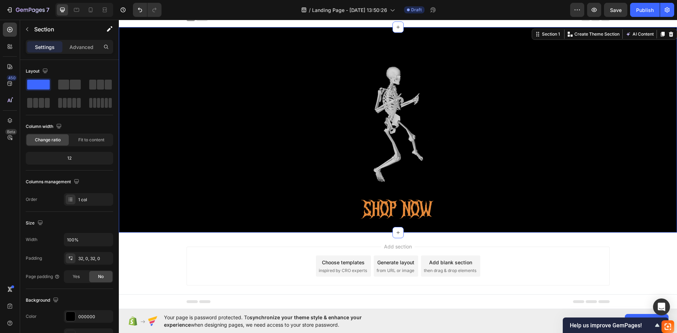
scroll to position [17, 0]
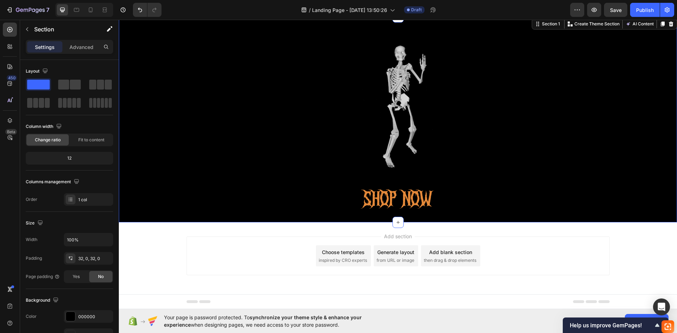
click at [393, 232] on div "Add section Choose templates inspired by CRO experts Generate layout from URL o…" at bounding box center [398, 265] width 558 height 87
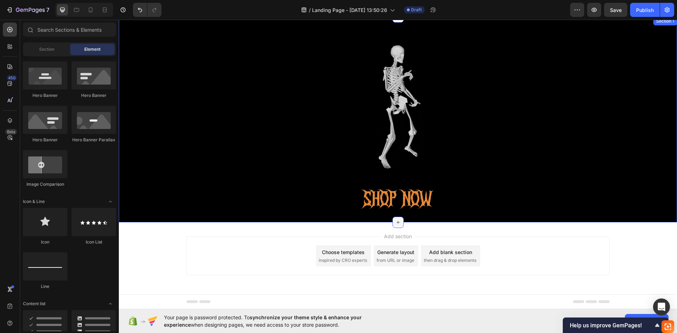
click at [394, 219] on div at bounding box center [397, 222] width 11 height 11
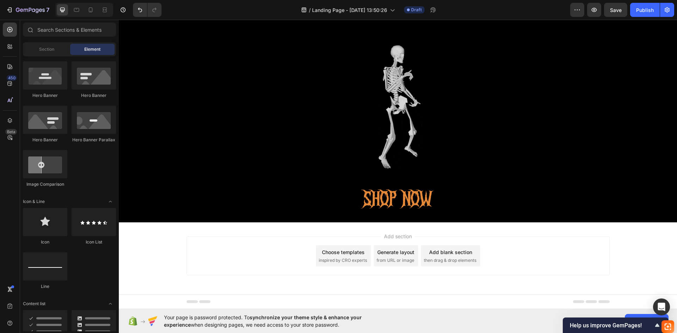
click at [254, 285] on div "Add section Choose templates inspired by CRO experts Generate layout from URL o…" at bounding box center [398, 265] width 558 height 87
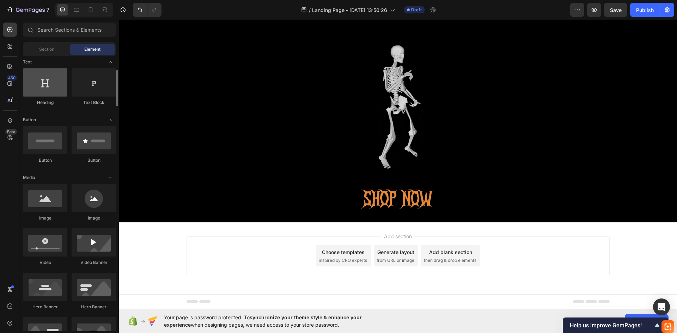
scroll to position [0, 0]
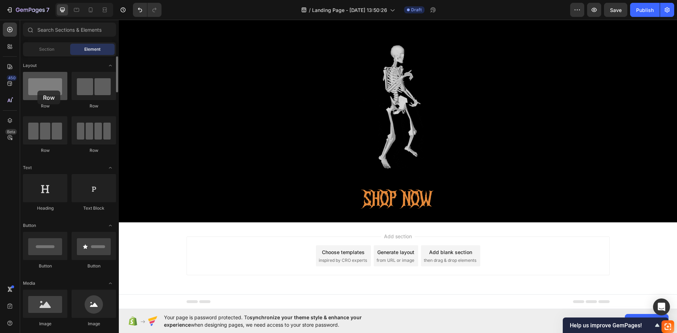
drag, startPoint x: 40, startPoint y: 97, endPoint x: 37, endPoint y: 90, distance: 7.8
click at [37, 90] on div at bounding box center [45, 86] width 44 height 28
click at [53, 46] on span "Section" at bounding box center [46, 49] width 15 height 6
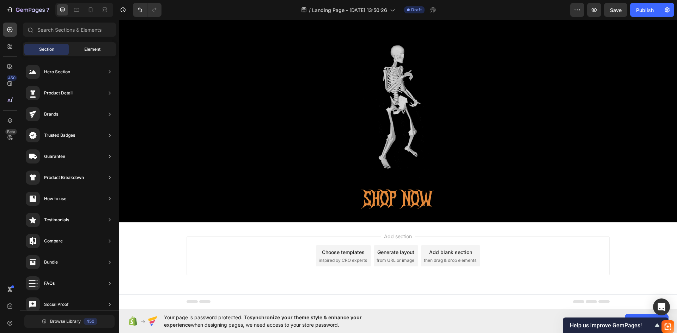
click at [93, 44] on div "Element" at bounding box center [92, 49] width 44 height 11
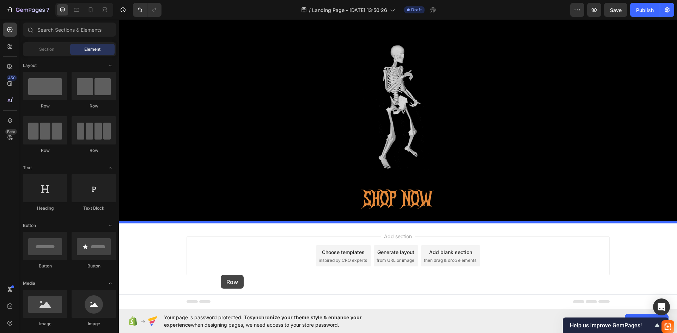
drag, startPoint x: 196, startPoint y: 153, endPoint x: 221, endPoint y: 275, distance: 124.8
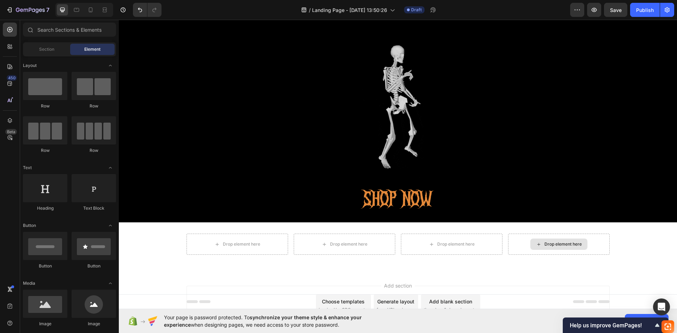
click at [544, 240] on div "Drop element here" at bounding box center [558, 244] width 57 height 11
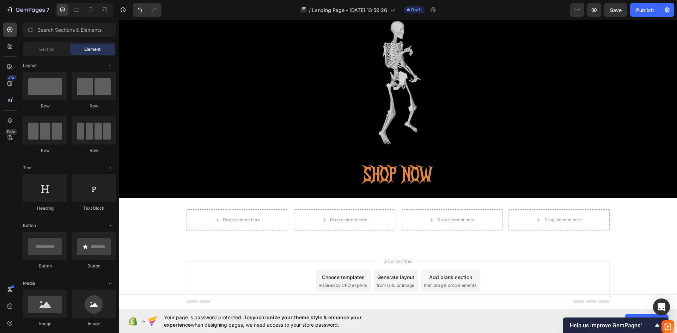
scroll to position [67, 0]
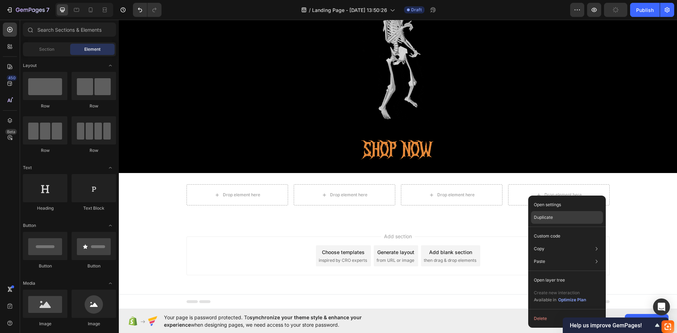
click at [552, 221] on div "Duplicate" at bounding box center [567, 217] width 72 height 13
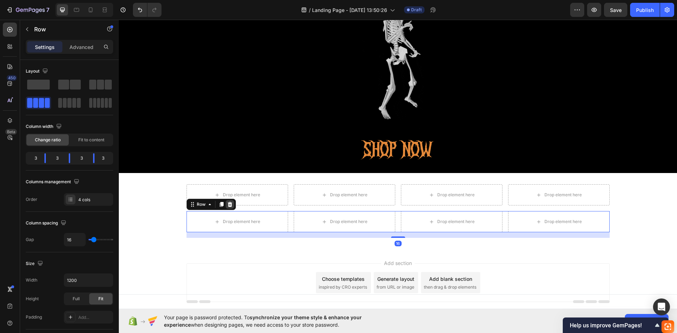
click at [226, 201] on div at bounding box center [230, 204] width 8 height 8
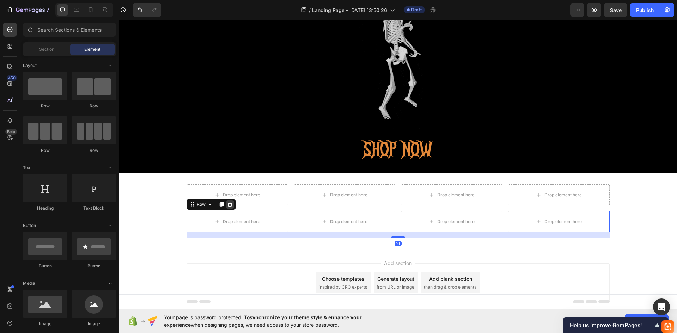
scroll to position [61, 0]
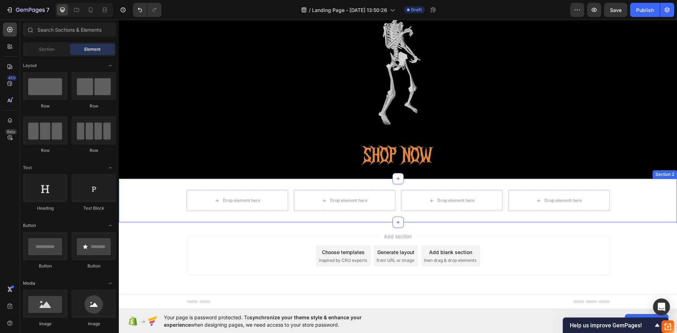
click at [160, 199] on div "Drop element here Drop element here Drop element here Drop element here Row" at bounding box center [398, 200] width 558 height 21
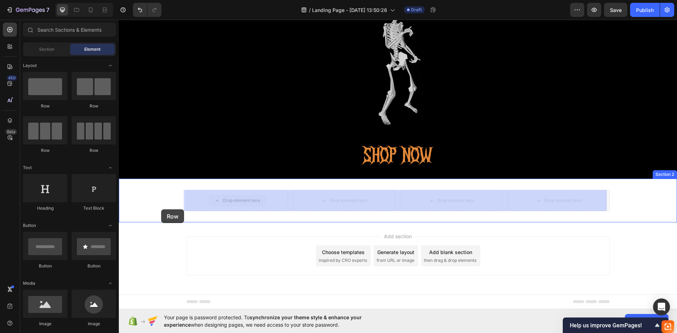
drag, startPoint x: 213, startPoint y: 205, endPoint x: 161, endPoint y: 209, distance: 52.3
click at [161, 209] on div "Header Image SHOP NOW Heading Section 1 Row Drop element here Drop element here…" at bounding box center [398, 134] width 558 height 350
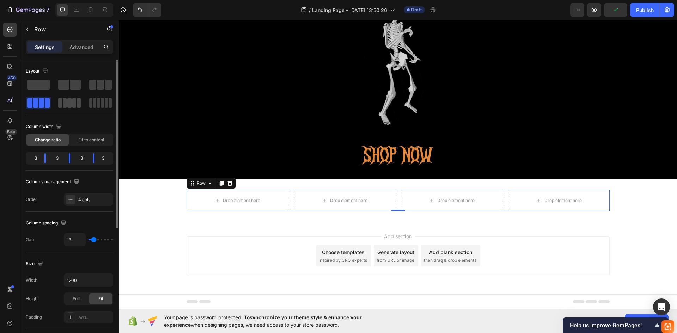
click at [76, 107] on span at bounding box center [74, 103] width 4 height 10
click at [98, 107] on span at bounding box center [98, 103] width 3 height 10
click at [64, 104] on span at bounding box center [65, 103] width 4 height 10
click at [42, 103] on span at bounding box center [41, 103] width 5 height 10
click at [67, 103] on div at bounding box center [69, 103] width 23 height 10
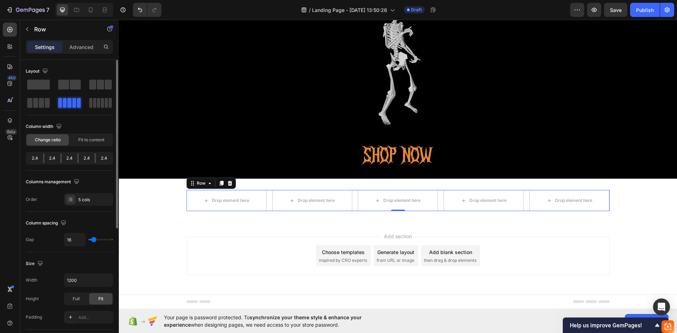
click at [84, 103] on div at bounding box center [69, 93] width 87 height 31
click at [100, 104] on span at bounding box center [98, 103] width 3 height 10
